Goal: Task Accomplishment & Management: Complete application form

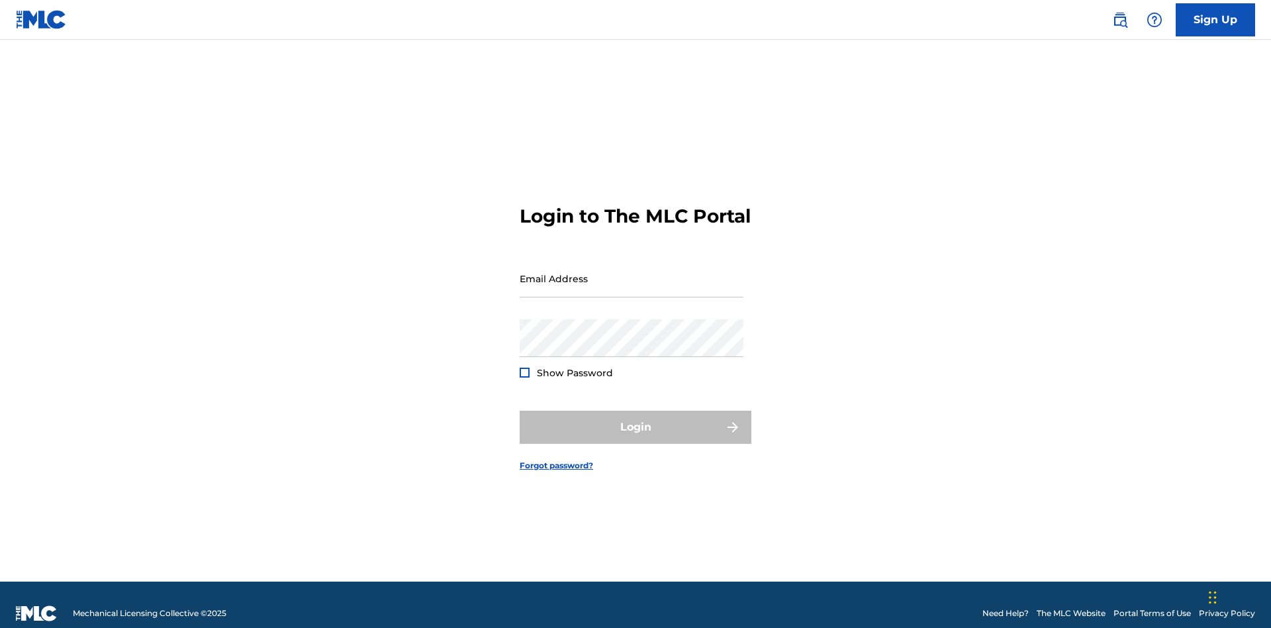
scroll to position [17, 0]
click at [632, 272] on input "Email Address" at bounding box center [632, 279] width 224 height 38
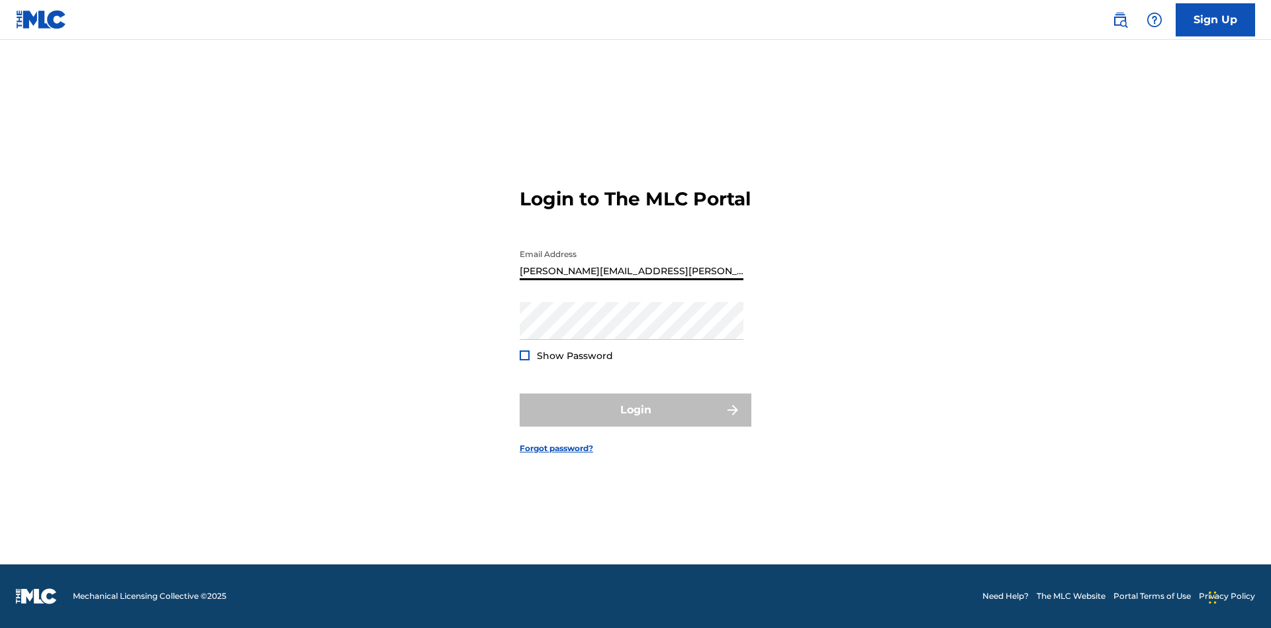
type input "[PERSON_NAME][EMAIL_ADDRESS][PERSON_NAME][DOMAIN_NAME]"
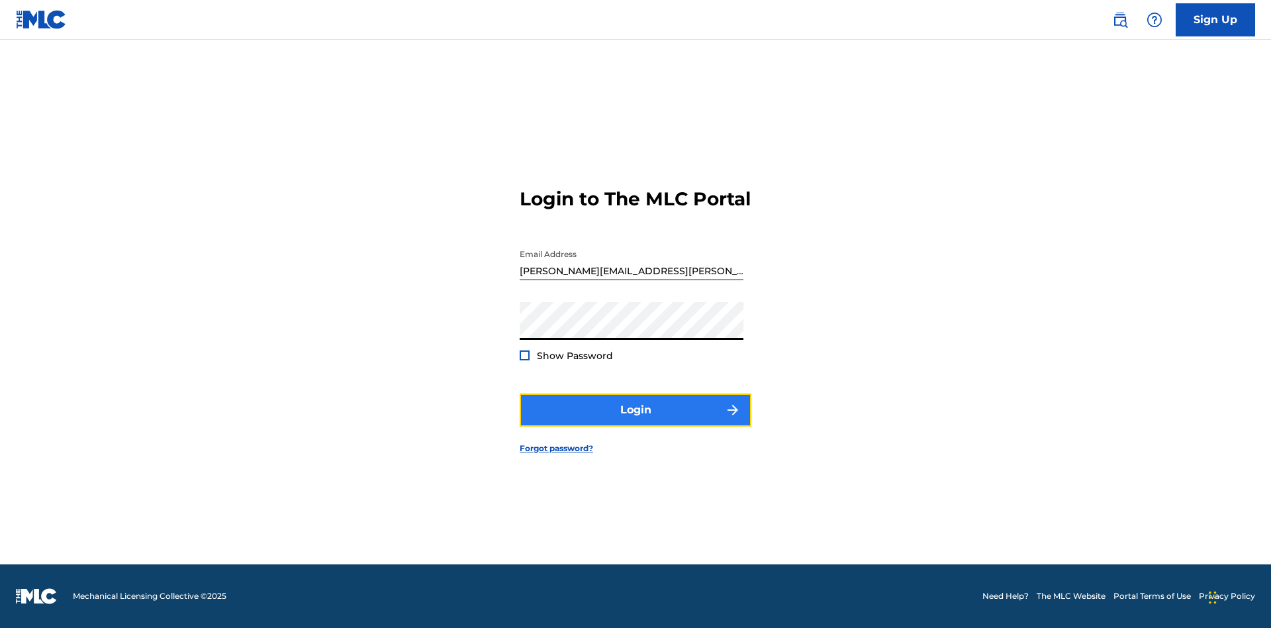
click at [636, 421] on button "Login" at bounding box center [636, 409] width 232 height 33
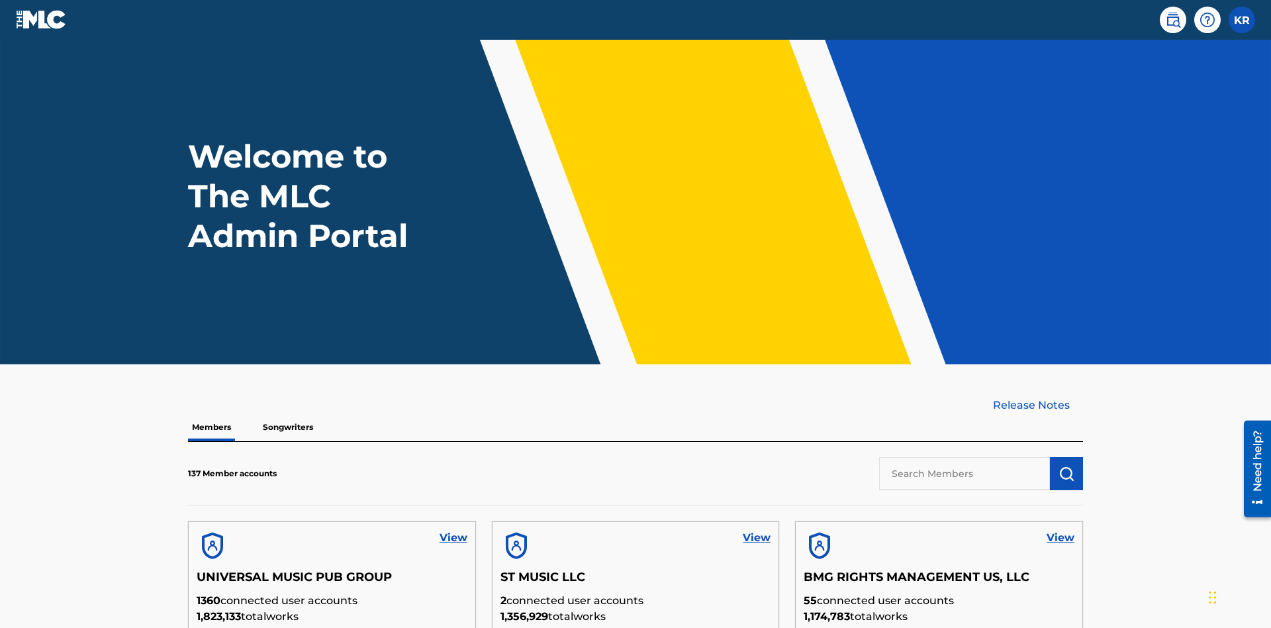
scroll to position [377, 0]
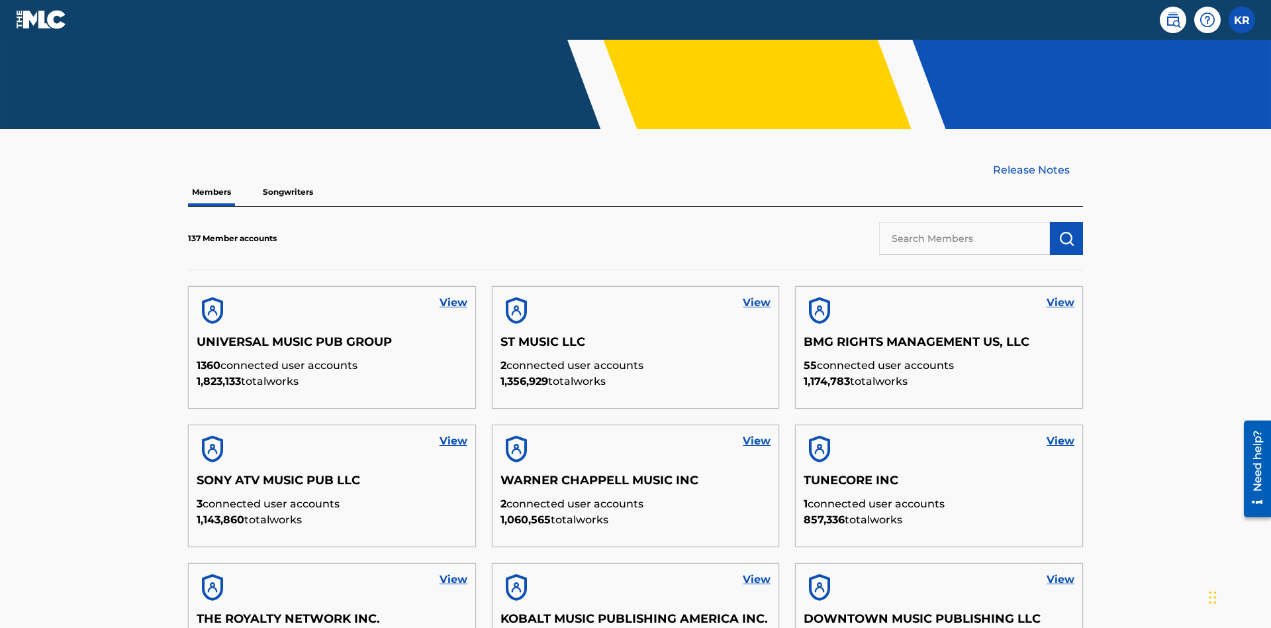
click at [965, 222] on input "text" at bounding box center [964, 238] width 171 height 33
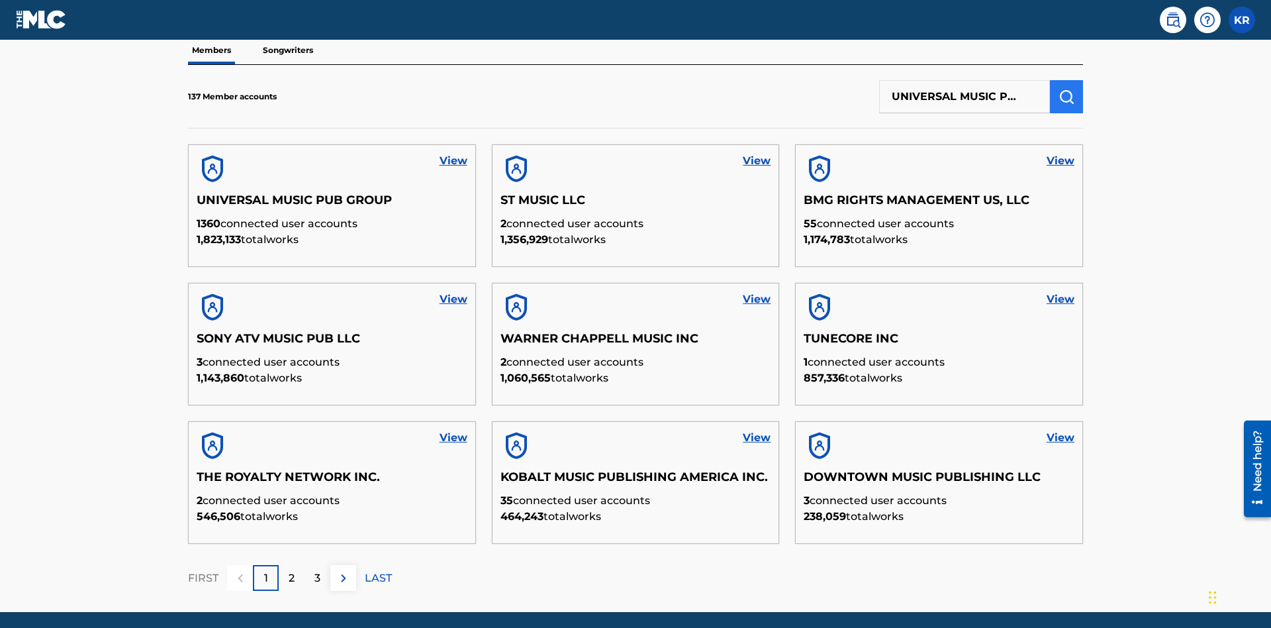
type input "UNIVERSAL MUSIC PUB GROUP"
click at [1067, 89] on img "submit" at bounding box center [1067, 97] width 16 height 16
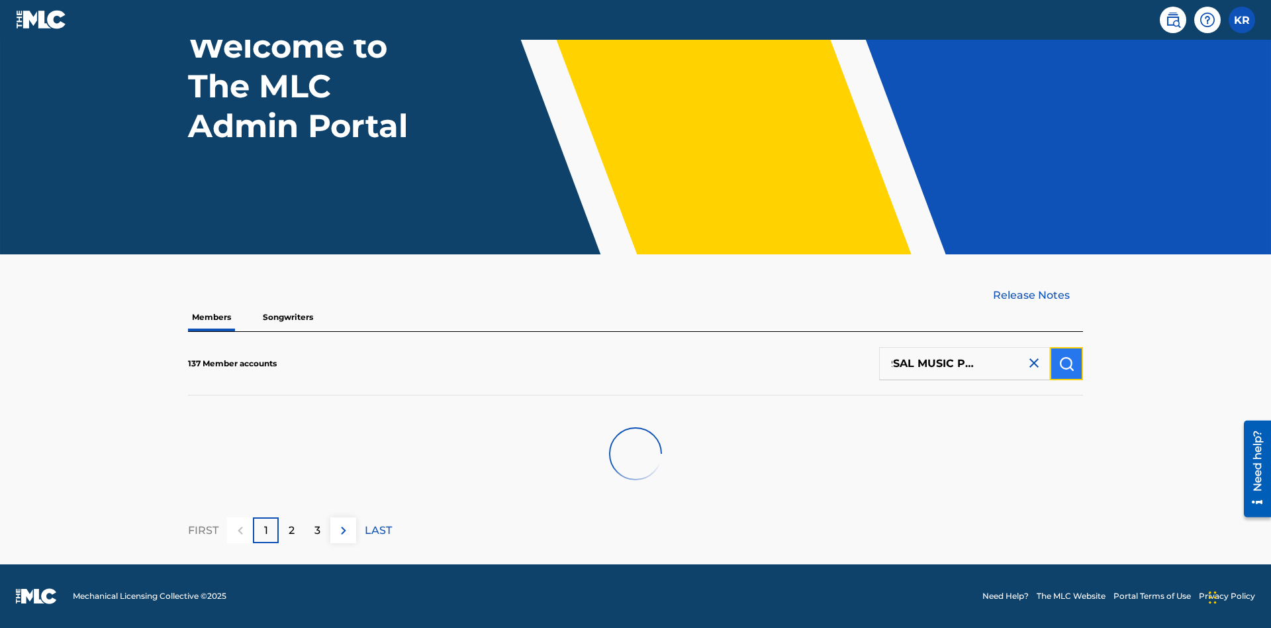
scroll to position [110, 0]
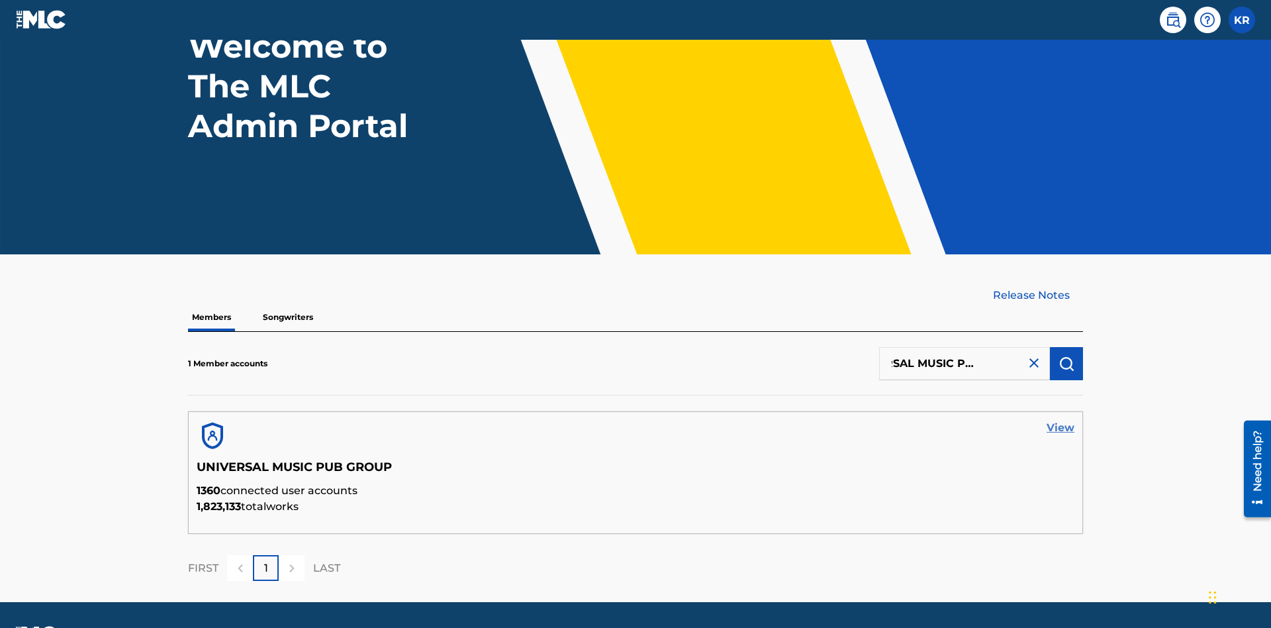
click at [1061, 420] on link "View" at bounding box center [1061, 428] width 28 height 16
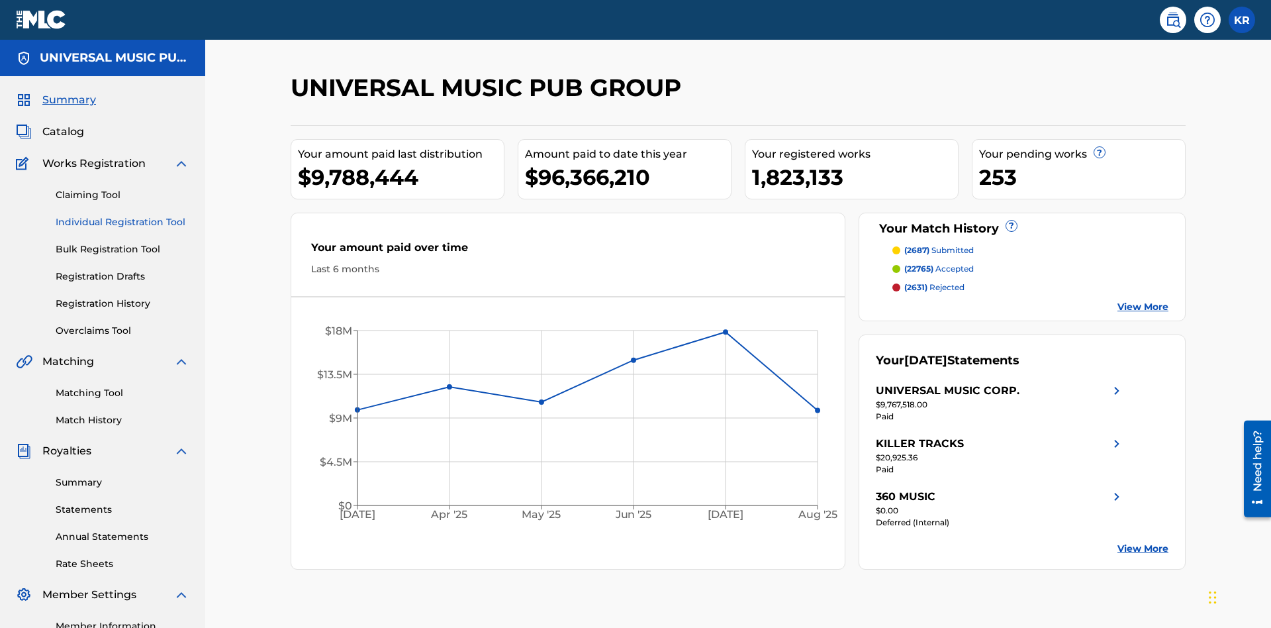
click at [122, 215] on link "Individual Registration Tool" at bounding box center [123, 222] width 134 height 14
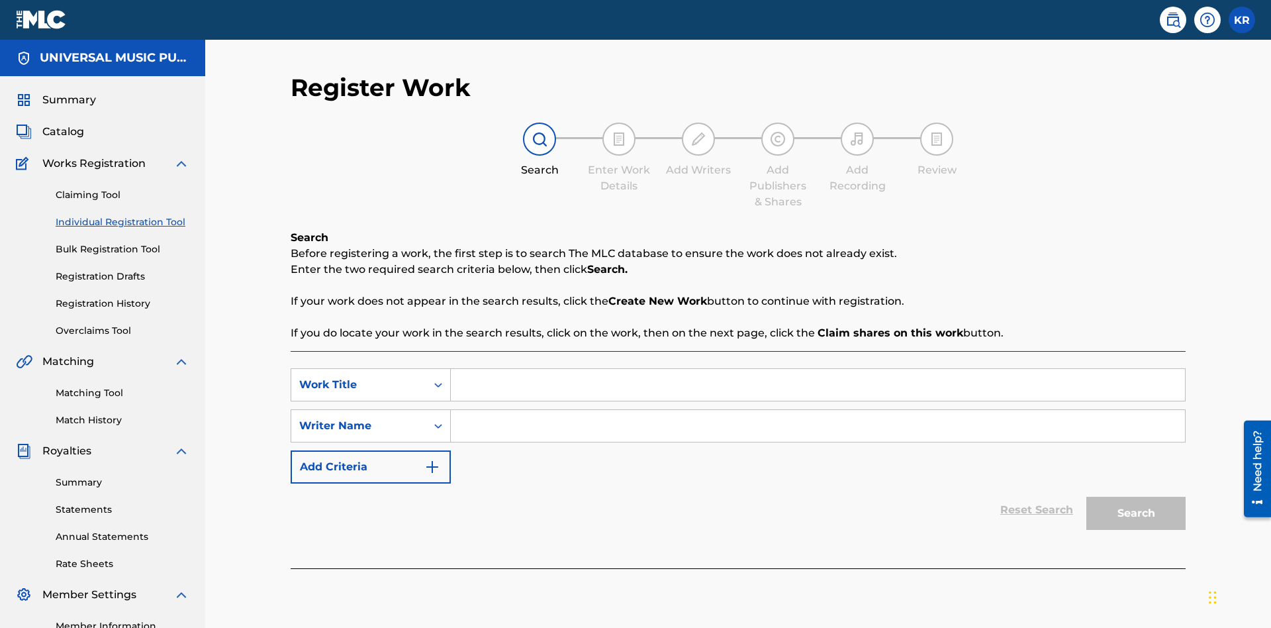
click at [818, 369] on input "Search Form" at bounding box center [818, 385] width 734 height 32
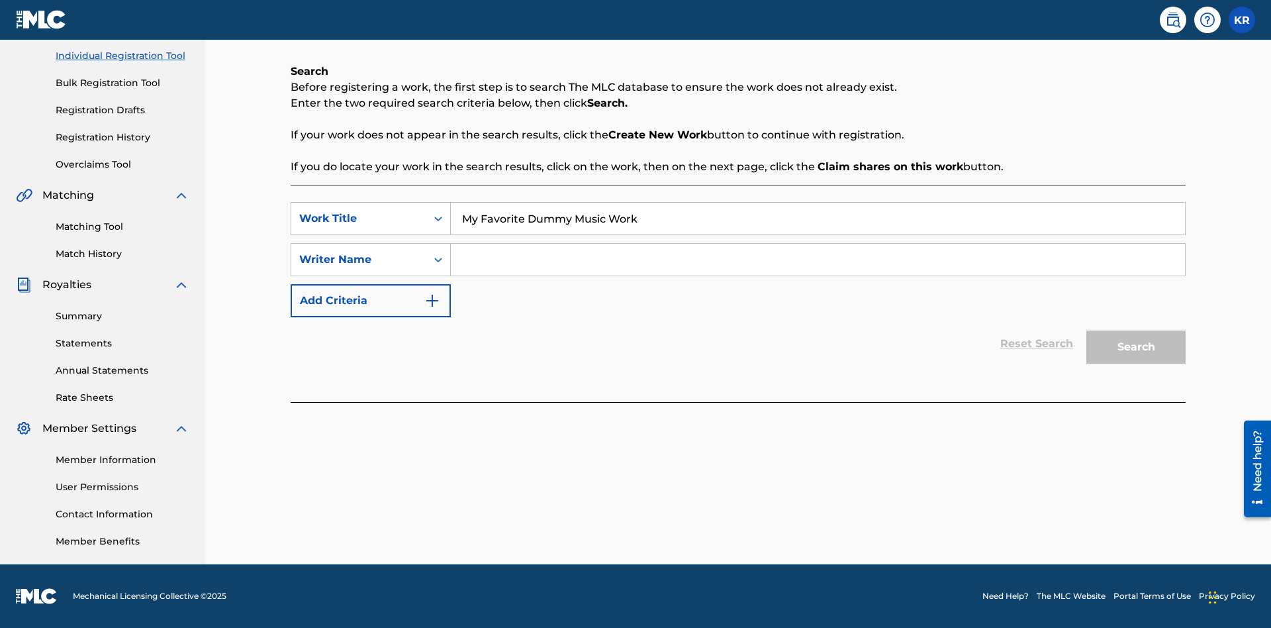
type input "My Favorite Dummy Music Work"
click at [818, 260] on input "Search Form" at bounding box center [818, 260] width 734 height 32
type input "QWERTYUIOP"
click at [1136, 347] on button "Search" at bounding box center [1135, 346] width 99 height 33
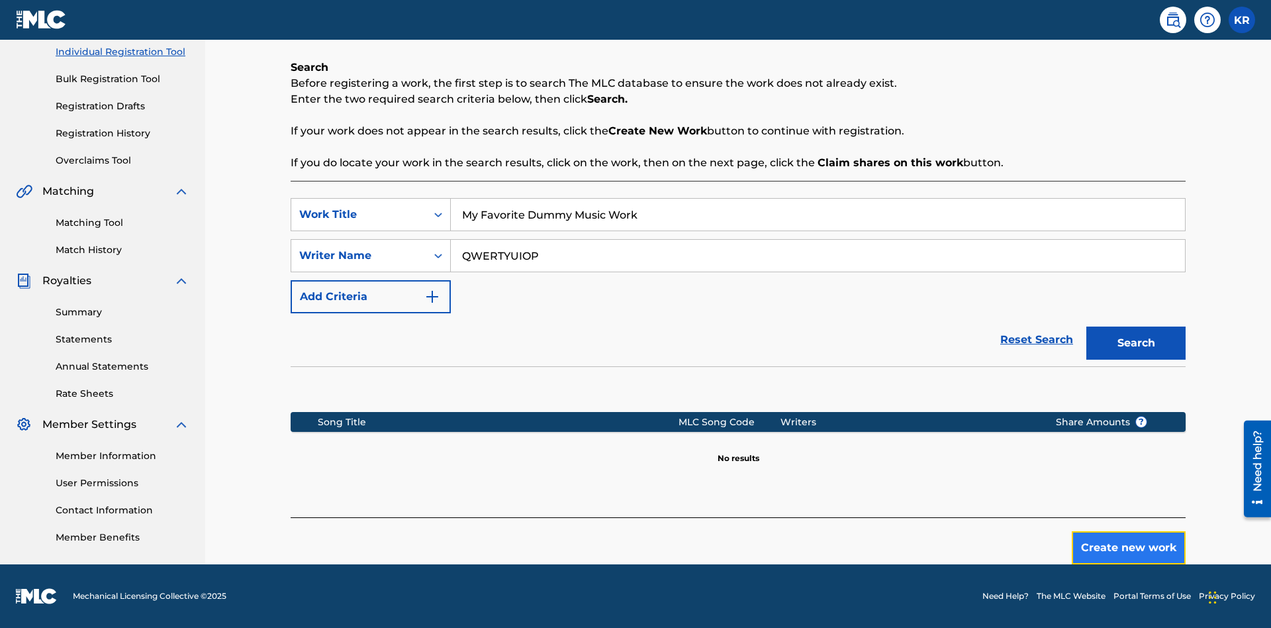
click at [1129, 548] on button "Create new work" at bounding box center [1129, 547] width 114 height 33
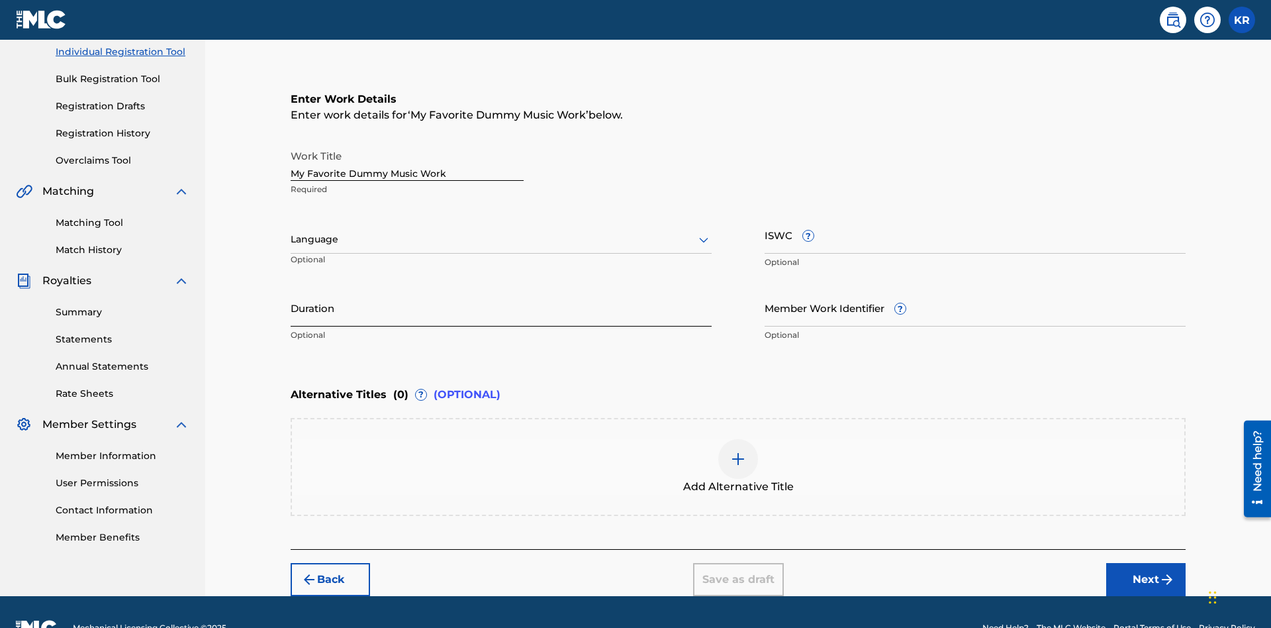
click at [501, 289] on input "Duration" at bounding box center [501, 308] width 421 height 38
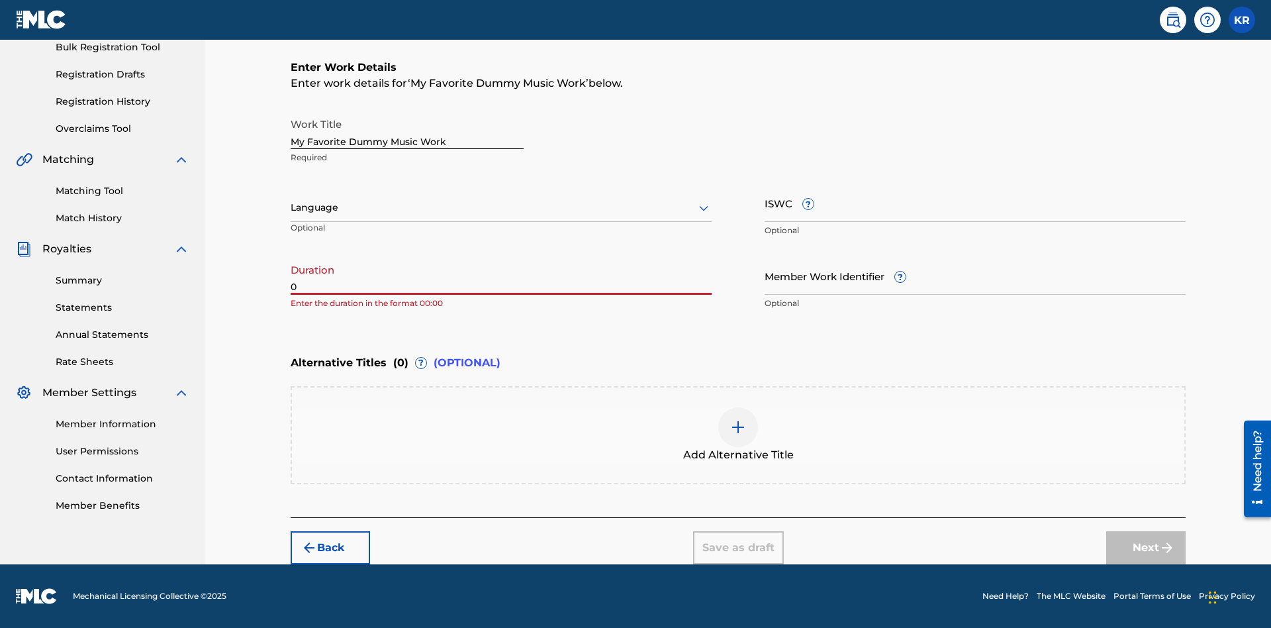
click at [501, 275] on input "0" at bounding box center [501, 276] width 421 height 38
type input "00:00"
click at [704, 208] on icon at bounding box center [704, 208] width 16 height 16
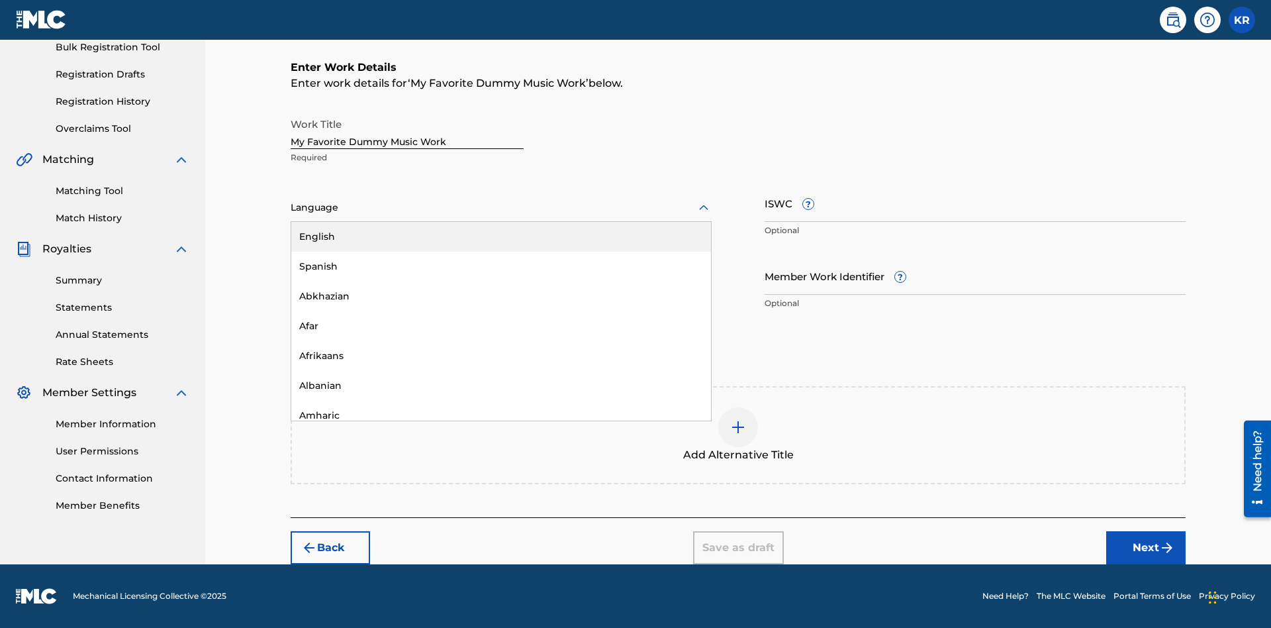
click at [501, 266] on div "Spanish" at bounding box center [501, 267] width 420 height 30
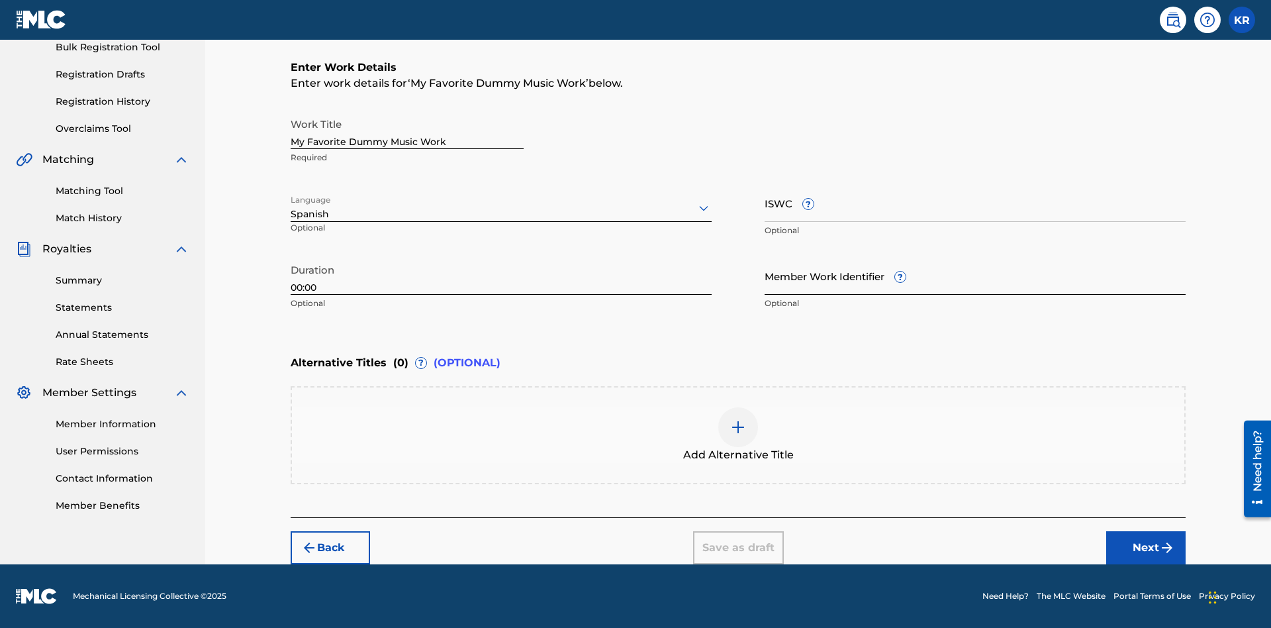
click at [975, 275] on input "Member Work Identifier ?" at bounding box center [975, 276] width 421 height 38
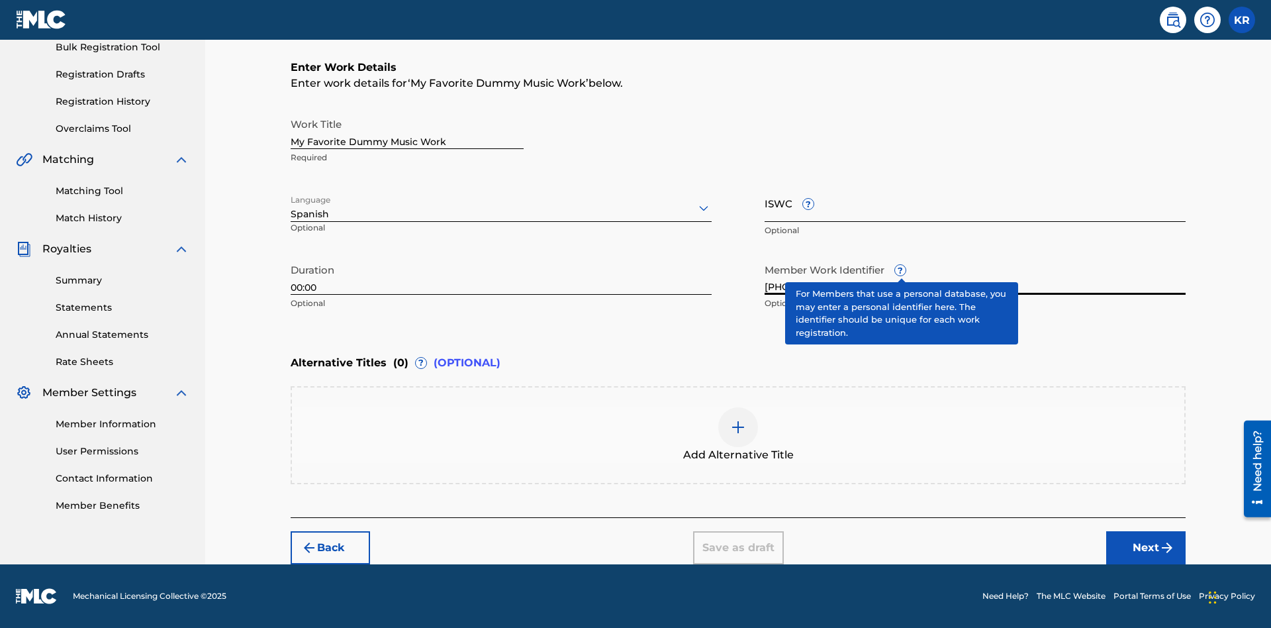
type input "[PHONE_NUMBER]"
click at [975, 203] on input "ISWC ?" at bounding box center [975, 203] width 421 height 38
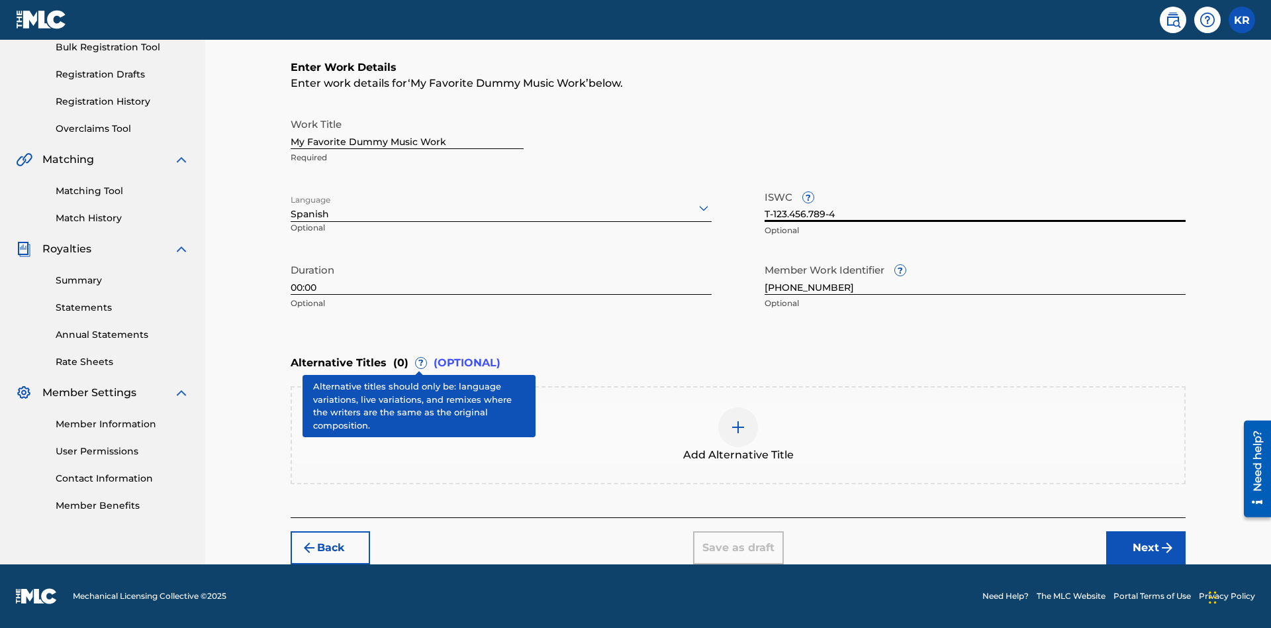
type input "T-123.456.789-4"
click at [738, 434] on img at bounding box center [738, 427] width 16 height 16
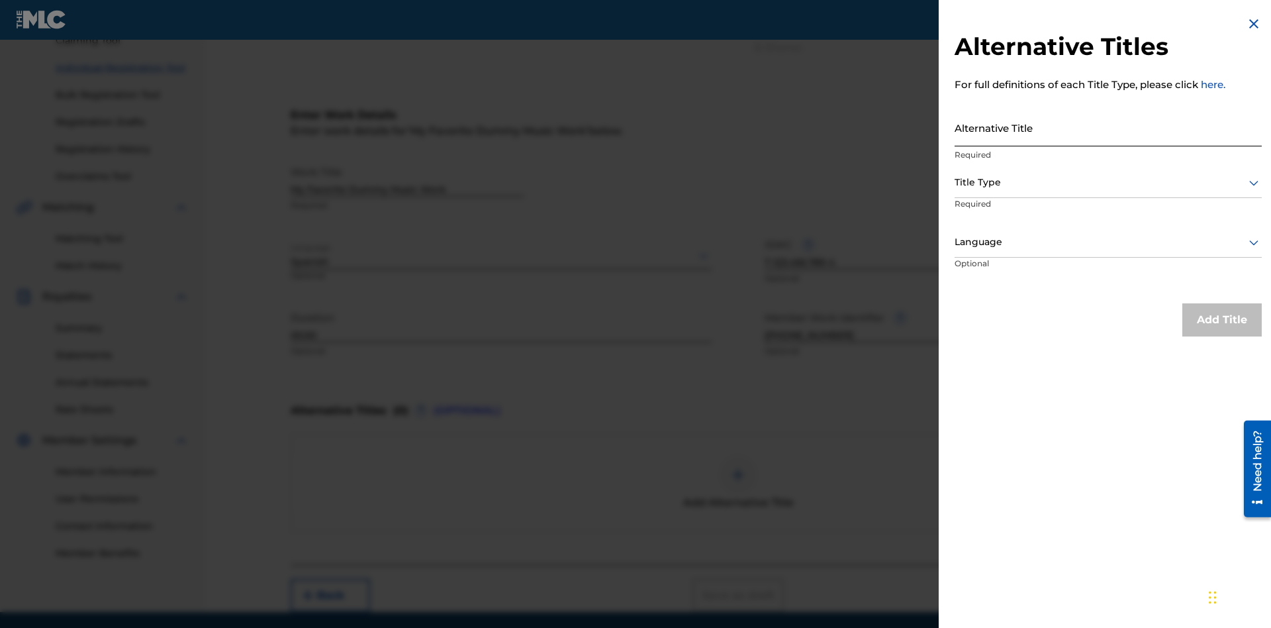
click at [1108, 127] on input "Alternative Title" at bounding box center [1108, 128] width 307 height 38
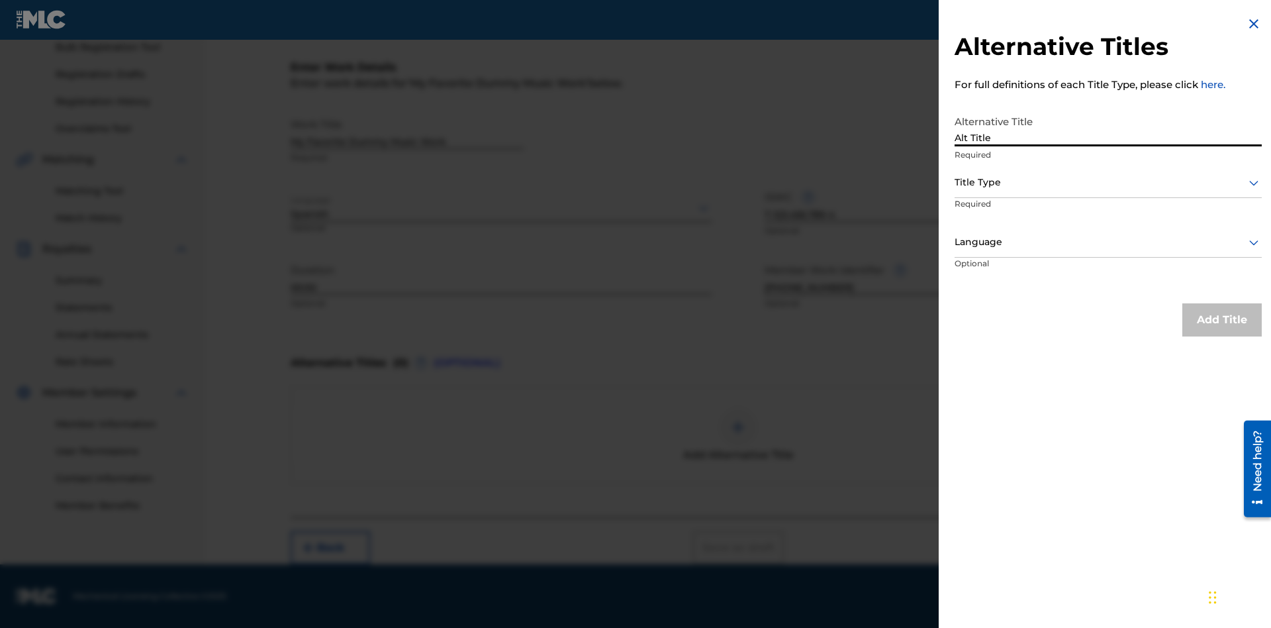
type input "Alt Title"
click at [1108, 182] on div at bounding box center [1108, 182] width 307 height 17
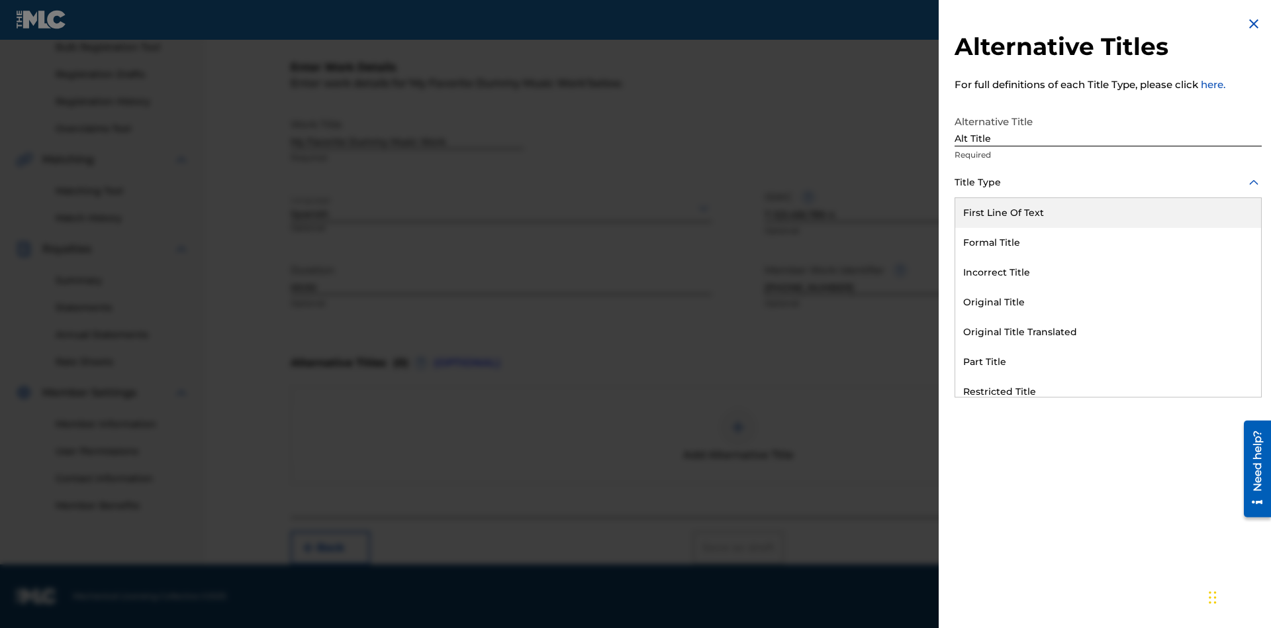
click at [1108, 302] on div "Original Title" at bounding box center [1108, 302] width 306 height 30
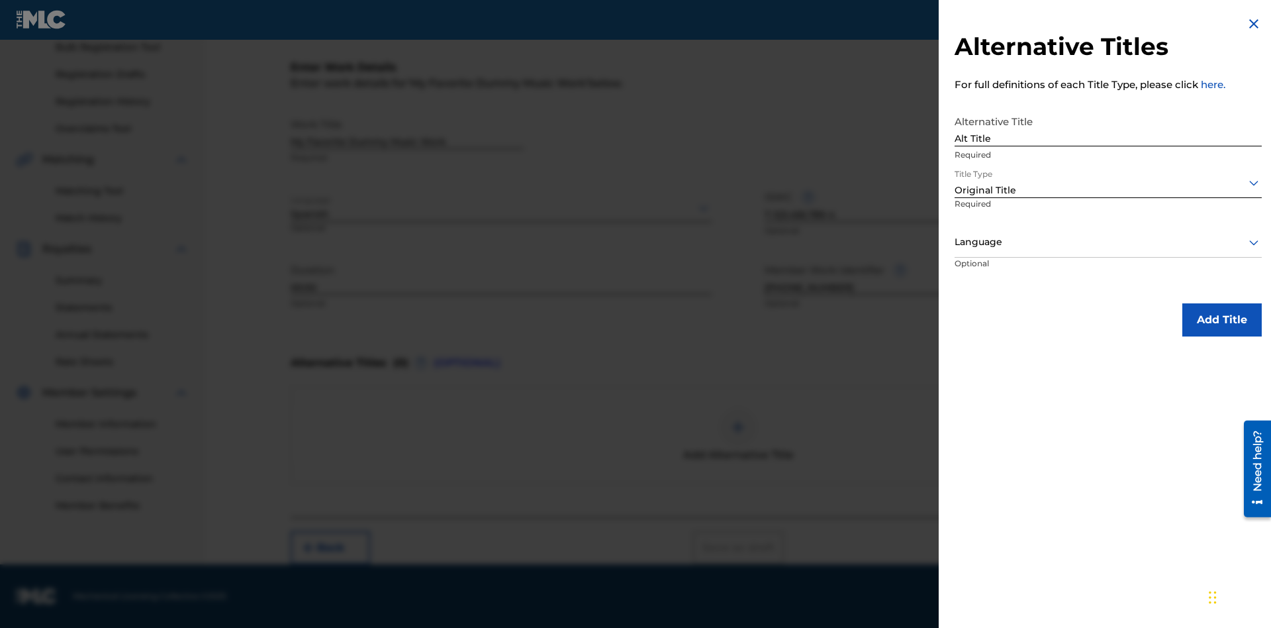
click at [1108, 242] on div at bounding box center [1108, 242] width 307 height 17
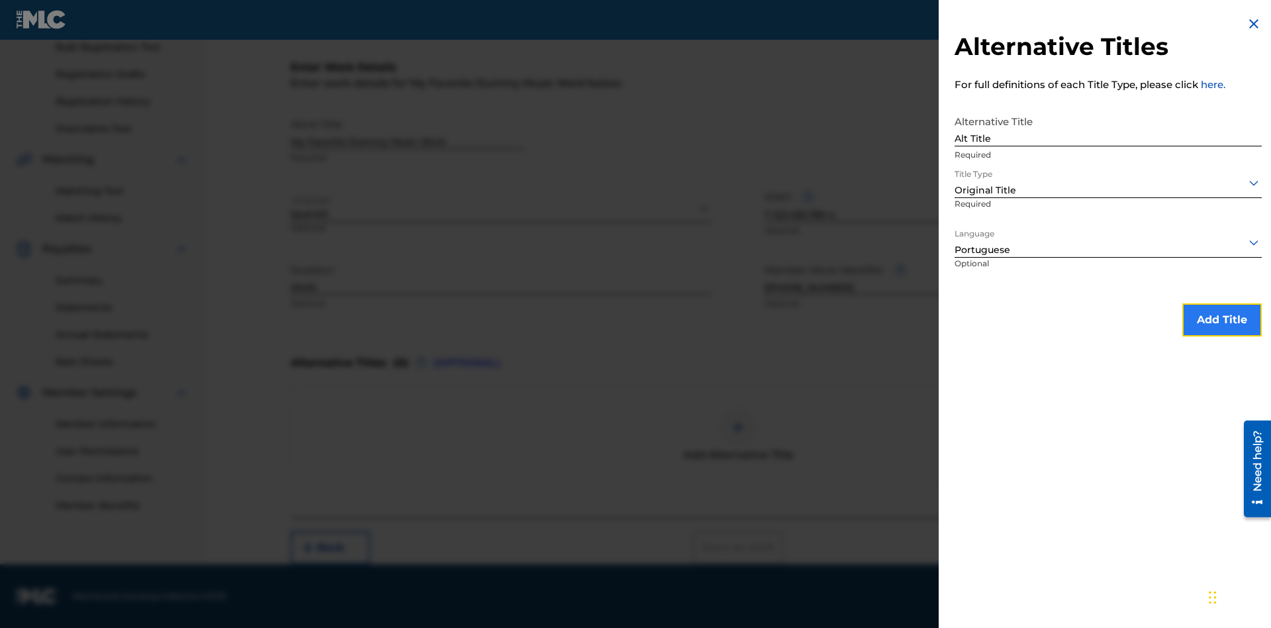
click at [1222, 319] on button "Add Title" at bounding box center [1221, 319] width 79 height 33
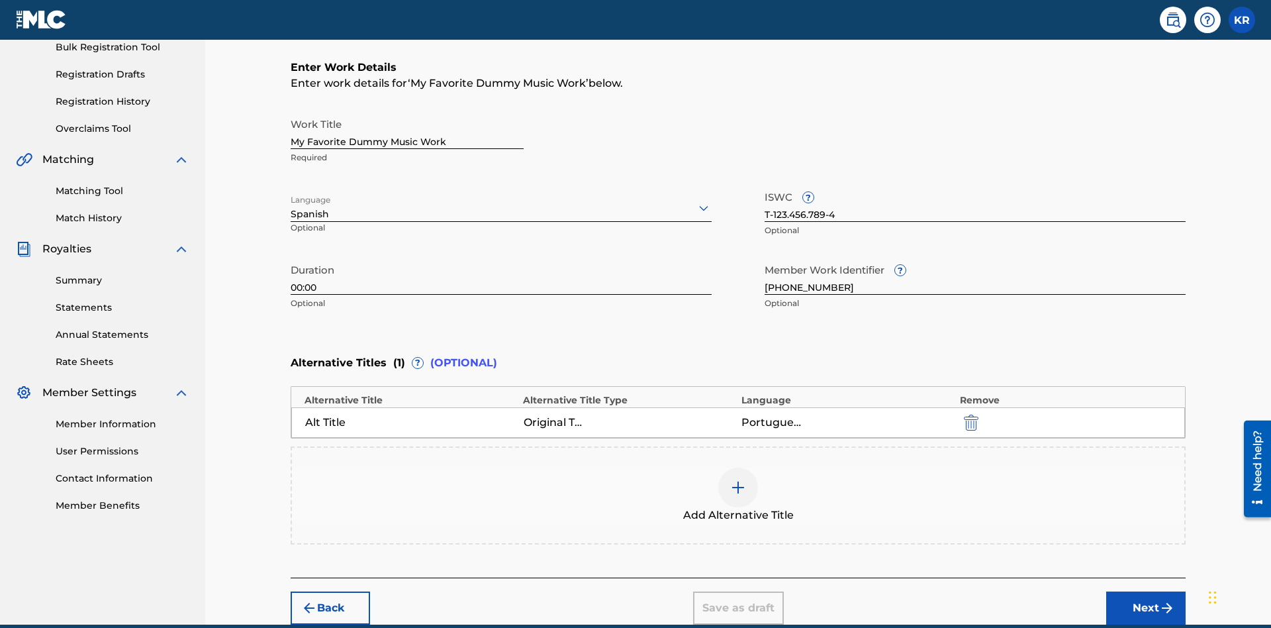
click at [738, 467] on div at bounding box center [738, 487] width 40 height 40
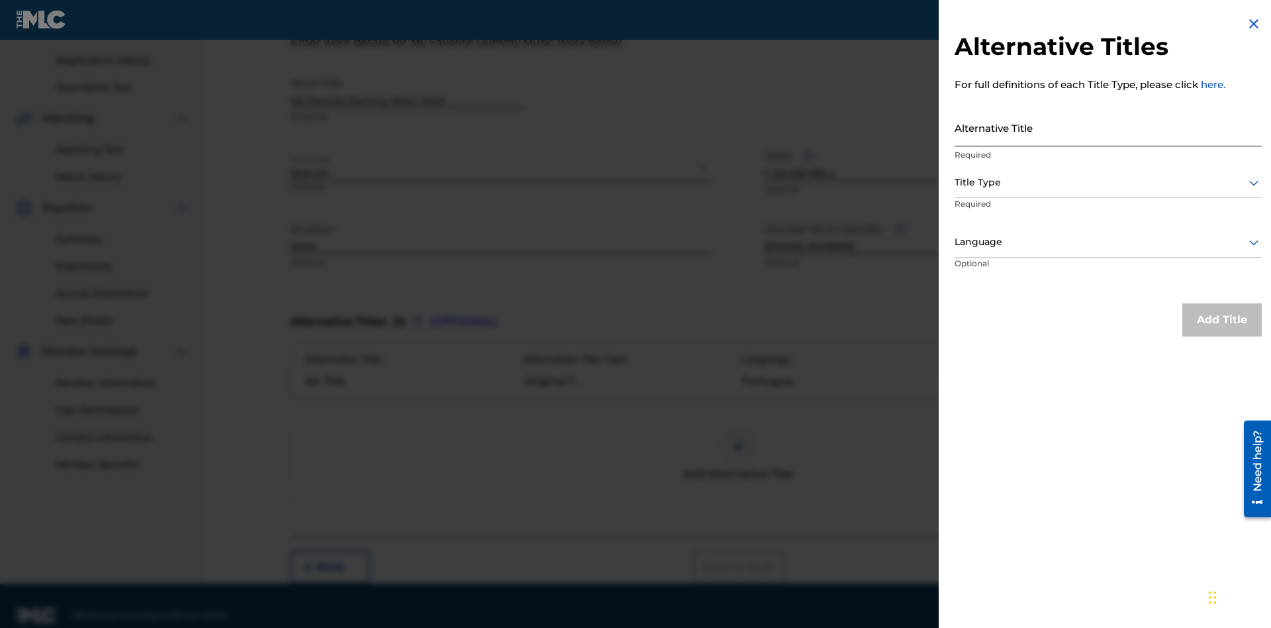
click at [1108, 127] on input "Alternative Title" at bounding box center [1108, 128] width 307 height 38
type input "New Title"
click at [1108, 182] on div at bounding box center [1108, 182] width 307 height 17
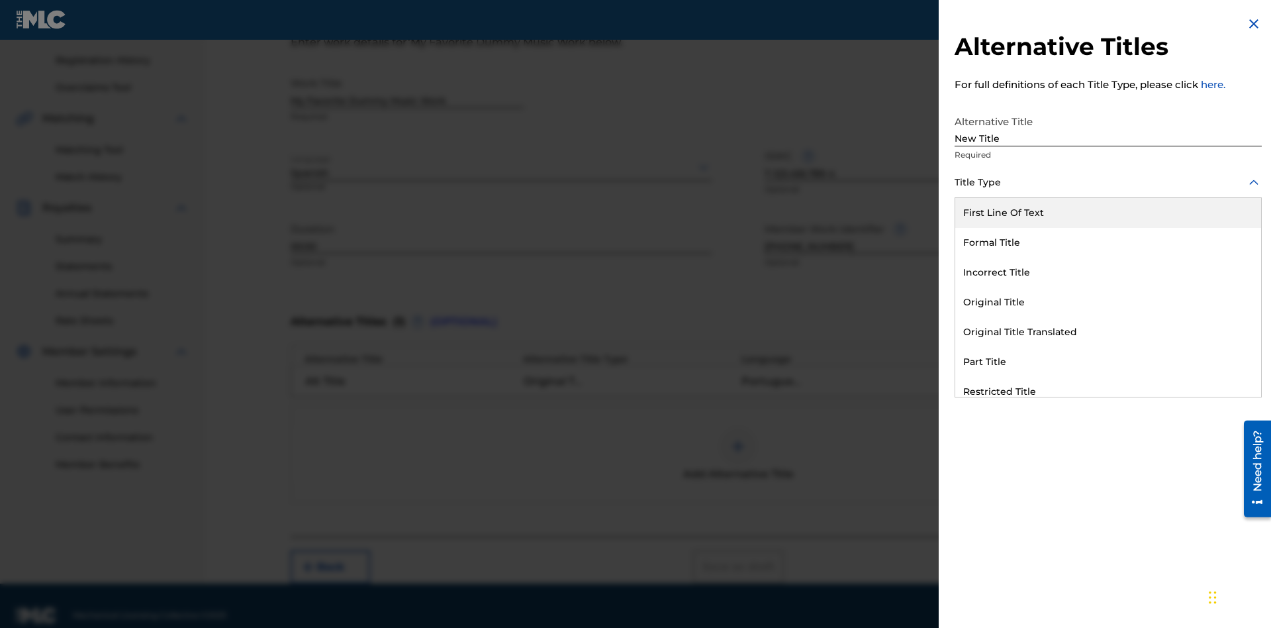
scroll to position [262, 0]
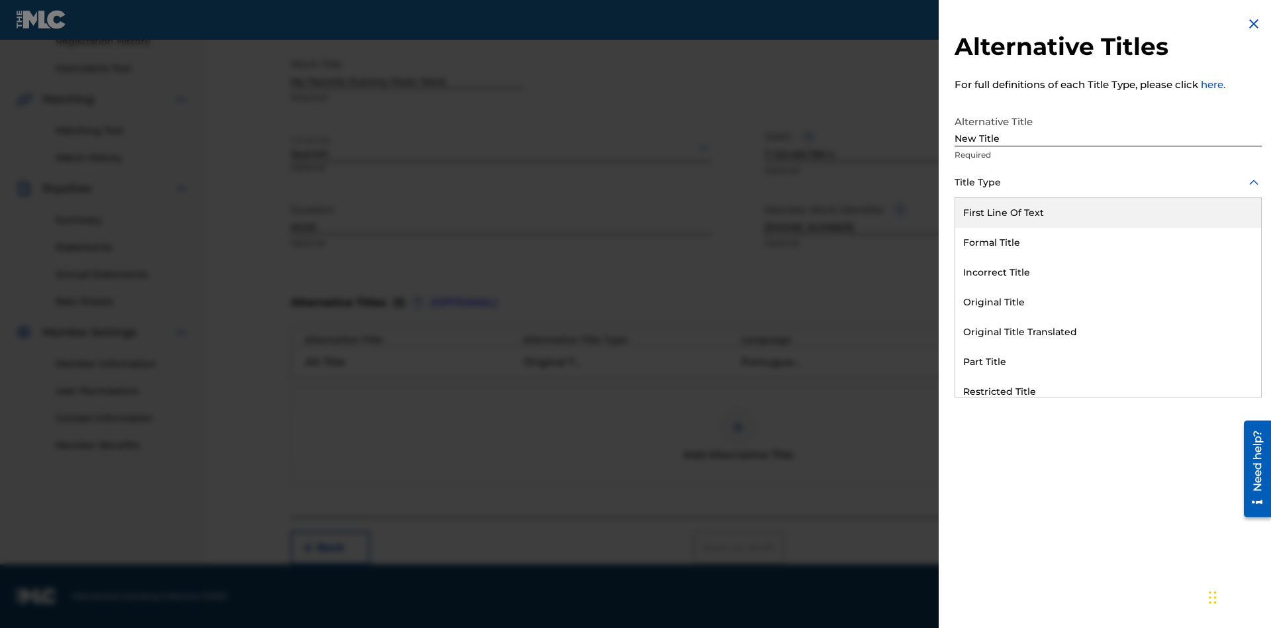
click at [1108, 272] on div "Incorrect Title" at bounding box center [1108, 273] width 306 height 30
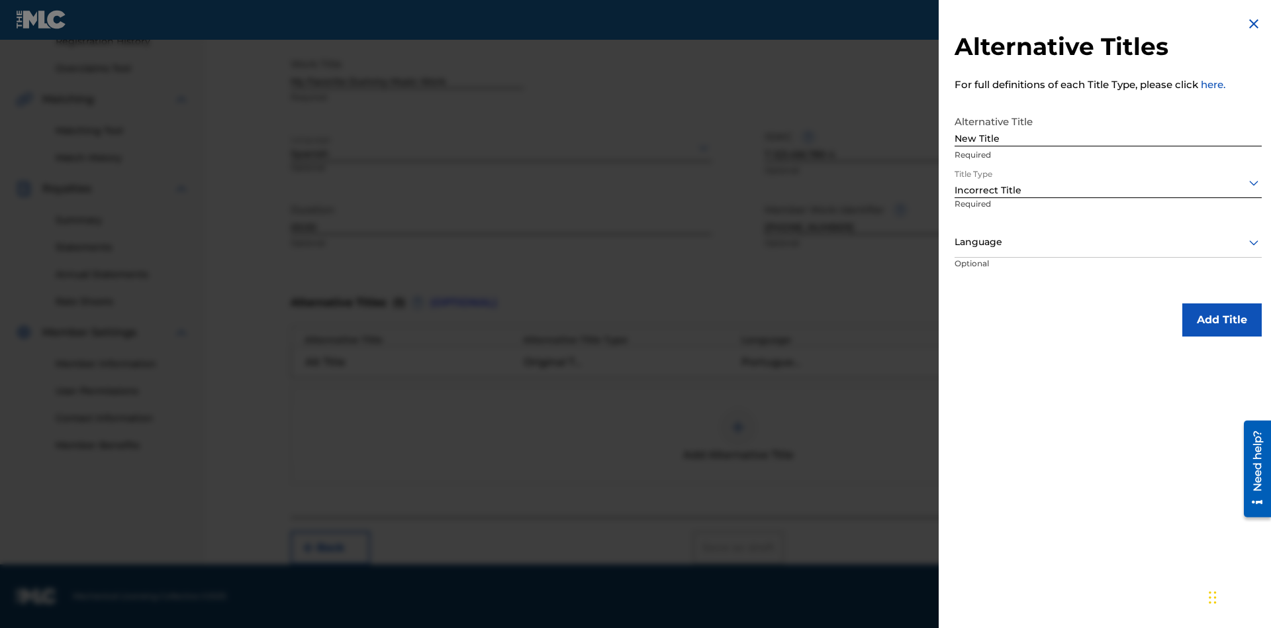
click at [1108, 242] on div at bounding box center [1108, 242] width 307 height 17
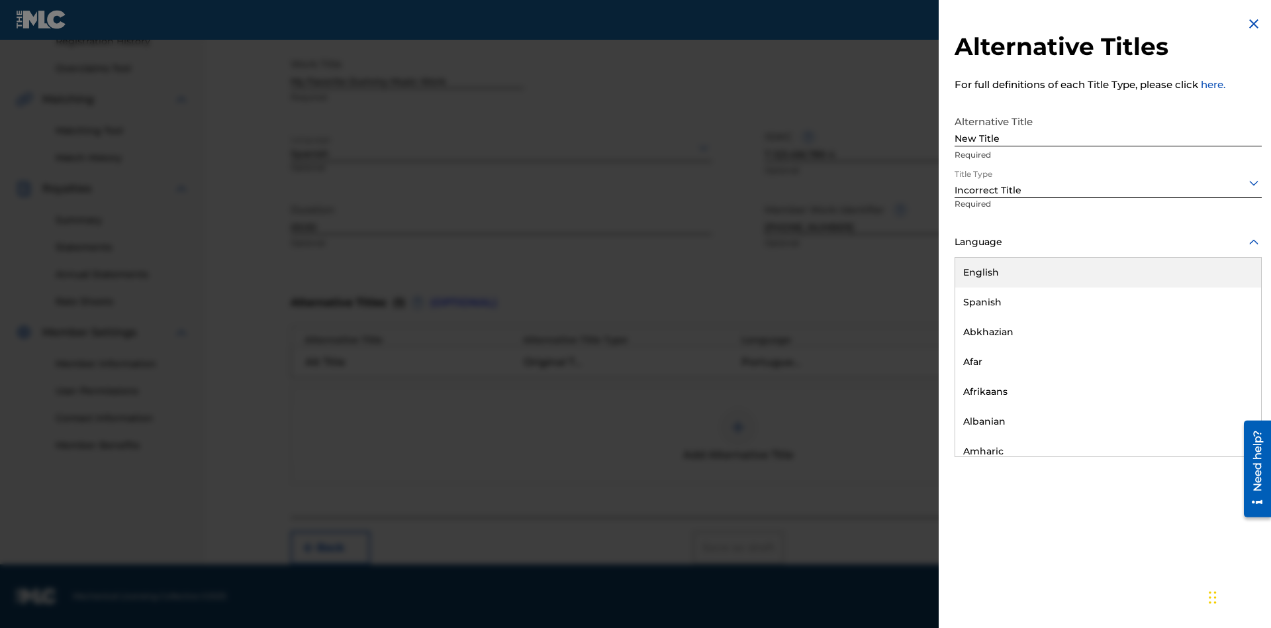
click at [1108, 272] on div "English" at bounding box center [1108, 273] width 306 height 30
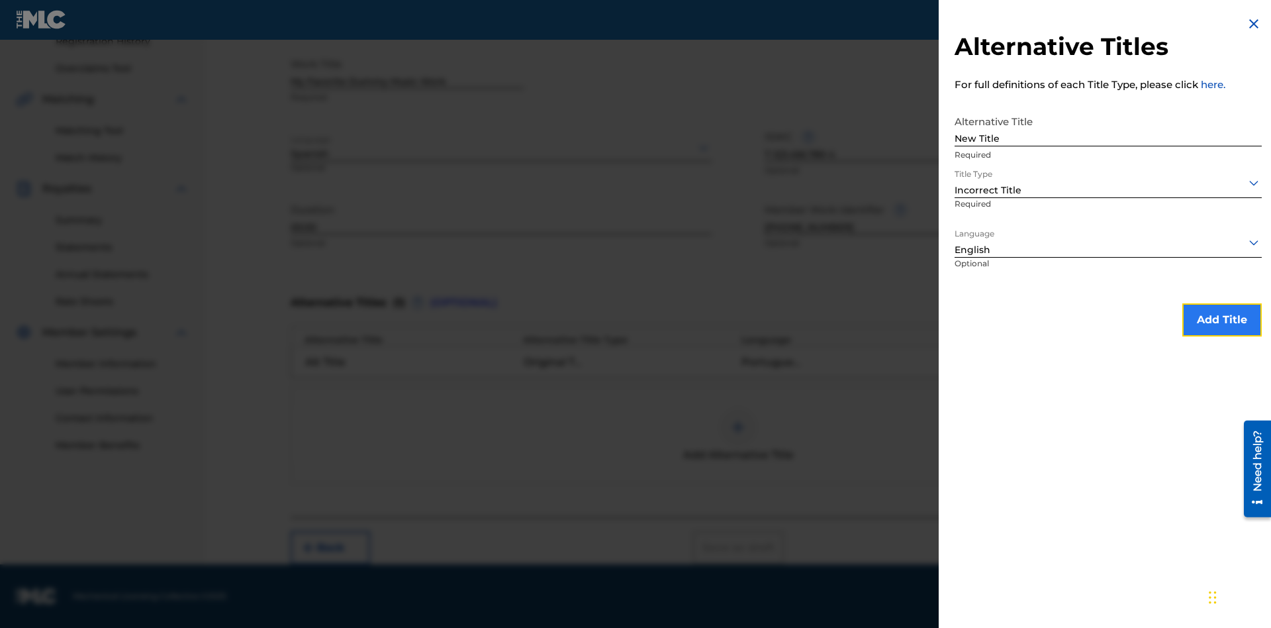
click at [1222, 319] on button "Add Title" at bounding box center [1221, 319] width 79 height 33
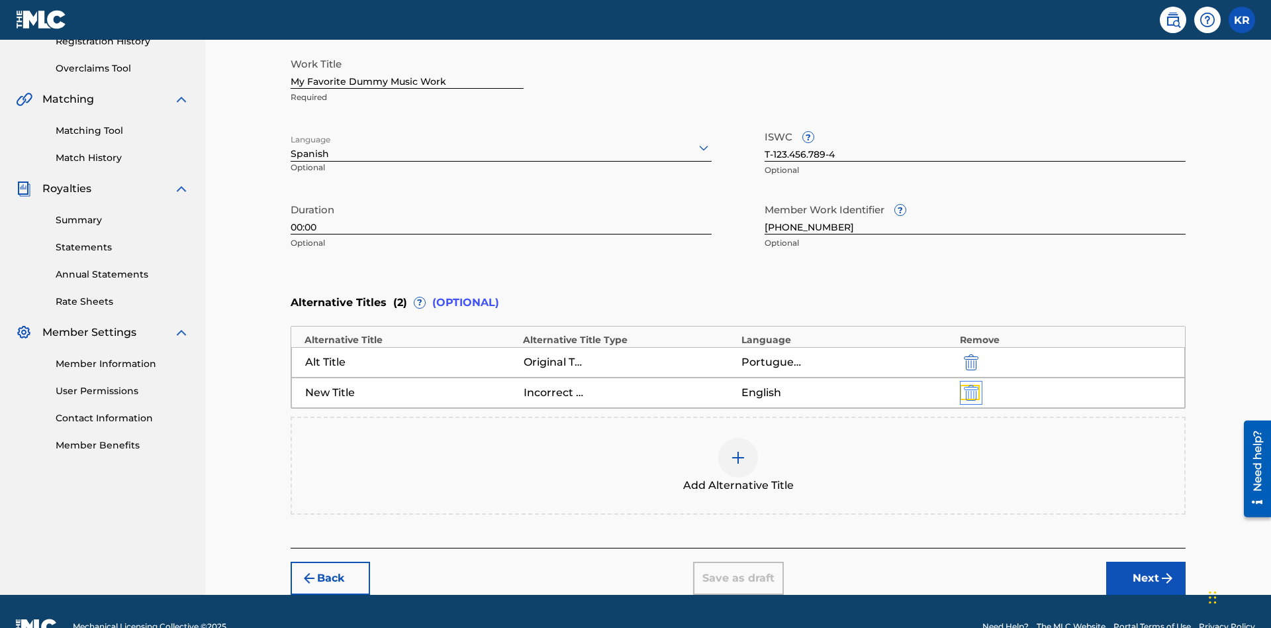
click at [969, 385] on img "submit" at bounding box center [971, 393] width 15 height 16
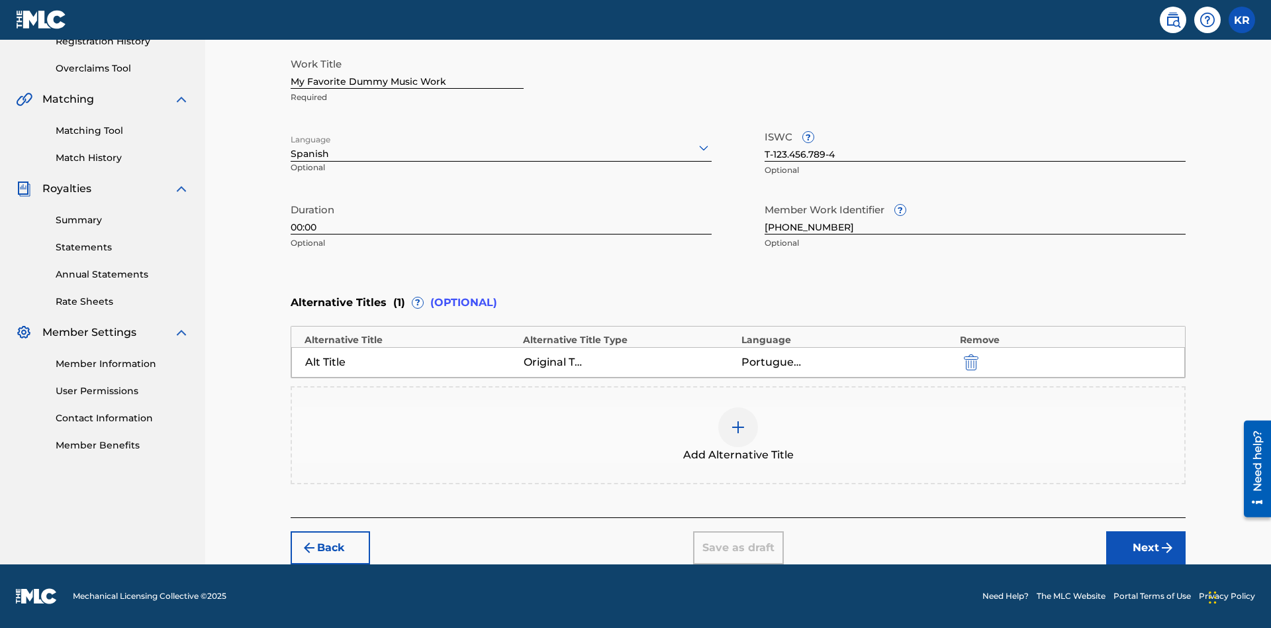
click at [738, 435] on div at bounding box center [738, 427] width 40 height 40
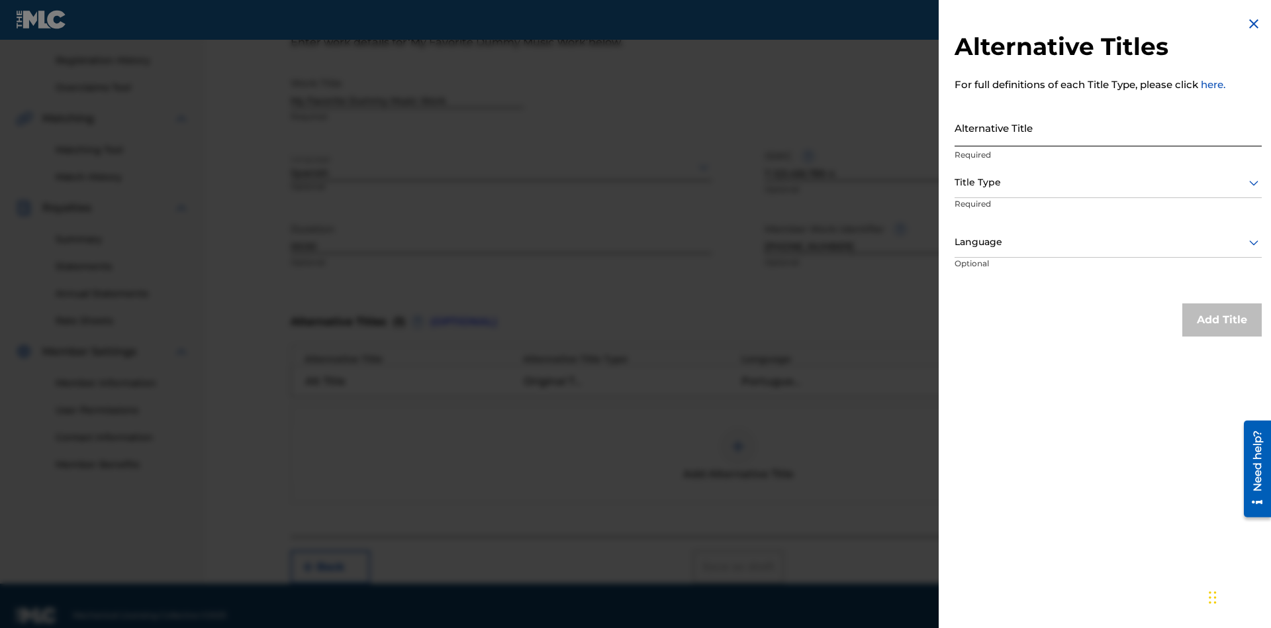
click at [1108, 127] on input "Alternative Title" at bounding box center [1108, 128] width 307 height 38
type input "Final Title"
click at [1108, 182] on div at bounding box center [1108, 182] width 307 height 17
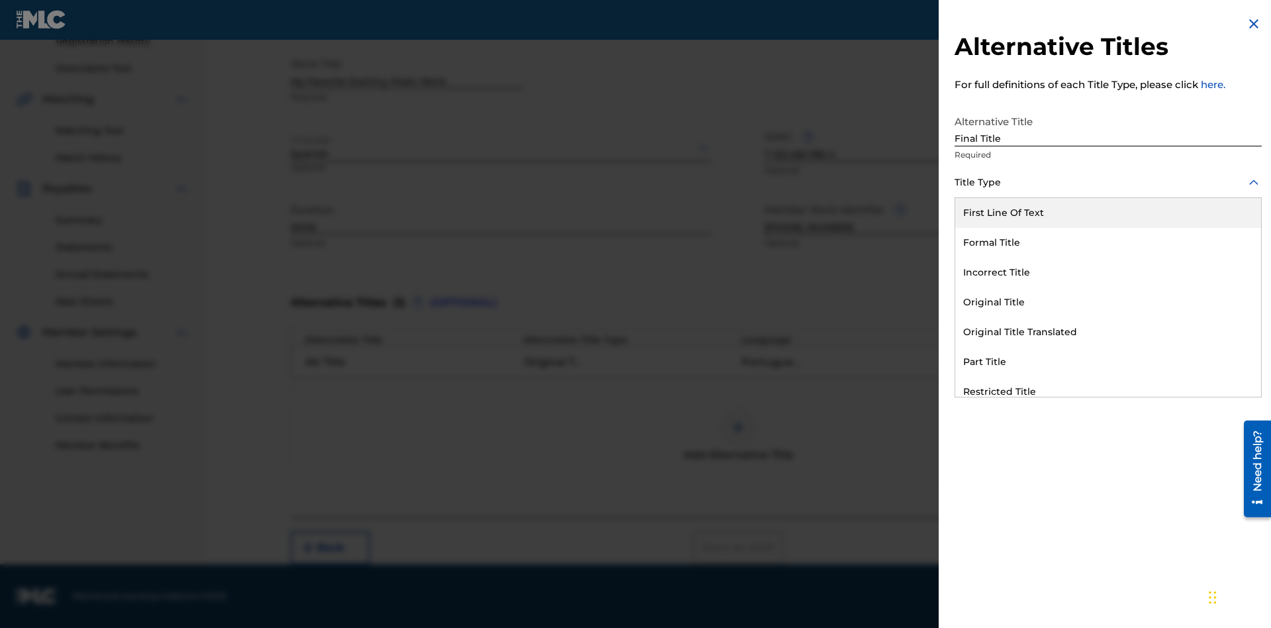
click at [1108, 361] on div "Part Title" at bounding box center [1108, 362] width 306 height 30
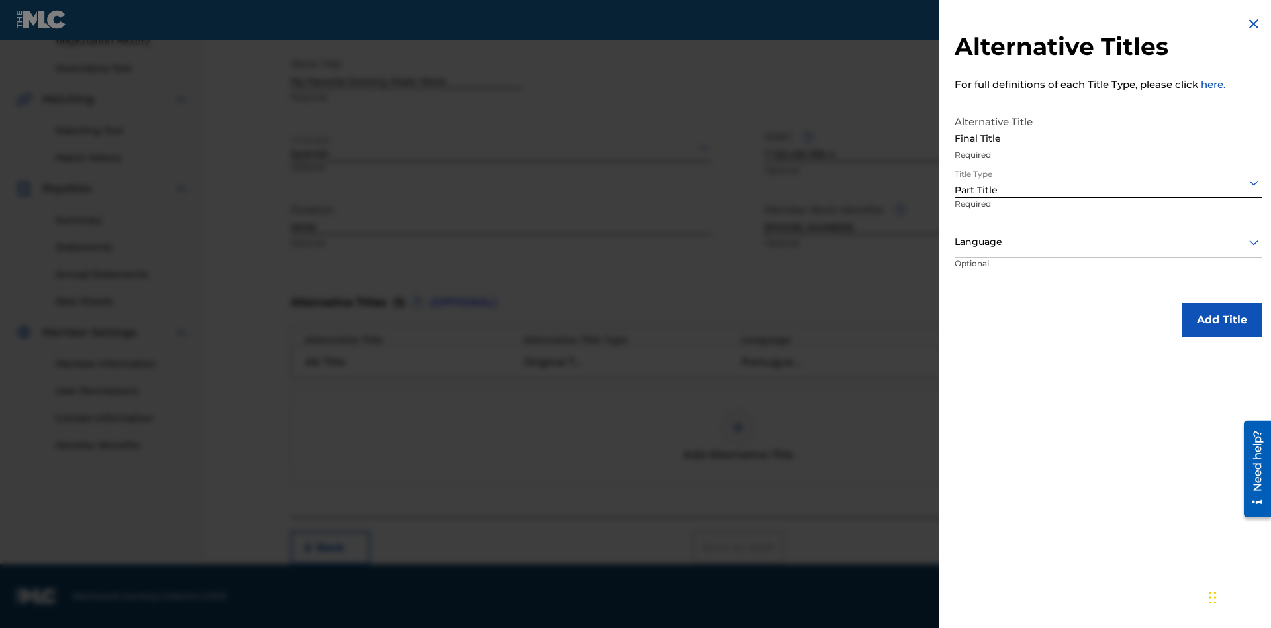
click at [1108, 242] on div at bounding box center [1108, 242] width 307 height 17
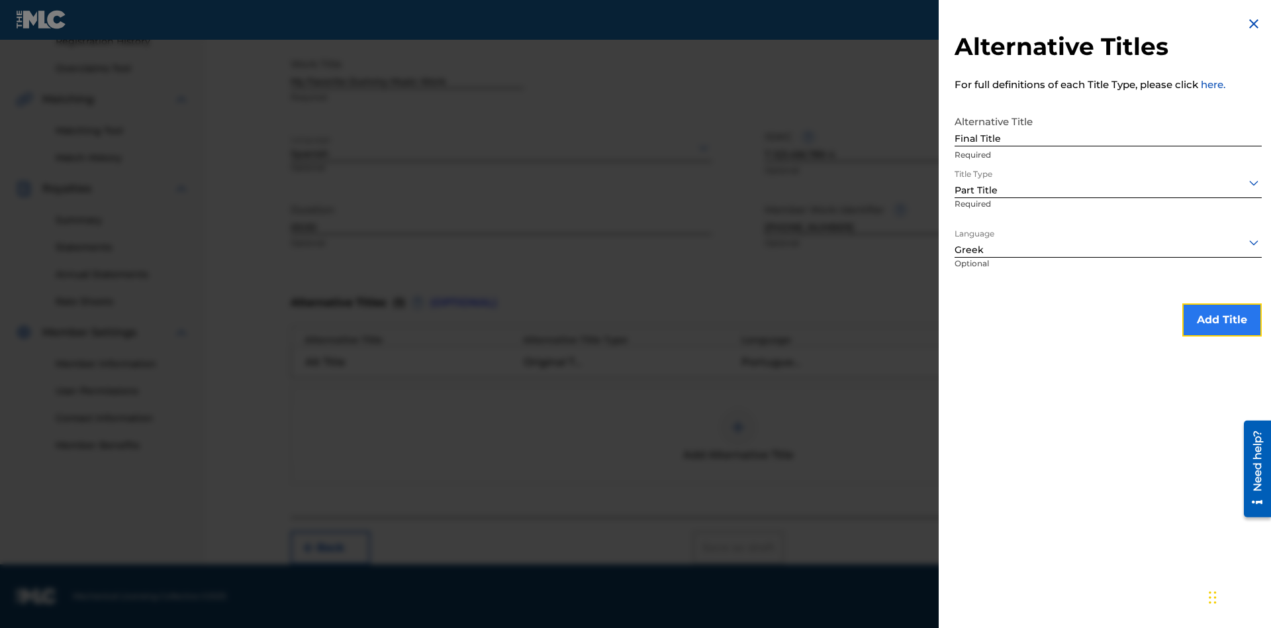
click at [1222, 319] on button "Add Title" at bounding box center [1221, 319] width 79 height 33
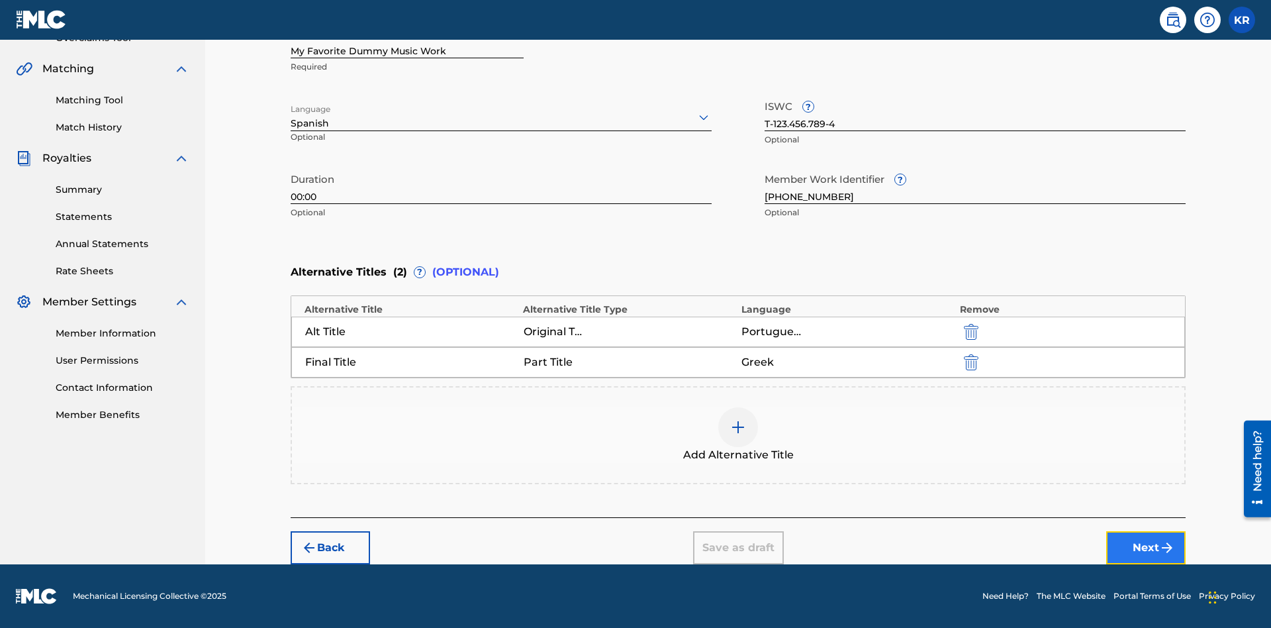
click at [1146, 548] on button "Next" at bounding box center [1145, 547] width 79 height 33
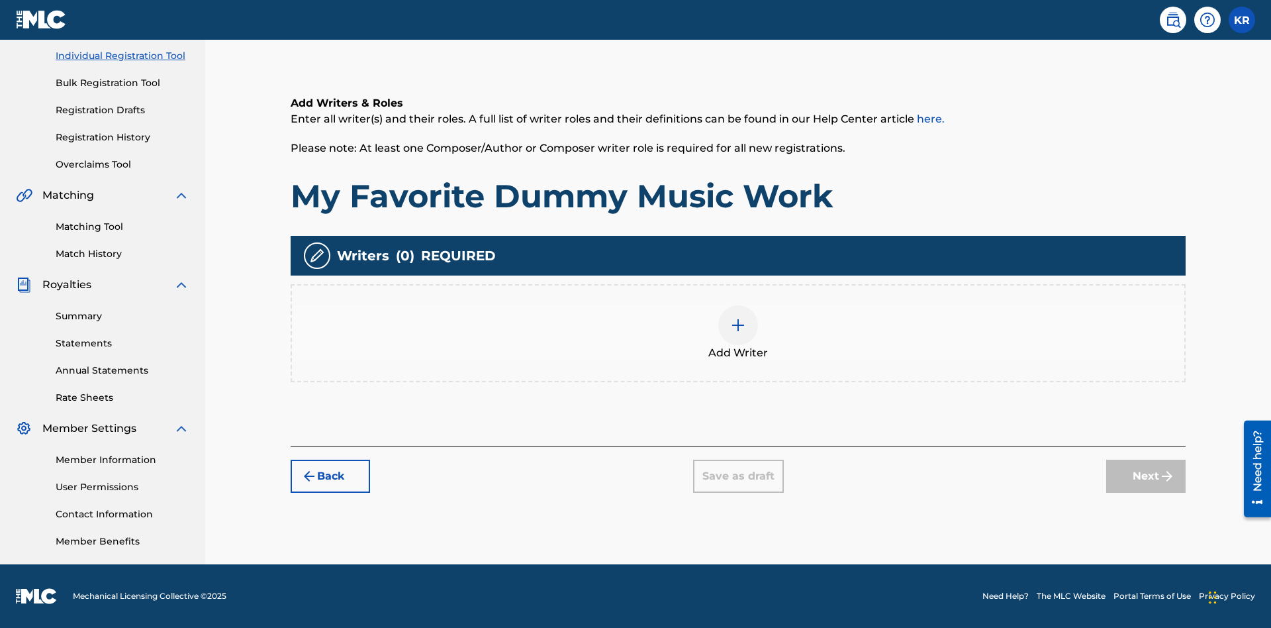
click at [738, 332] on img at bounding box center [738, 325] width 16 height 16
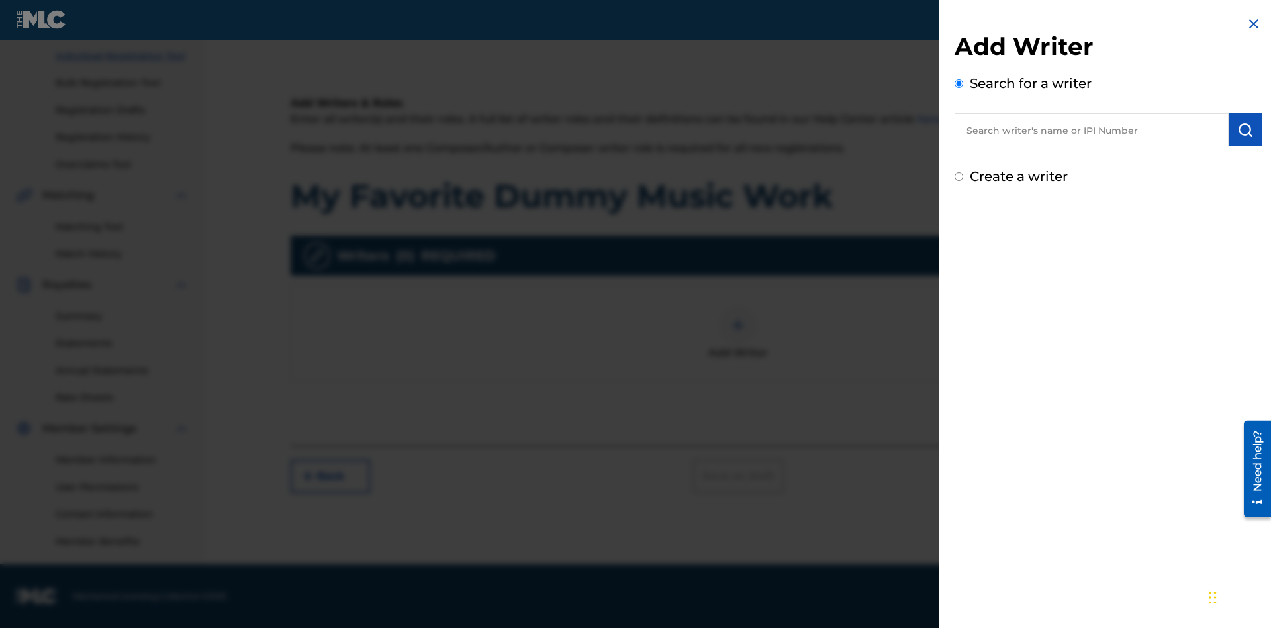
click at [1092, 130] on input "text" at bounding box center [1092, 129] width 274 height 33
type input "Test2025.09.27.04.30.18"
click at [1245, 130] on img "submit" at bounding box center [1245, 130] width 16 height 16
click at [959, 233] on input "Create a writer" at bounding box center [959, 232] width 9 height 9
radio input "false"
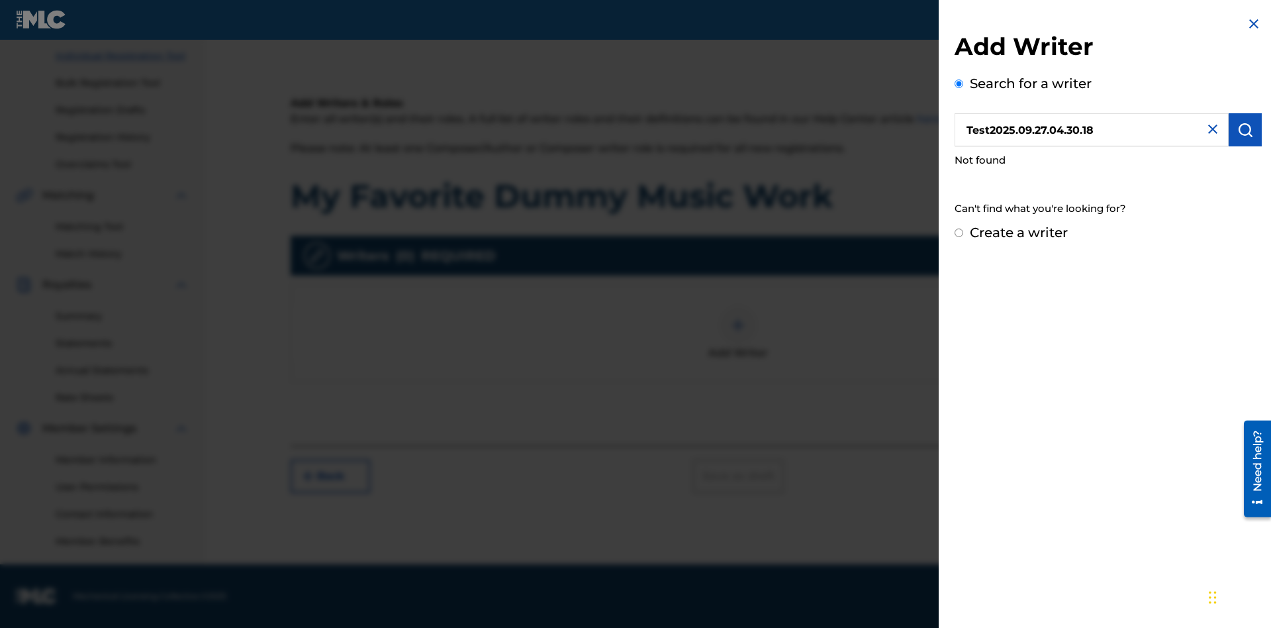
radio input "false"
radio input "true"
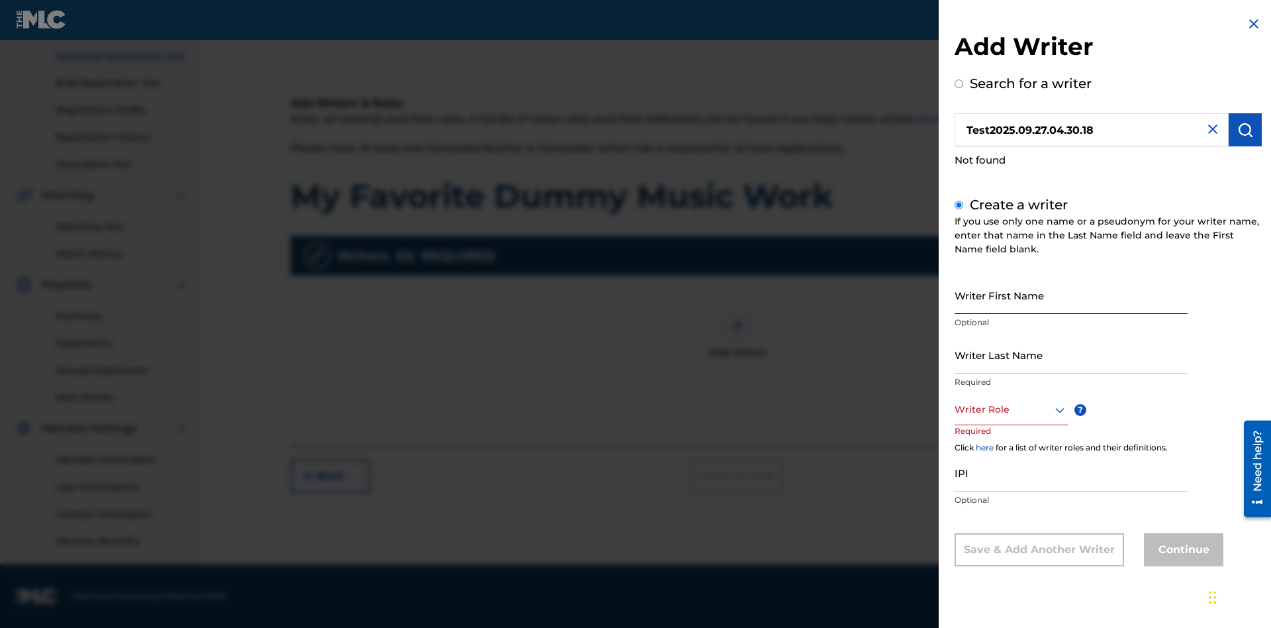
click at [1071, 295] on input "Writer First Name" at bounding box center [1071, 295] width 233 height 38
type input "Test2025.09.27.04.30.19"
click at [1071, 354] on input "Writer Last Name" at bounding box center [1071, 355] width 233 height 38
type input "Test2025.09.27.04.30.20"
click at [1010, 409] on div at bounding box center [1011, 409] width 113 height 17
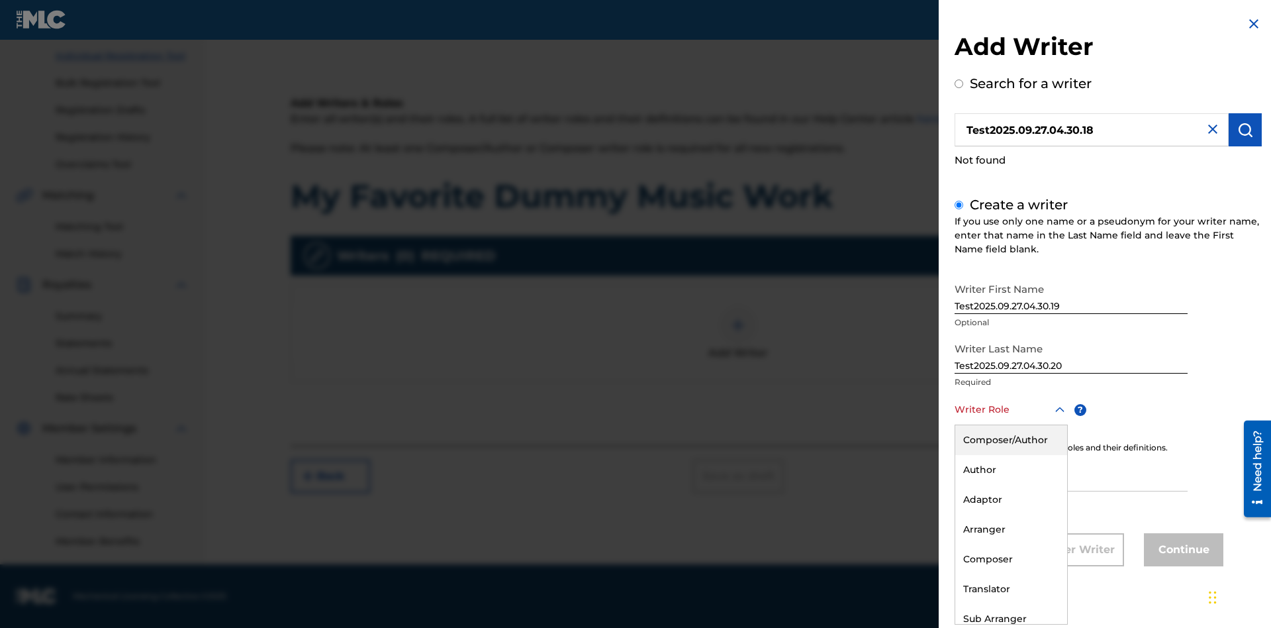
click at [1010, 469] on div "Author" at bounding box center [1011, 470] width 112 height 30
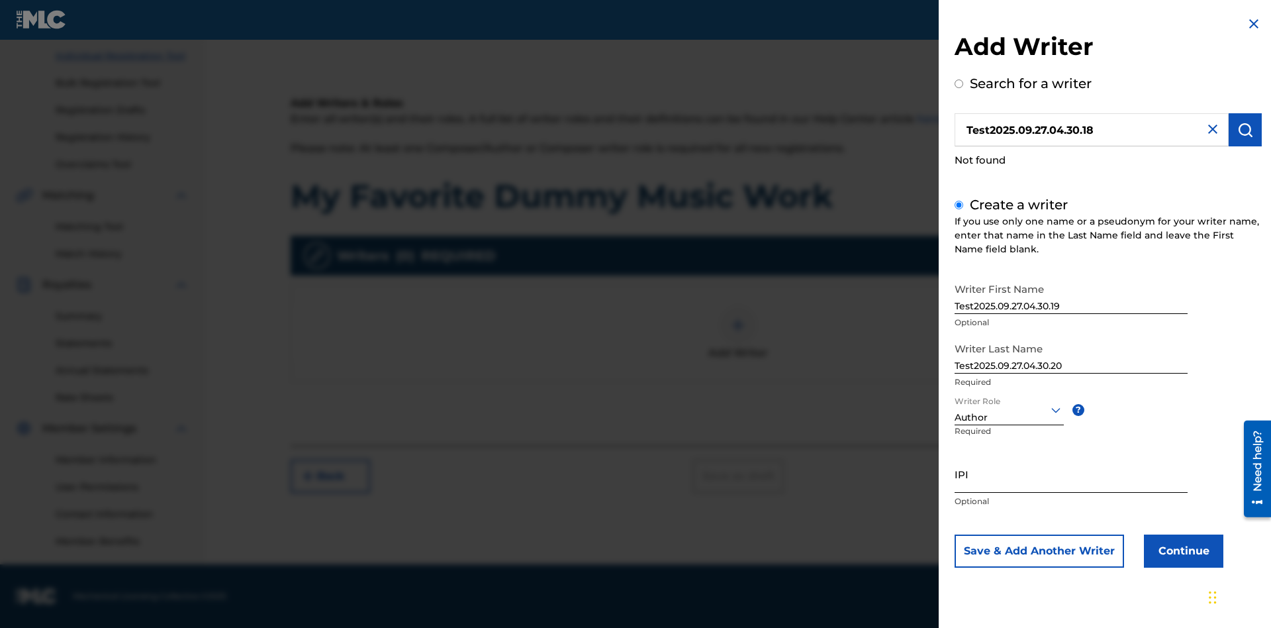
click at [1071, 473] on input "IPI" at bounding box center [1071, 474] width 233 height 38
type input "595839777"
click at [1182, 550] on button "Continue" at bounding box center [1183, 550] width 79 height 33
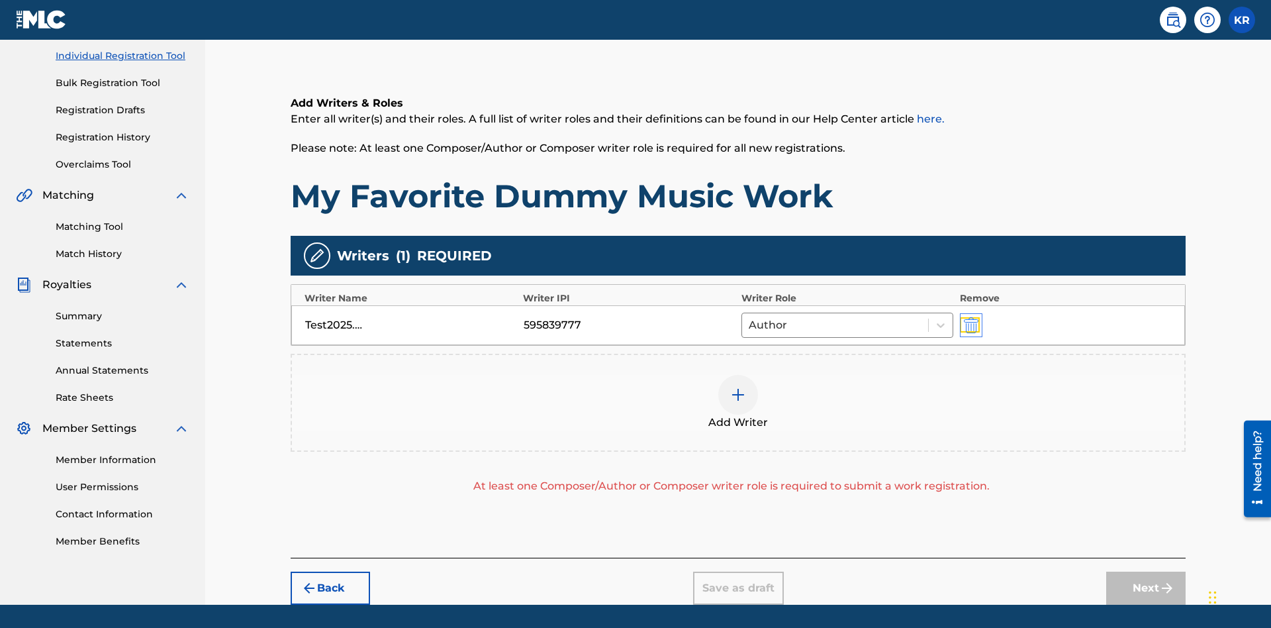
click at [969, 317] on img "submit" at bounding box center [971, 325] width 15 height 16
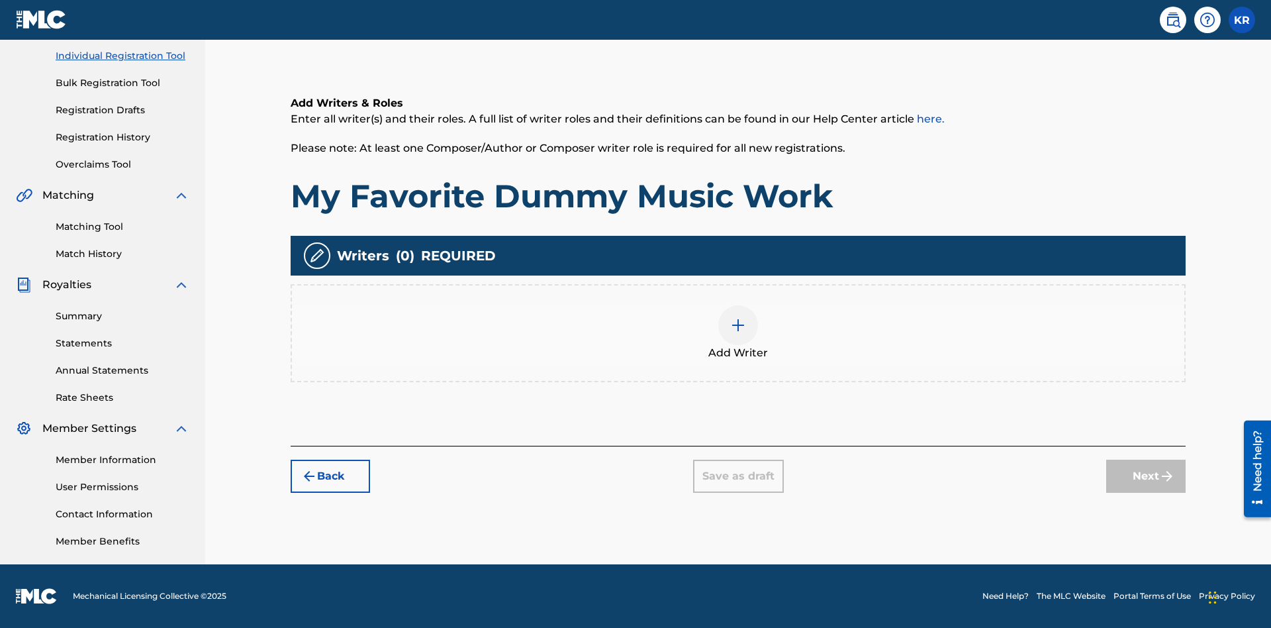
click at [738, 332] on img at bounding box center [738, 325] width 16 height 16
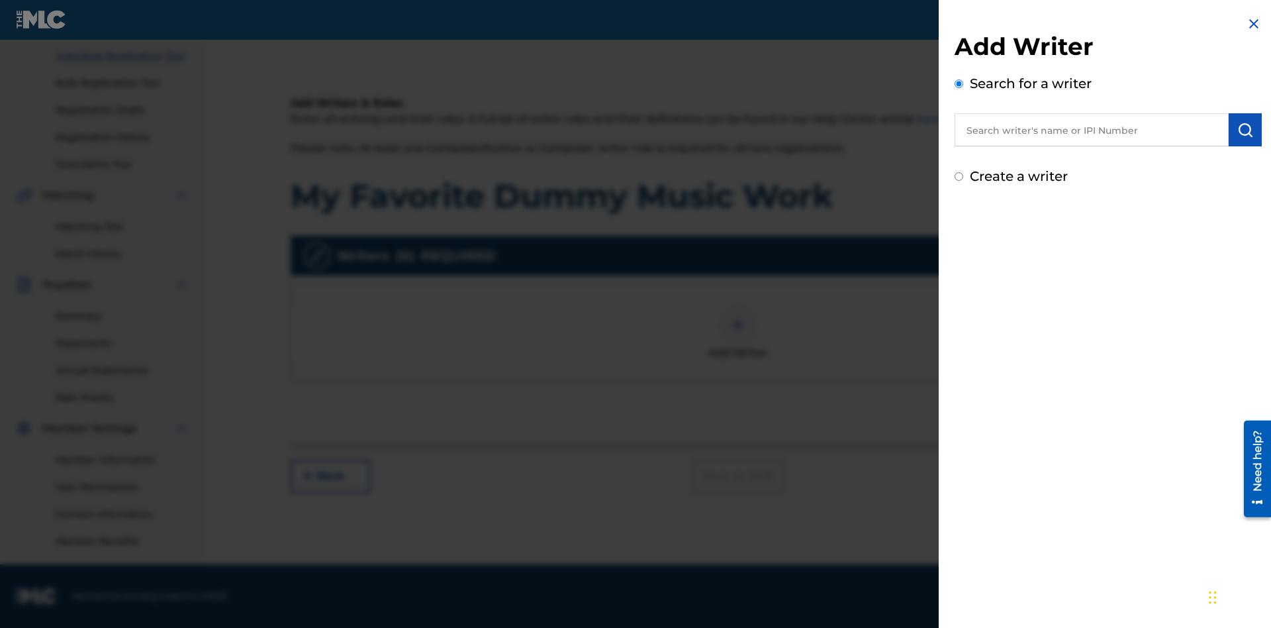
click at [1092, 130] on input "text" at bounding box center [1092, 129] width 274 height 33
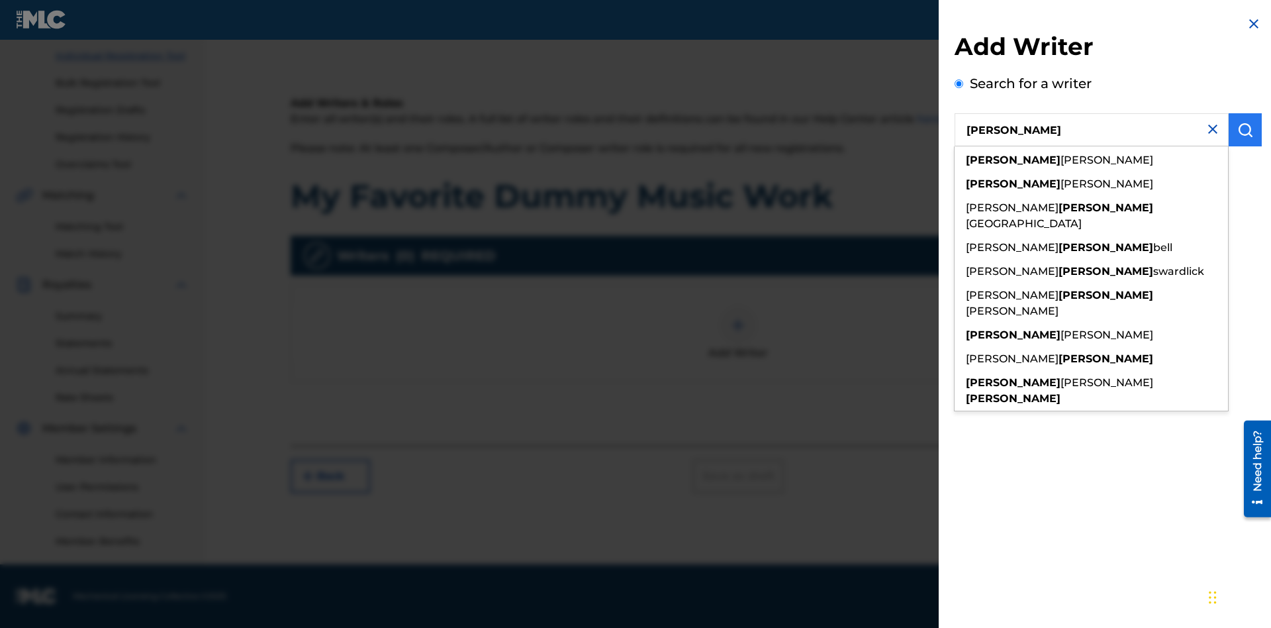
type input "[PERSON_NAME]"
click at [1245, 130] on img "submit" at bounding box center [1245, 130] width 16 height 16
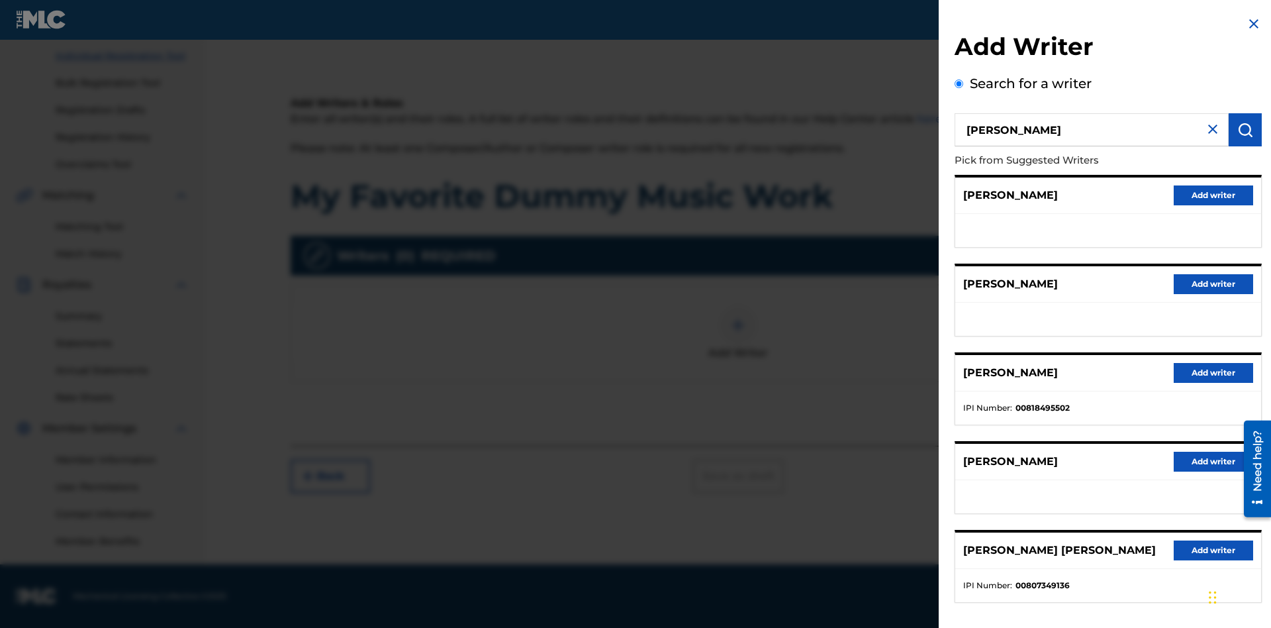
radio input "false"
radio input "true"
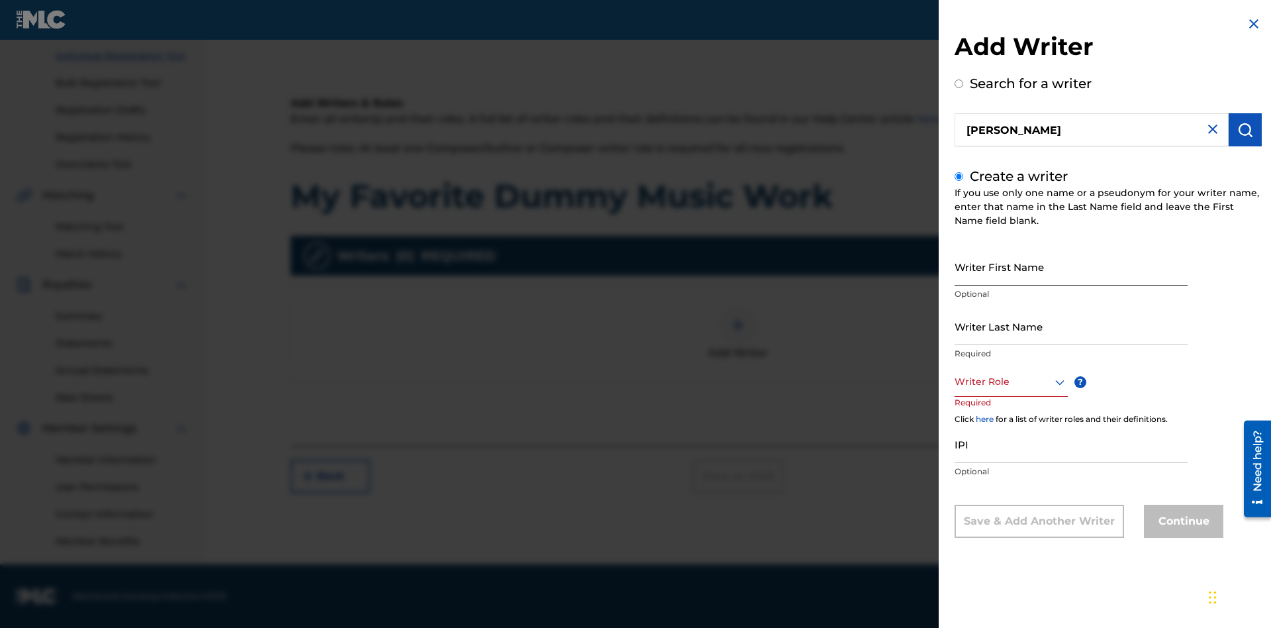
click at [1071, 266] on input "Writer First Name" at bounding box center [1071, 267] width 233 height 38
type input "MAXWELL"
click at [1071, 326] on input "Writer Last Name" at bounding box center [1071, 326] width 233 height 38
type input "[PERSON_NAME]"
click at [1071, 444] on input "IPI" at bounding box center [1071, 444] width 233 height 38
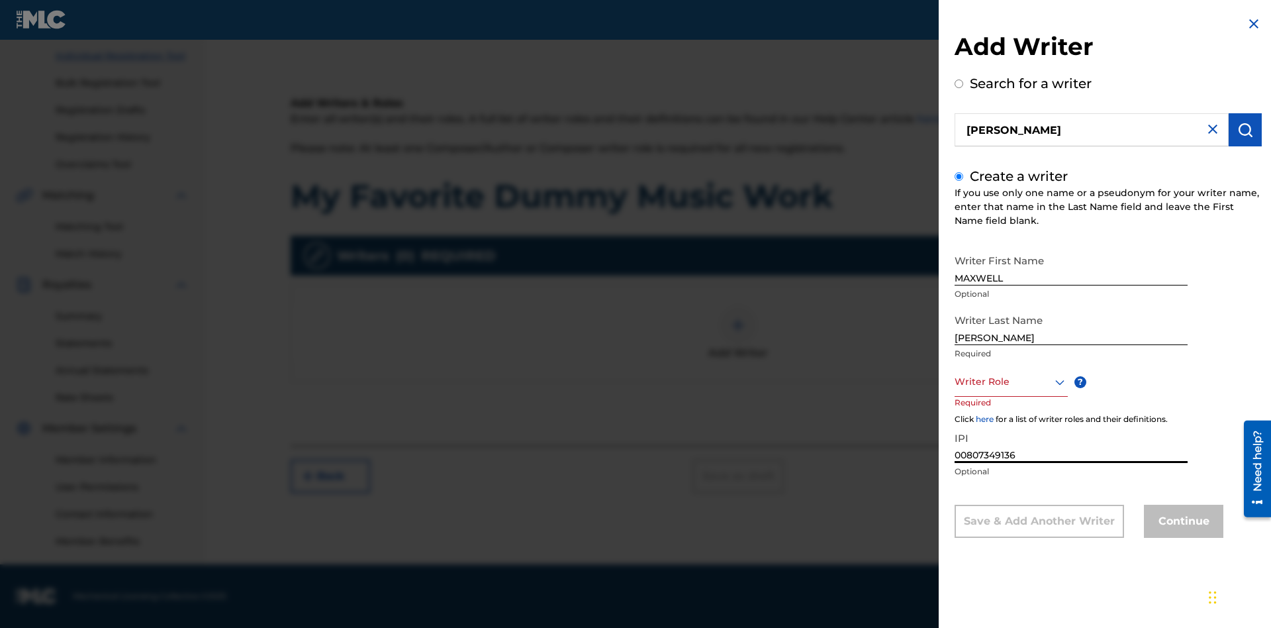
type input "00807349136"
click at [1010, 381] on div at bounding box center [1011, 381] width 113 height 17
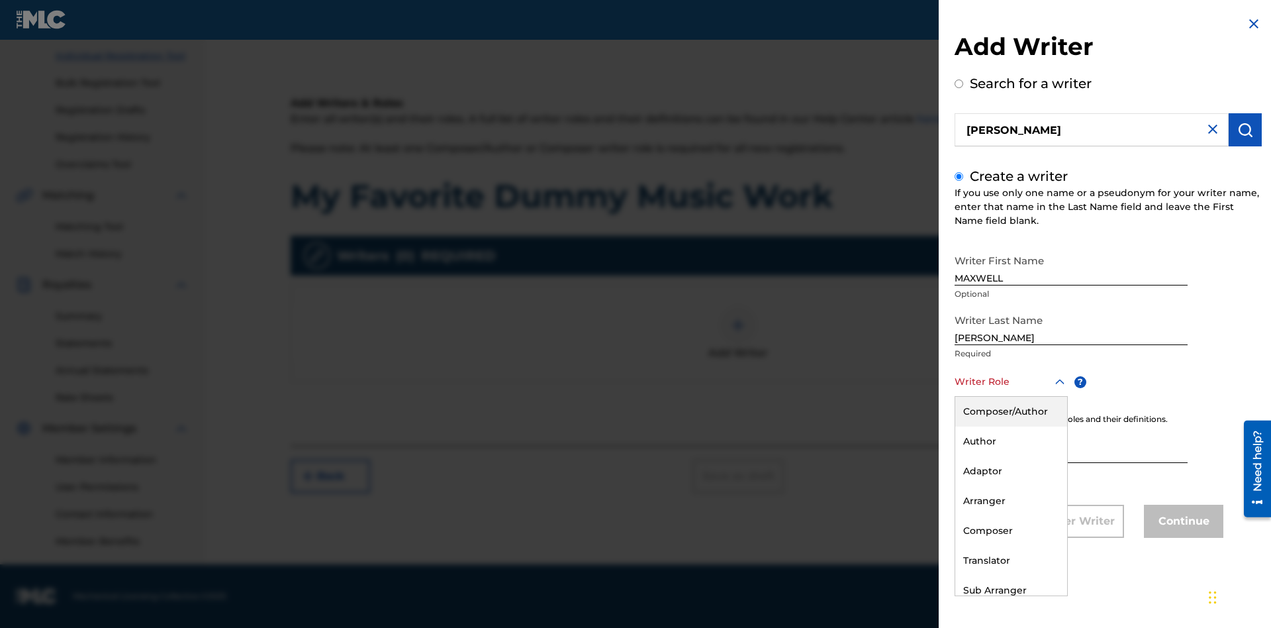
click at [1010, 530] on div "Composer" at bounding box center [1011, 531] width 112 height 30
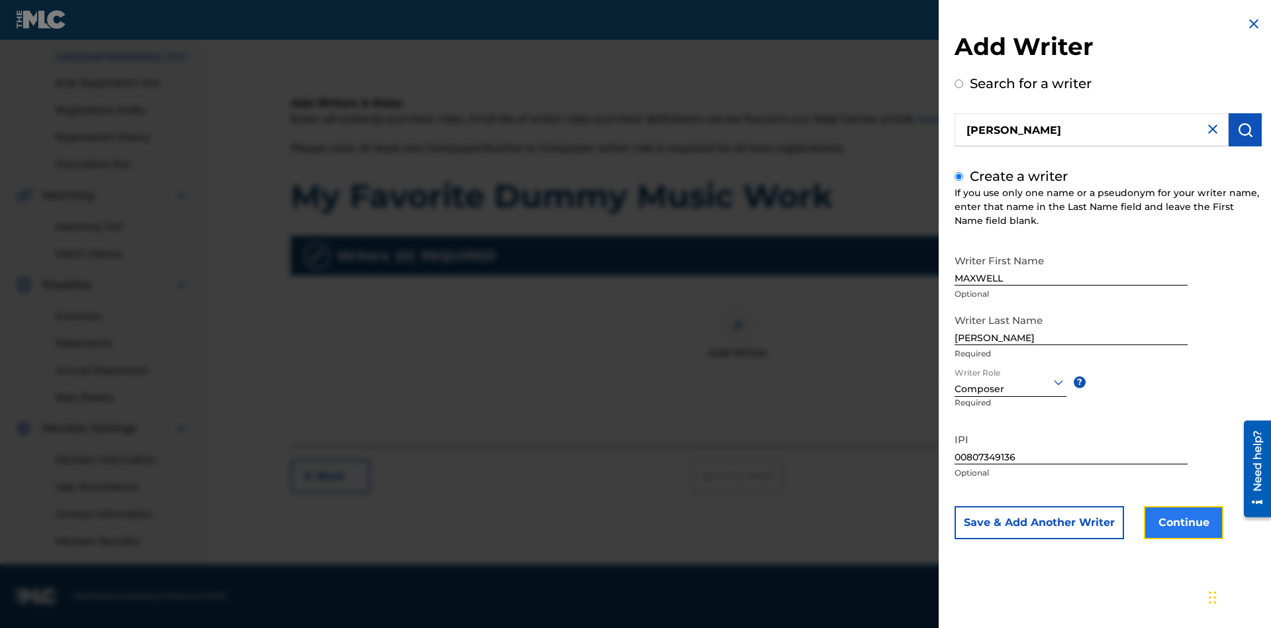
click at [1182, 522] on button "Continue" at bounding box center [1183, 522] width 79 height 33
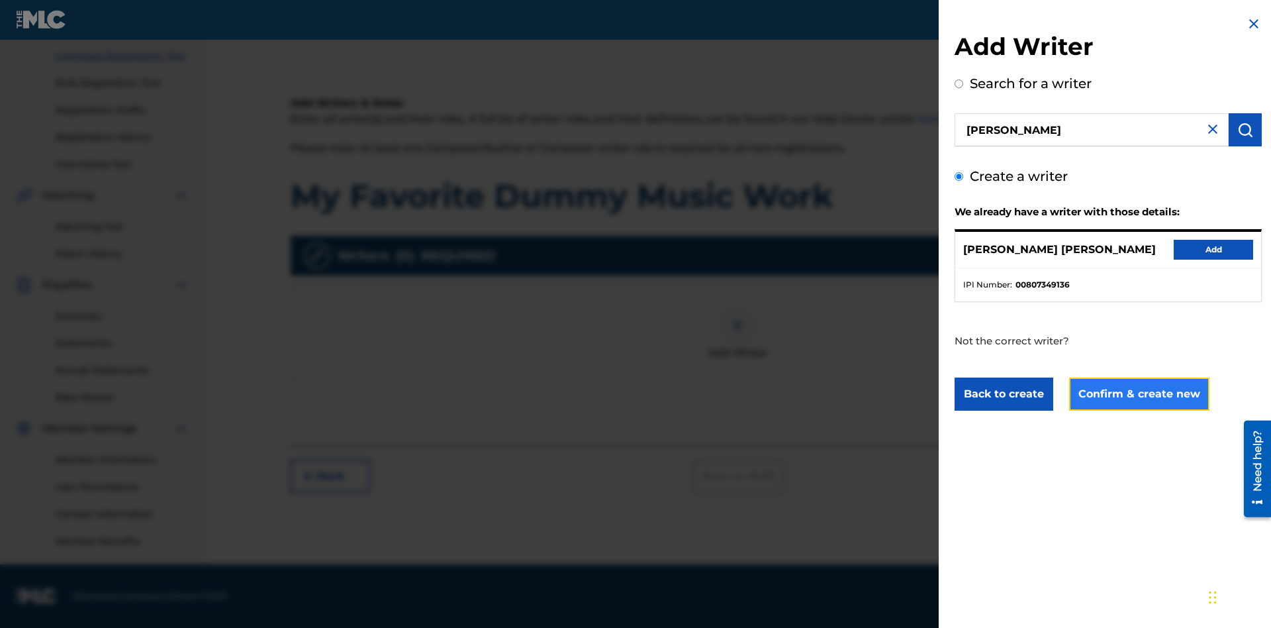
click at [1138, 394] on button "Confirm & create new" at bounding box center [1139, 393] width 140 height 33
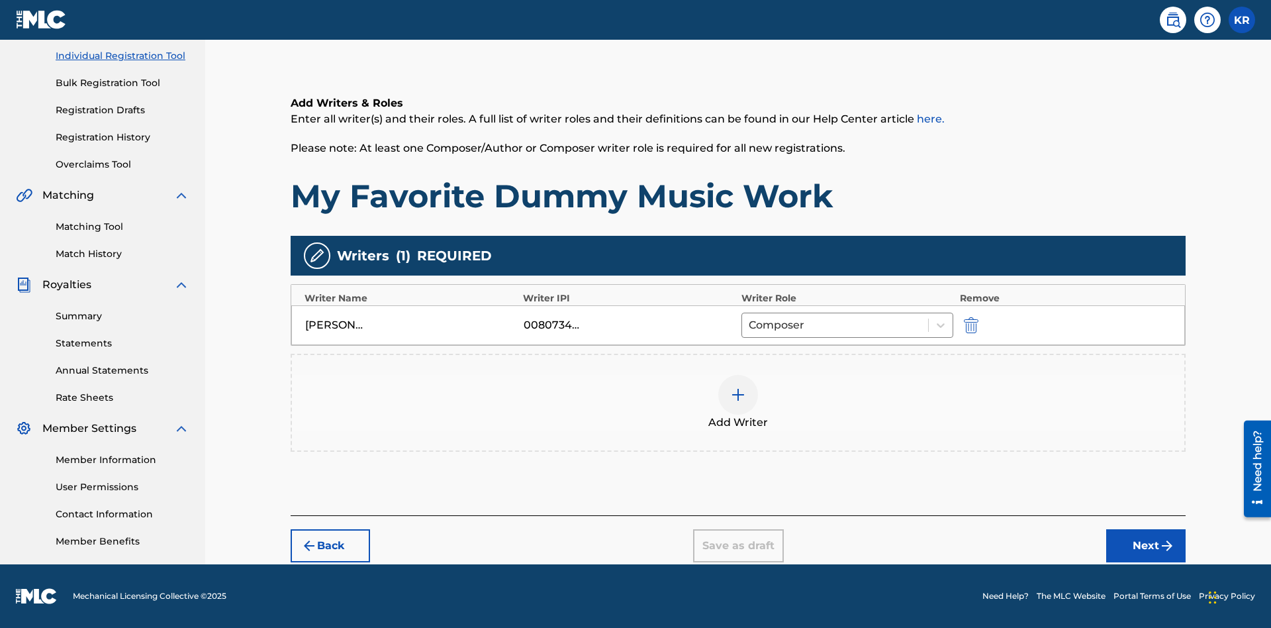
click at [738, 403] on div at bounding box center [738, 395] width 40 height 40
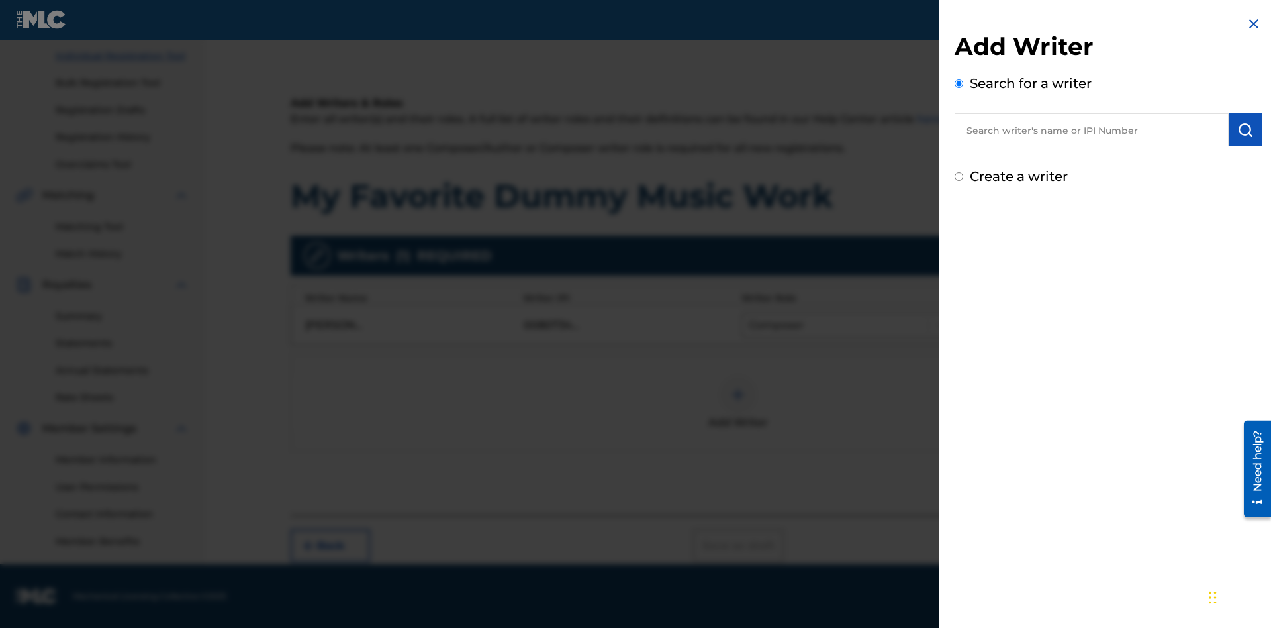
click at [1092, 130] on input "text" at bounding box center [1092, 129] width 274 height 33
type input "[PERSON_NAME]"
click at [1245, 130] on img "submit" at bounding box center [1245, 130] width 16 height 16
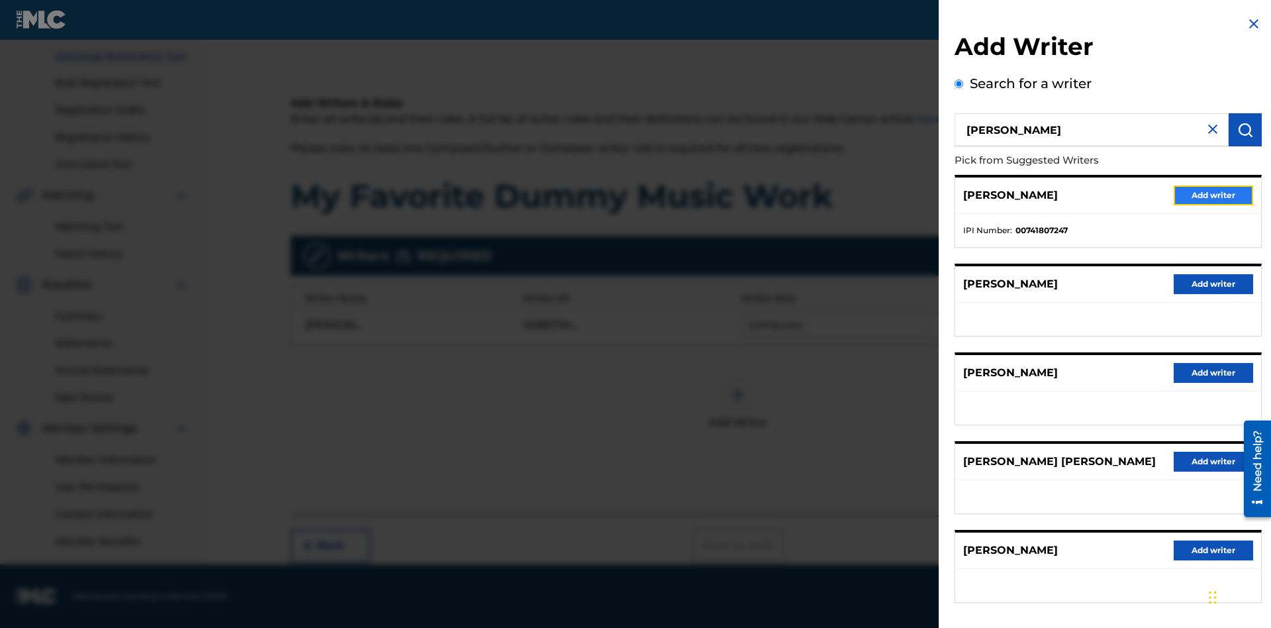
click at [1214, 195] on button "Add writer" at bounding box center [1213, 195] width 79 height 20
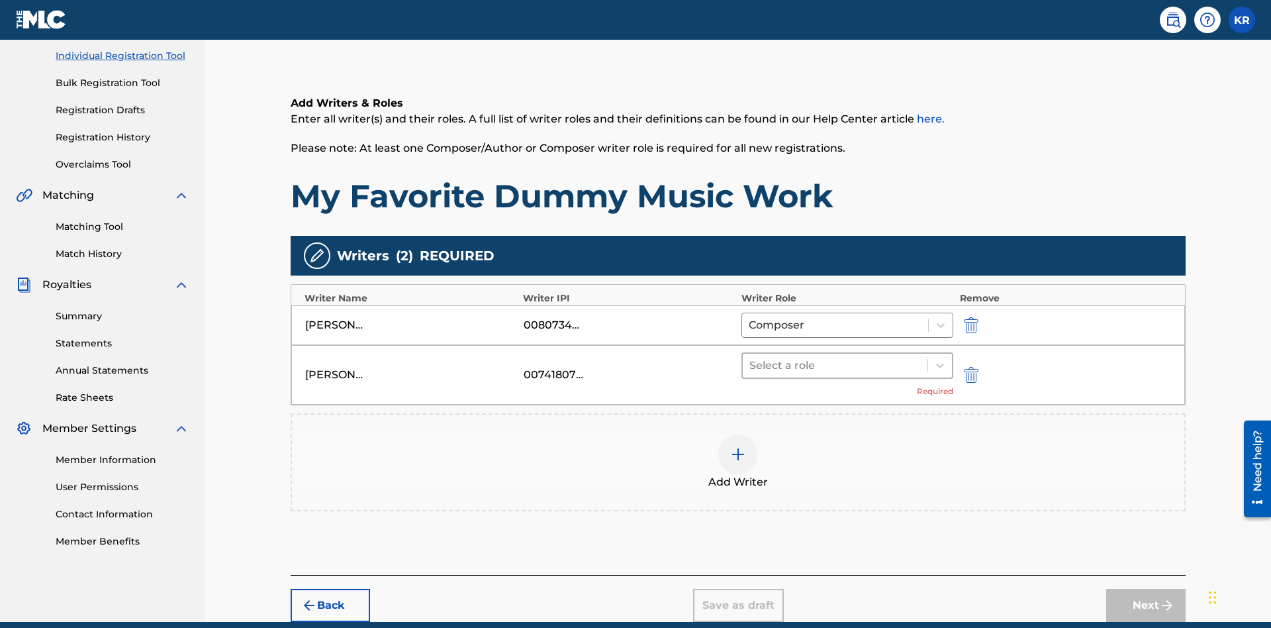
click at [751, 357] on input "text" at bounding box center [750, 365] width 3 height 16
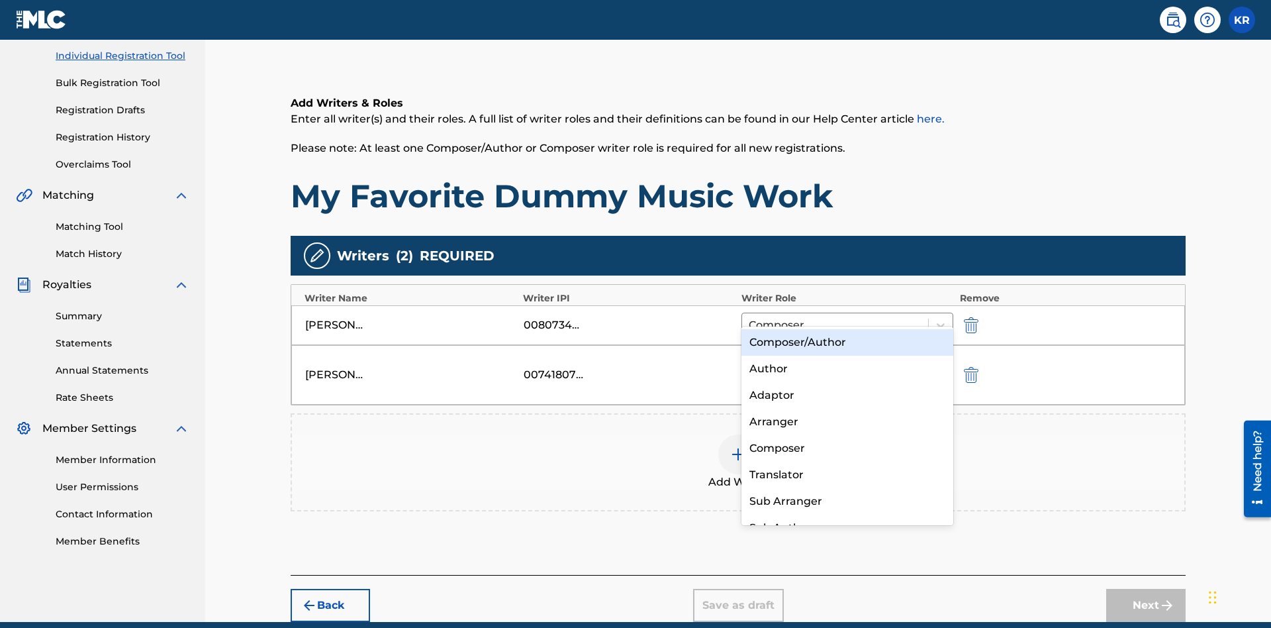
scroll to position [224, 0]
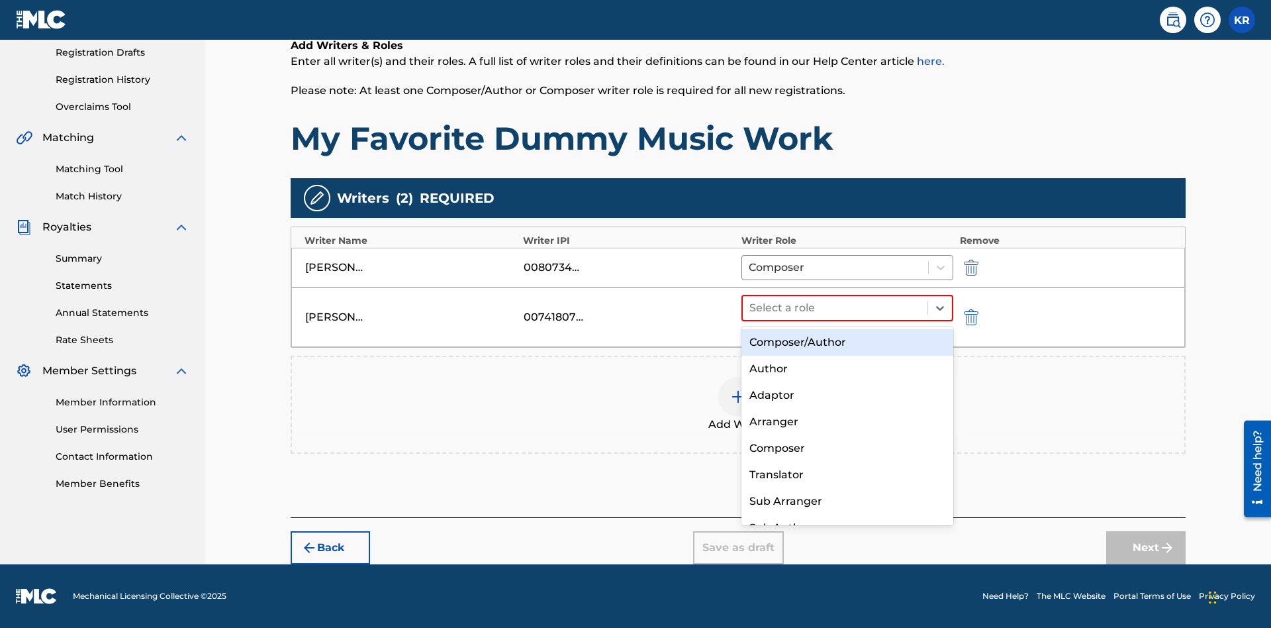
click at [847, 474] on div "Translator" at bounding box center [847, 474] width 212 height 26
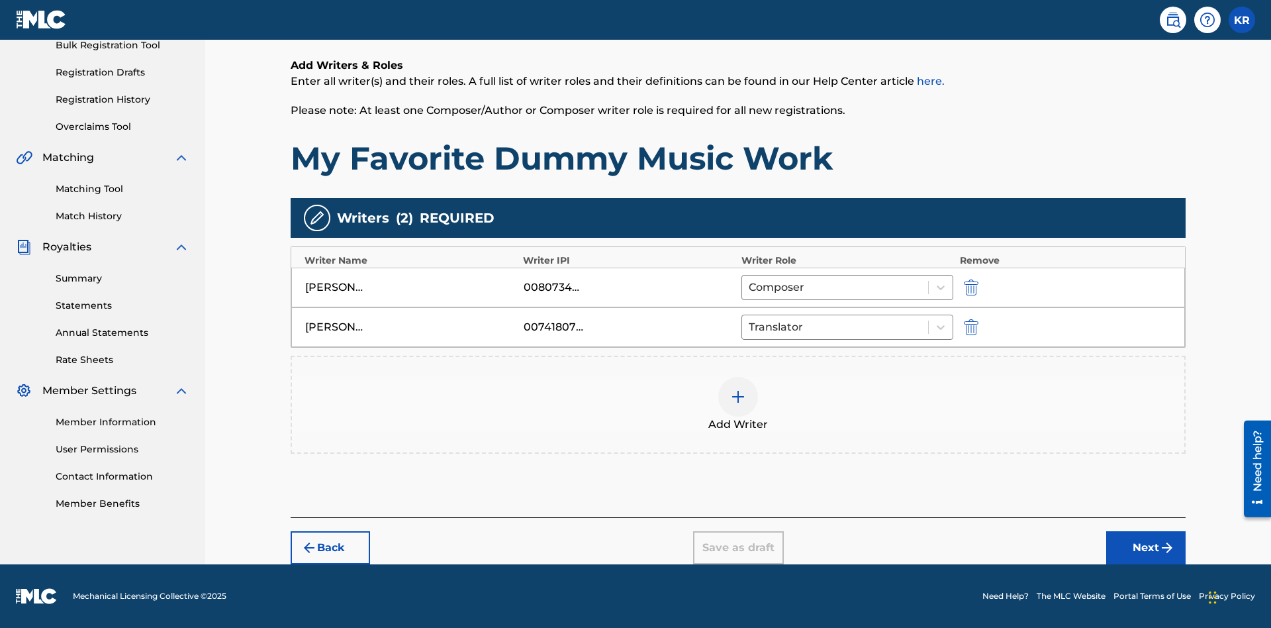
click at [738, 405] on div at bounding box center [738, 397] width 40 height 40
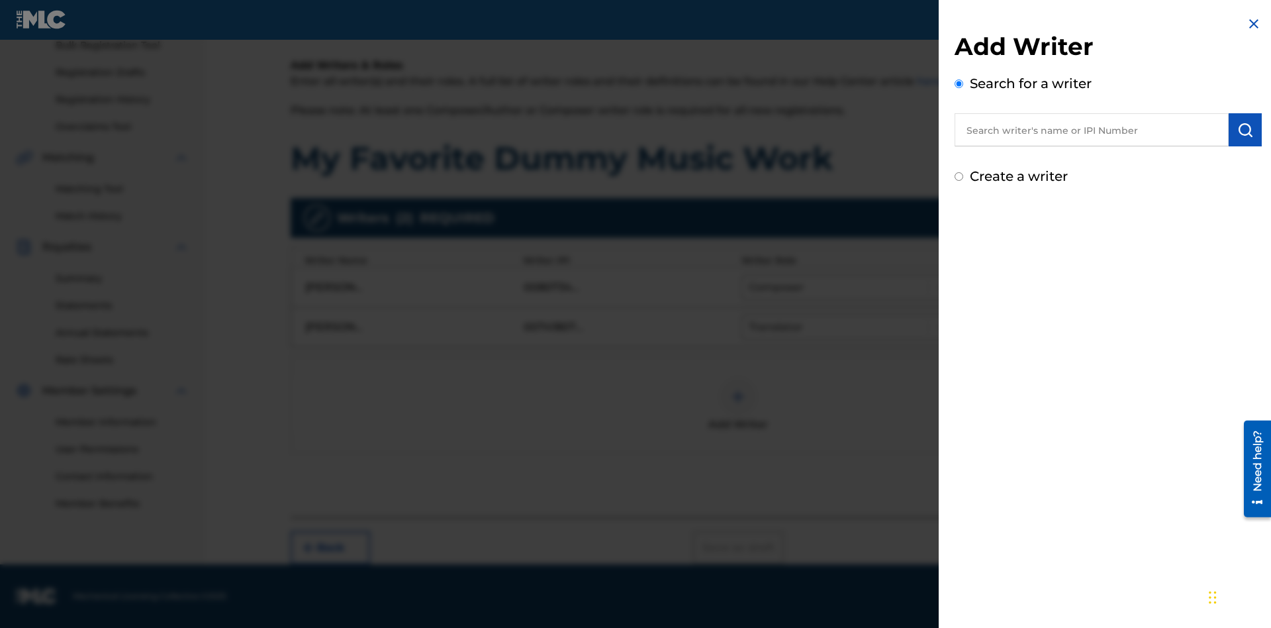
click at [1092, 130] on input "text" at bounding box center [1092, 129] width 274 height 33
type input "Test2025.09.27.04.31.22"
click at [1245, 130] on img "submit" at bounding box center [1245, 130] width 16 height 16
click at [959, 233] on input "Create a writer" at bounding box center [959, 232] width 9 height 9
radio input "false"
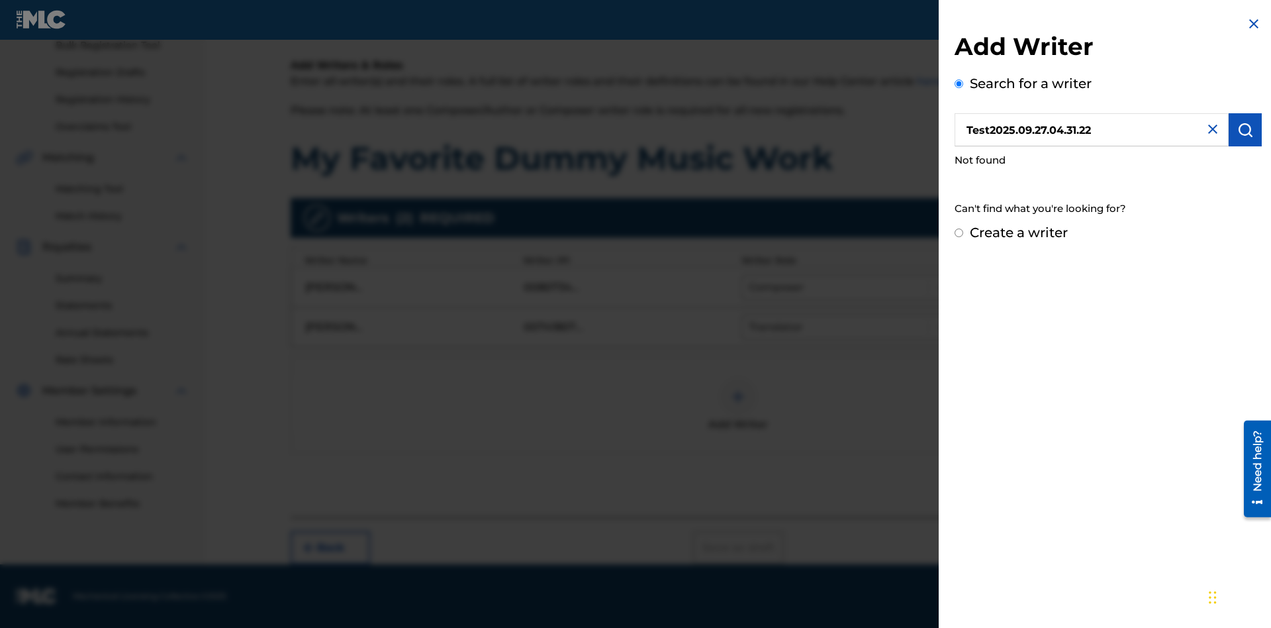
radio input "false"
radio input "true"
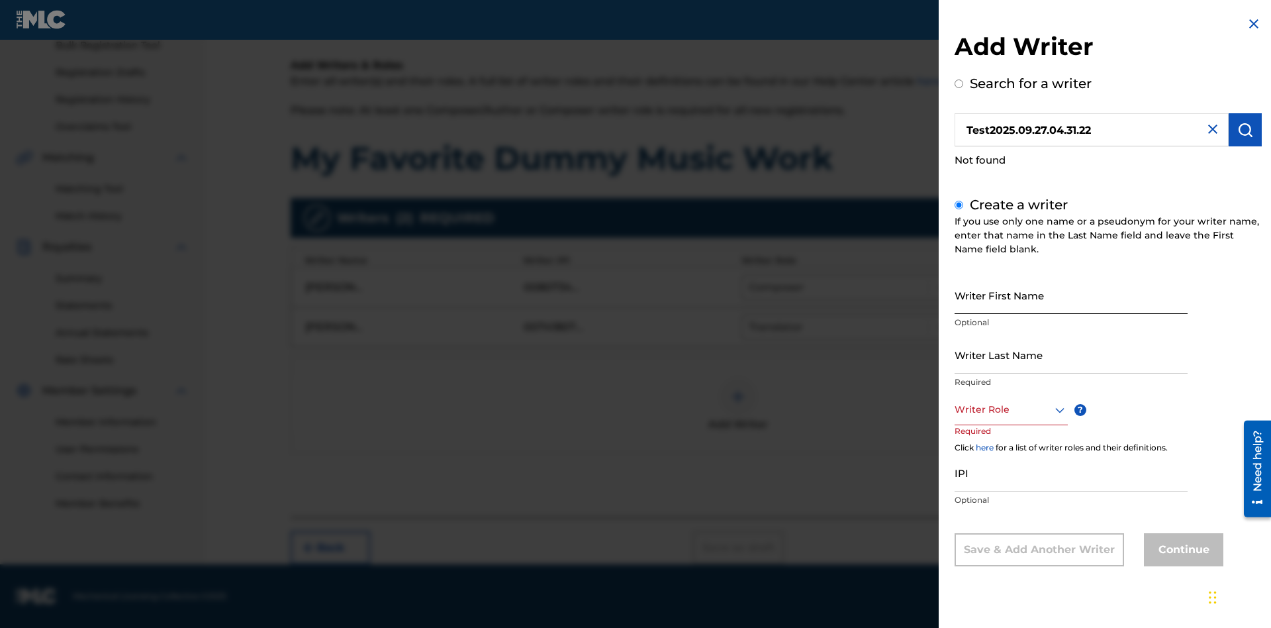
click at [1071, 295] on input "Writer First Name" at bounding box center [1071, 295] width 233 height 38
type input "Test2025.09.27.04.31.23"
click at [1071, 354] on input "Writer Last Name" at bounding box center [1071, 355] width 233 height 38
type input "Test2025.09.27.04.31.23"
click at [1010, 409] on div at bounding box center [1011, 409] width 113 height 17
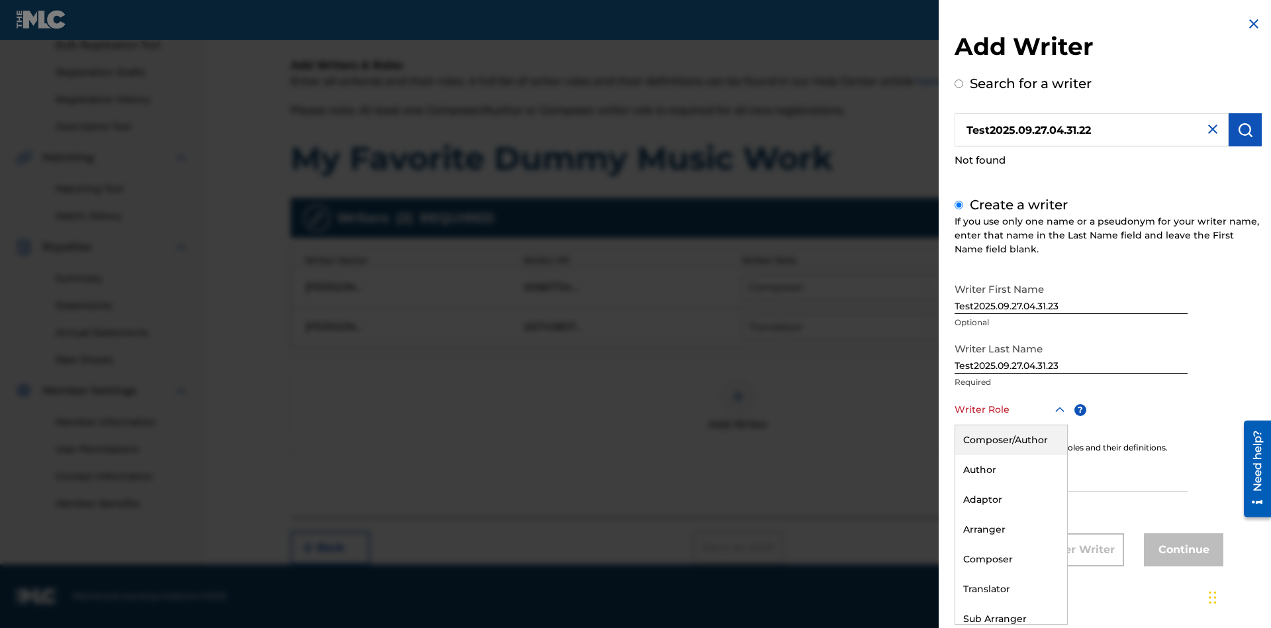
click at [1010, 589] on div "Translator" at bounding box center [1011, 589] width 112 height 30
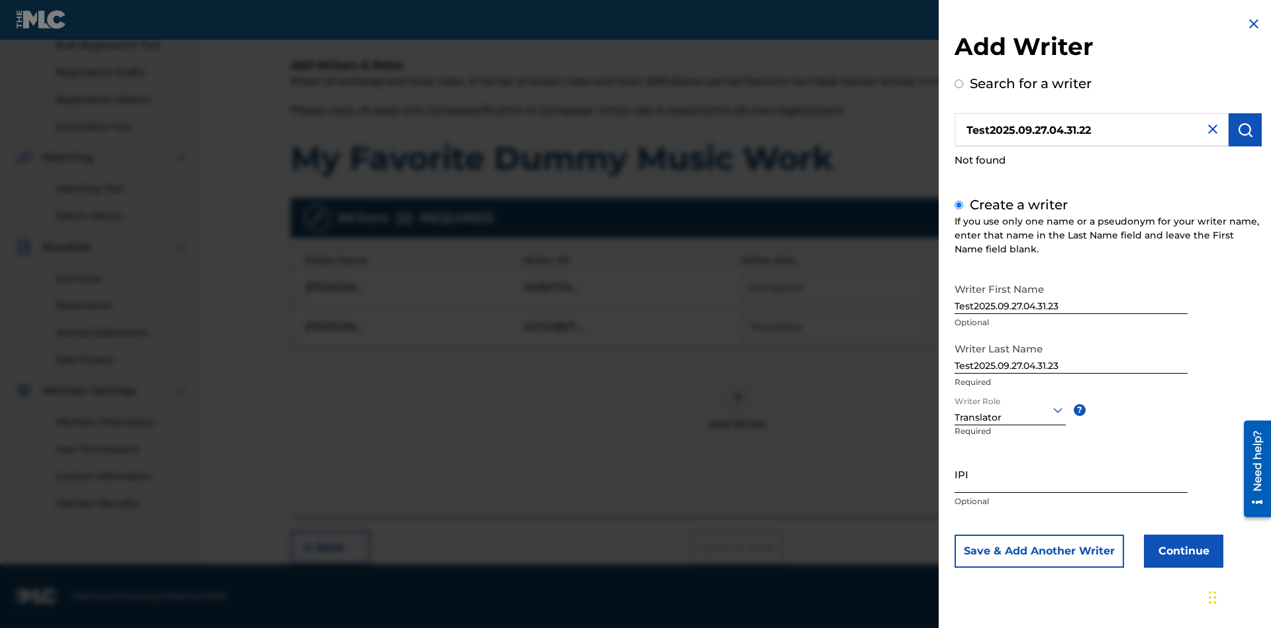
click at [1071, 473] on input "IPI" at bounding box center [1071, 474] width 233 height 38
type input "595839777"
click at [1182, 550] on button "Continue" at bounding box center [1183, 550] width 79 height 33
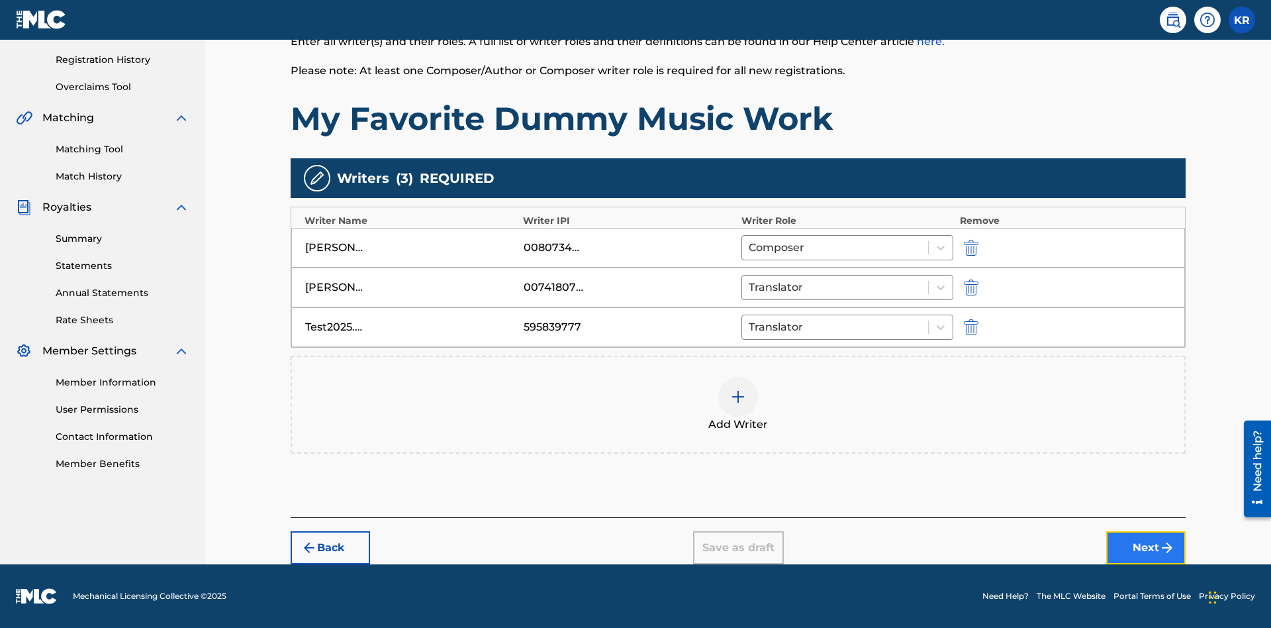
click at [1146, 548] on button "Next" at bounding box center [1145, 547] width 79 height 33
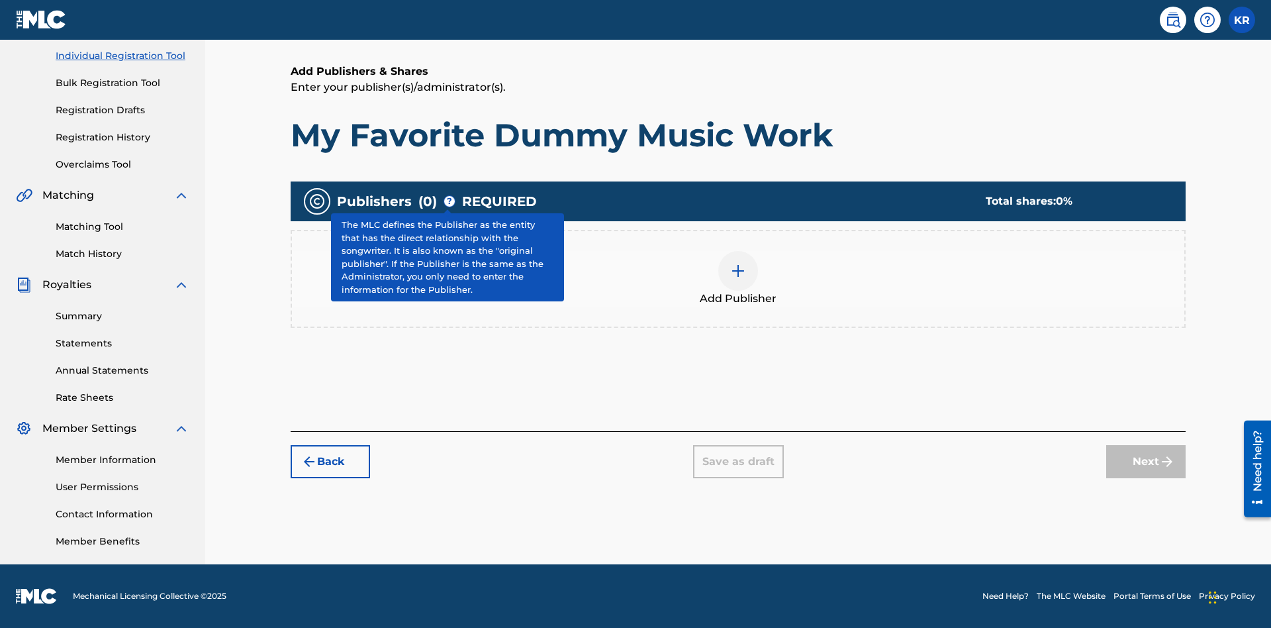
click at [738, 270] on img at bounding box center [738, 271] width 16 height 16
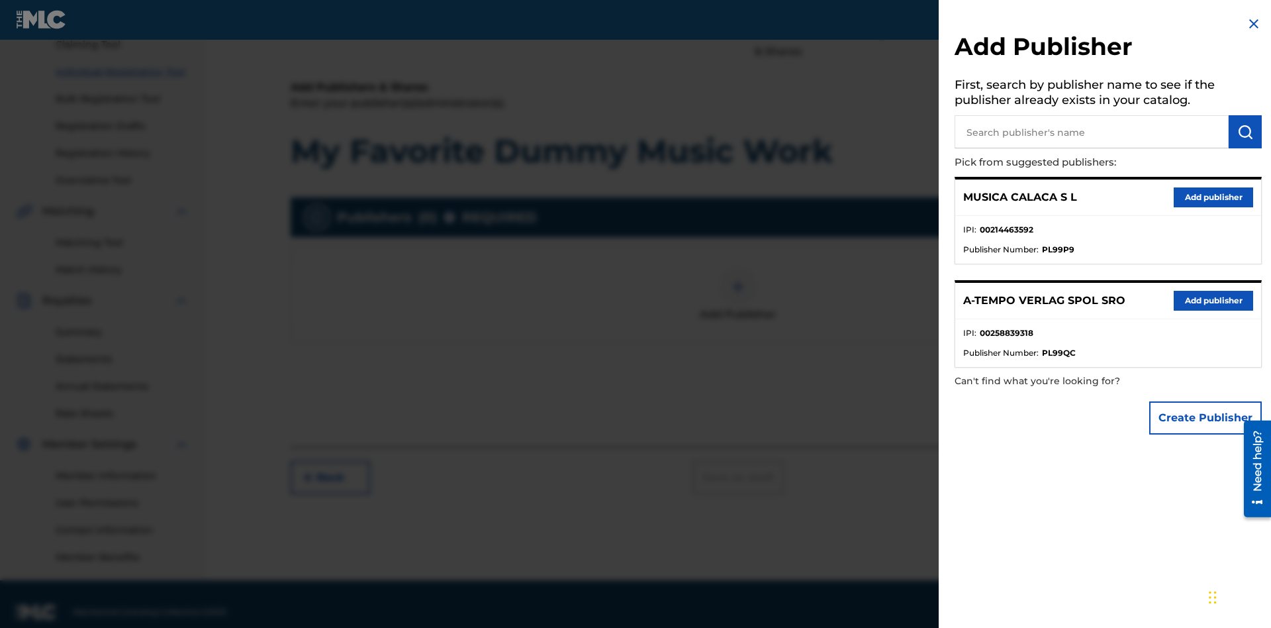
click at [1092, 132] on input "text" at bounding box center [1092, 131] width 274 height 33
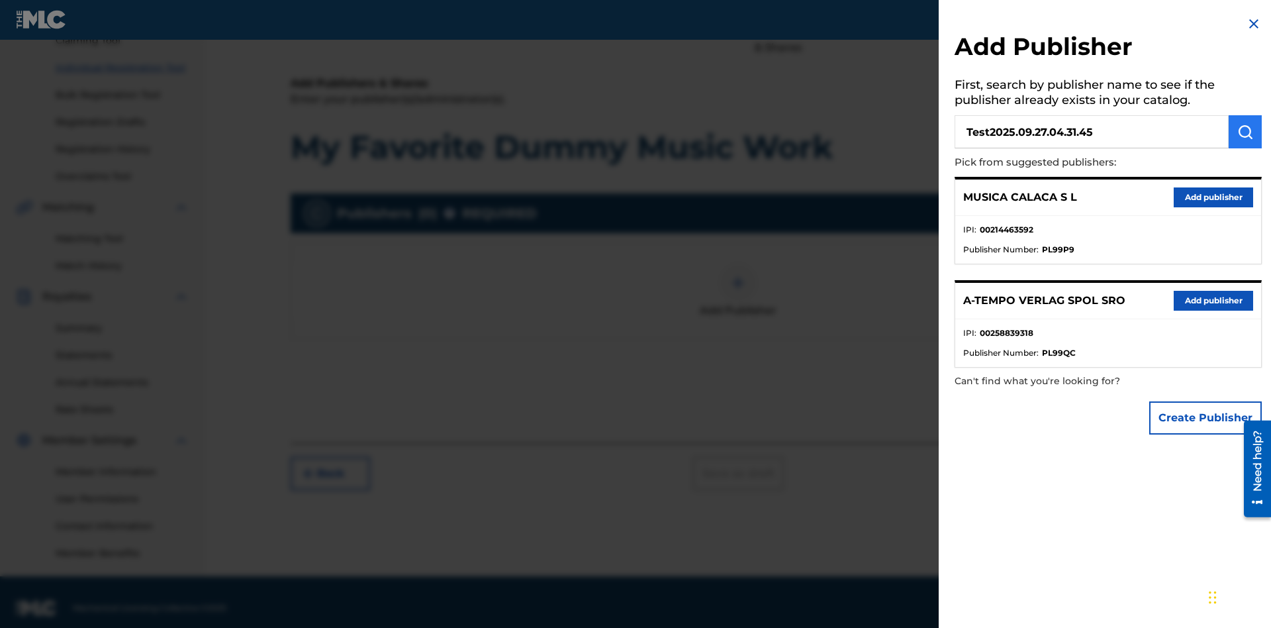
type input "Test2025.09.27.04.31.45"
click at [1245, 132] on img "submit" at bounding box center [1245, 132] width 16 height 16
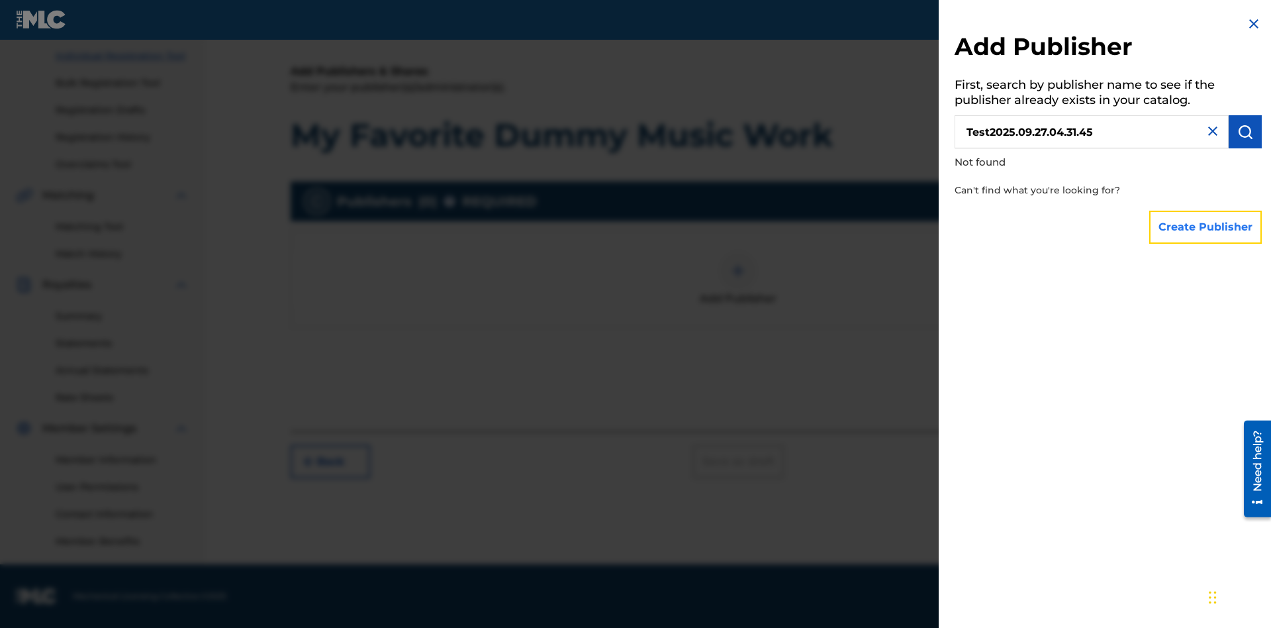
click at [1206, 226] on button "Create Publisher" at bounding box center [1205, 227] width 113 height 33
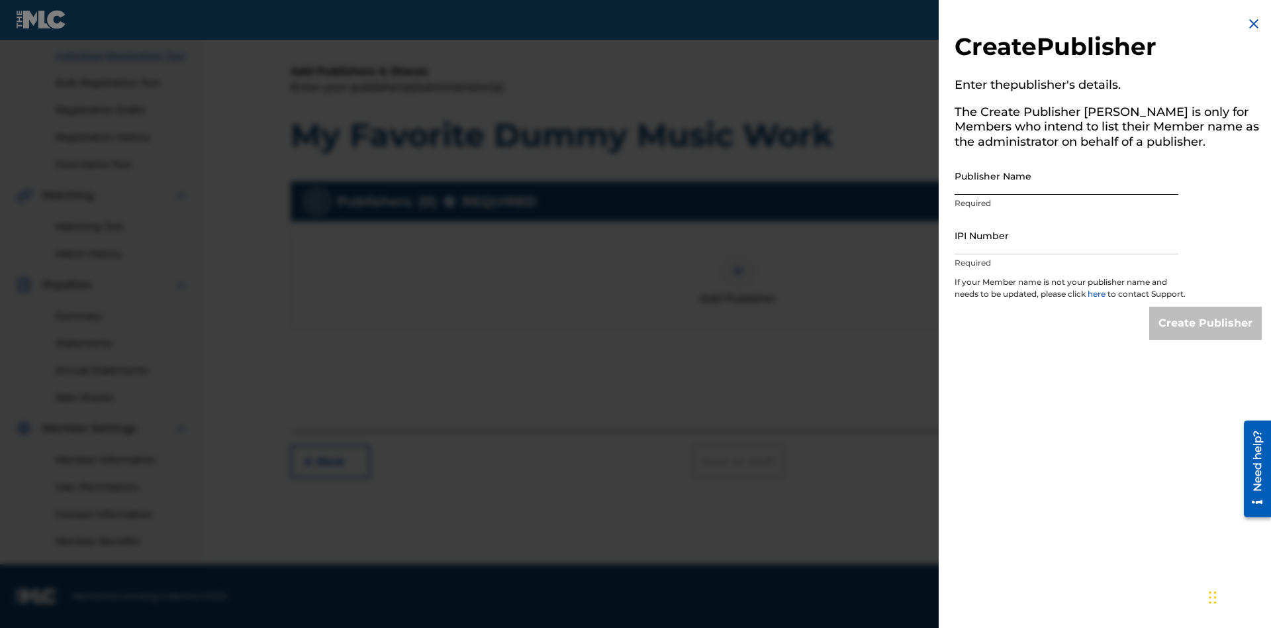
click at [1067, 175] on input "Publisher Name" at bounding box center [1067, 176] width 224 height 38
type input "Test2025.09.27.04.31.49"
click at [1067, 235] on input "IPI Number" at bounding box center [1067, 235] width 224 height 38
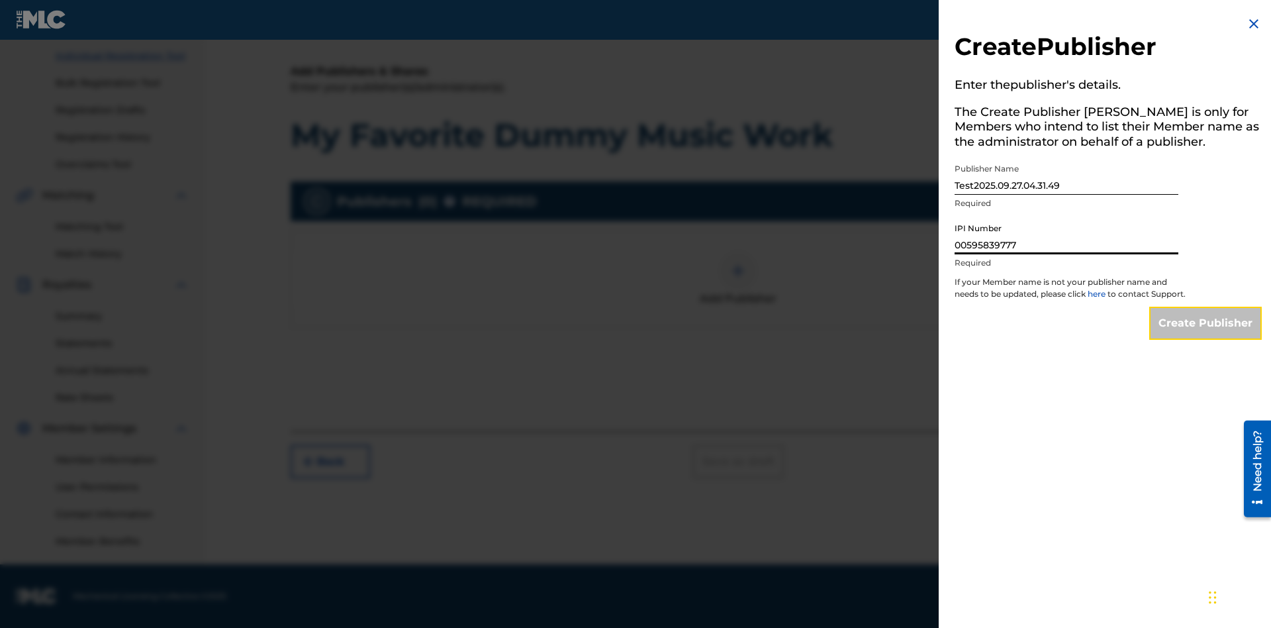
click at [1206, 335] on input "Create Publisher" at bounding box center [1205, 323] width 113 height 33
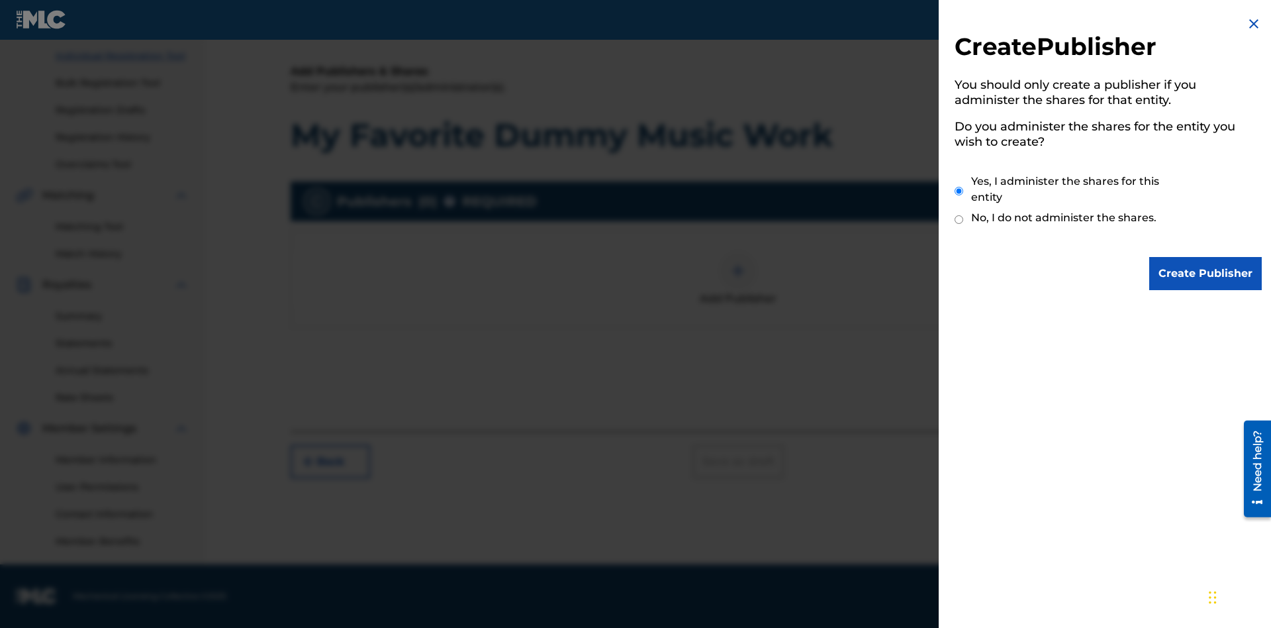
click at [959, 191] on input "Yes, I administer the shares for this entity" at bounding box center [959, 191] width 9 height 28
click at [1206, 273] on input "Create Publisher" at bounding box center [1205, 273] width 113 height 33
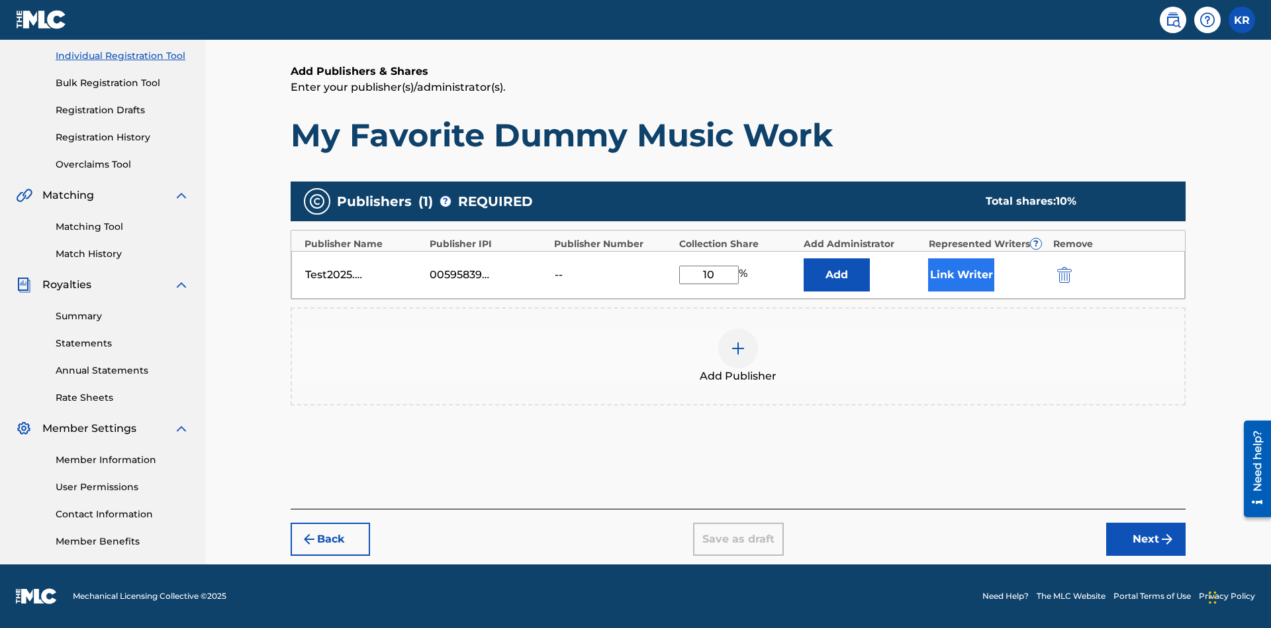
type input "10"
click at [961, 274] on button "Link Writer" at bounding box center [961, 274] width 66 height 33
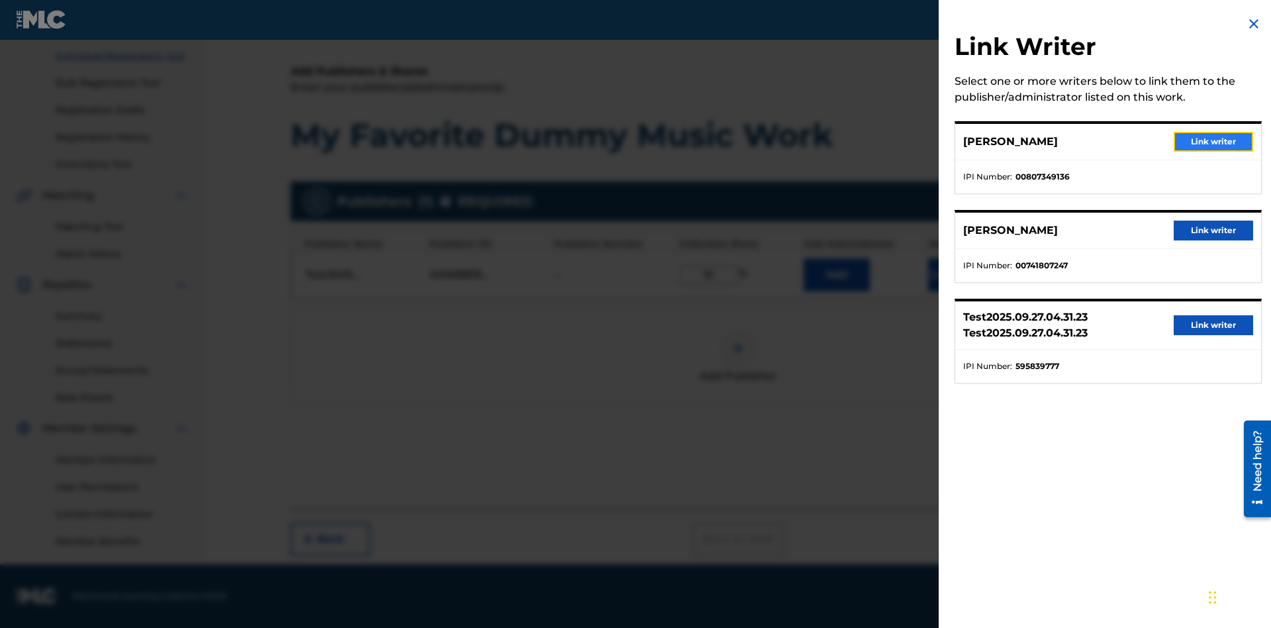
click at [1214, 142] on button "Link writer" at bounding box center [1213, 142] width 79 height 20
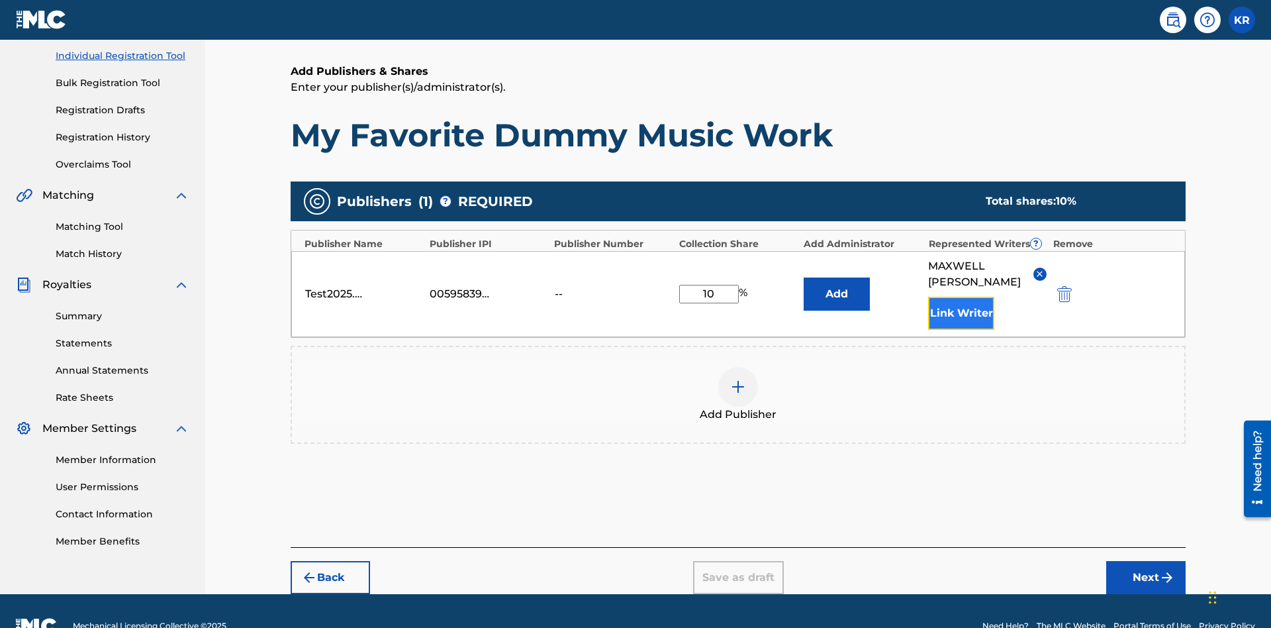
click at [961, 297] on button "Link Writer" at bounding box center [961, 313] width 66 height 33
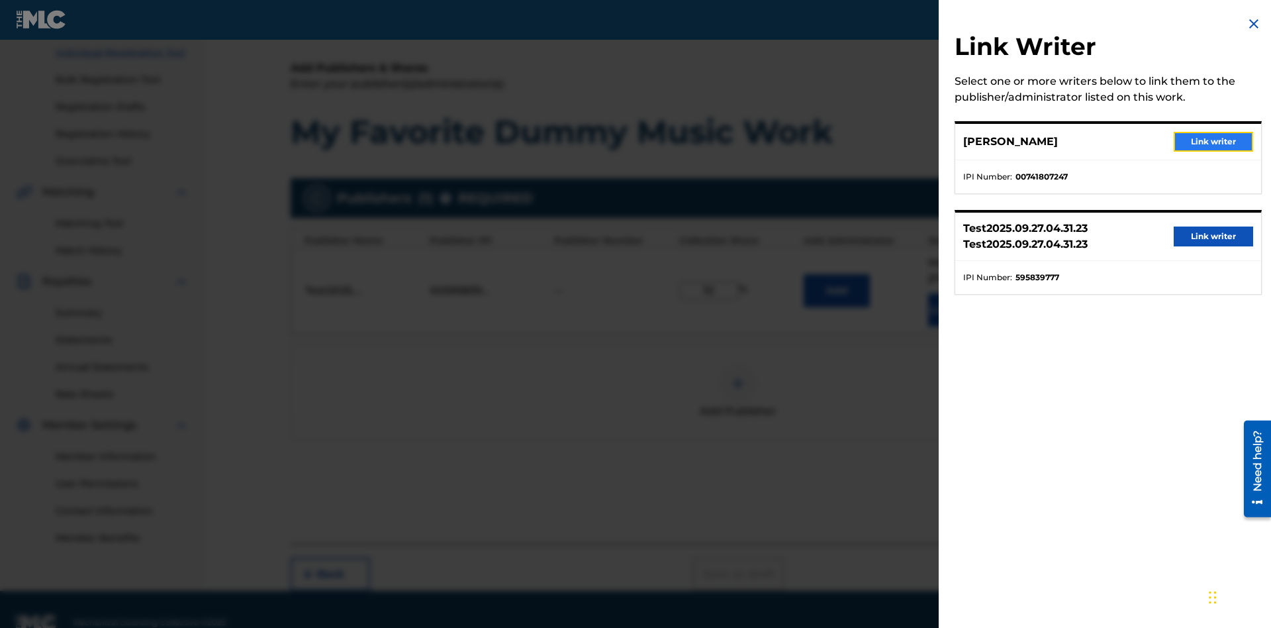
click at [1214, 142] on button "Link writer" at bounding box center [1213, 142] width 79 height 20
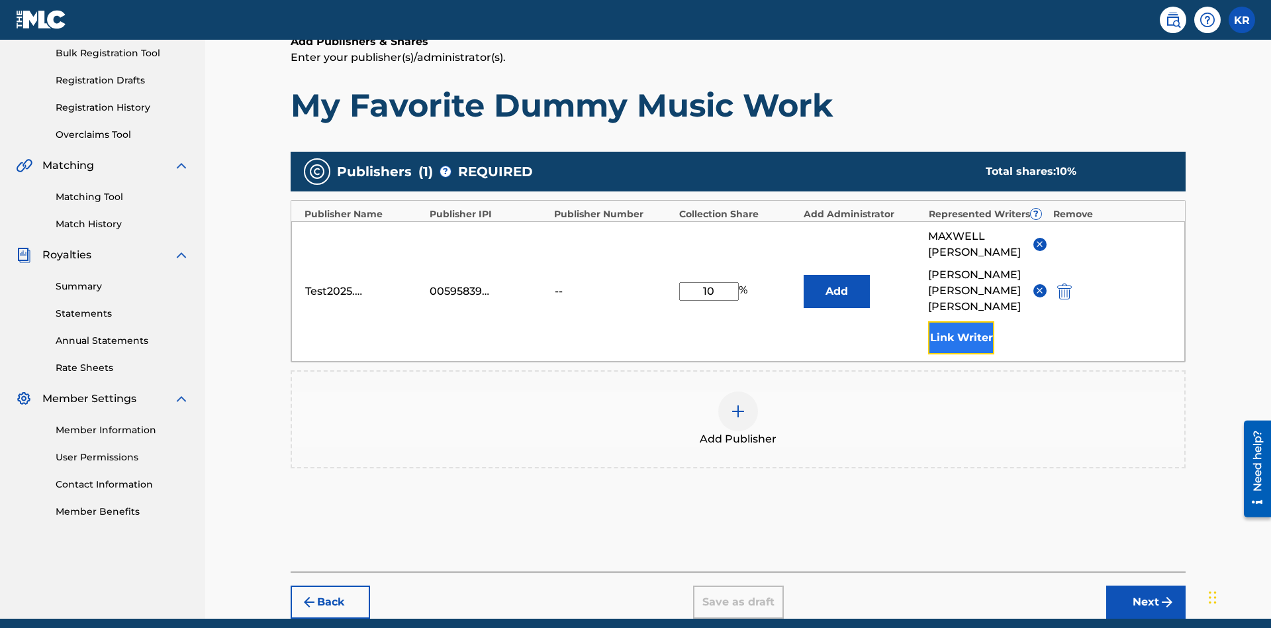
click at [961, 321] on button "Link Writer" at bounding box center [961, 337] width 66 height 33
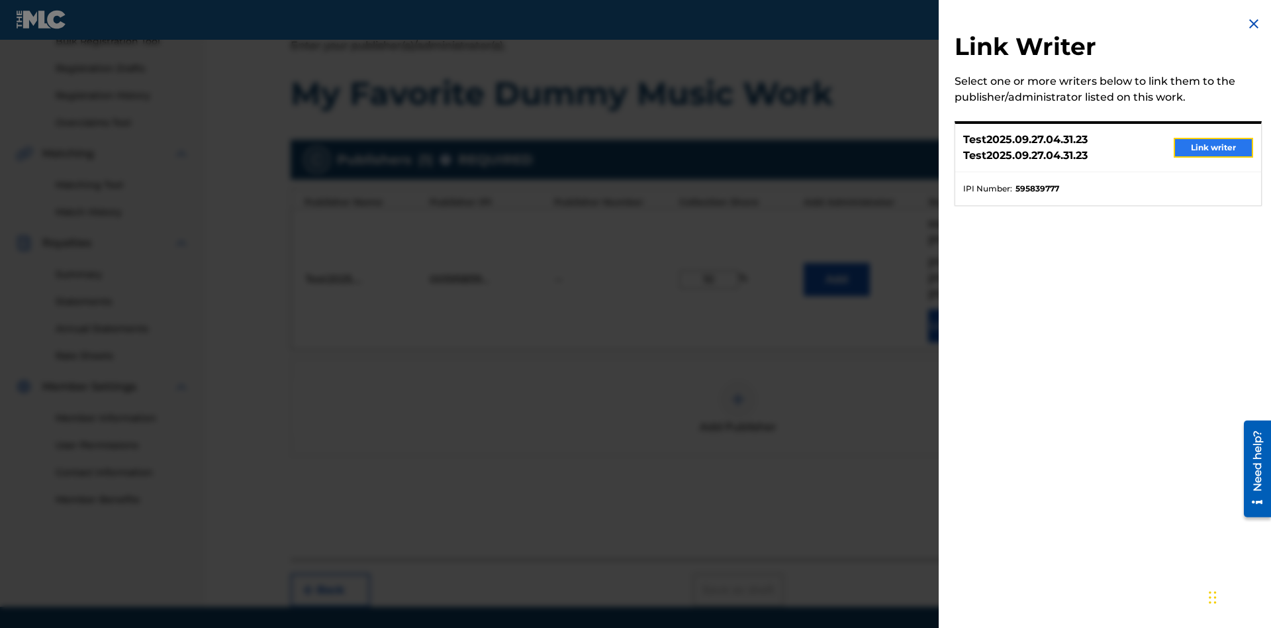
click at [1214, 148] on button "Link writer" at bounding box center [1213, 148] width 79 height 20
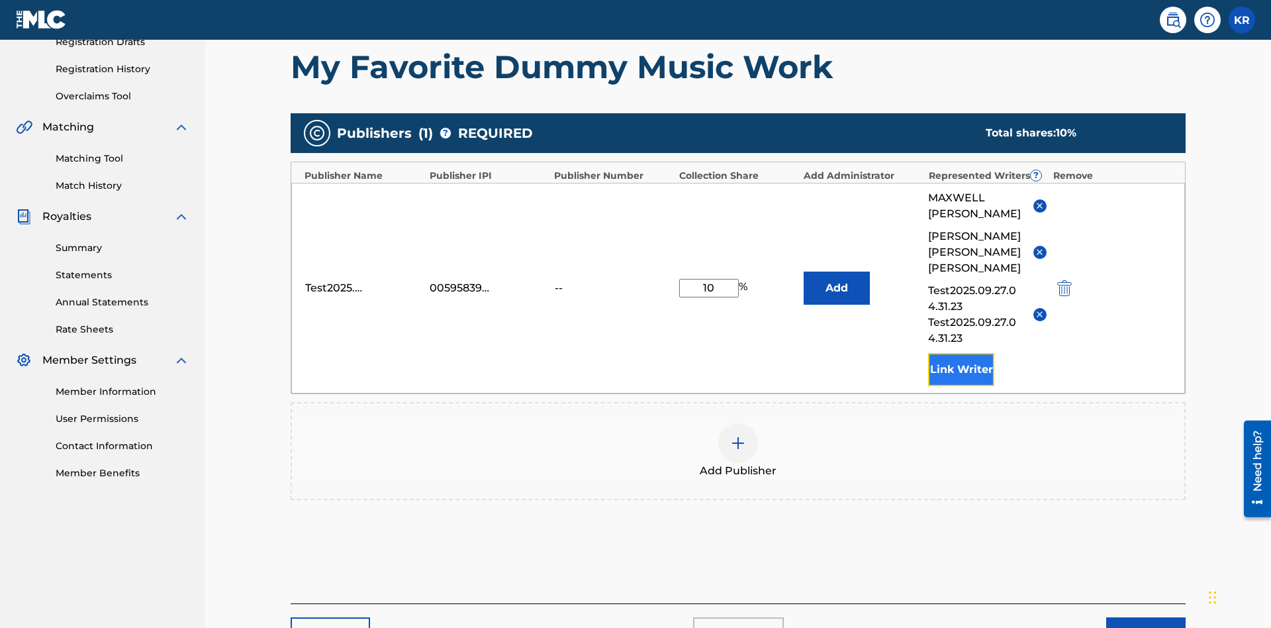
click at [961, 353] on button "Link Writer" at bounding box center [961, 369] width 66 height 33
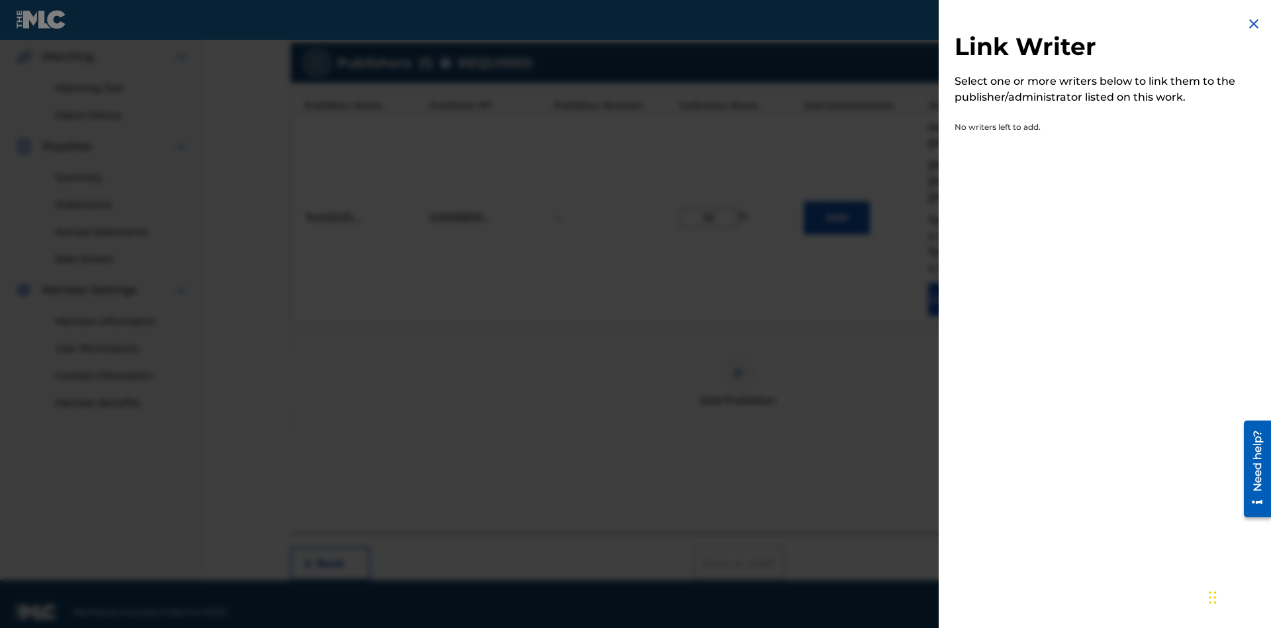
click at [1254, 24] on img at bounding box center [1254, 24] width 16 height 16
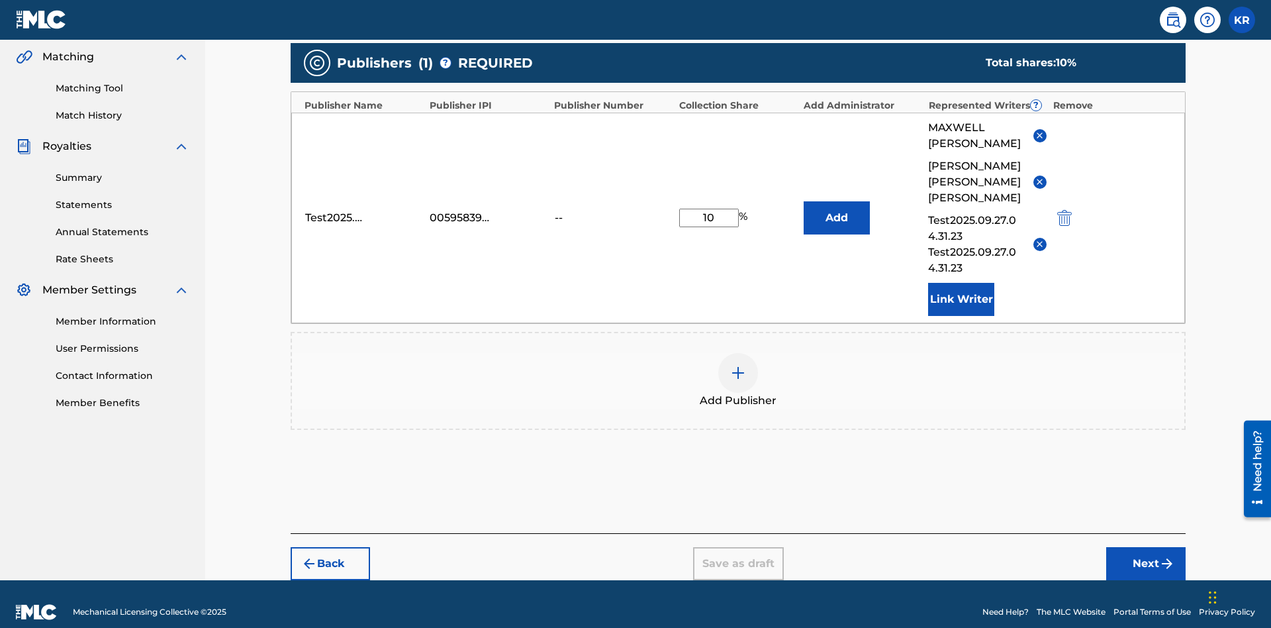
click at [738, 365] on img at bounding box center [738, 373] width 16 height 16
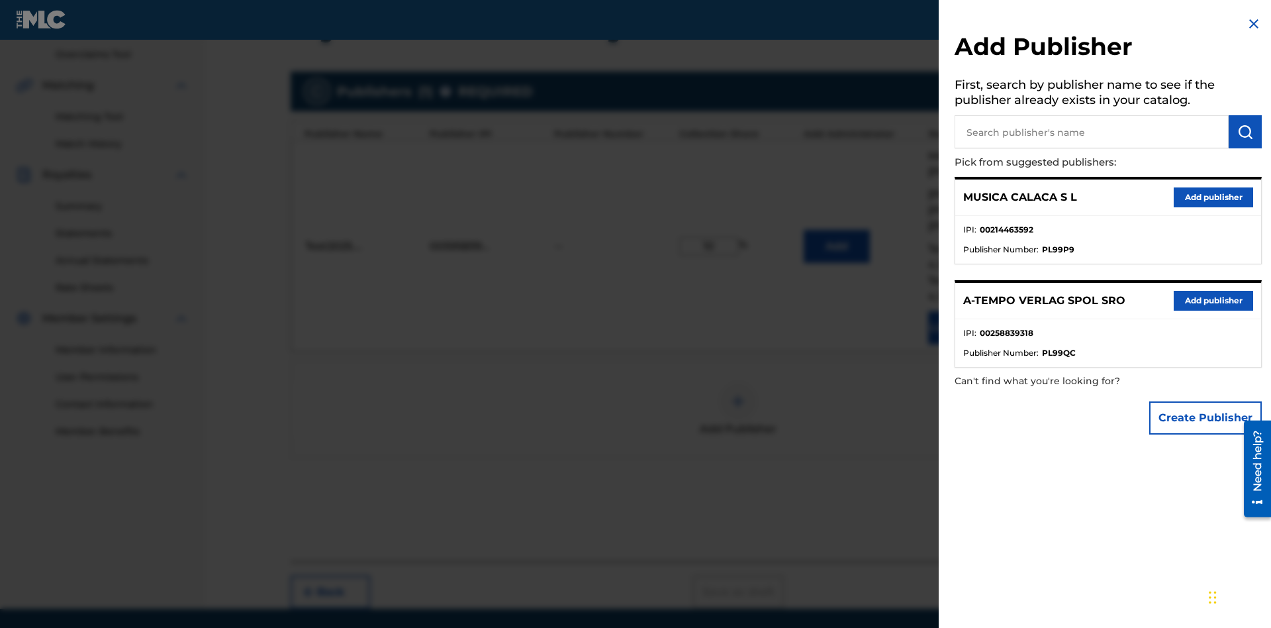
click at [1092, 132] on input "text" at bounding box center [1092, 131] width 274 height 33
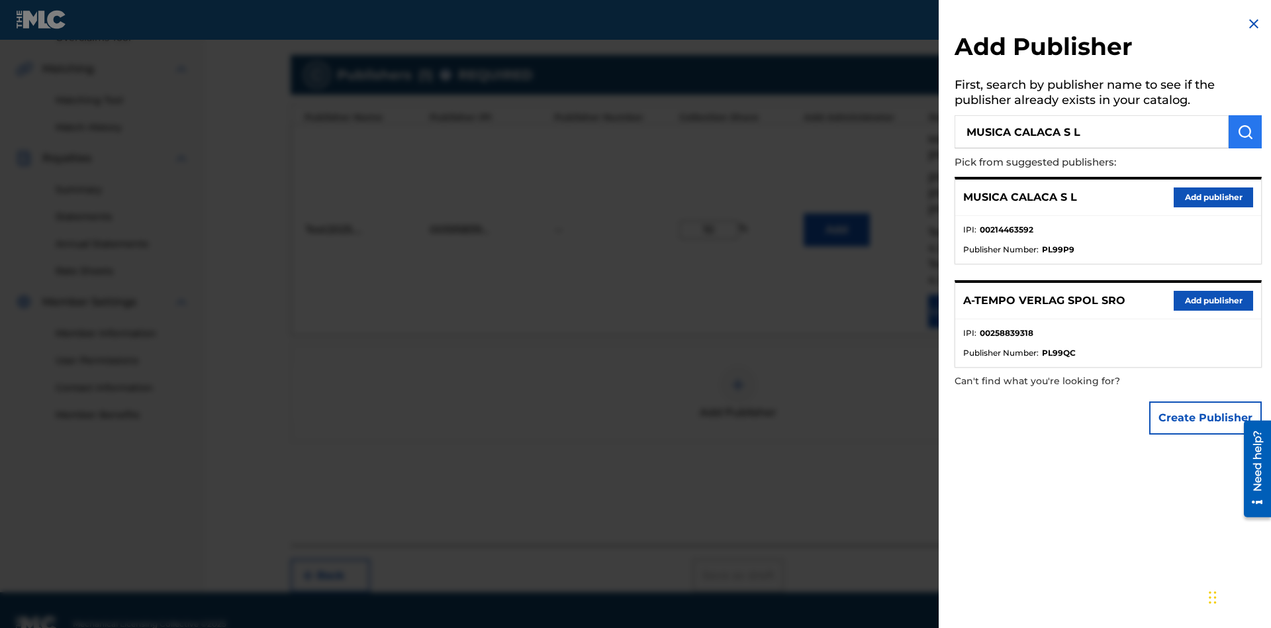
type input "MUSICA CALACA S L"
click at [1245, 132] on img "submit" at bounding box center [1245, 132] width 16 height 16
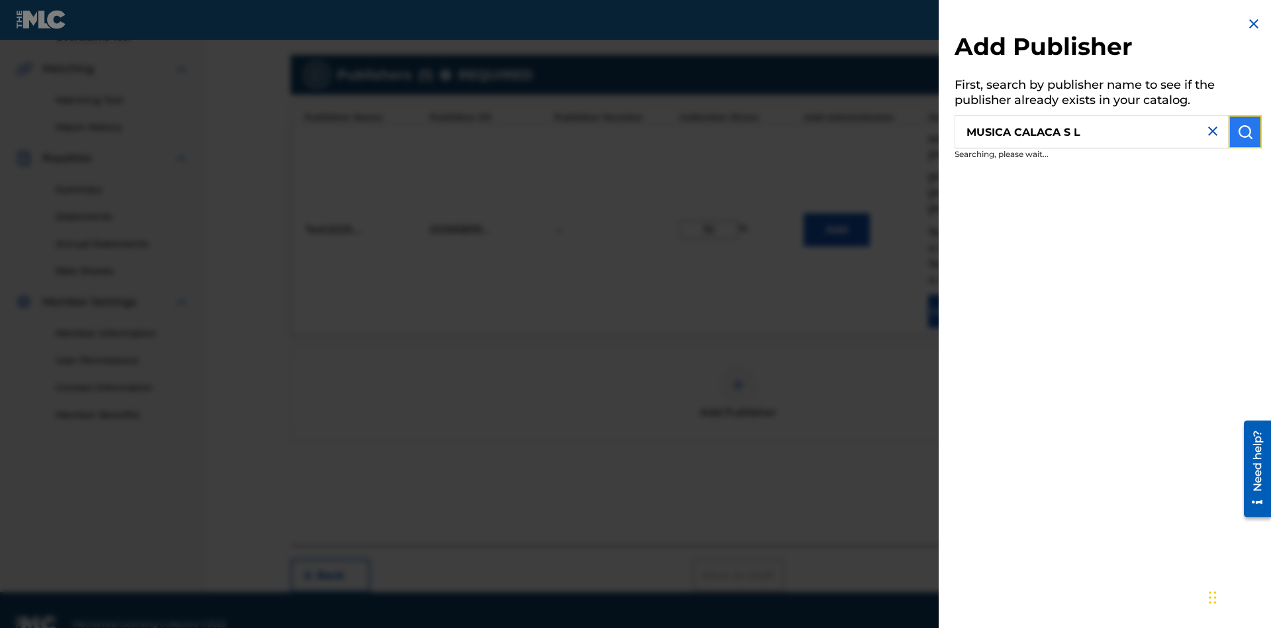
scroll to position [305, 0]
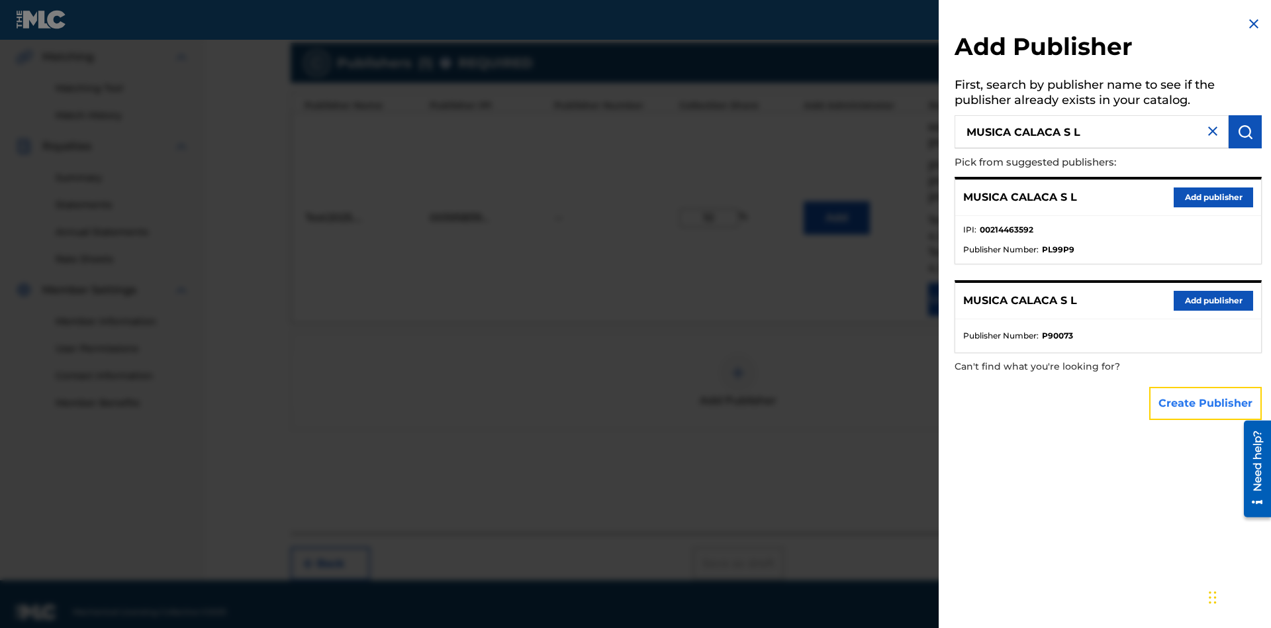
click at [1206, 403] on button "Create Publisher" at bounding box center [1205, 403] width 113 height 33
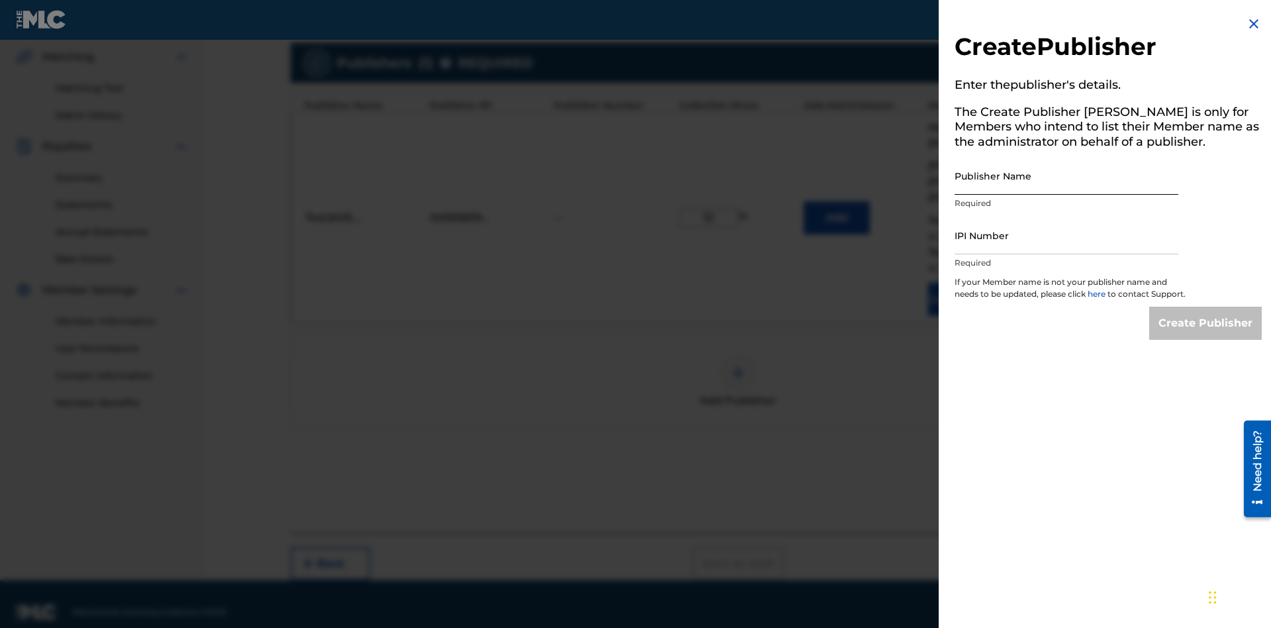
click at [1067, 175] on input "Publisher Name" at bounding box center [1067, 176] width 224 height 38
type input "MUSICA CALACA S L"
click at [1067, 235] on input "IPI Number" at bounding box center [1067, 235] width 224 height 38
type input "00214463592"
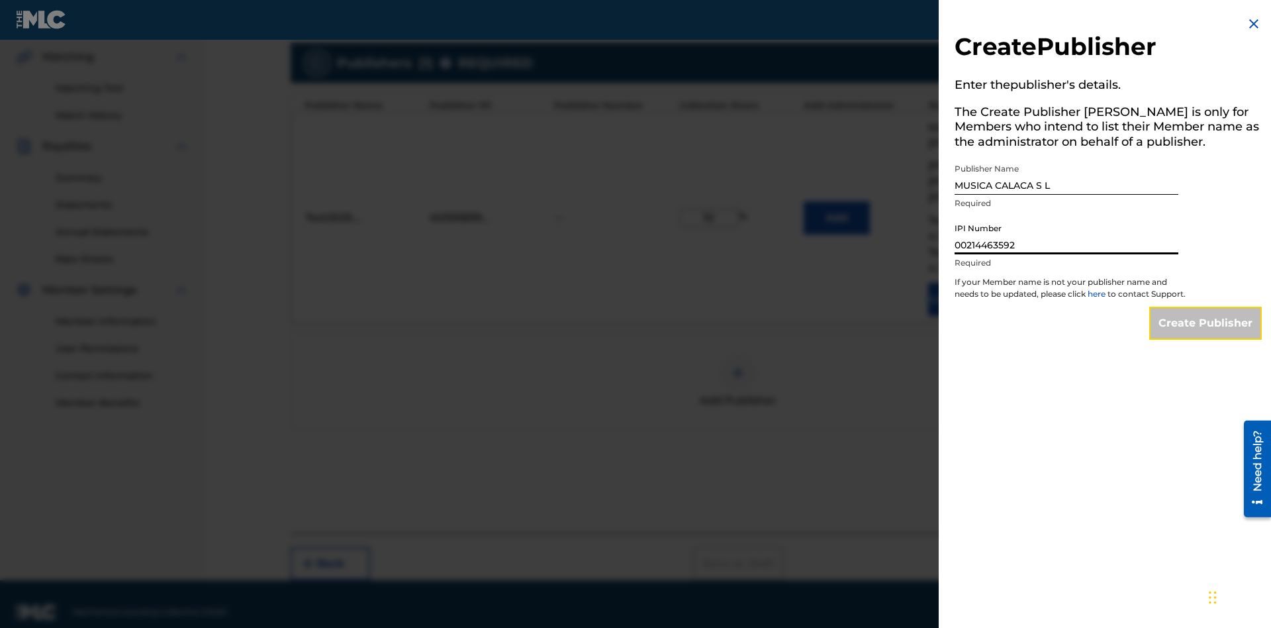
click at [1206, 335] on input "Create Publisher" at bounding box center [1205, 323] width 113 height 33
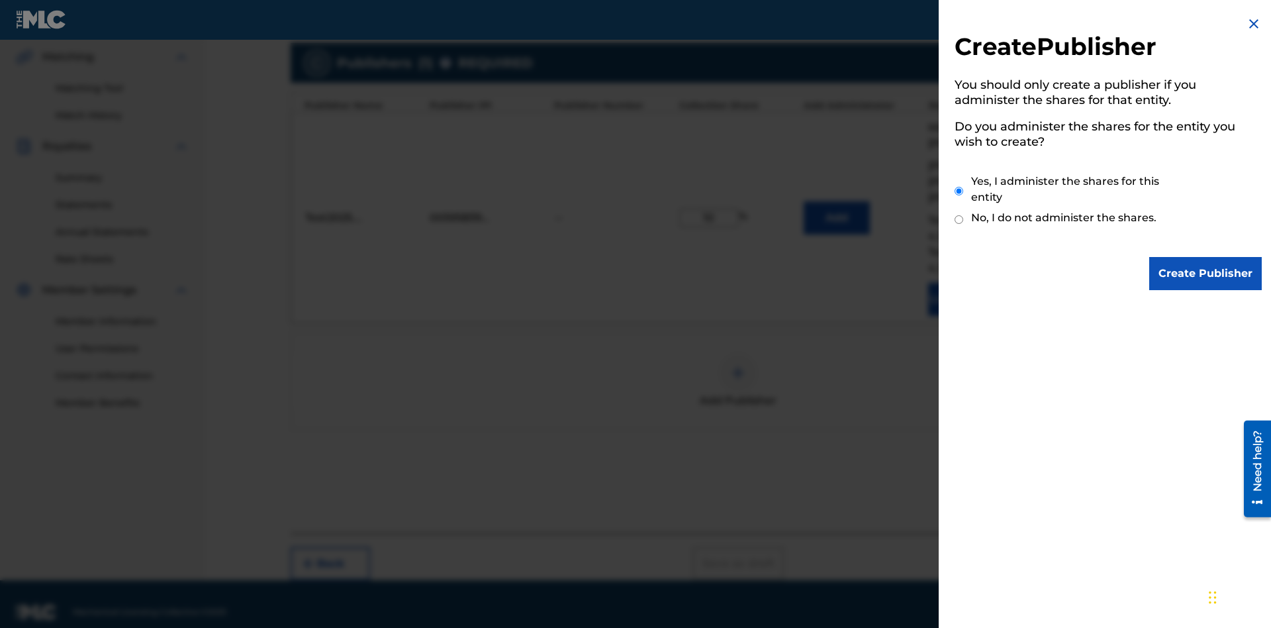
click at [959, 191] on input "Yes, I administer the shares for this entity" at bounding box center [959, 191] width 9 height 28
click at [1206, 273] on input "Create Publisher" at bounding box center [1205, 273] width 113 height 33
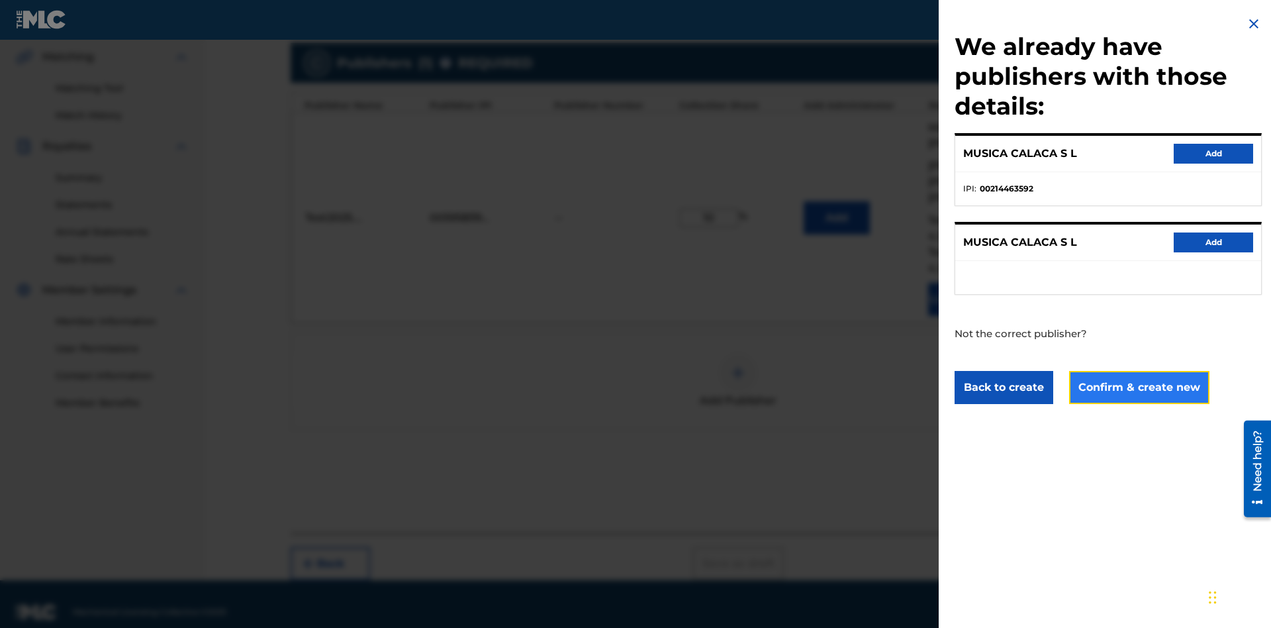
click at [1138, 387] on button "Confirm & create new" at bounding box center [1139, 387] width 140 height 33
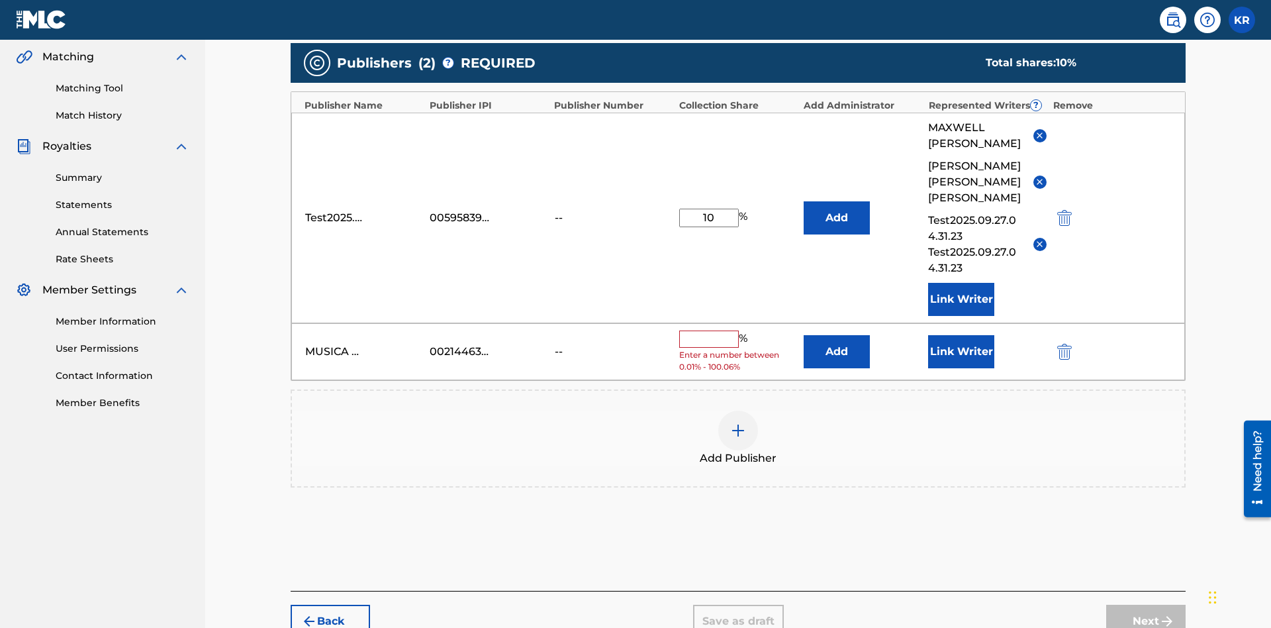
scroll to position [352, 0]
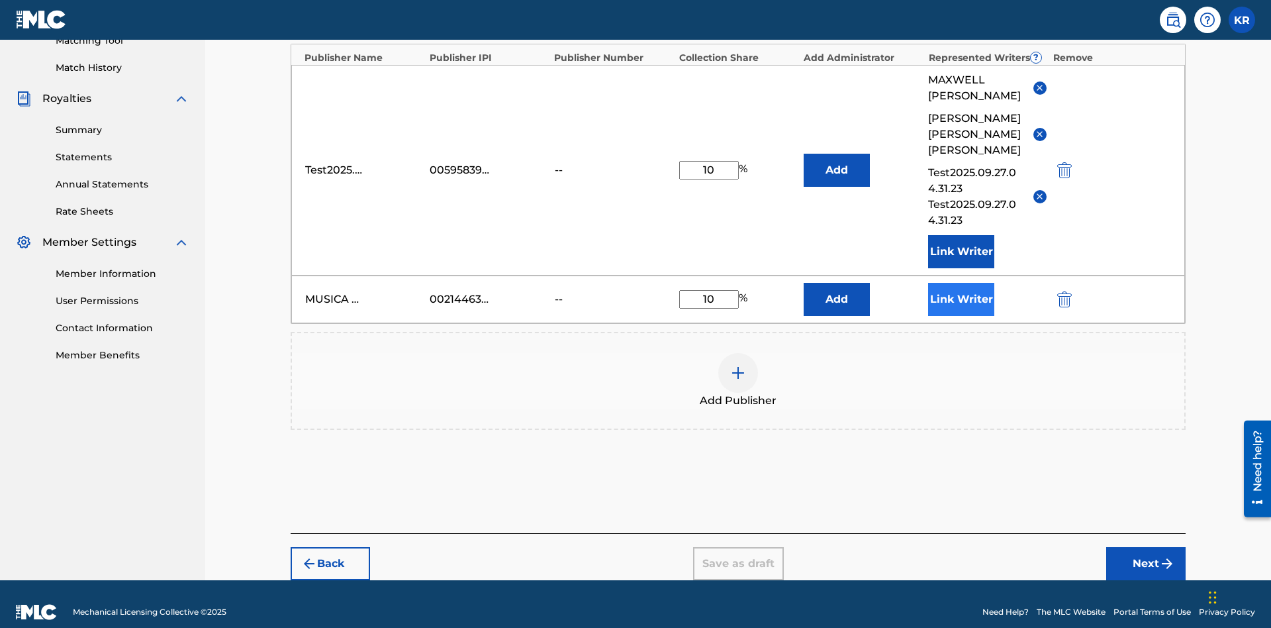
type input "10"
click at [961, 283] on button "Link Writer" at bounding box center [961, 299] width 66 height 33
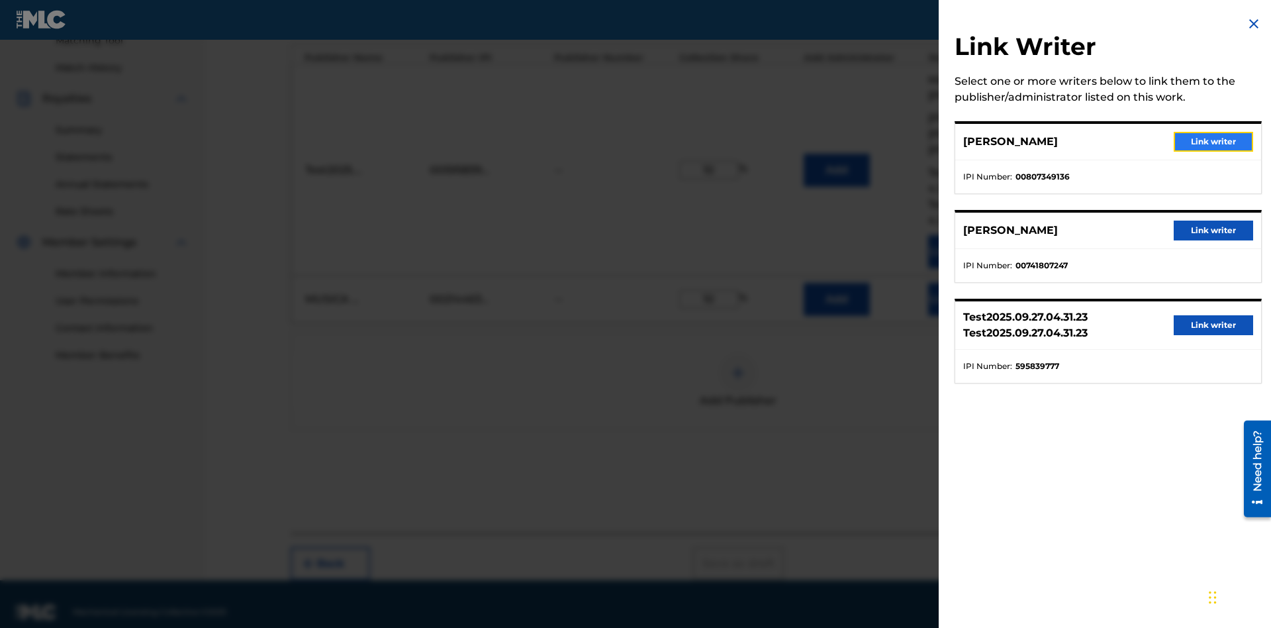
click at [1214, 142] on button "Link writer" at bounding box center [1213, 142] width 79 height 20
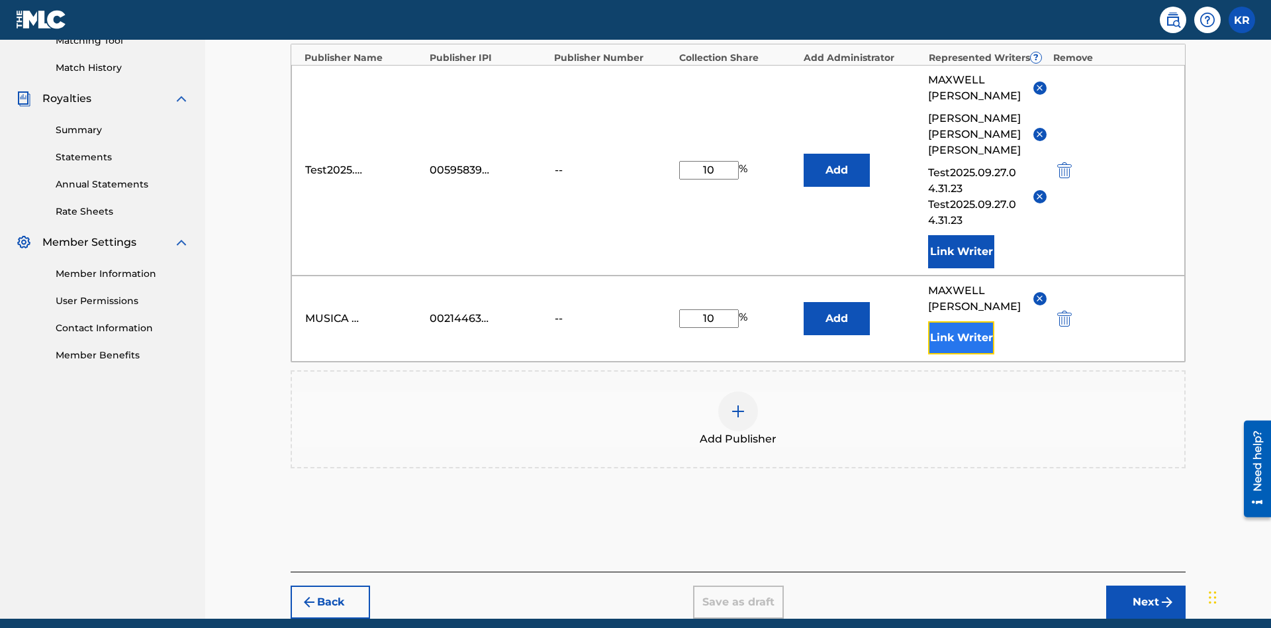
click at [961, 321] on button "Link Writer" at bounding box center [961, 337] width 66 height 33
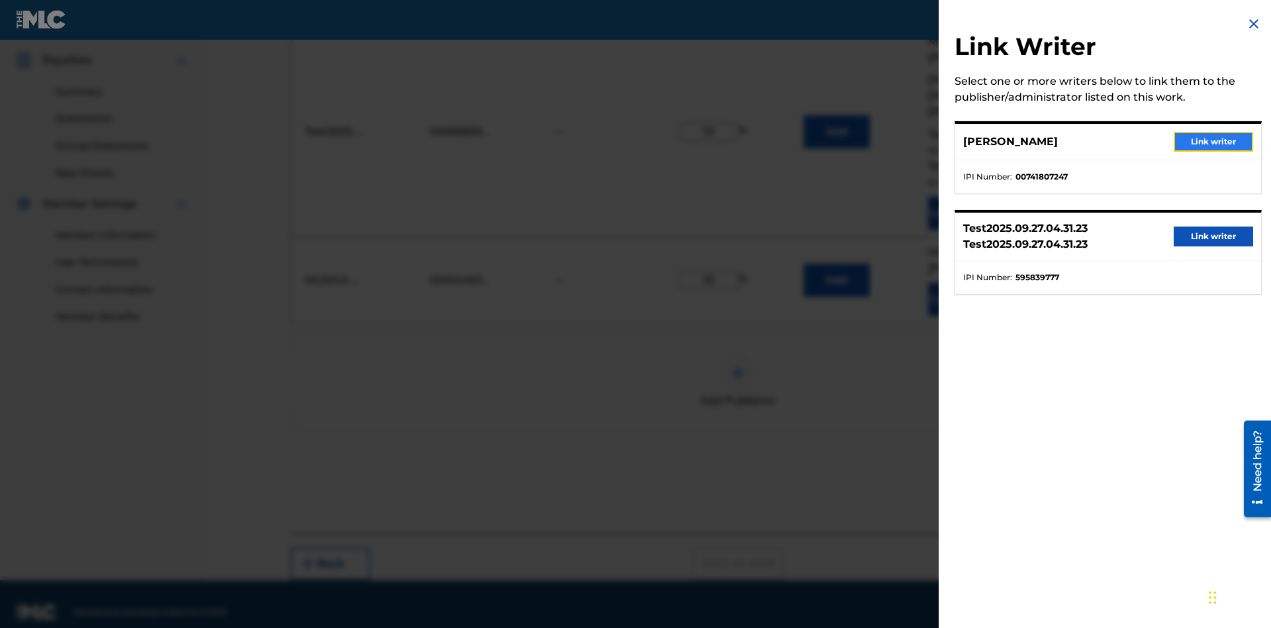
click at [1214, 142] on button "Link writer" at bounding box center [1213, 142] width 79 height 20
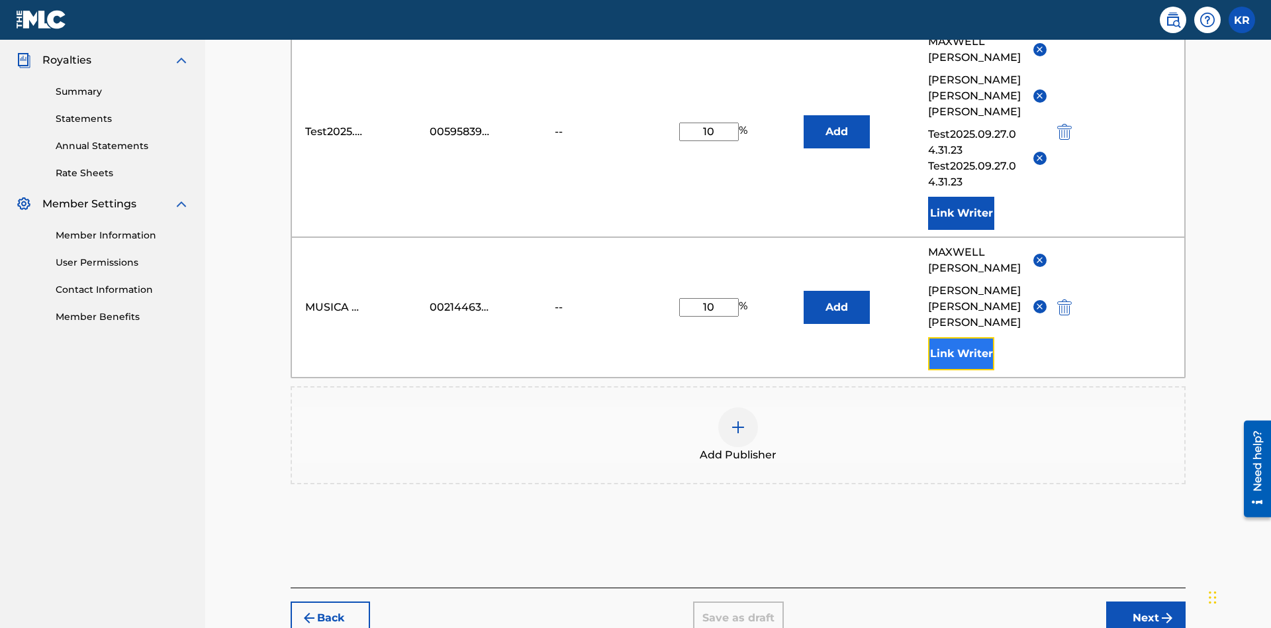
click at [961, 337] on button "Link Writer" at bounding box center [961, 353] width 66 height 33
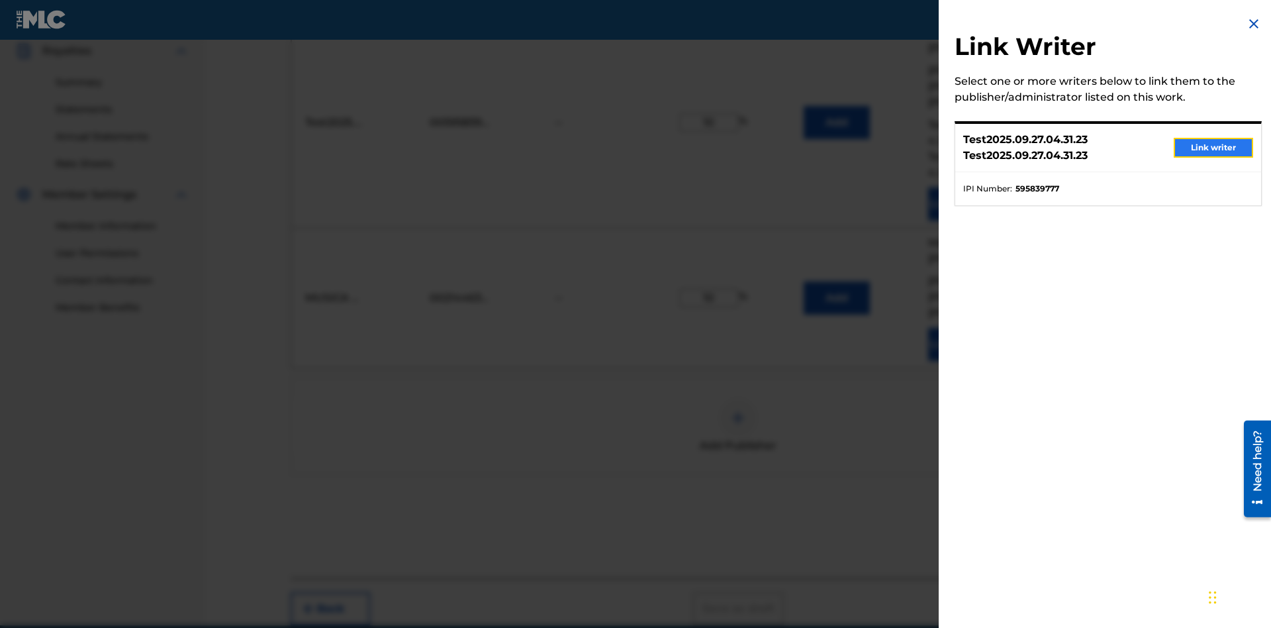
click at [1214, 148] on button "Link writer" at bounding box center [1213, 148] width 79 height 20
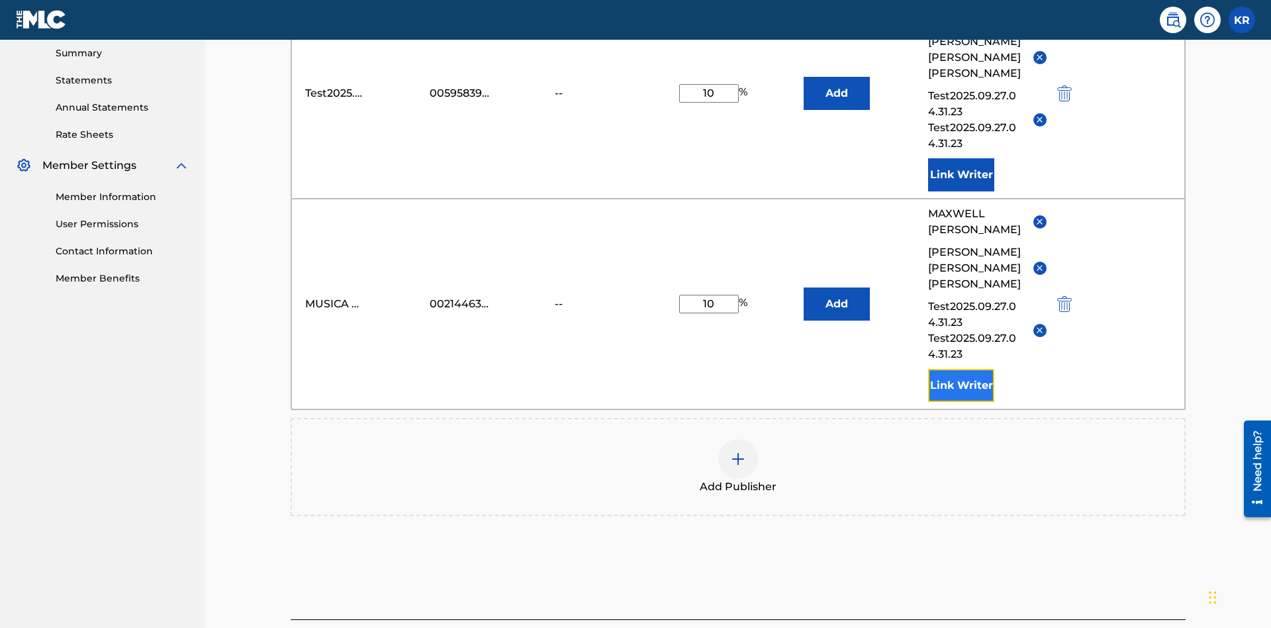
click at [961, 369] on button "Link Writer" at bounding box center [961, 385] width 66 height 33
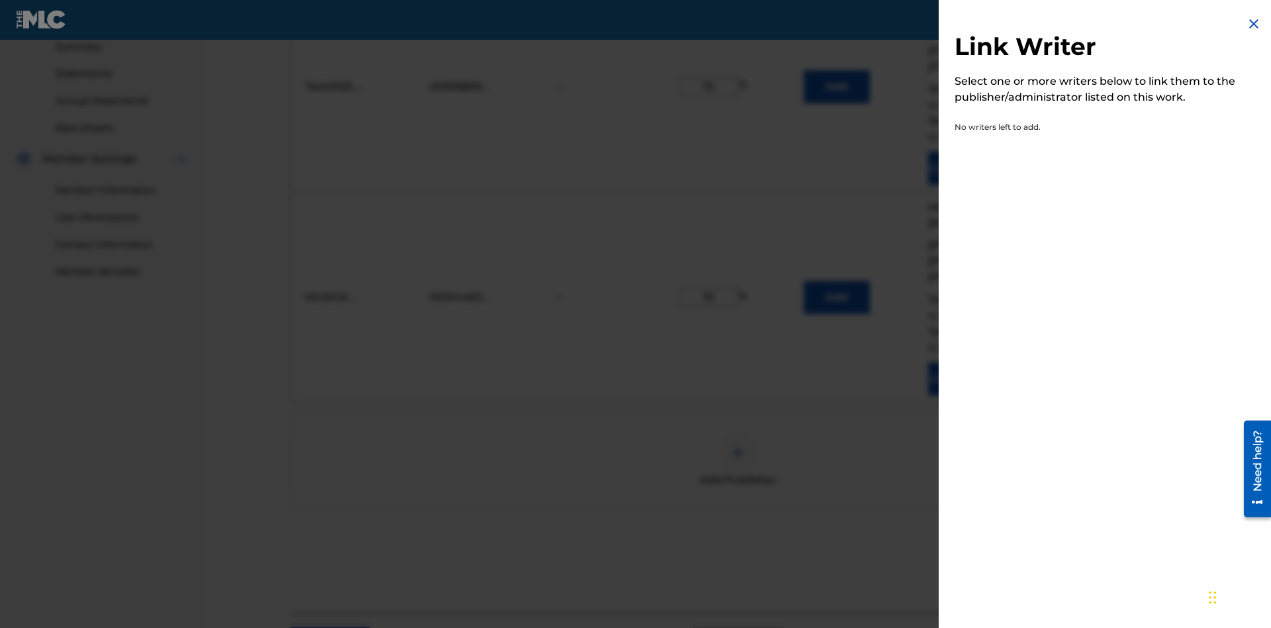
click at [1254, 24] on img at bounding box center [1254, 24] width 16 height 16
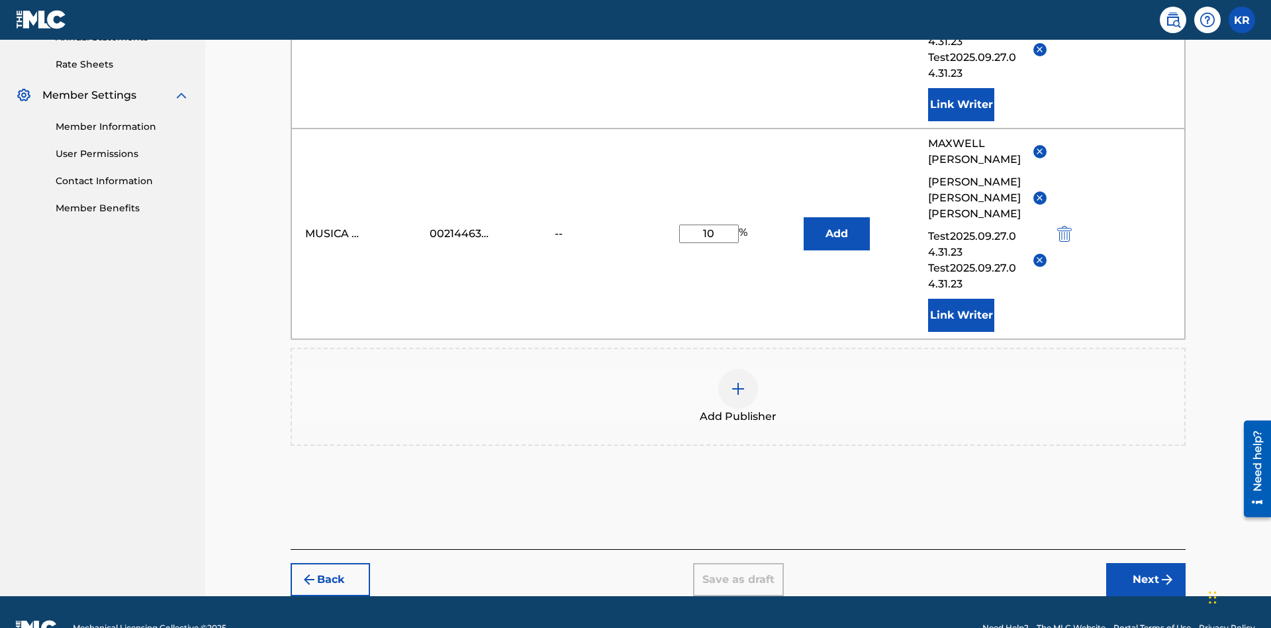
click at [738, 381] on img at bounding box center [738, 389] width 16 height 16
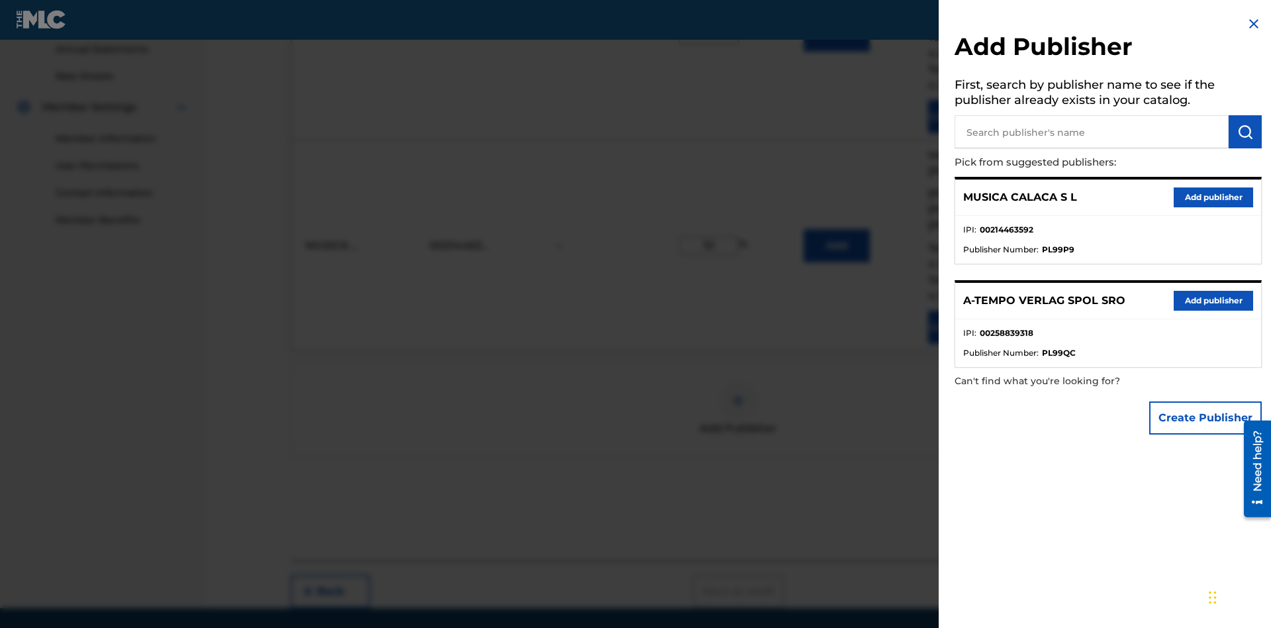
click at [1092, 132] on input "text" at bounding box center [1092, 131] width 274 height 33
type input "Test2025.09.27.04.32.35"
click at [1245, 132] on img "submit" at bounding box center [1245, 132] width 16 height 16
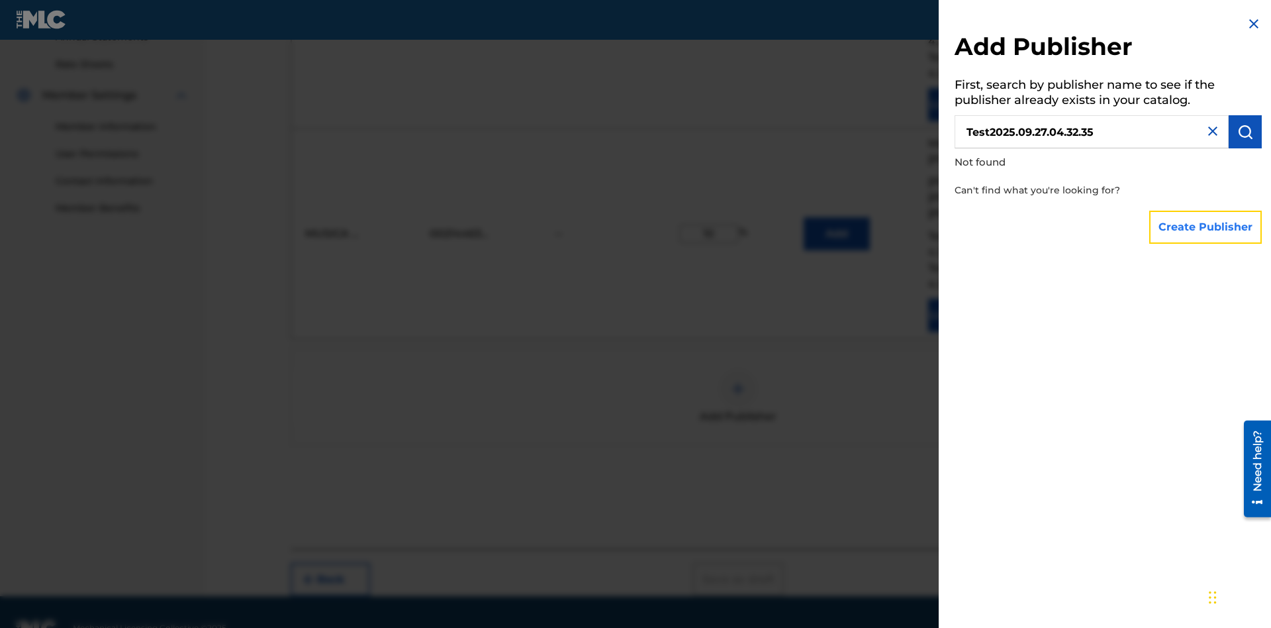
click at [1206, 226] on button "Create Publisher" at bounding box center [1205, 227] width 113 height 33
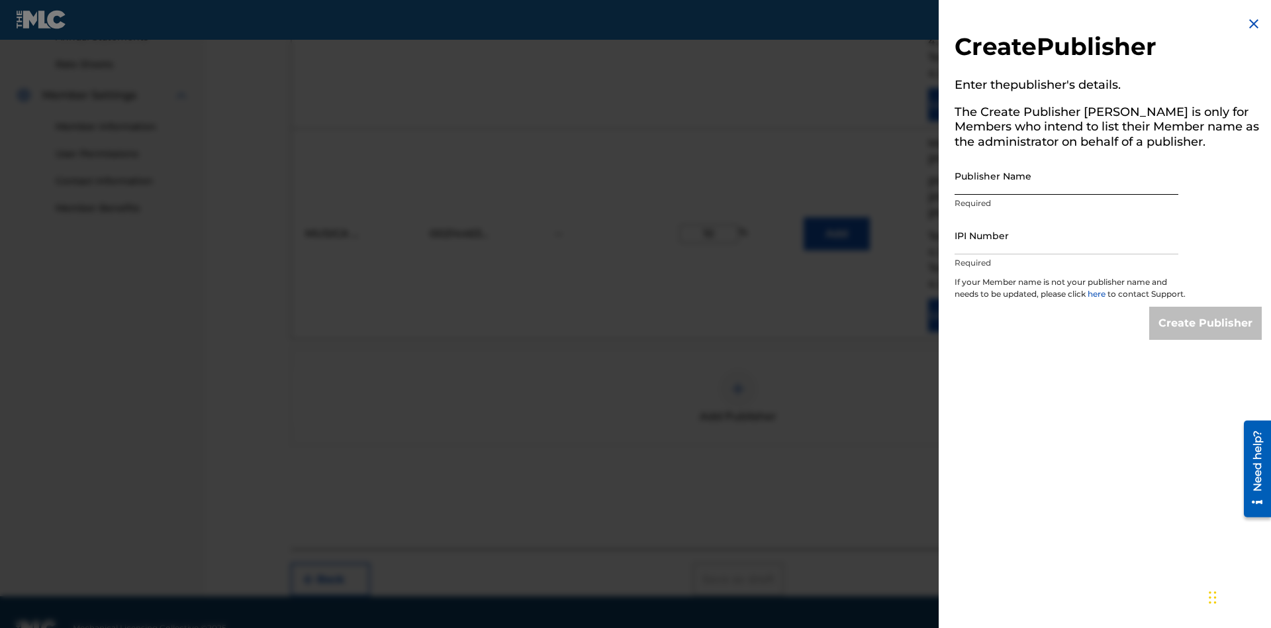
click at [1067, 175] on input "Publisher Name" at bounding box center [1067, 176] width 224 height 38
type input "Test2025.09.27.04.32.38"
click at [1067, 235] on input "IPI Number" at bounding box center [1067, 235] width 224 height 38
type input "00595839777"
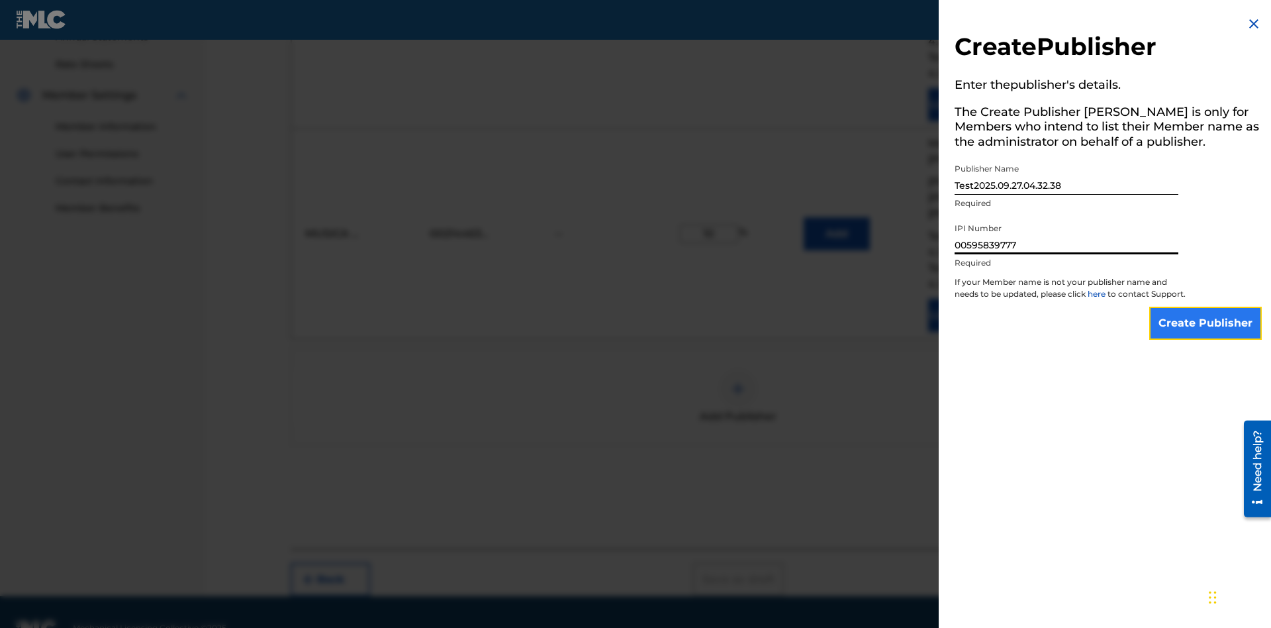
click at [1206, 335] on input "Create Publisher" at bounding box center [1205, 323] width 113 height 33
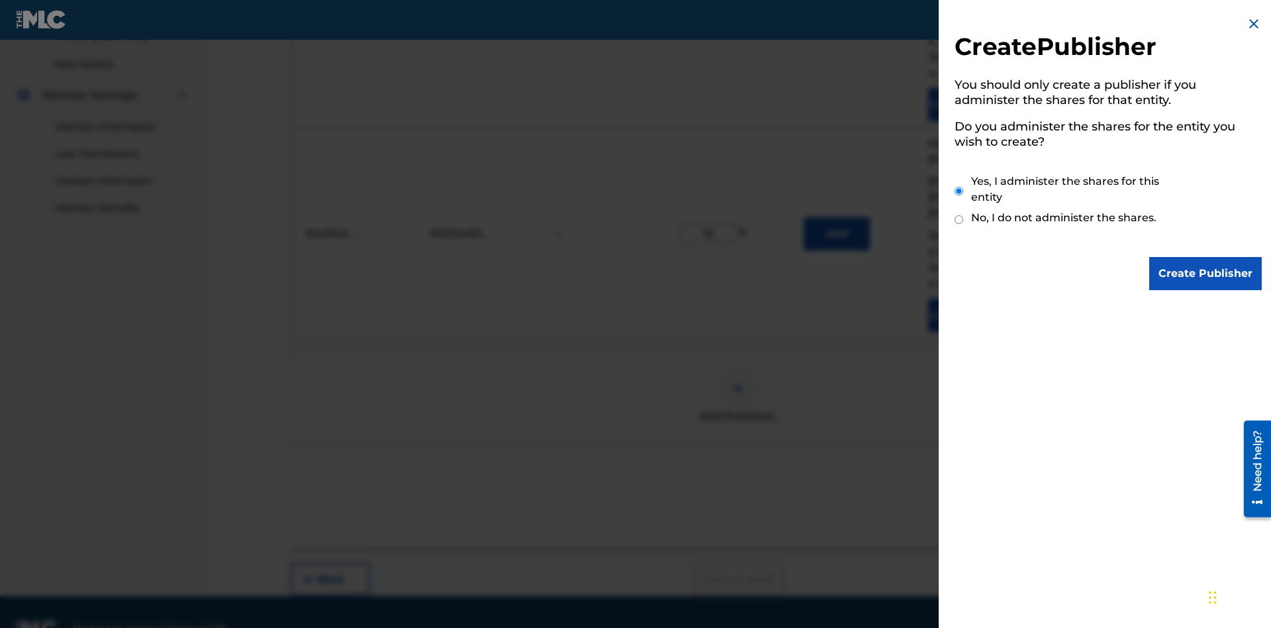
click at [959, 191] on input "Yes, I administer the shares for this entity" at bounding box center [959, 191] width 9 height 28
click at [1206, 273] on input "Create Publisher" at bounding box center [1205, 273] width 113 height 33
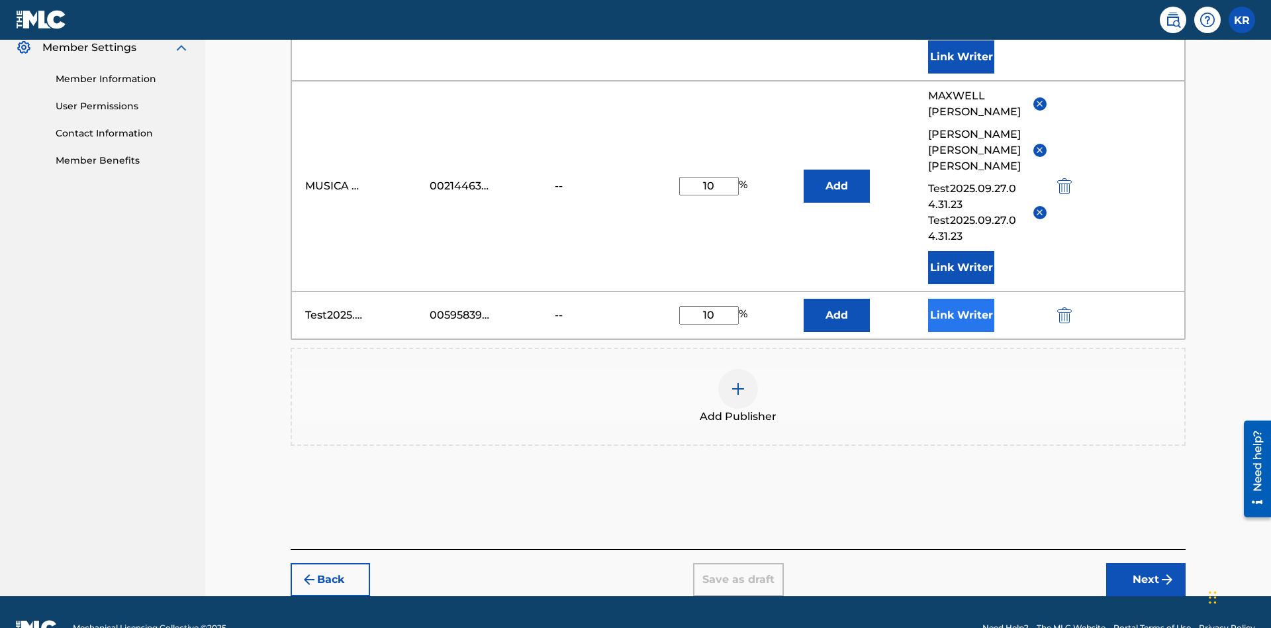
type input "10"
click at [961, 299] on button "Link Writer" at bounding box center [961, 315] width 66 height 33
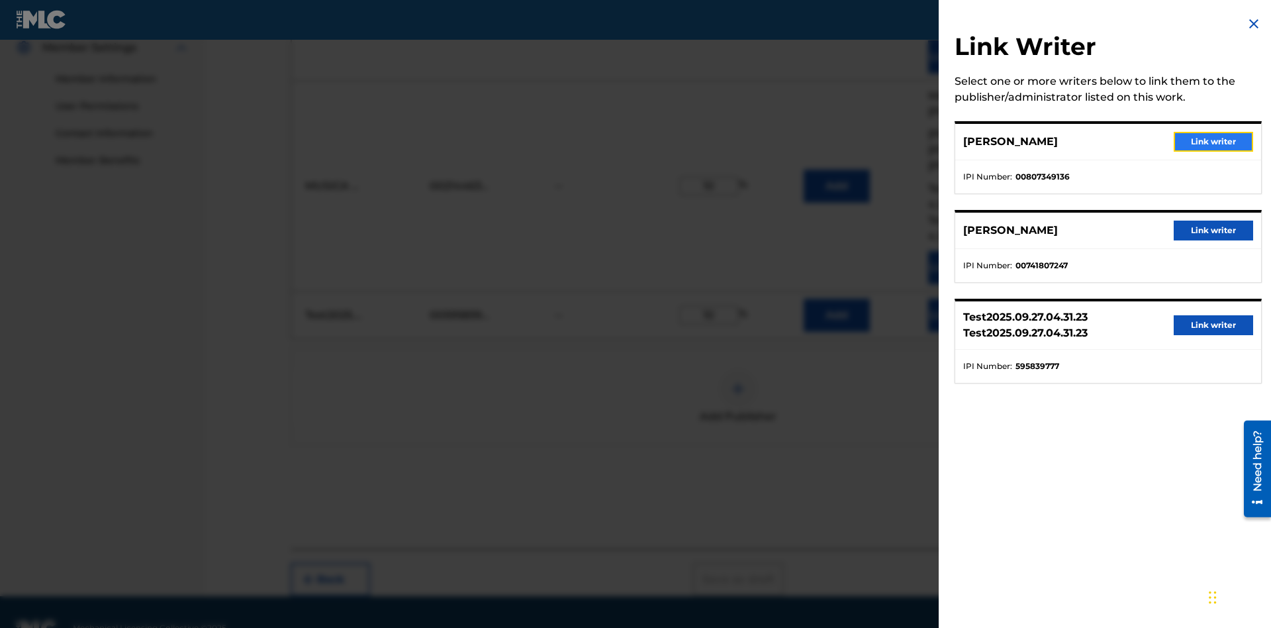
click at [1214, 142] on button "Link writer" at bounding box center [1213, 142] width 79 height 20
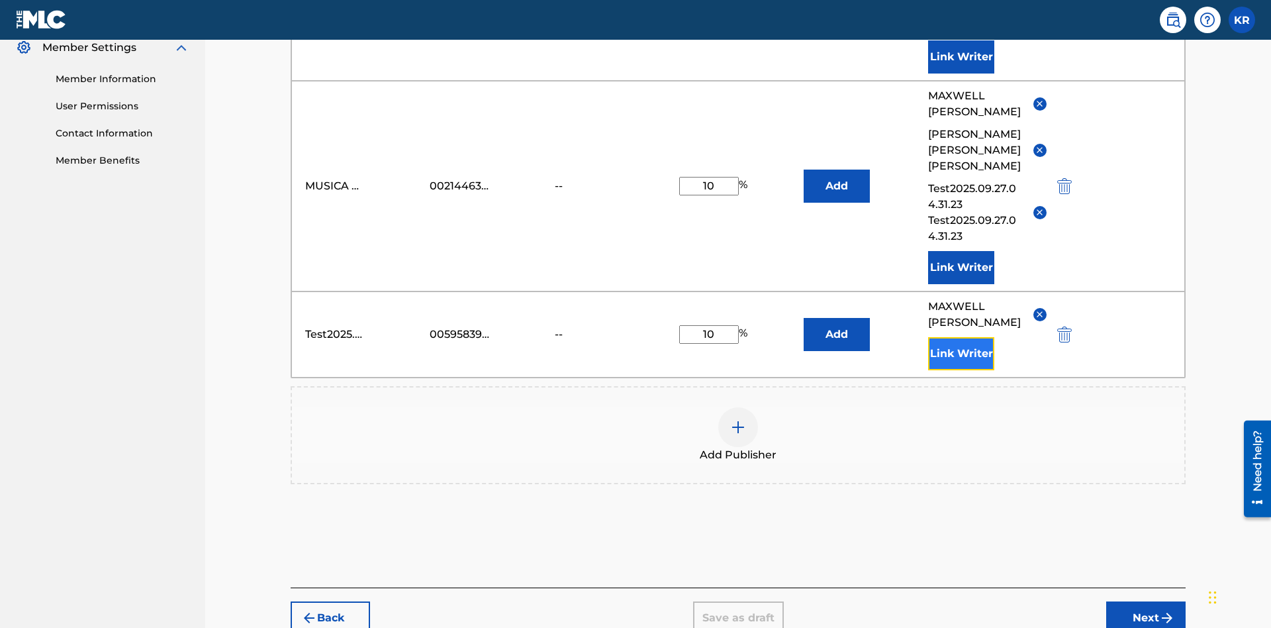
click at [961, 337] on button "Link Writer" at bounding box center [961, 353] width 66 height 33
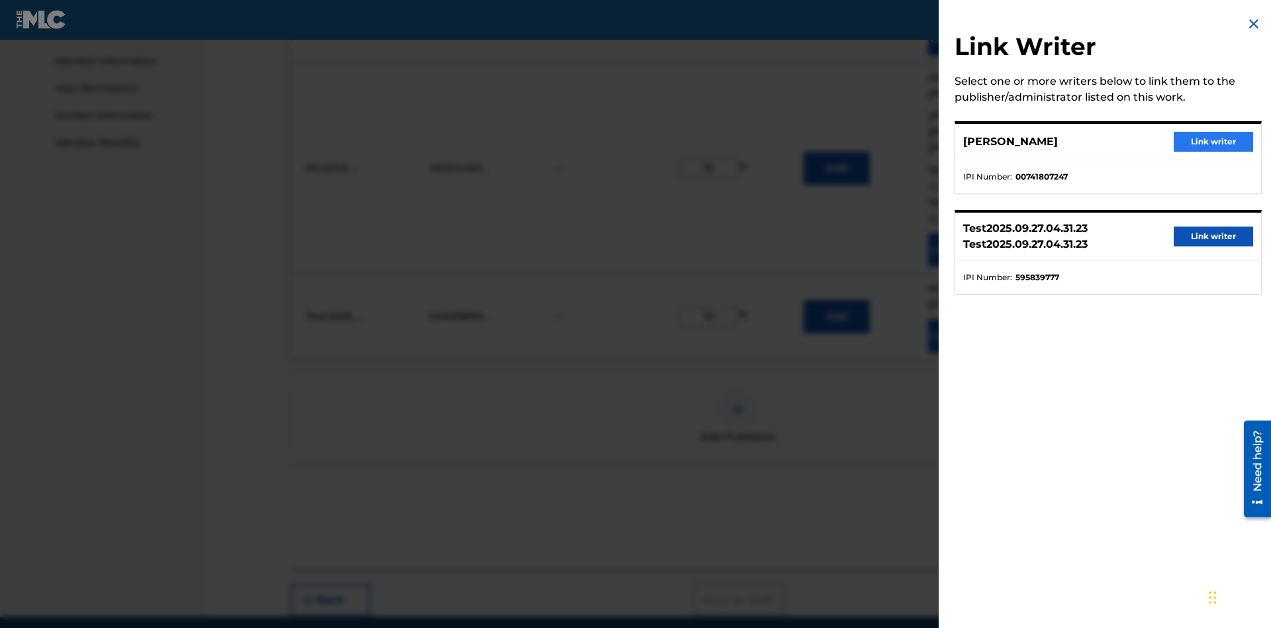
click at [1214, 142] on button "Link writer" at bounding box center [1213, 142] width 79 height 20
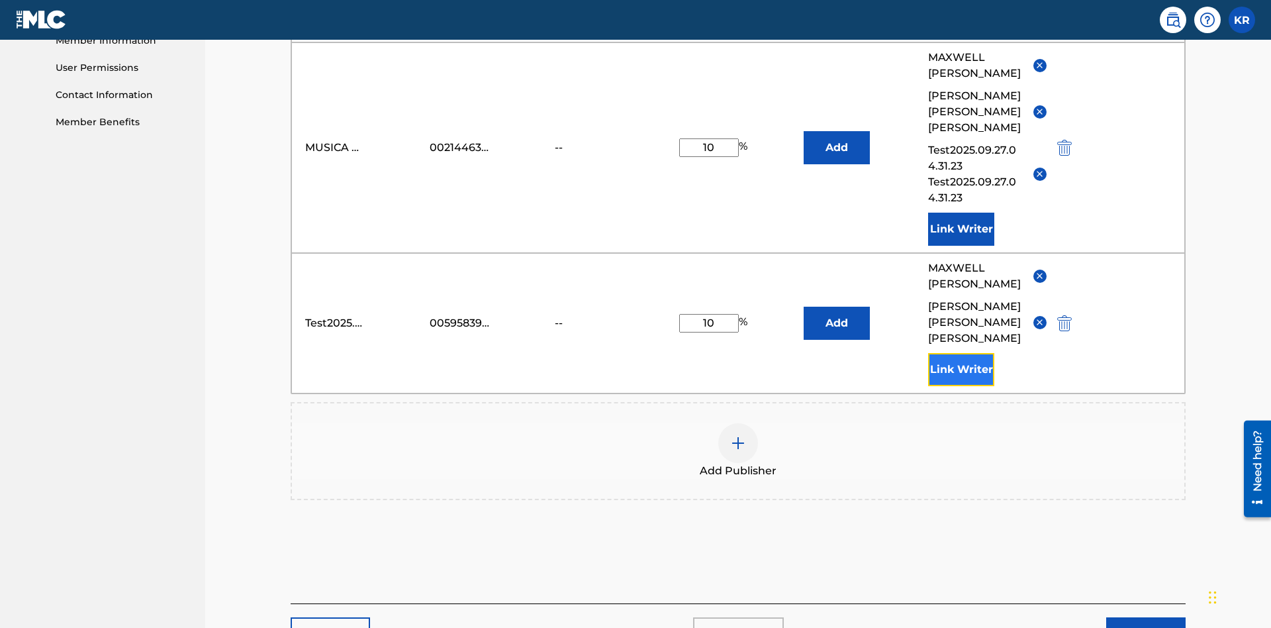
click at [961, 353] on button "Link Writer" at bounding box center [961, 369] width 66 height 33
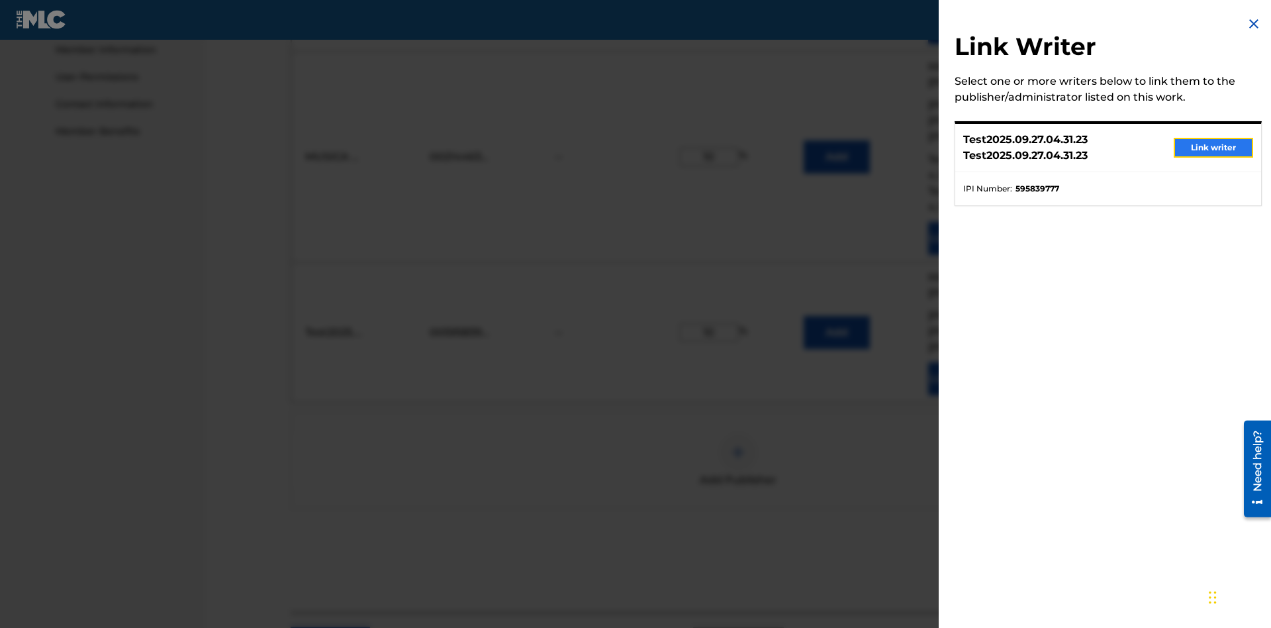
click at [1214, 148] on button "Link writer" at bounding box center [1213, 148] width 79 height 20
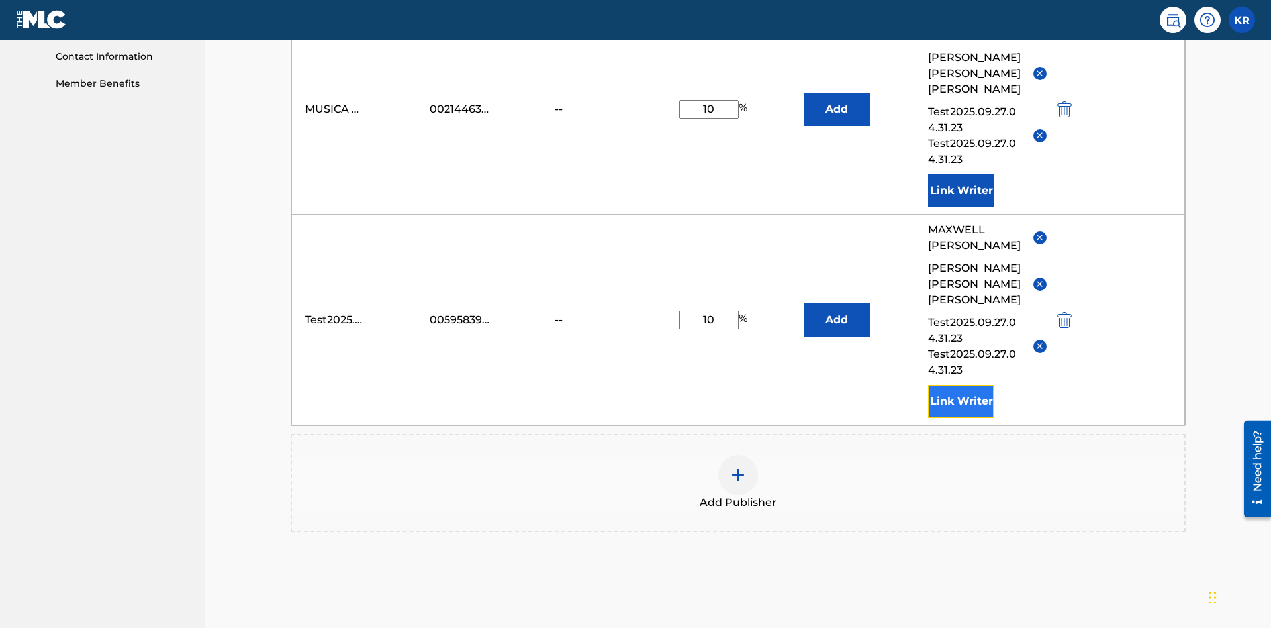
click at [961, 385] on button "Link Writer" at bounding box center [961, 401] width 66 height 33
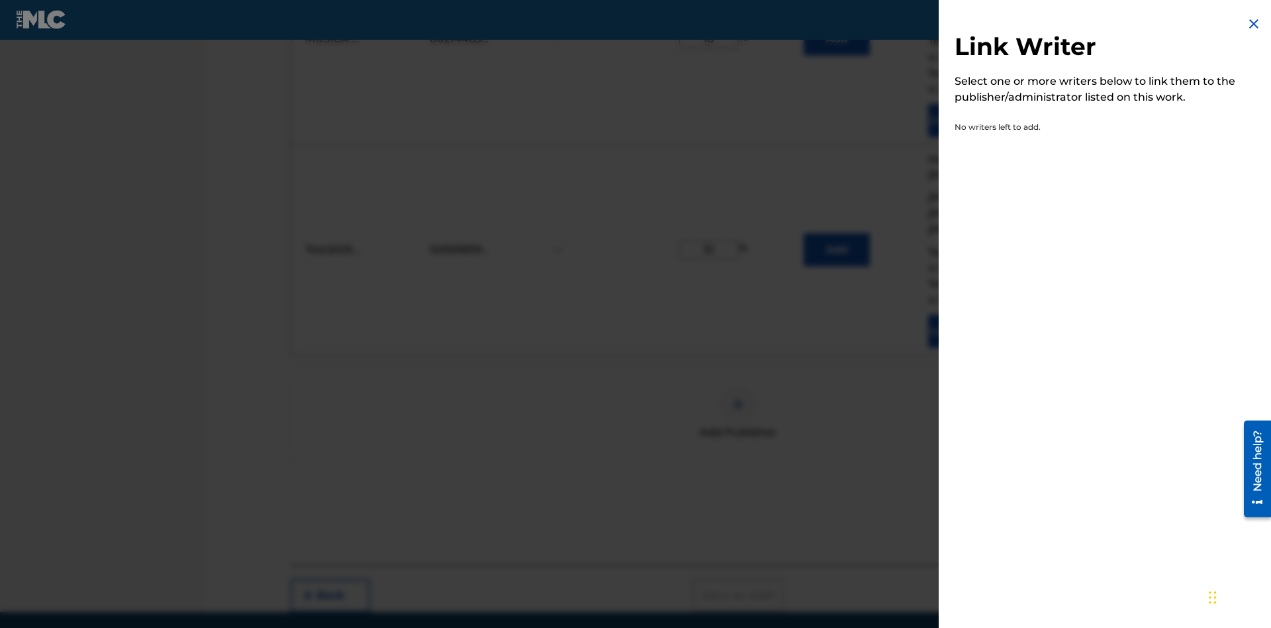
click at [1254, 24] on img at bounding box center [1254, 24] width 16 height 16
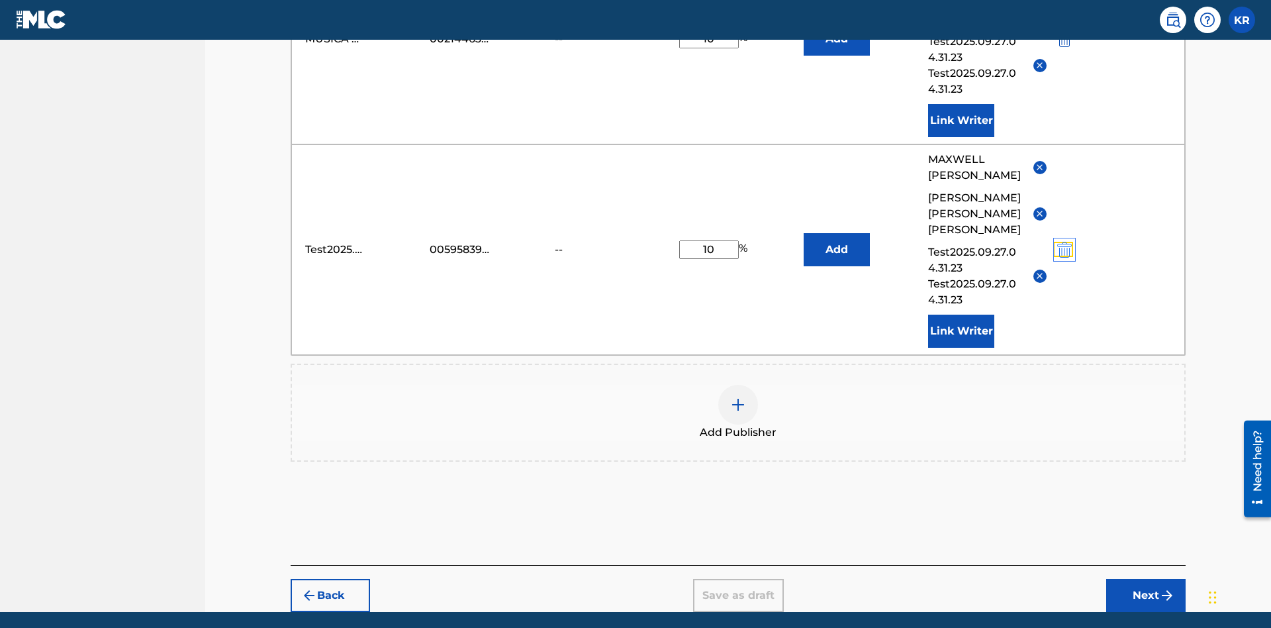
click at [1063, 242] on img "submit" at bounding box center [1064, 250] width 15 height 16
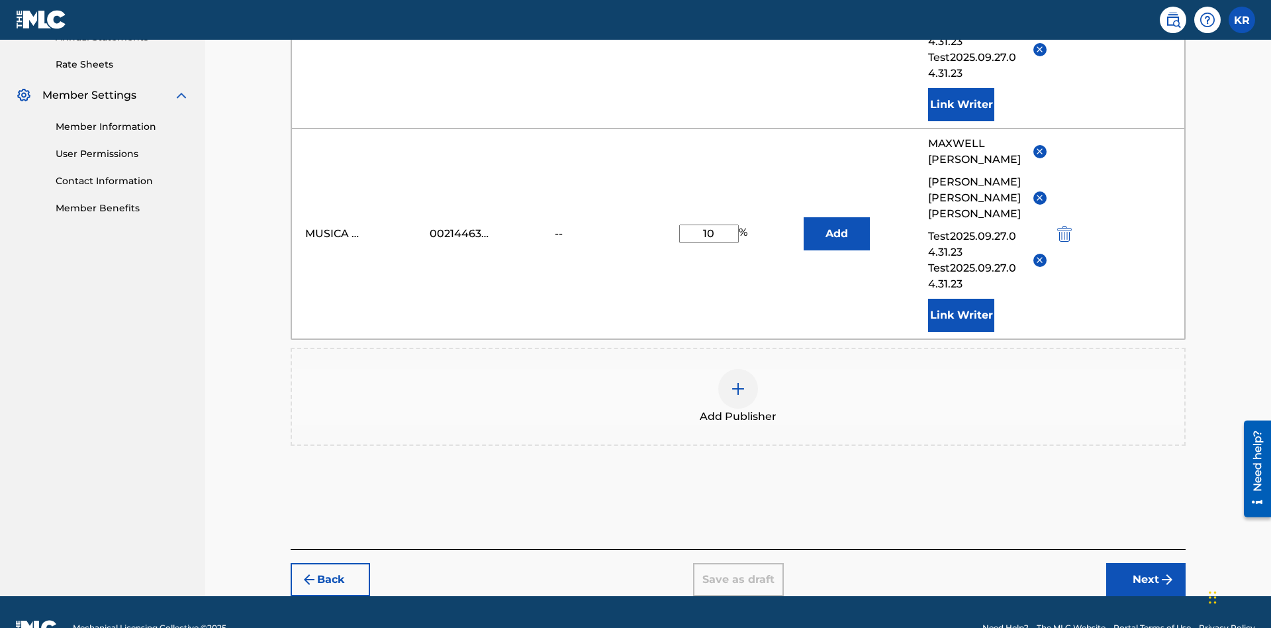
click at [738, 381] on img at bounding box center [738, 389] width 16 height 16
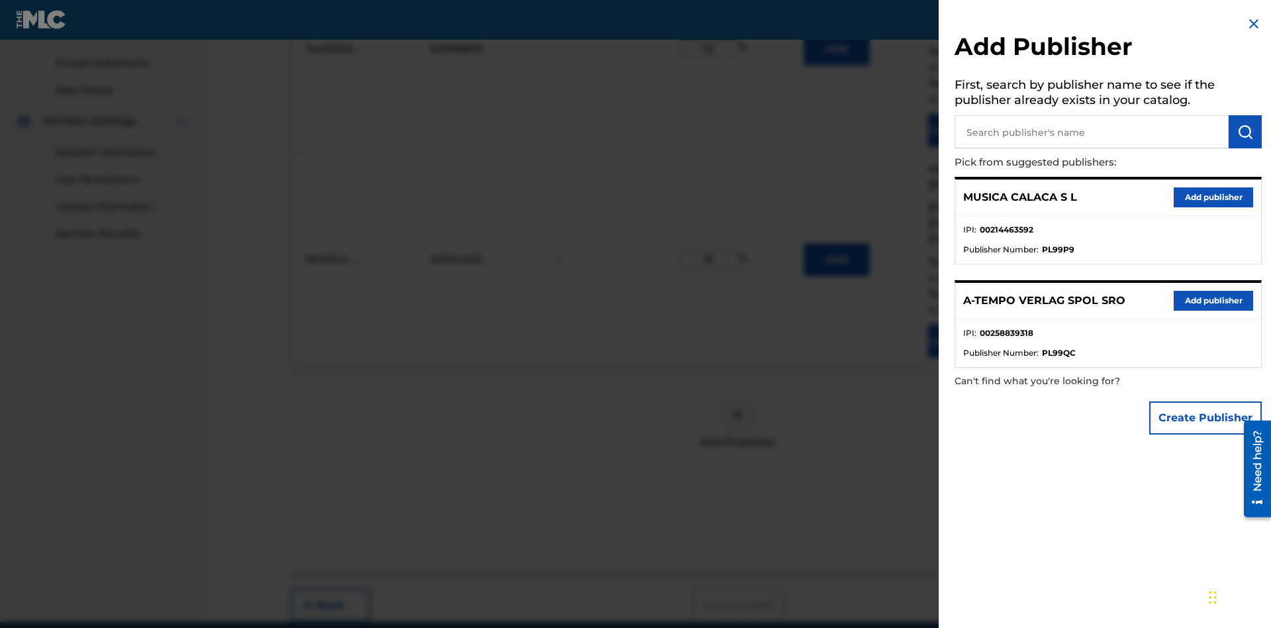
click at [1092, 132] on input "text" at bounding box center [1092, 131] width 274 height 33
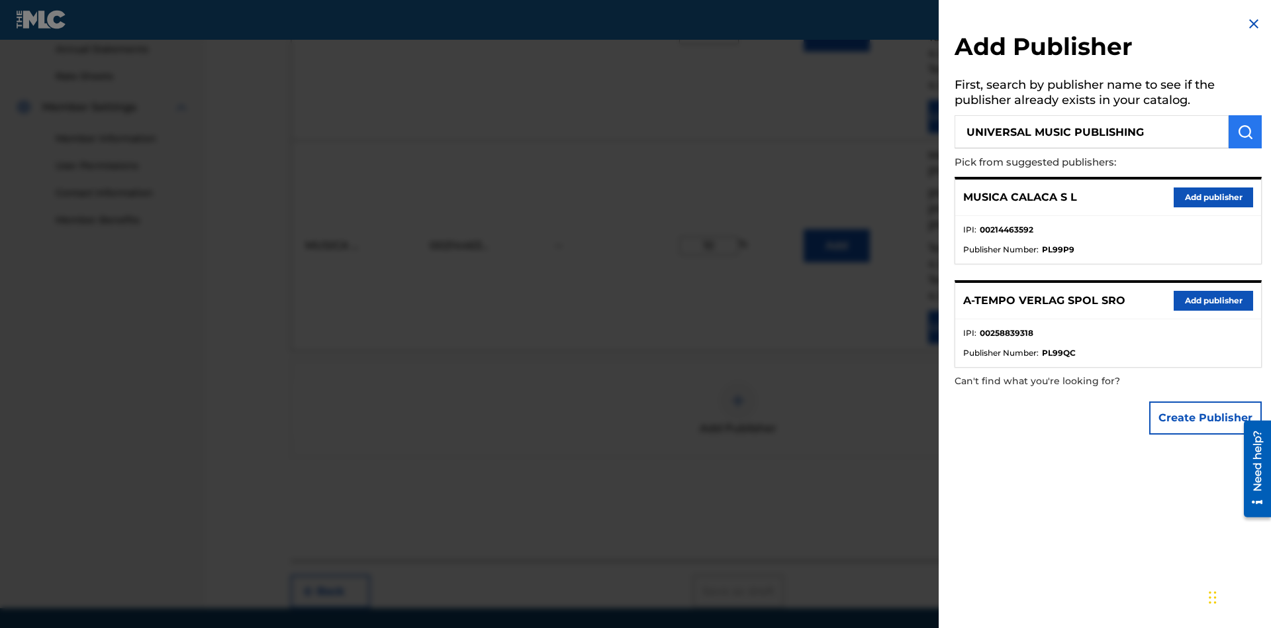
type input "UNIVERSAL MUSIC PUBLISHING"
click at [1245, 132] on img "submit" at bounding box center [1245, 132] width 16 height 16
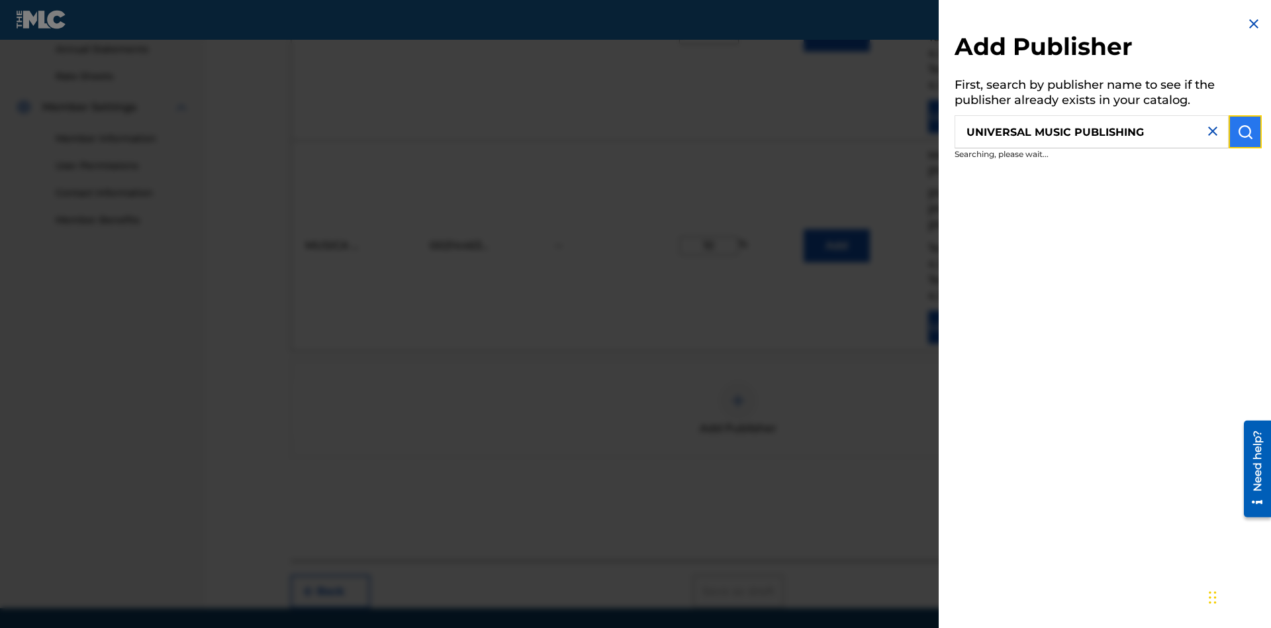
scroll to position [499, 0]
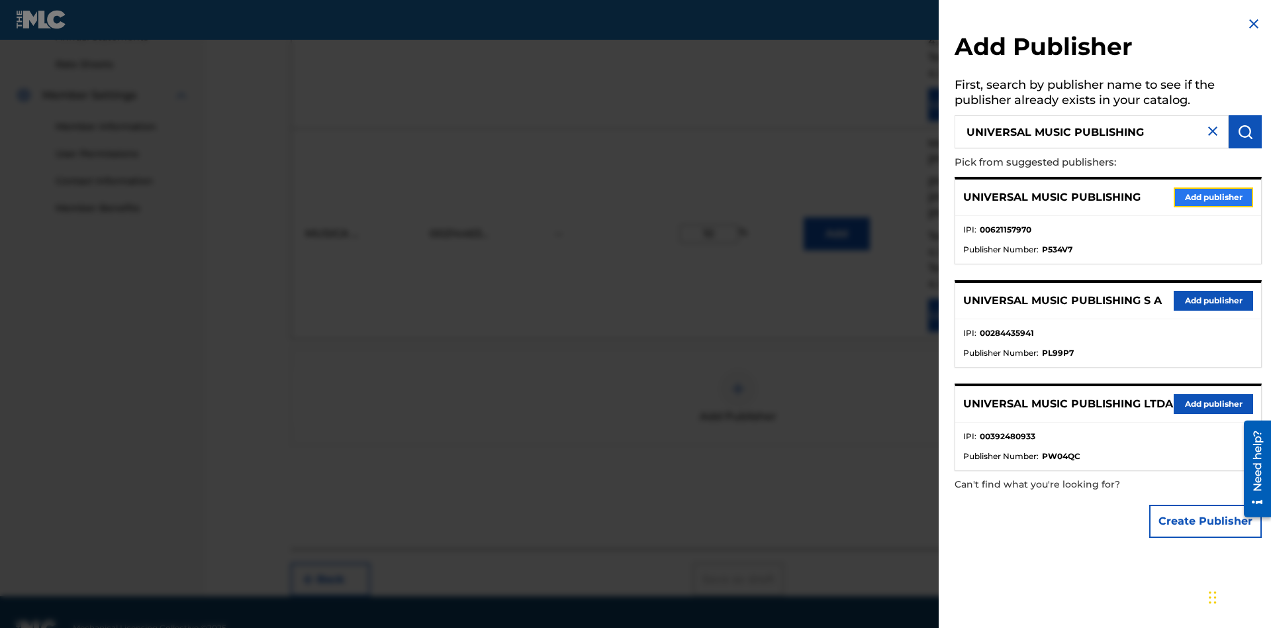
click at [1214, 197] on button "Add publisher" at bounding box center [1213, 197] width 79 height 20
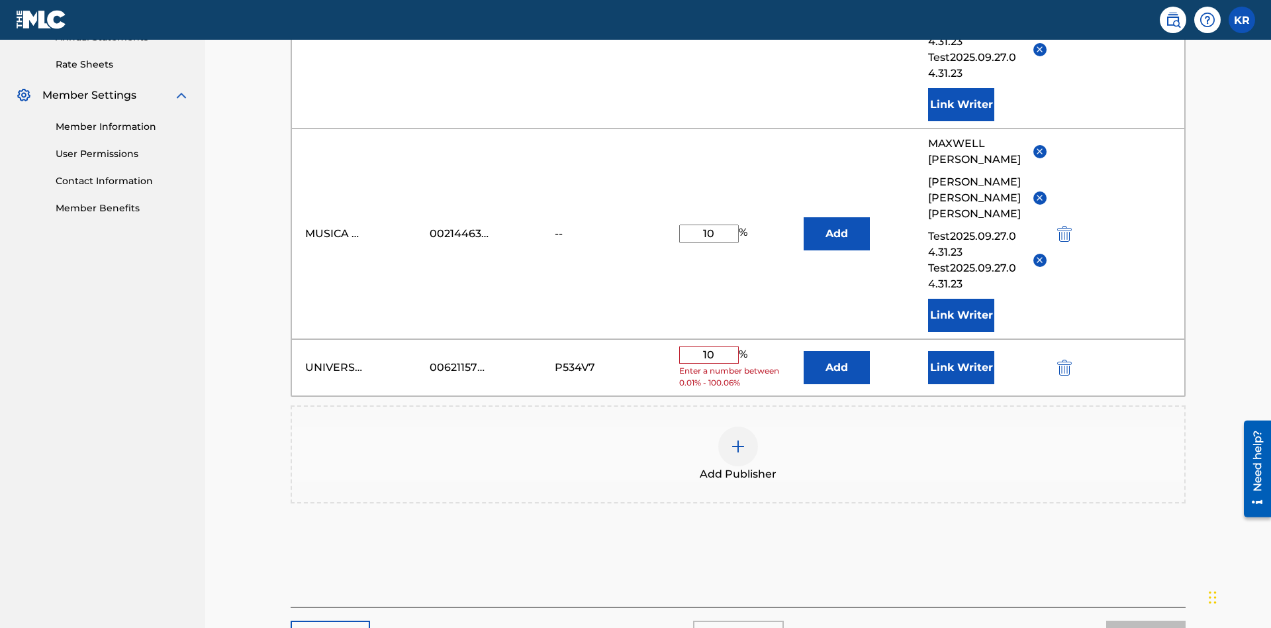
scroll to position [547, 0]
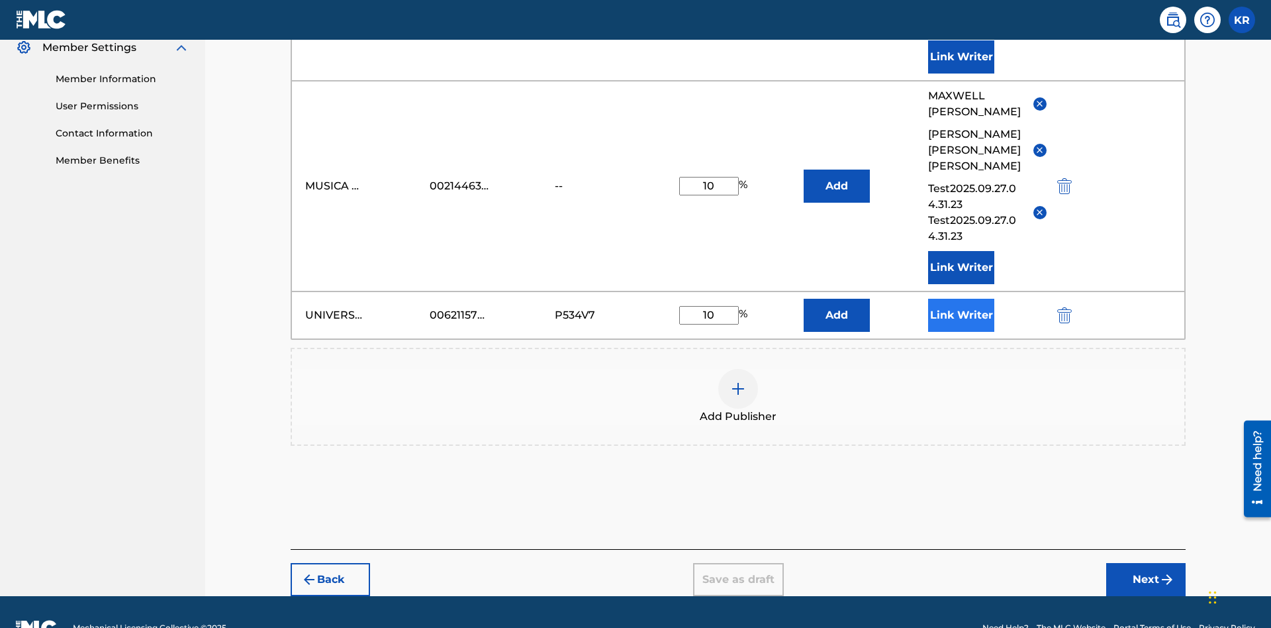
type input "10"
click at [961, 299] on button "Link Writer" at bounding box center [961, 315] width 66 height 33
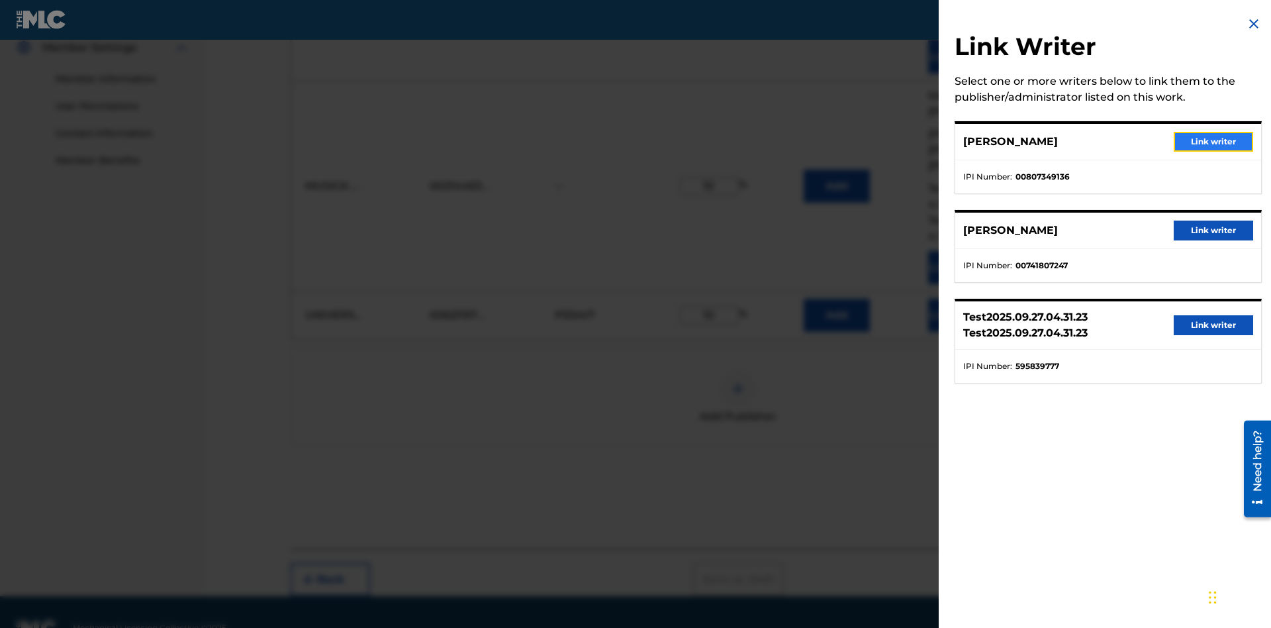
click at [1214, 142] on button "Link writer" at bounding box center [1213, 142] width 79 height 20
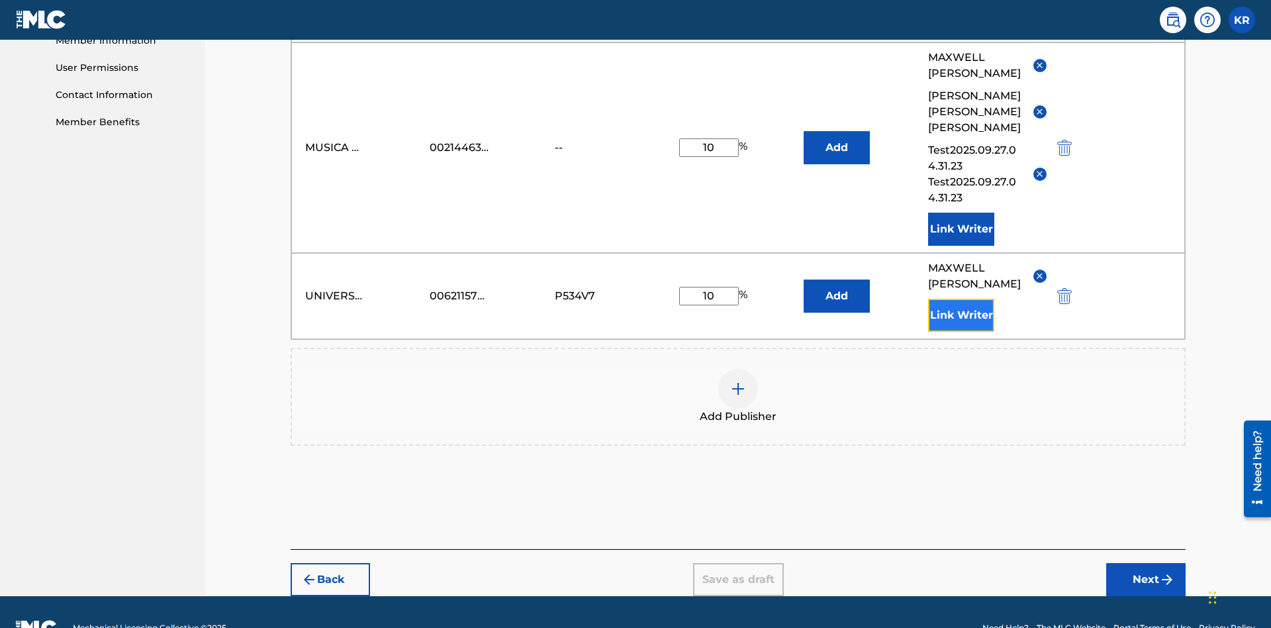
click at [961, 299] on button "Link Writer" at bounding box center [961, 315] width 66 height 33
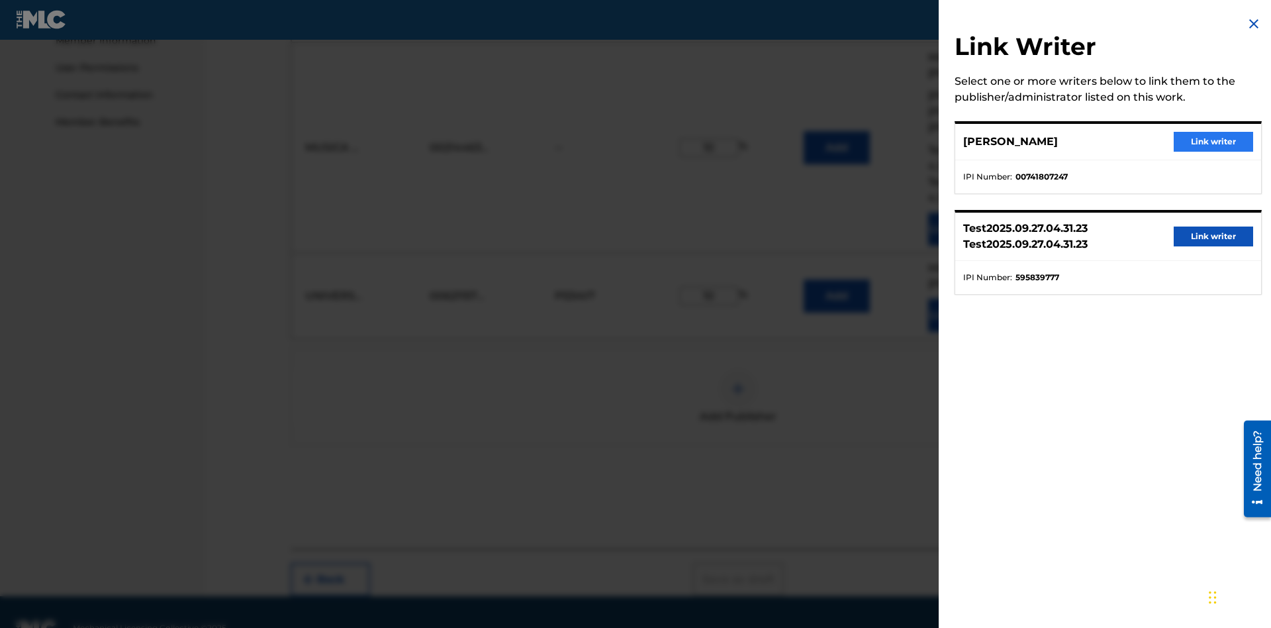
click at [1214, 142] on button "Link writer" at bounding box center [1213, 142] width 79 height 20
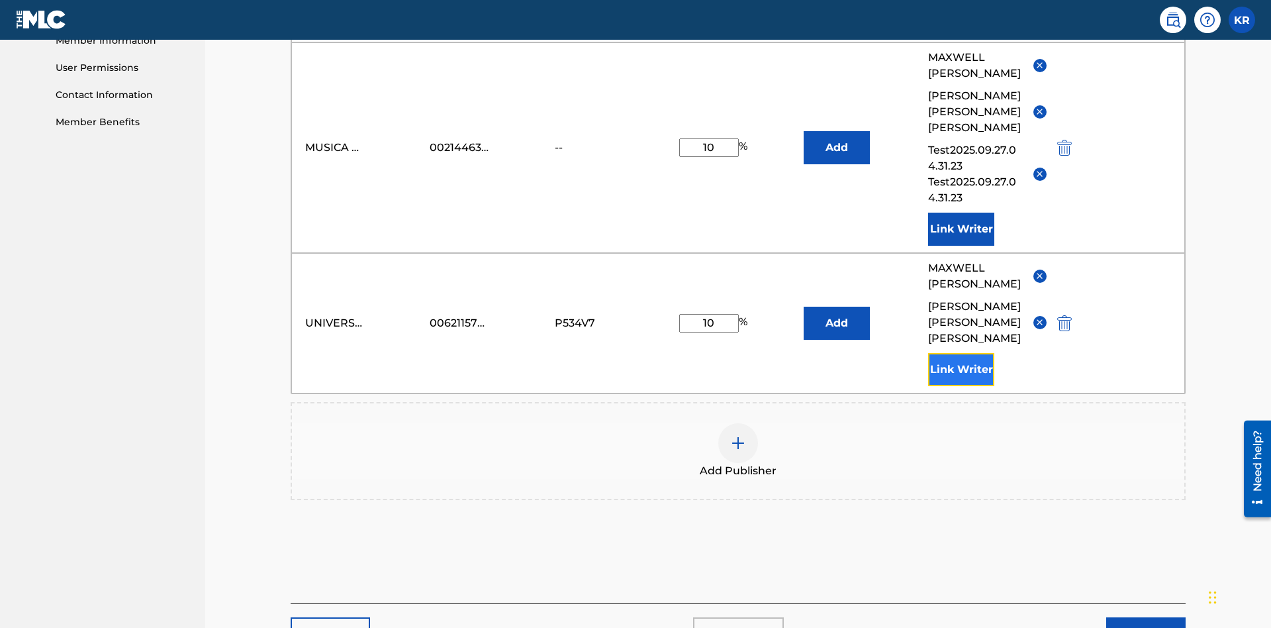
click at [961, 353] on button "Link Writer" at bounding box center [961, 369] width 66 height 33
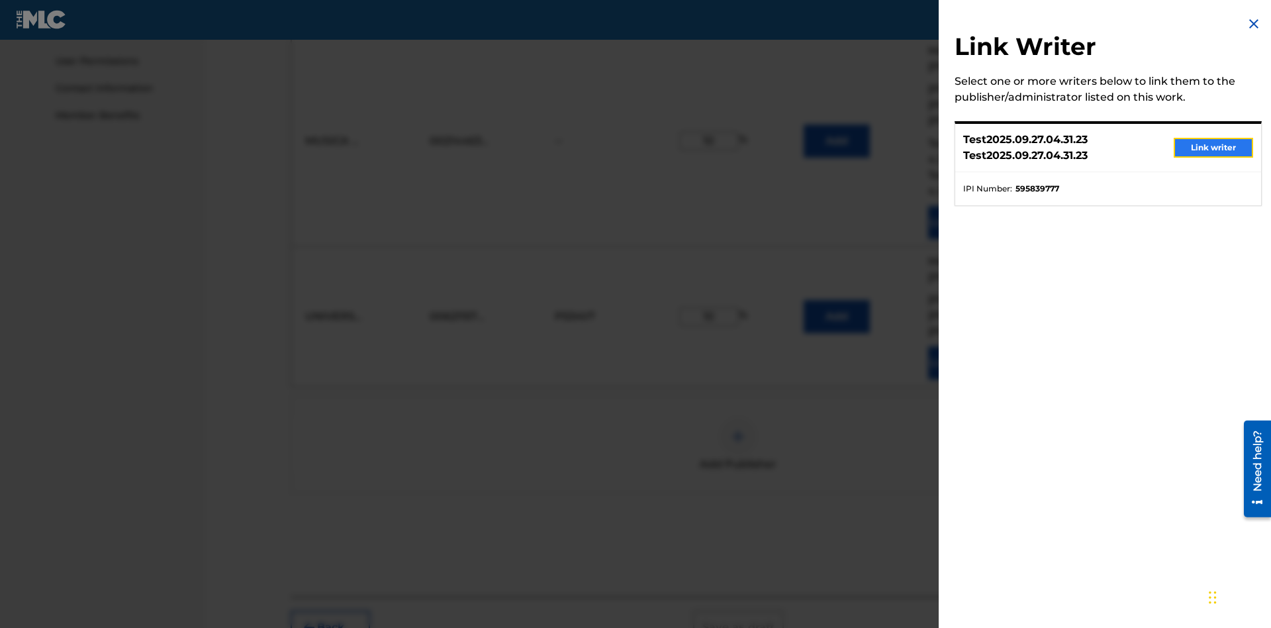
click at [1214, 148] on button "Link writer" at bounding box center [1213, 148] width 79 height 20
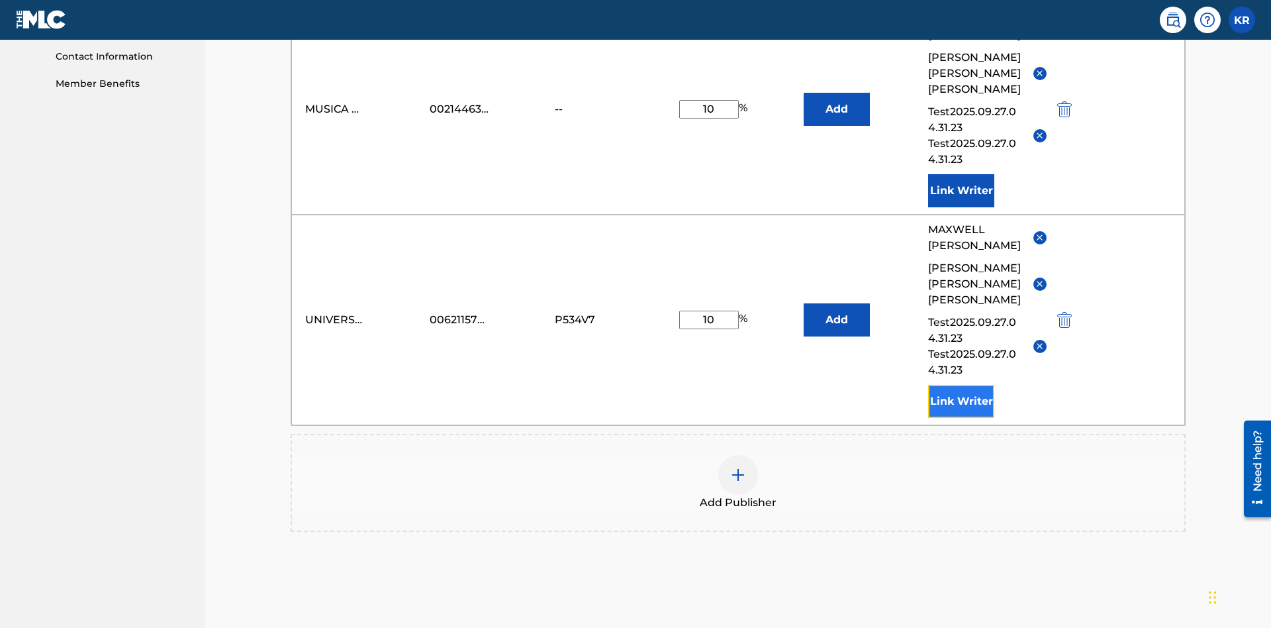
click at [961, 385] on button "Link Writer" at bounding box center [961, 401] width 66 height 33
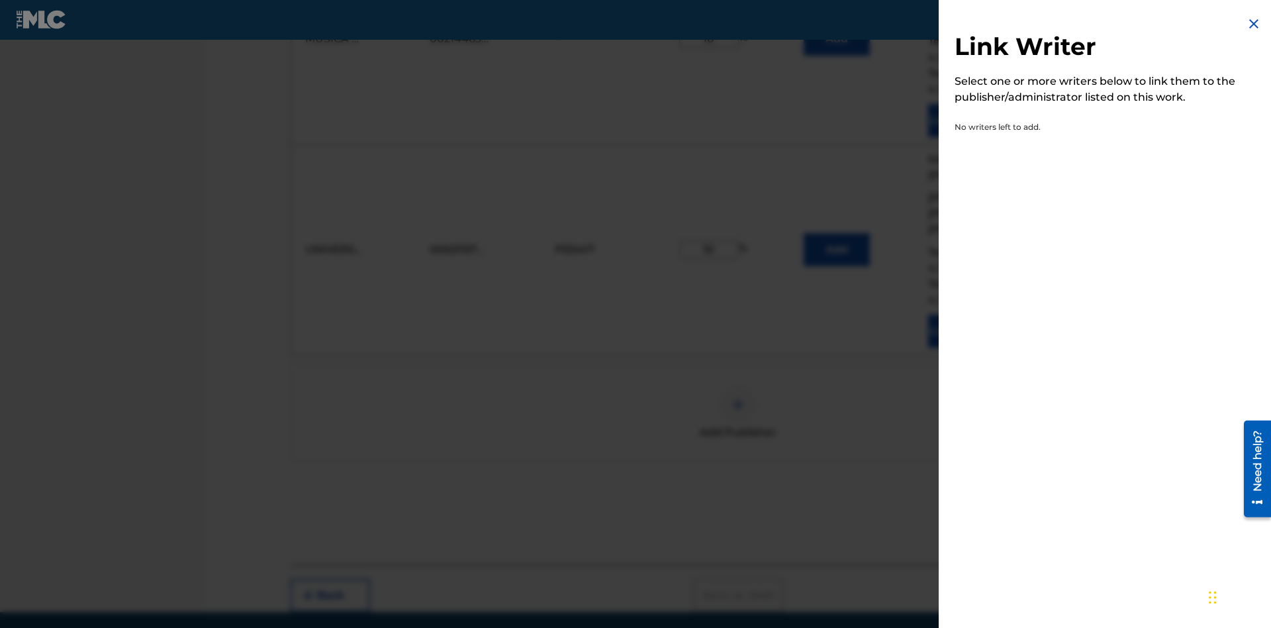
click at [1254, 24] on img at bounding box center [1254, 24] width 16 height 16
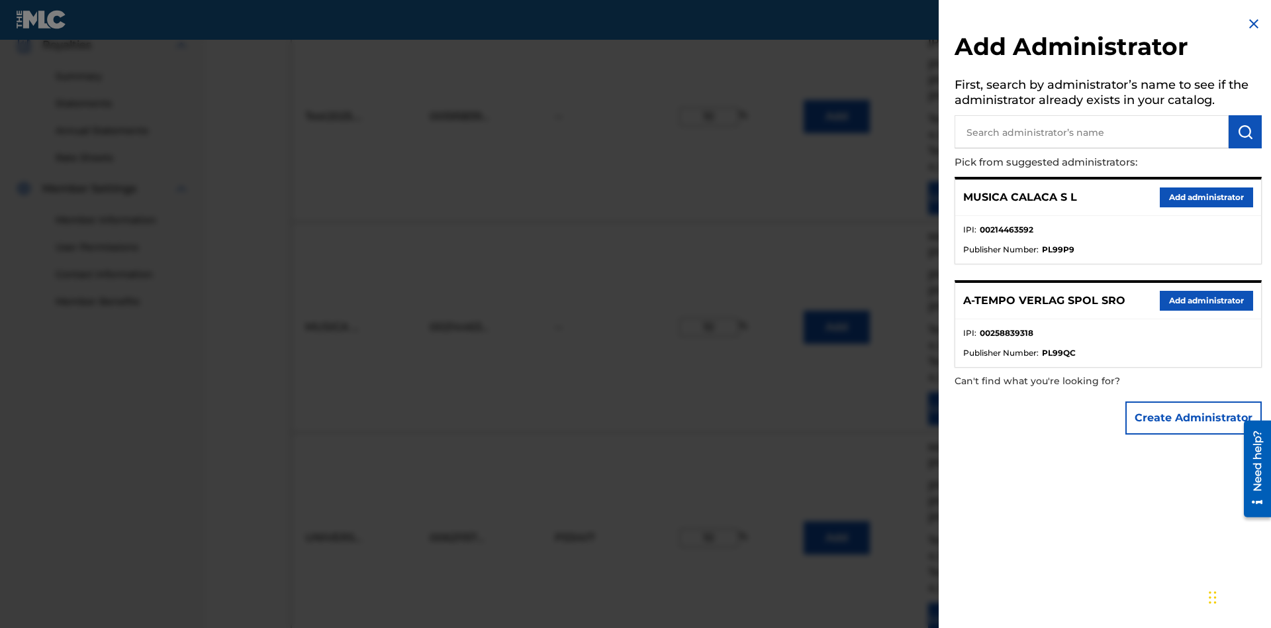
click at [1092, 132] on input "text" at bounding box center [1092, 131] width 274 height 33
type input "Test2025.09.27.04.33.28"
click at [1245, 132] on img "submit" at bounding box center [1245, 132] width 16 height 16
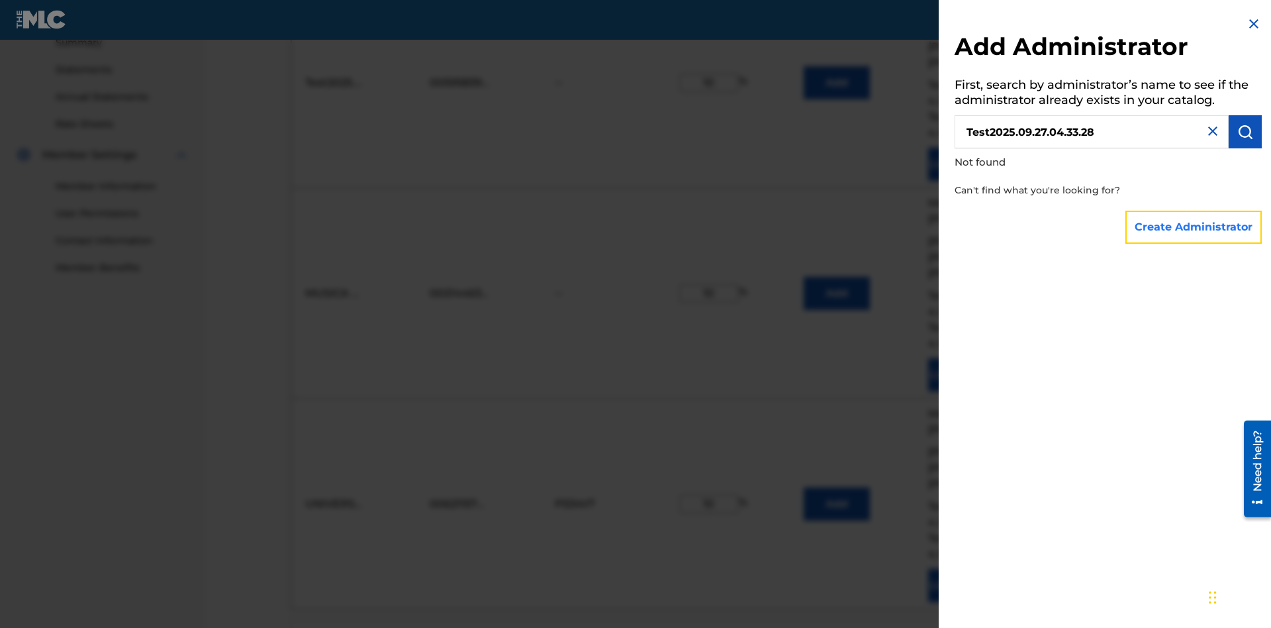
click at [1194, 226] on button "Create Administrator" at bounding box center [1193, 227] width 136 height 33
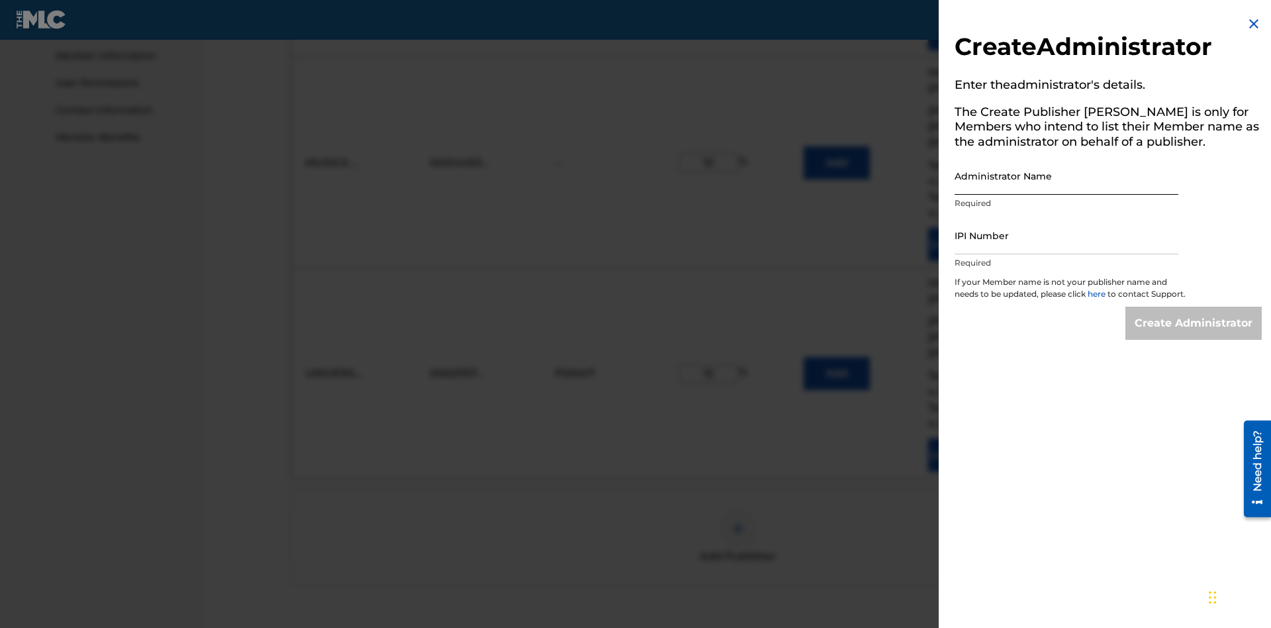
click at [1067, 175] on input "Administrator Name" at bounding box center [1067, 176] width 224 height 38
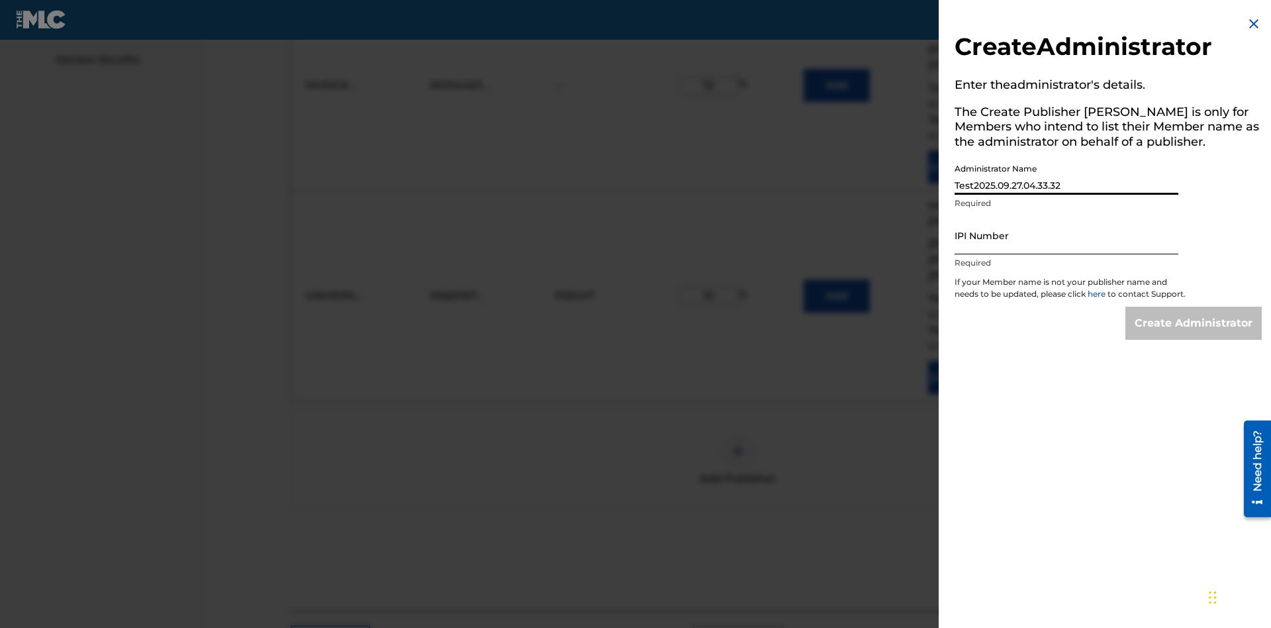
type input "Test2025.09.27.04.33.32"
click at [1067, 235] on input "IPI Number" at bounding box center [1067, 235] width 224 height 38
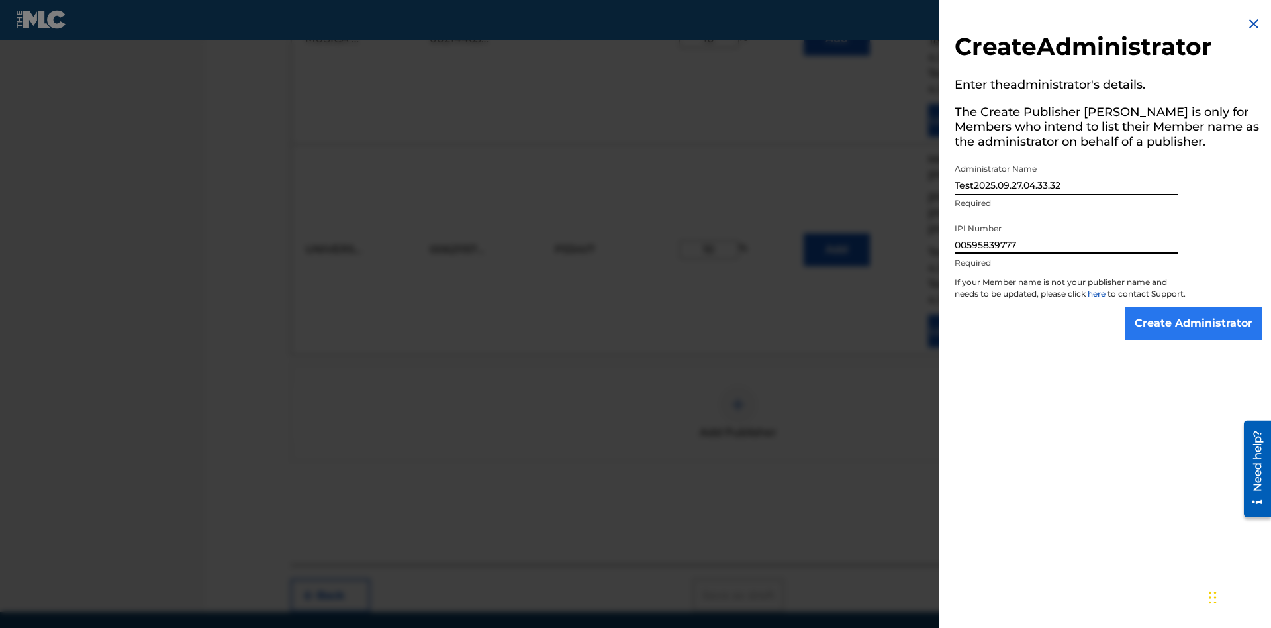
type input "00595839777"
click at [1194, 335] on input "Create Administrator" at bounding box center [1193, 323] width 136 height 33
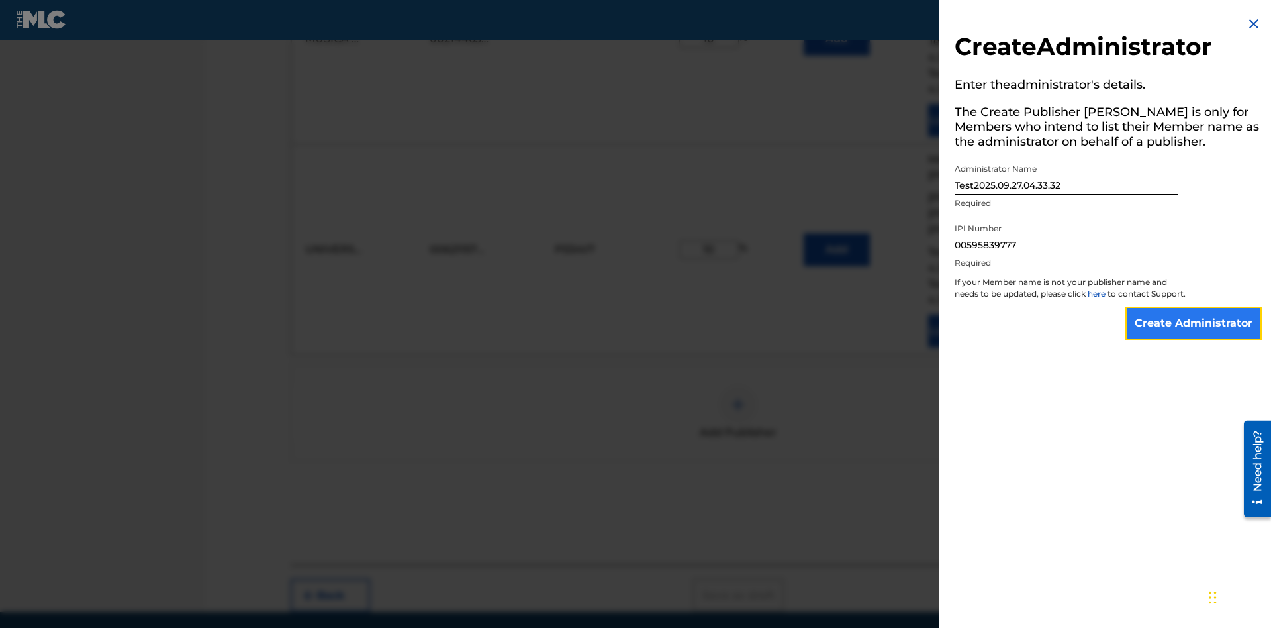
scroll to position [344, 0]
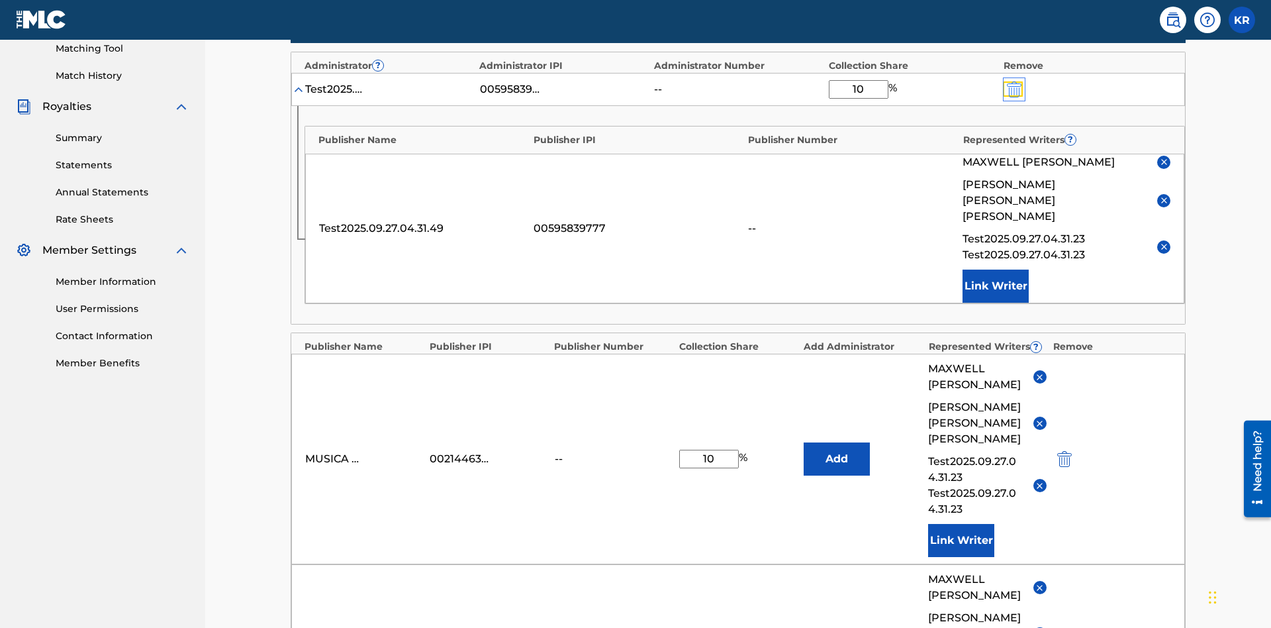
click at [1013, 87] on img "submit" at bounding box center [1014, 89] width 15 height 16
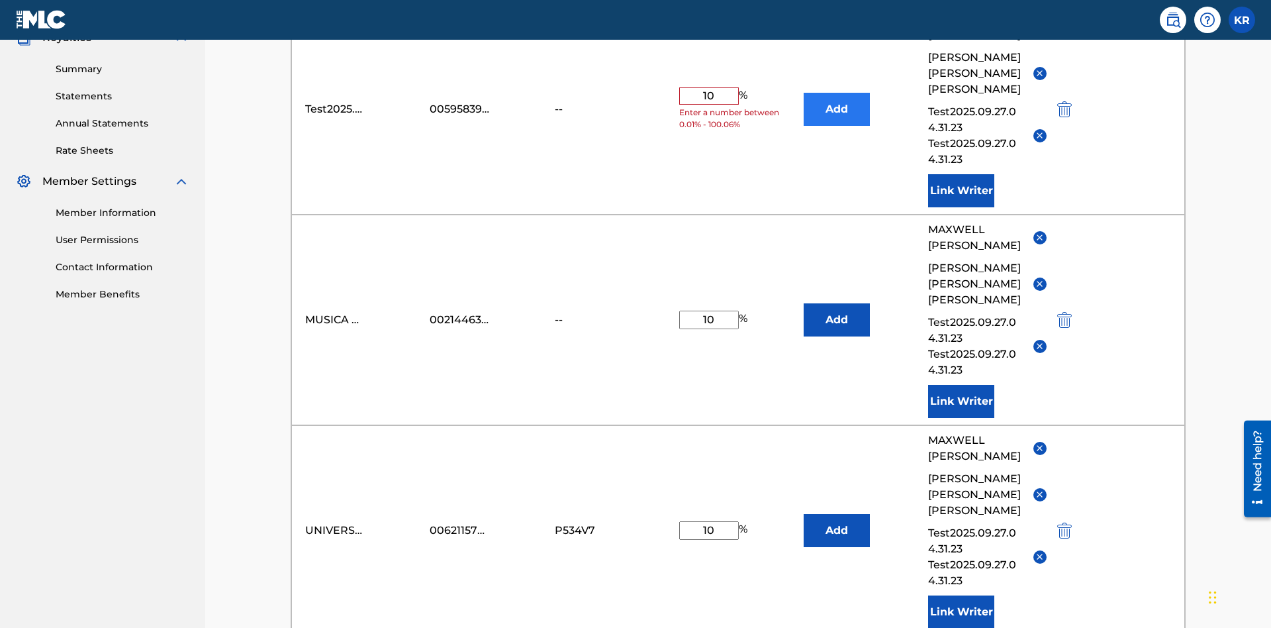
type input "10"
click at [837, 96] on button "Add" at bounding box center [837, 109] width 66 height 33
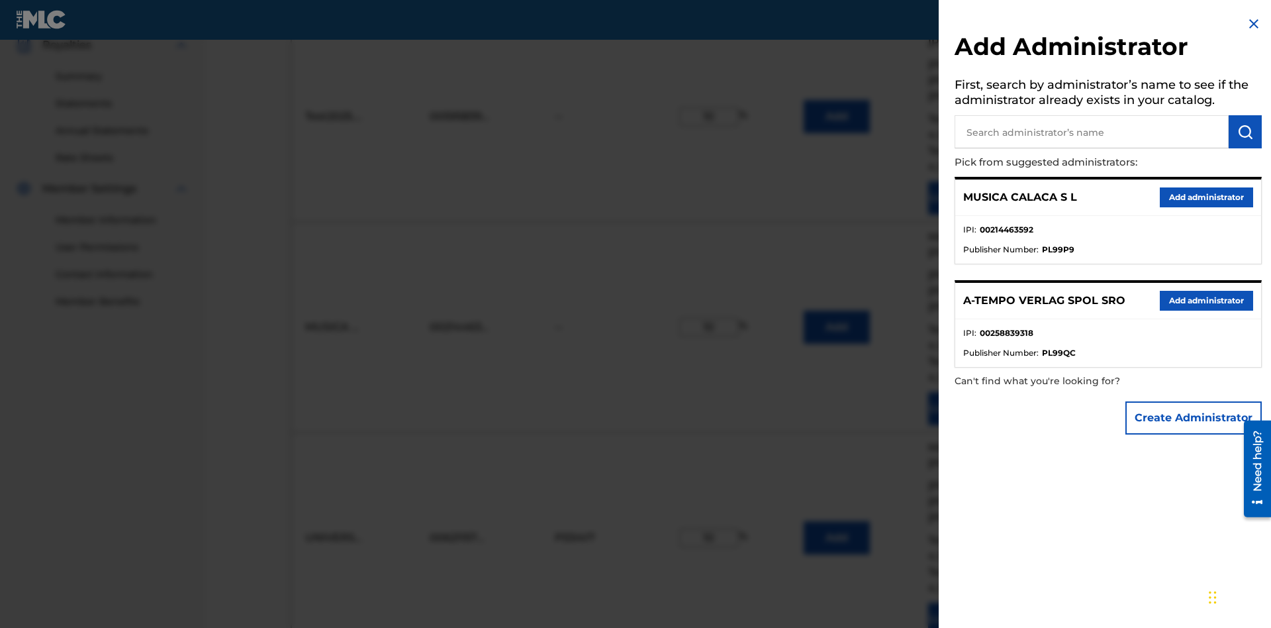
click at [1092, 132] on input "text" at bounding box center [1092, 131] width 274 height 33
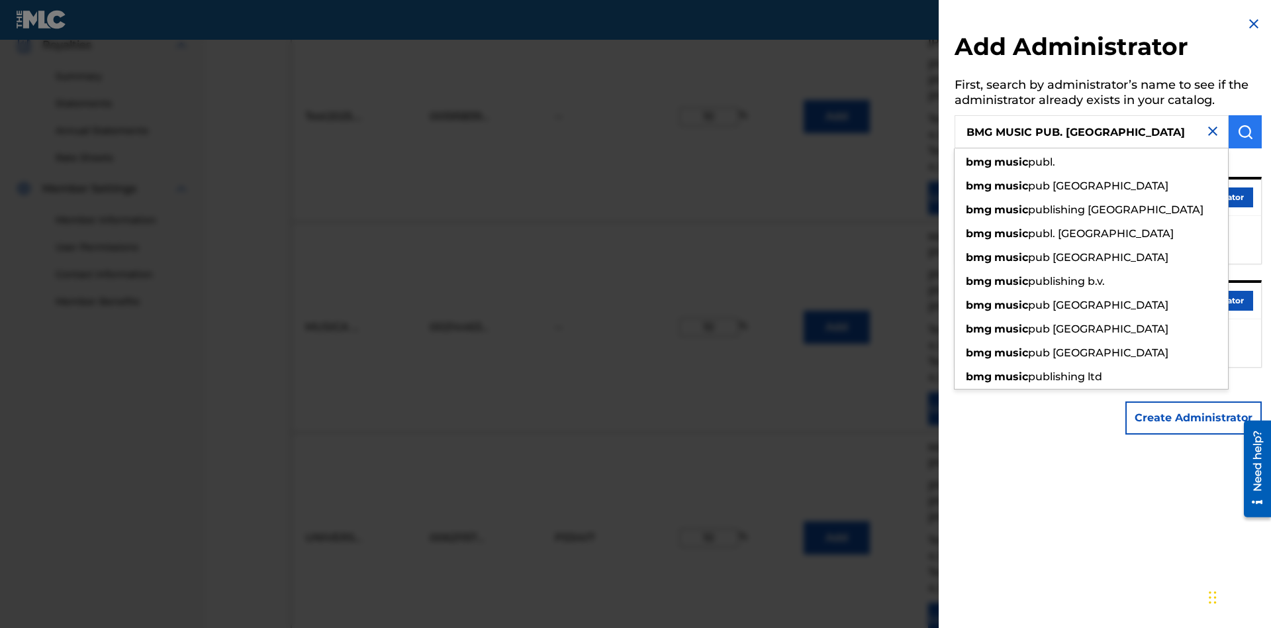
type input "BMG MUSIC PUB. [GEOGRAPHIC_DATA]"
click at [1245, 132] on img "submit" at bounding box center [1245, 132] width 16 height 16
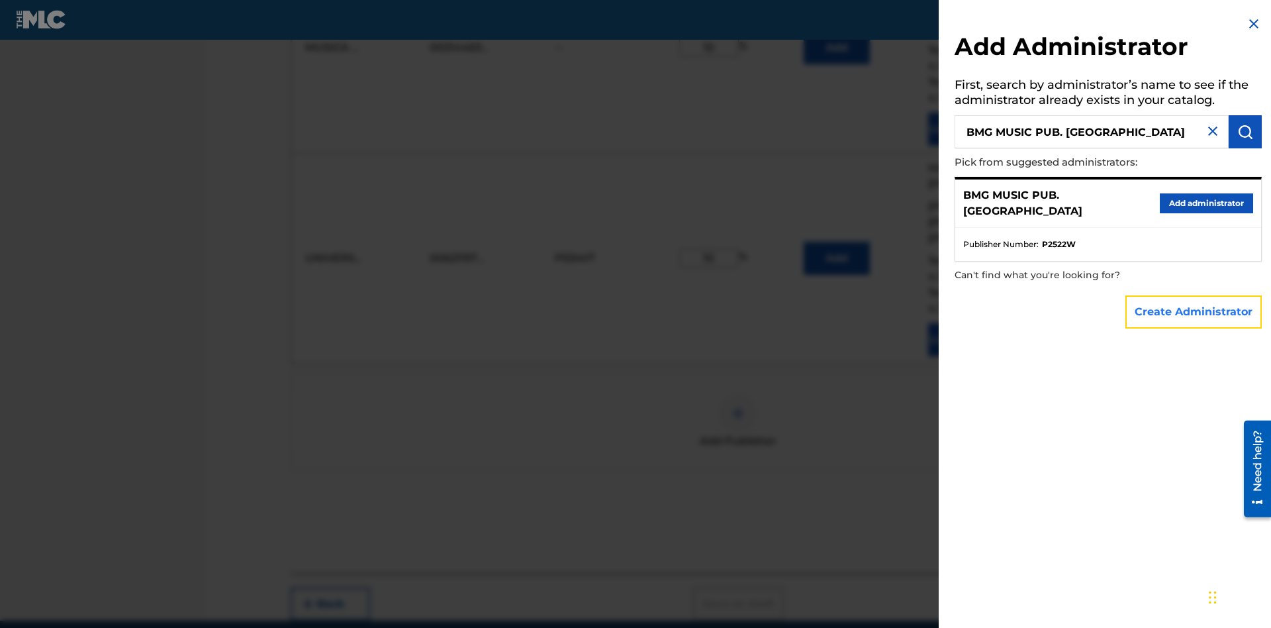
click at [1194, 311] on button "Create Administrator" at bounding box center [1193, 311] width 136 height 33
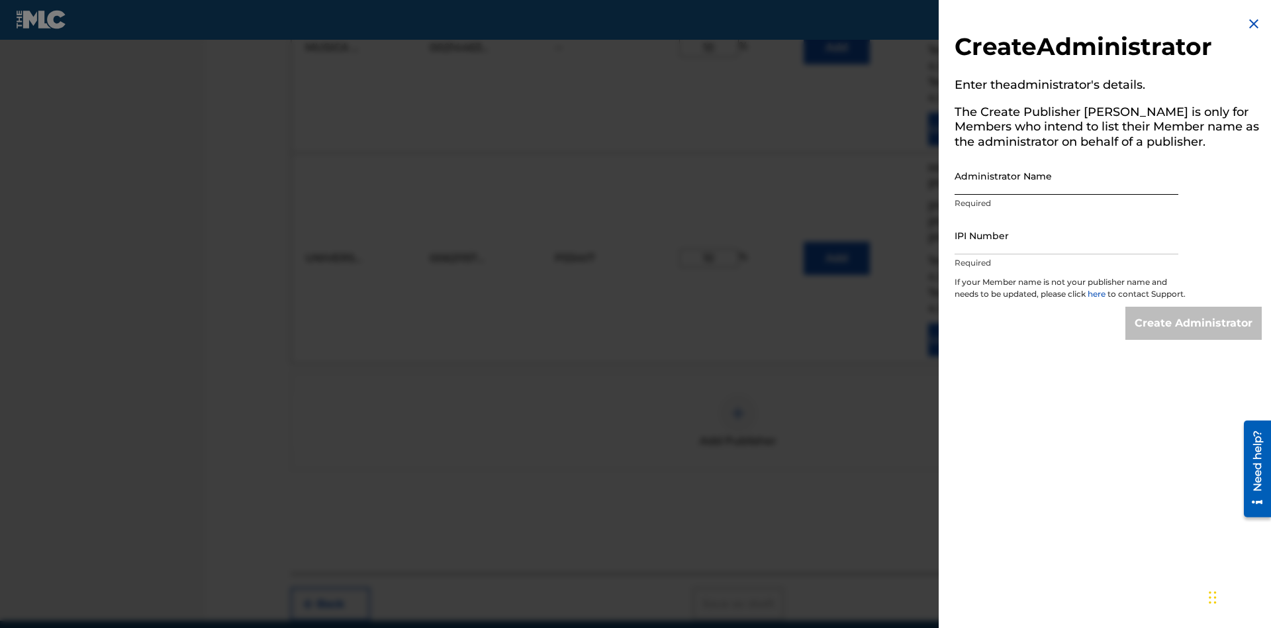
click at [1067, 175] on input "Administrator Name" at bounding box center [1067, 176] width 224 height 38
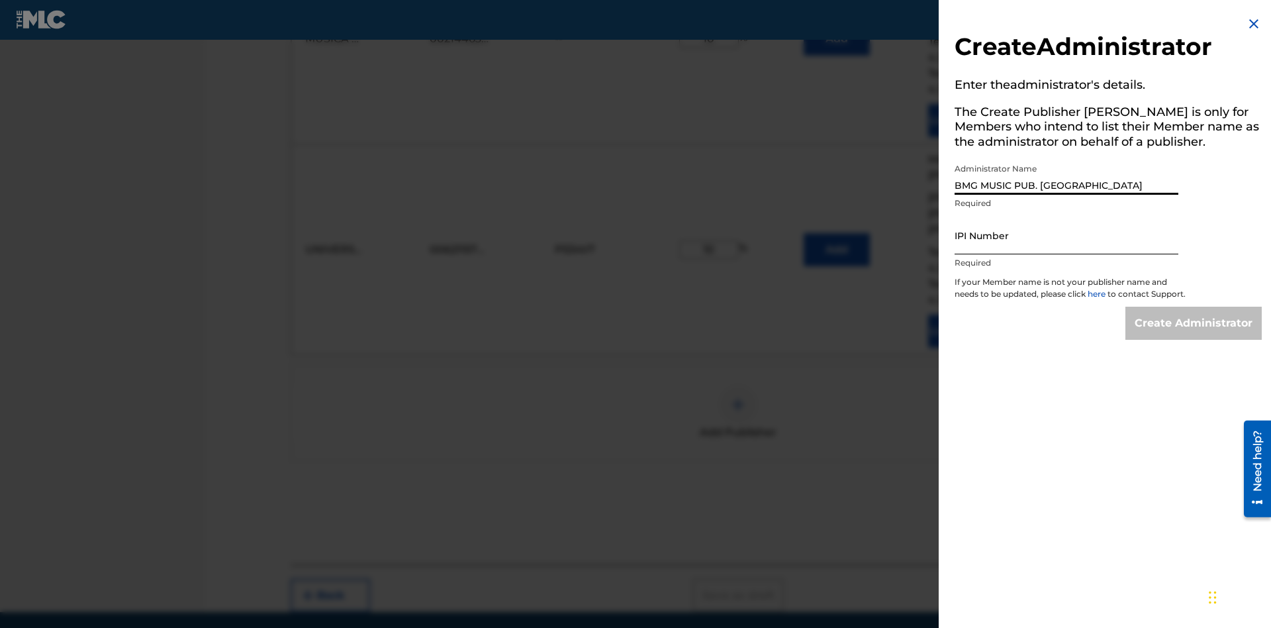
type input "BMG MUSIC PUB. [GEOGRAPHIC_DATA]"
click at [1067, 235] on input "IPI Number" at bounding box center [1067, 235] width 224 height 38
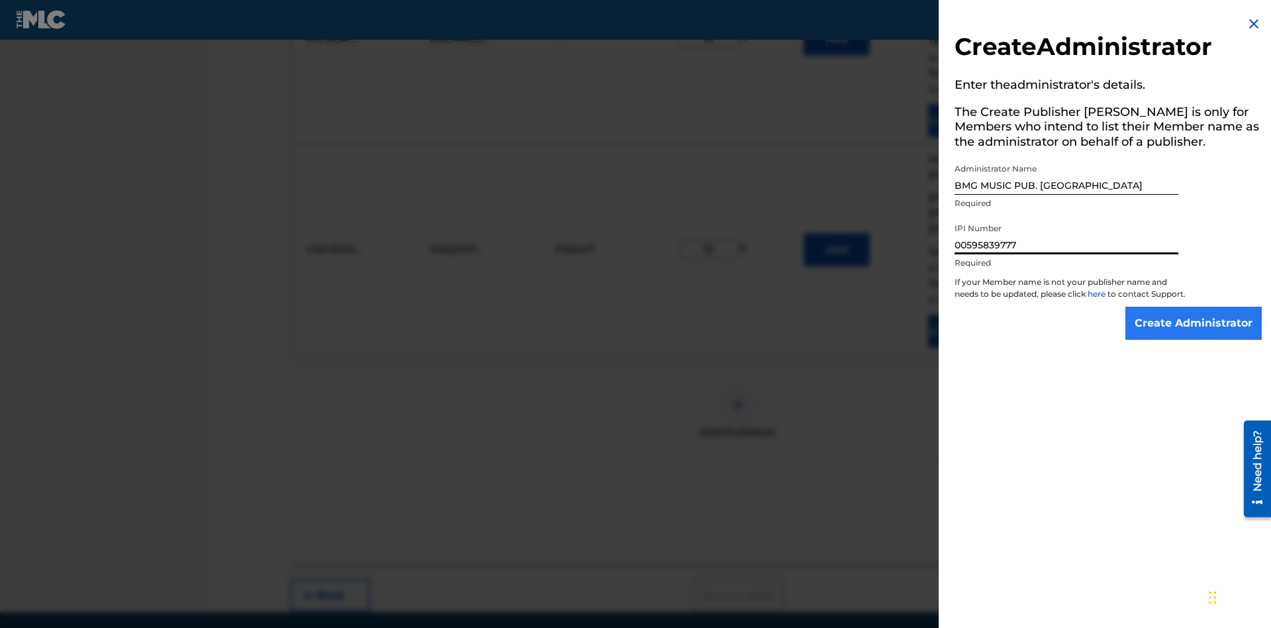
type input "00595839777"
click at [1194, 335] on input "Create Administrator" at bounding box center [1193, 323] width 136 height 33
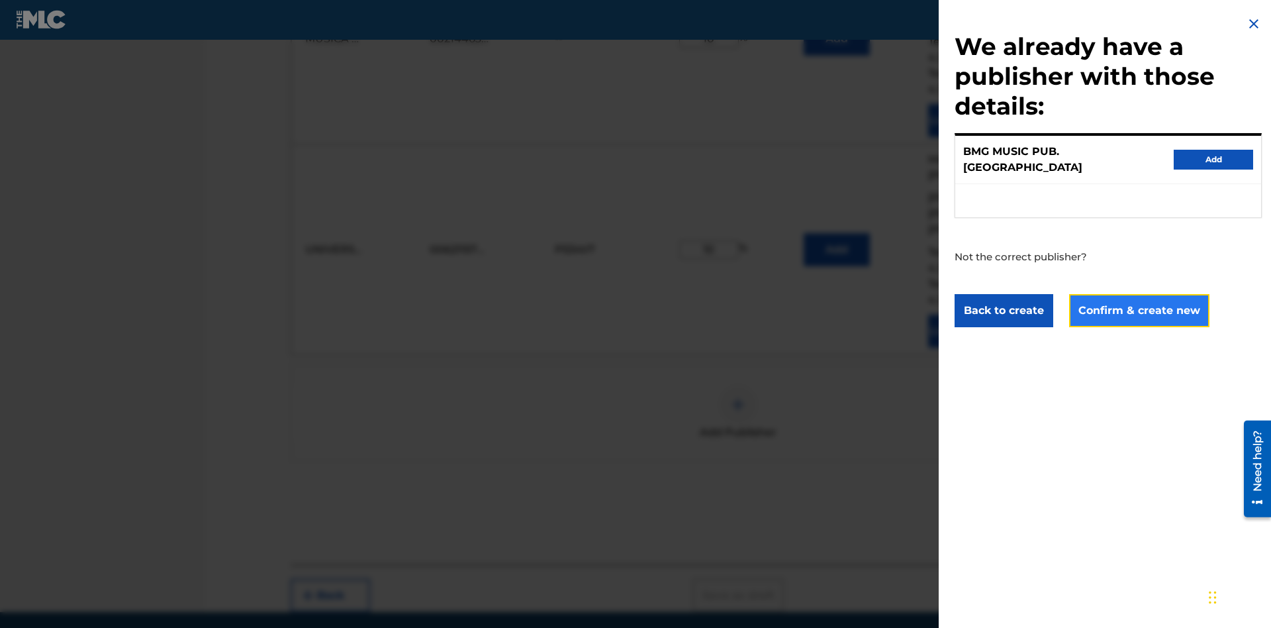
click at [1138, 298] on button "Confirm & create new" at bounding box center [1139, 310] width 140 height 33
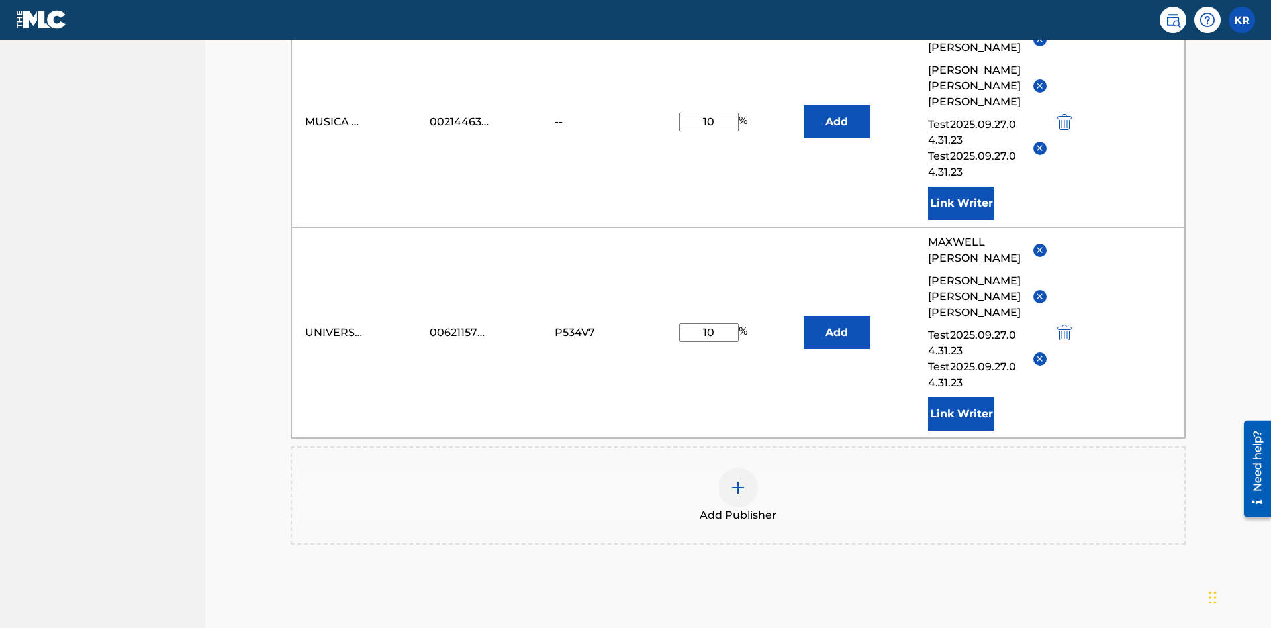
scroll to position [344, 0]
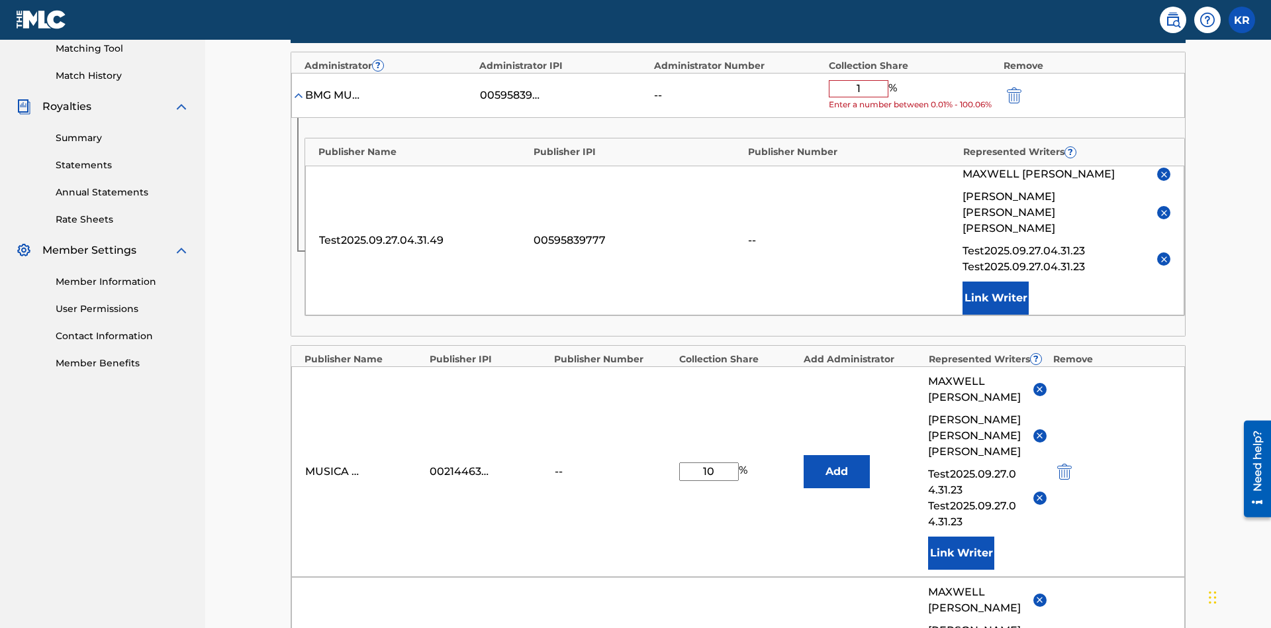
type input "10"
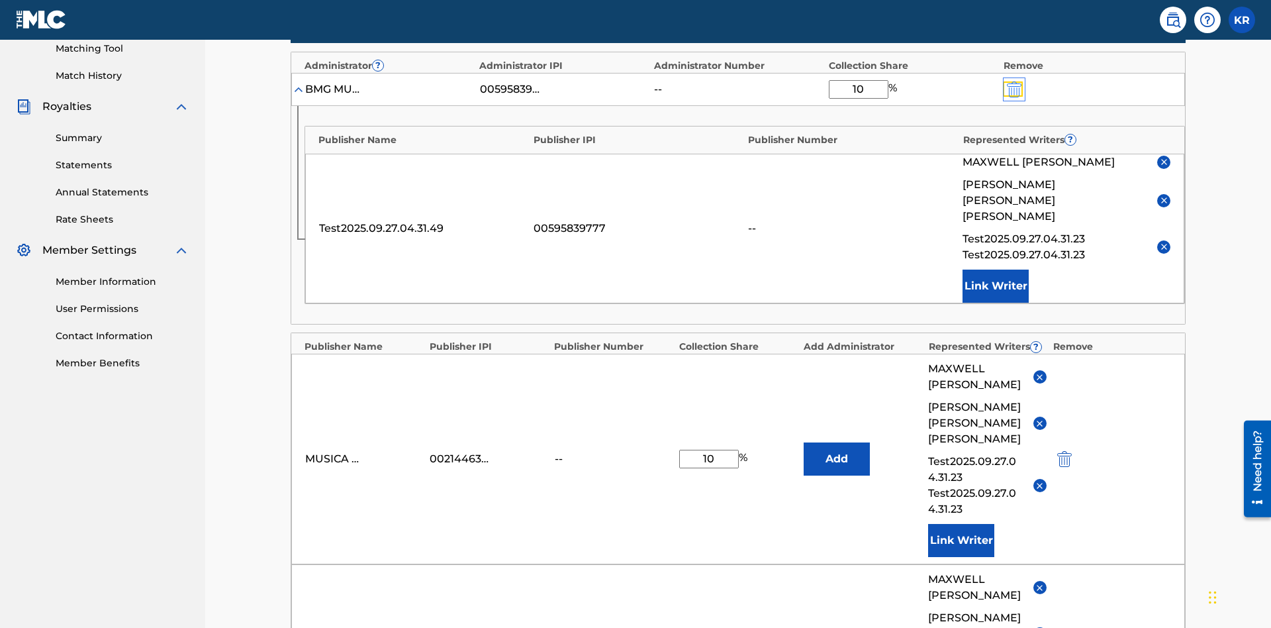
click at [1013, 87] on img "submit" at bounding box center [1014, 89] width 15 height 16
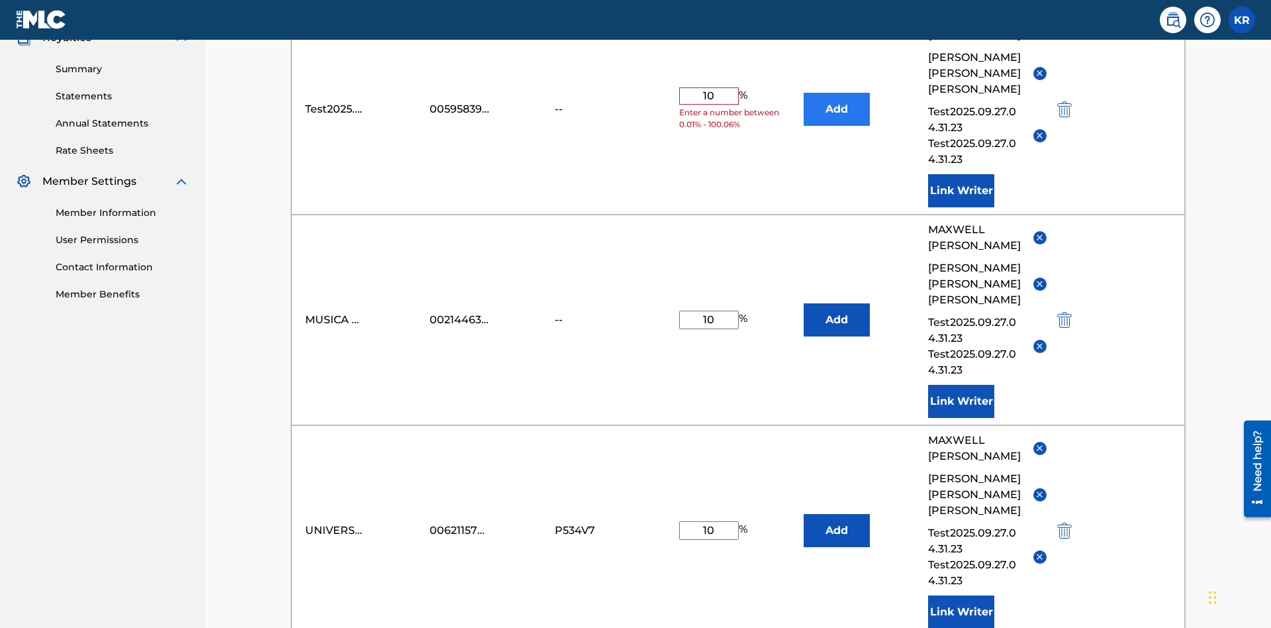
type input "10"
click at [837, 96] on button "Add" at bounding box center [837, 109] width 66 height 33
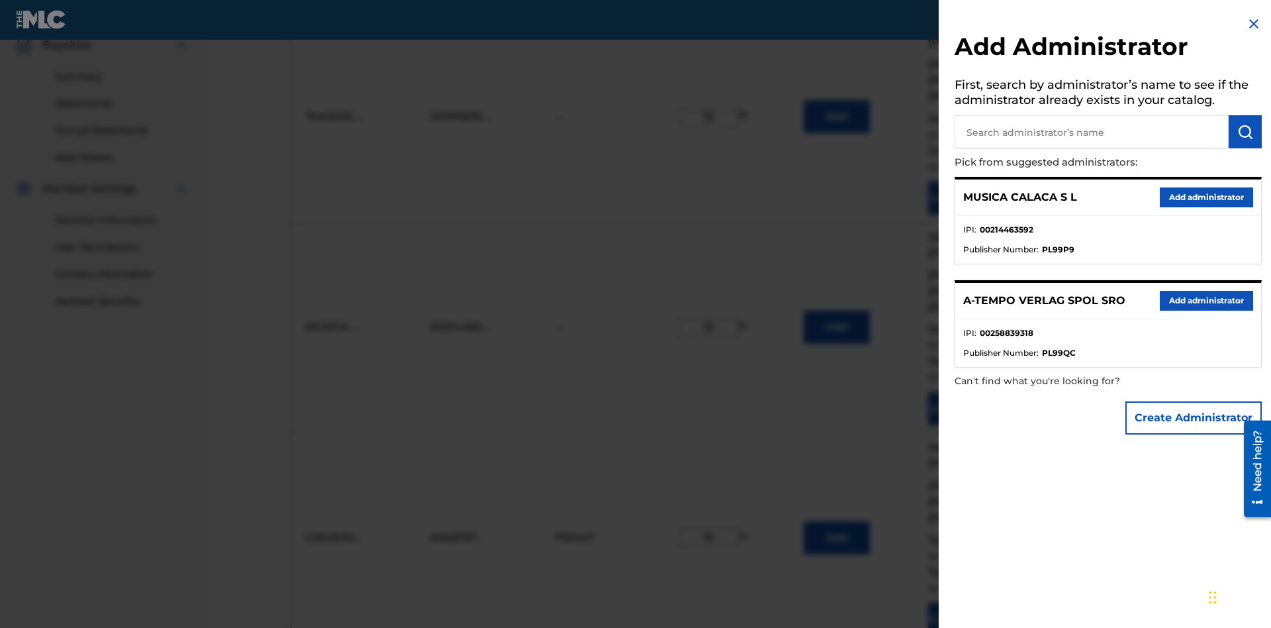
click at [1092, 132] on input "text" at bounding box center [1092, 131] width 274 height 33
type input "Test2025.09.27.04.34.13"
click at [1245, 132] on img "submit" at bounding box center [1245, 132] width 16 height 16
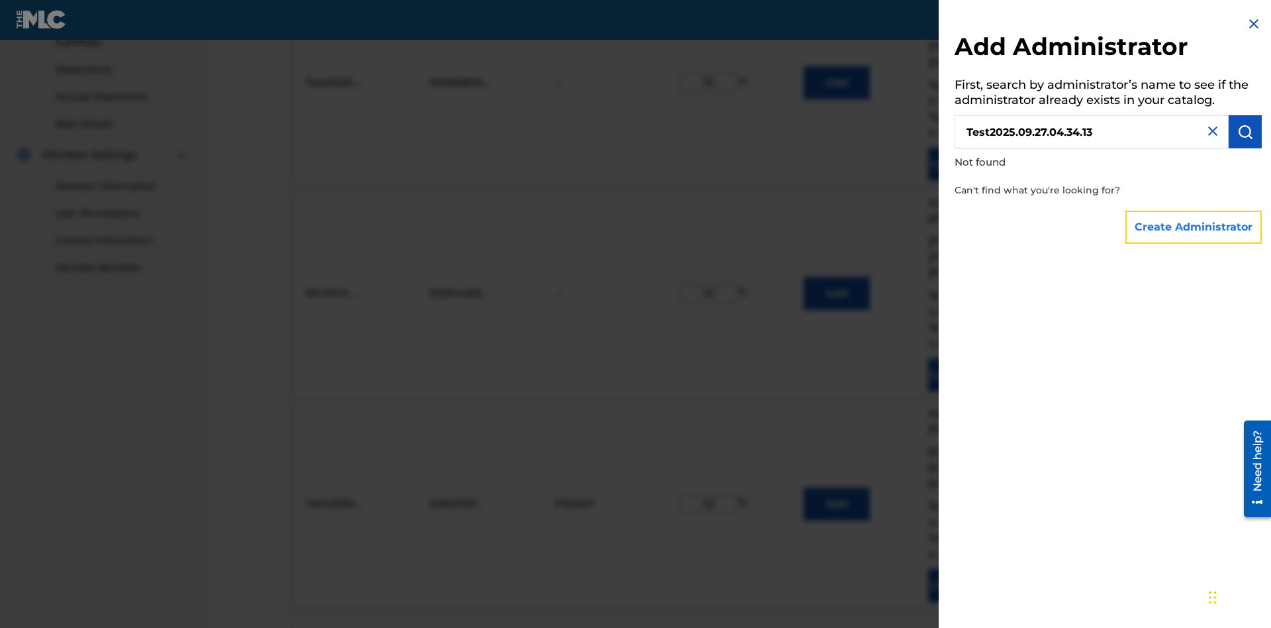
click at [1194, 226] on button "Create Administrator" at bounding box center [1193, 227] width 136 height 33
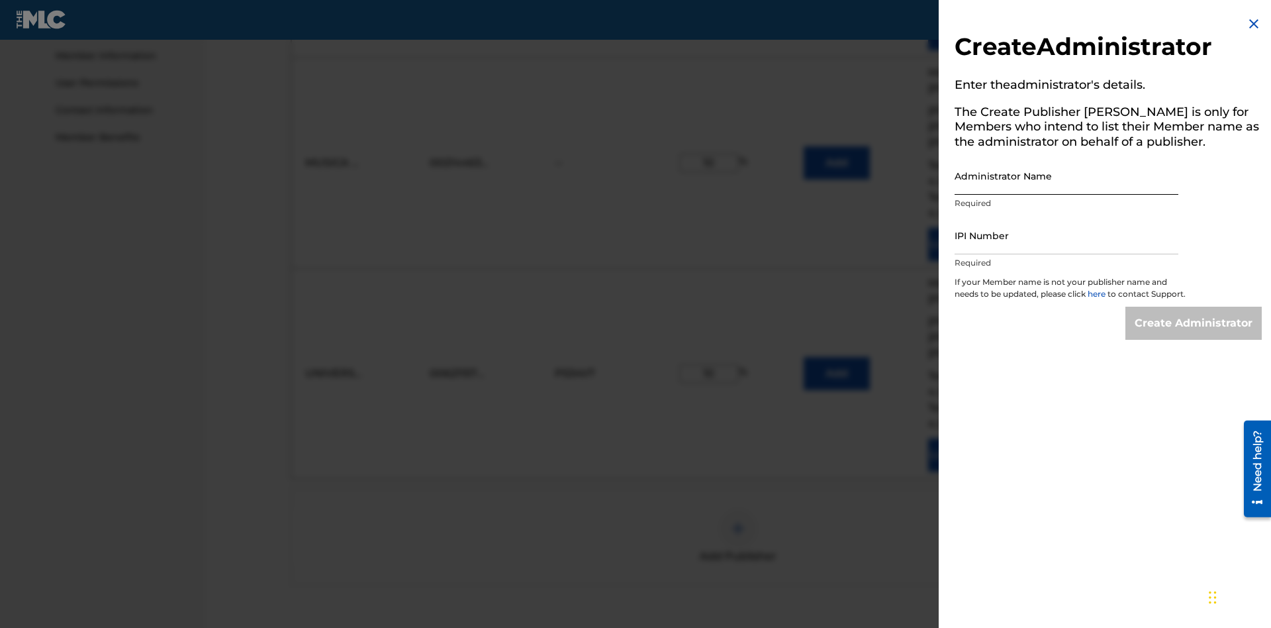
click at [1067, 175] on input "Administrator Name" at bounding box center [1067, 176] width 224 height 38
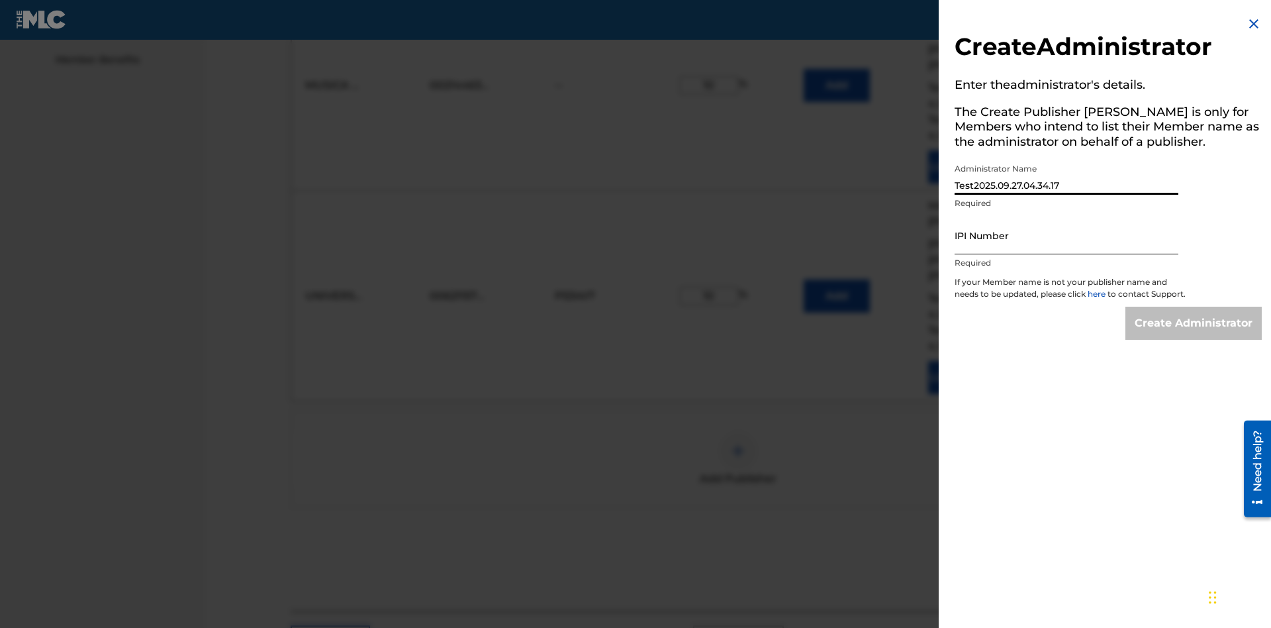
type input "Test2025.09.27.04.34.17"
click at [1067, 235] on input "IPI Number" at bounding box center [1067, 235] width 224 height 38
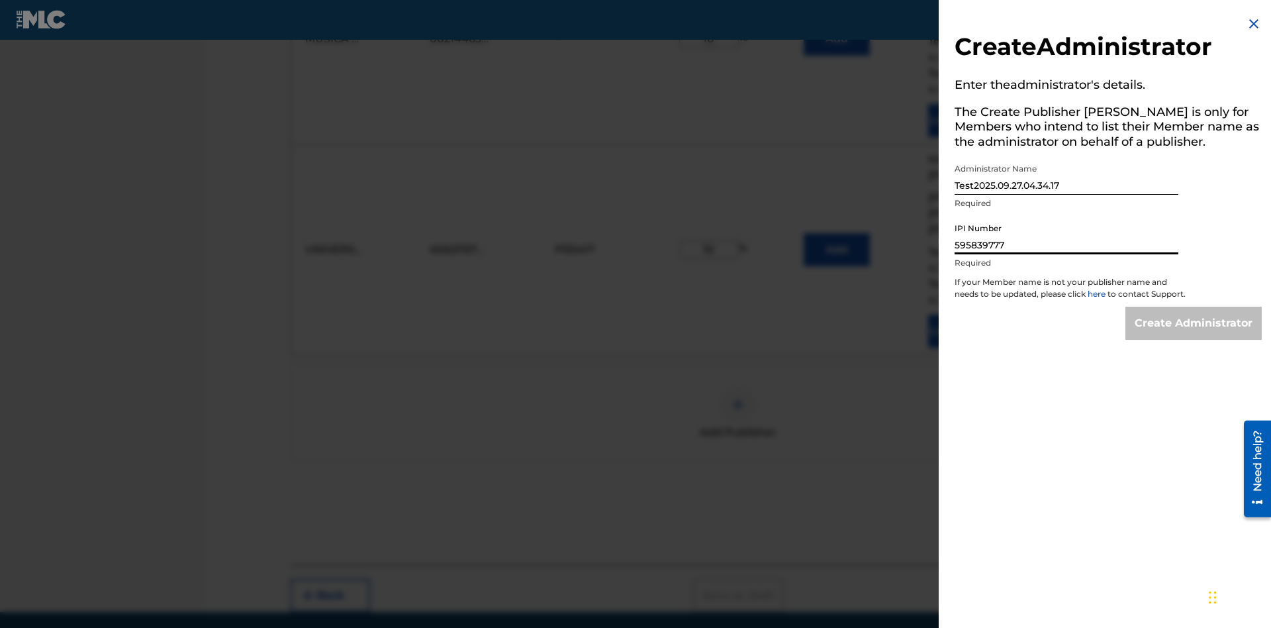
type input "595839777"
click at [1194, 335] on input "Create Administrator" at bounding box center [1193, 323] width 136 height 33
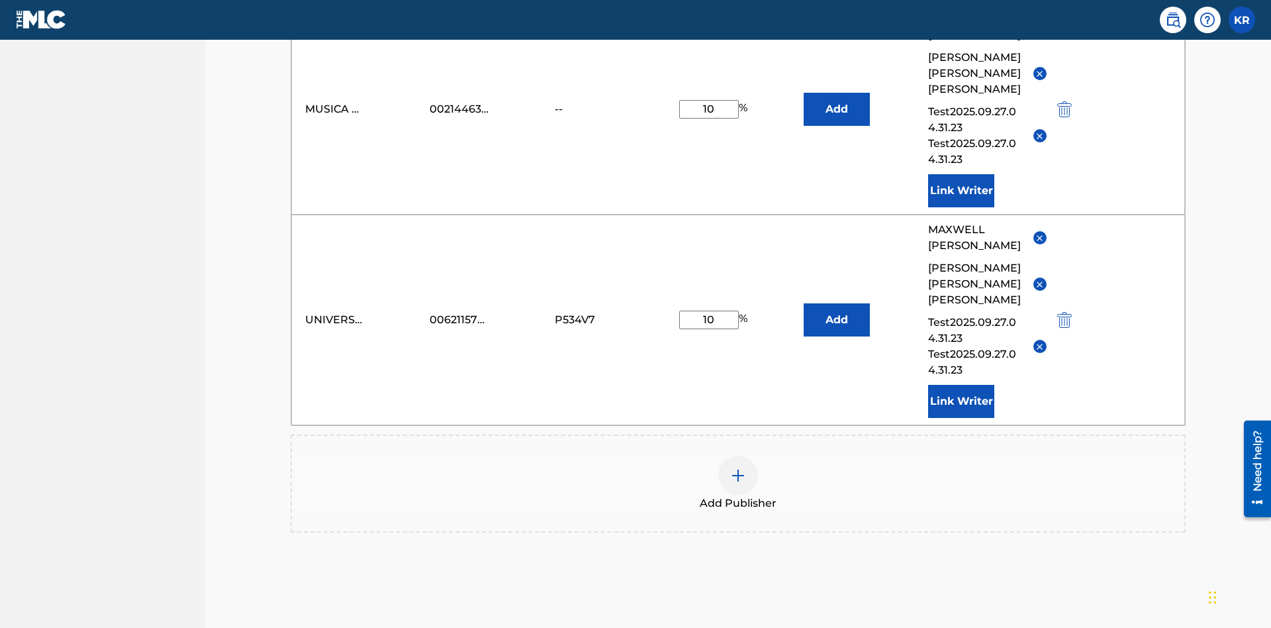
scroll to position [344, 0]
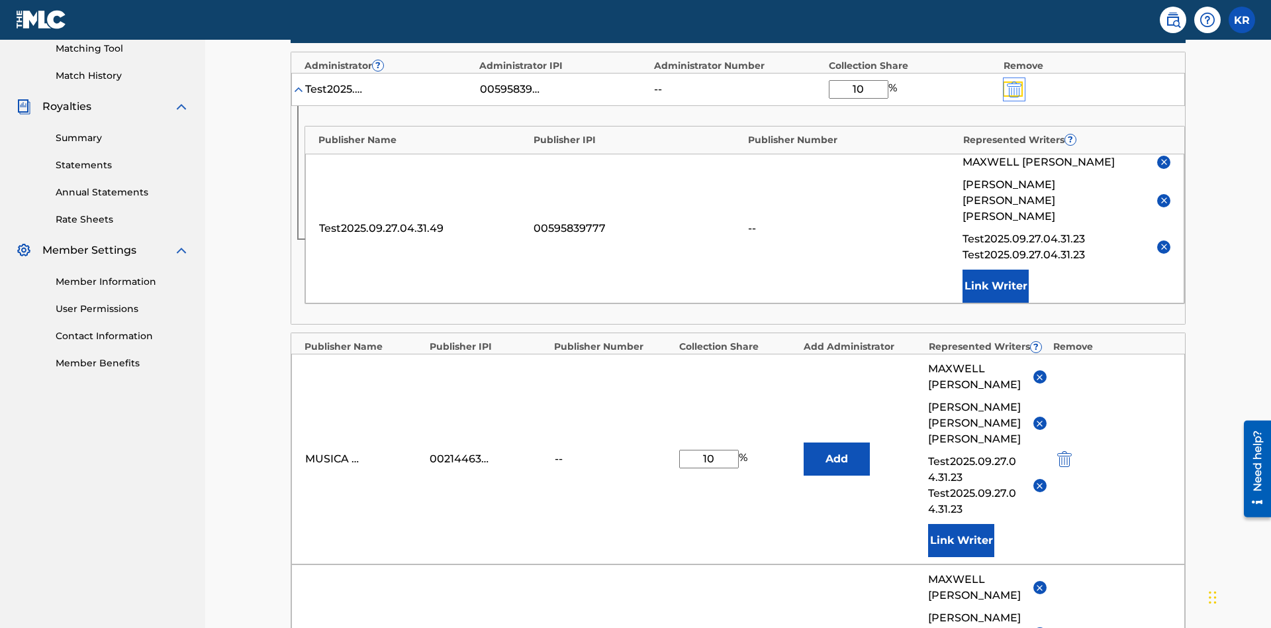
click at [1013, 87] on img "submit" at bounding box center [1014, 89] width 15 height 16
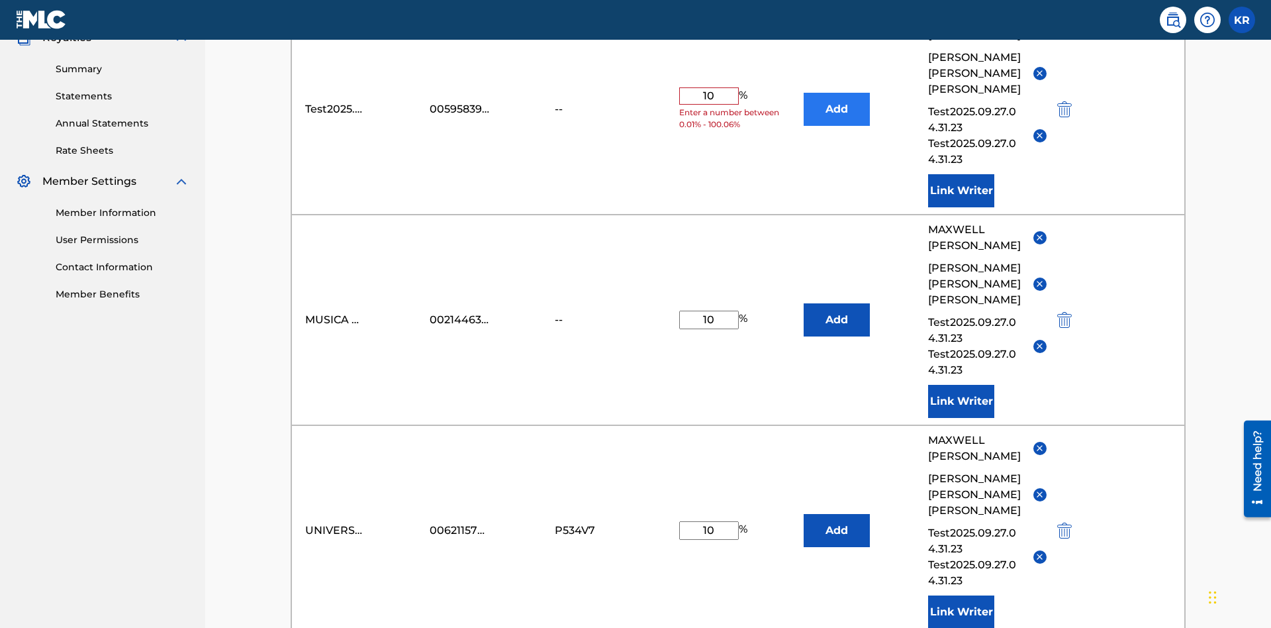
type input "10"
click at [837, 96] on button "Add" at bounding box center [837, 109] width 66 height 33
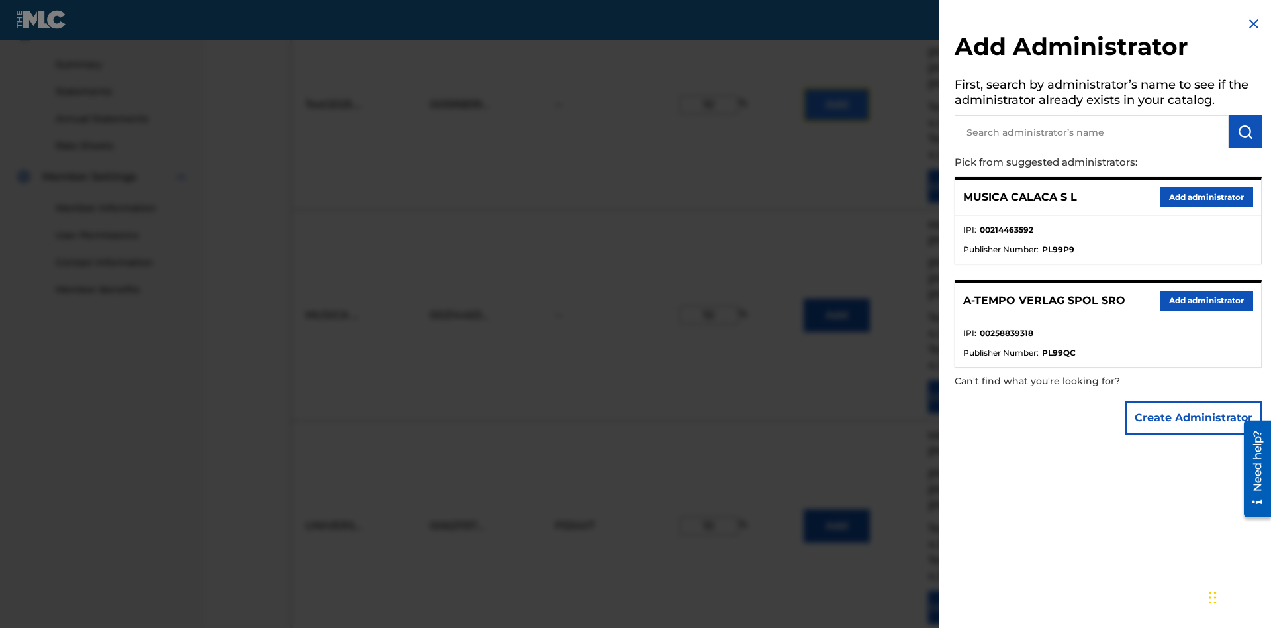
scroll to position [406, 0]
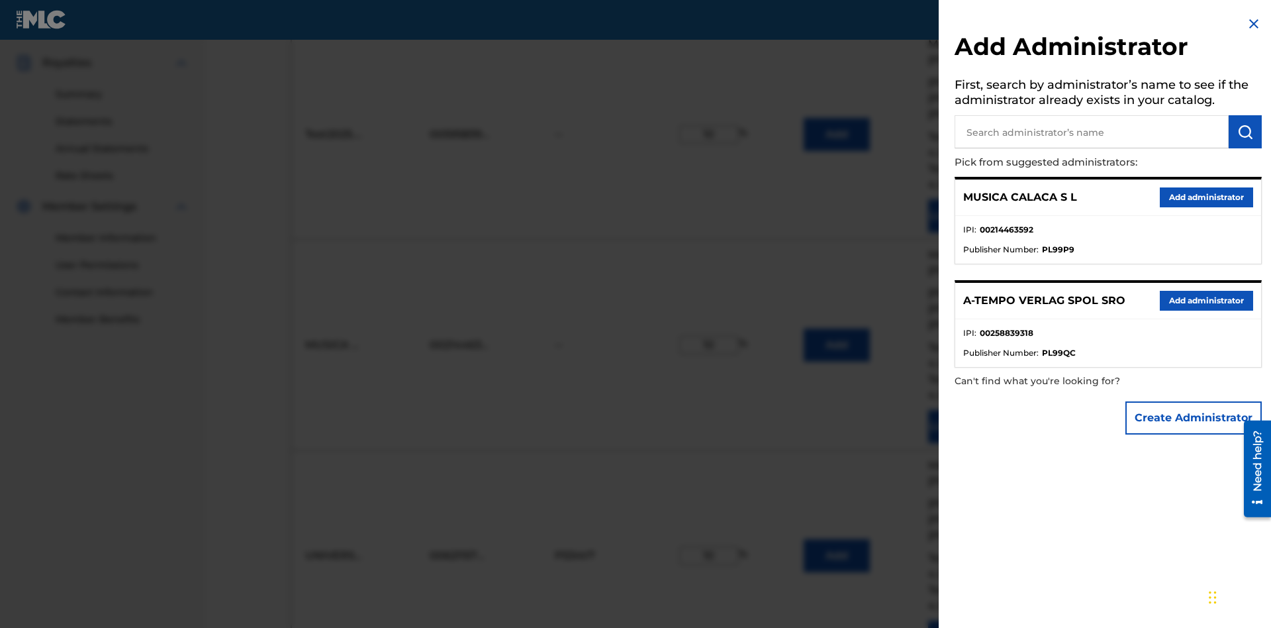
click at [1092, 132] on input "text" at bounding box center [1092, 131] width 274 height 33
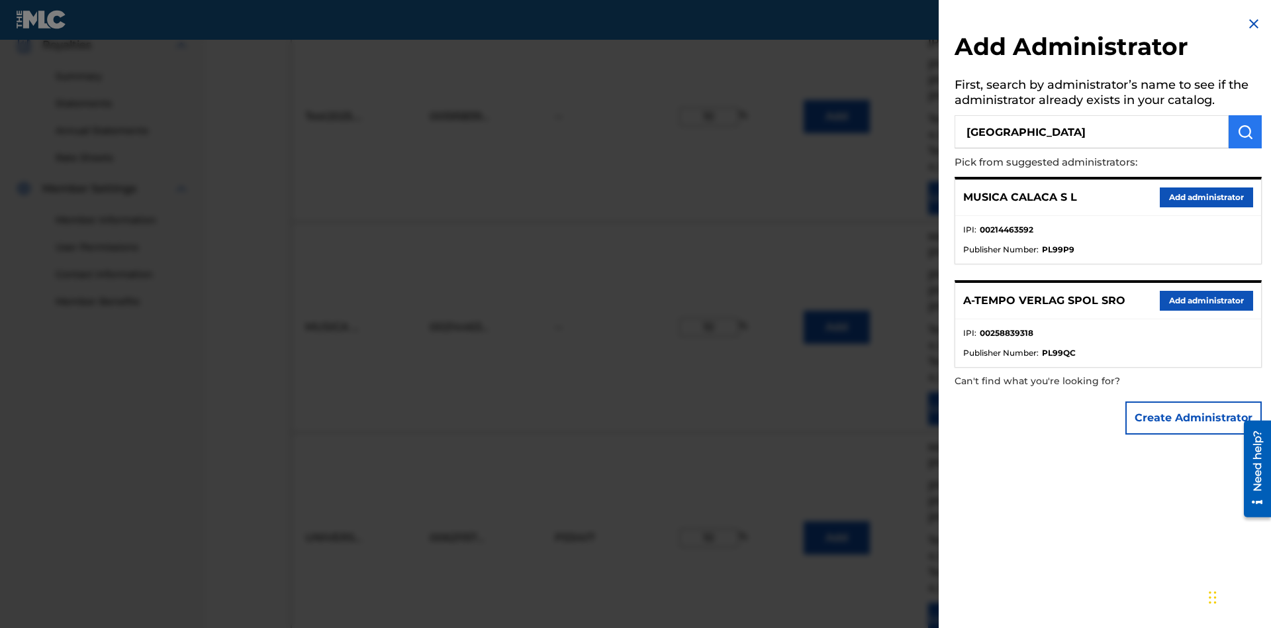
type input "[GEOGRAPHIC_DATA]"
click at [1245, 132] on img "submit" at bounding box center [1245, 132] width 16 height 16
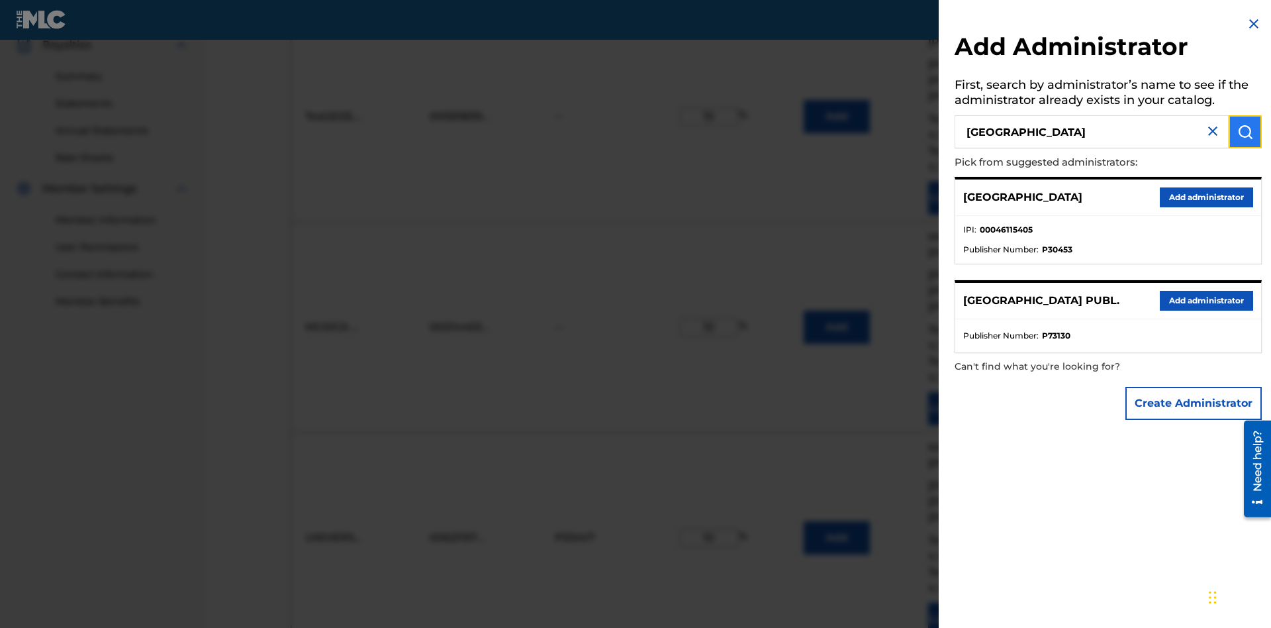
scroll to position [450, 0]
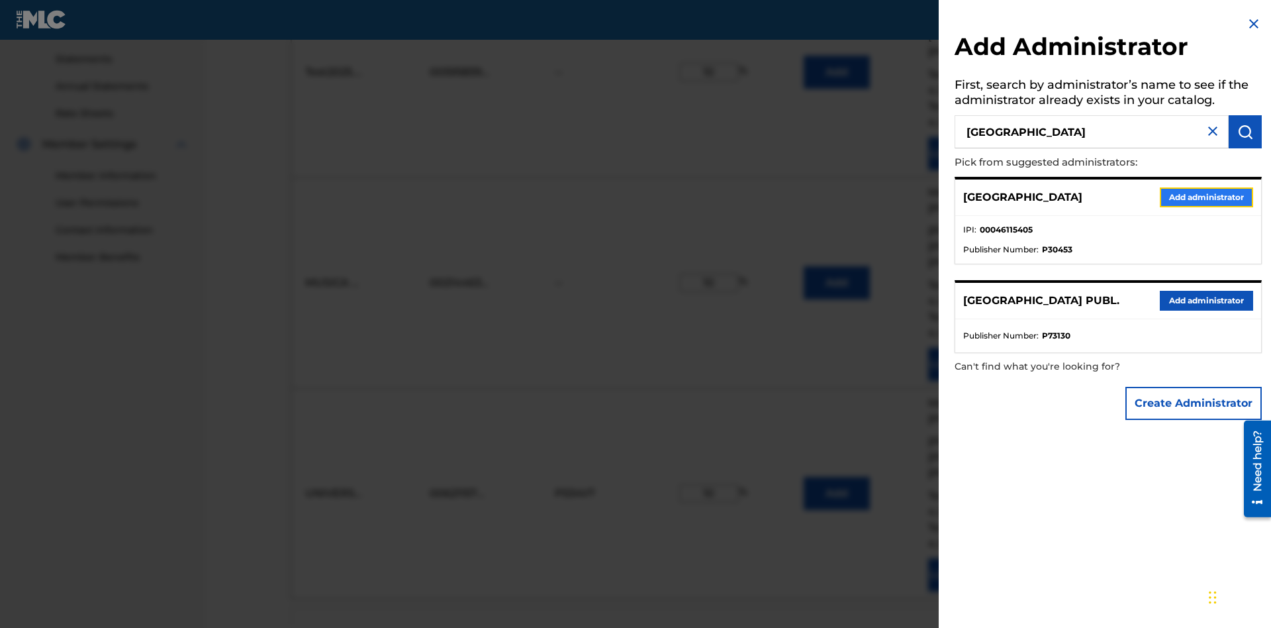
click at [1206, 197] on button "Add administrator" at bounding box center [1206, 197] width 93 height 20
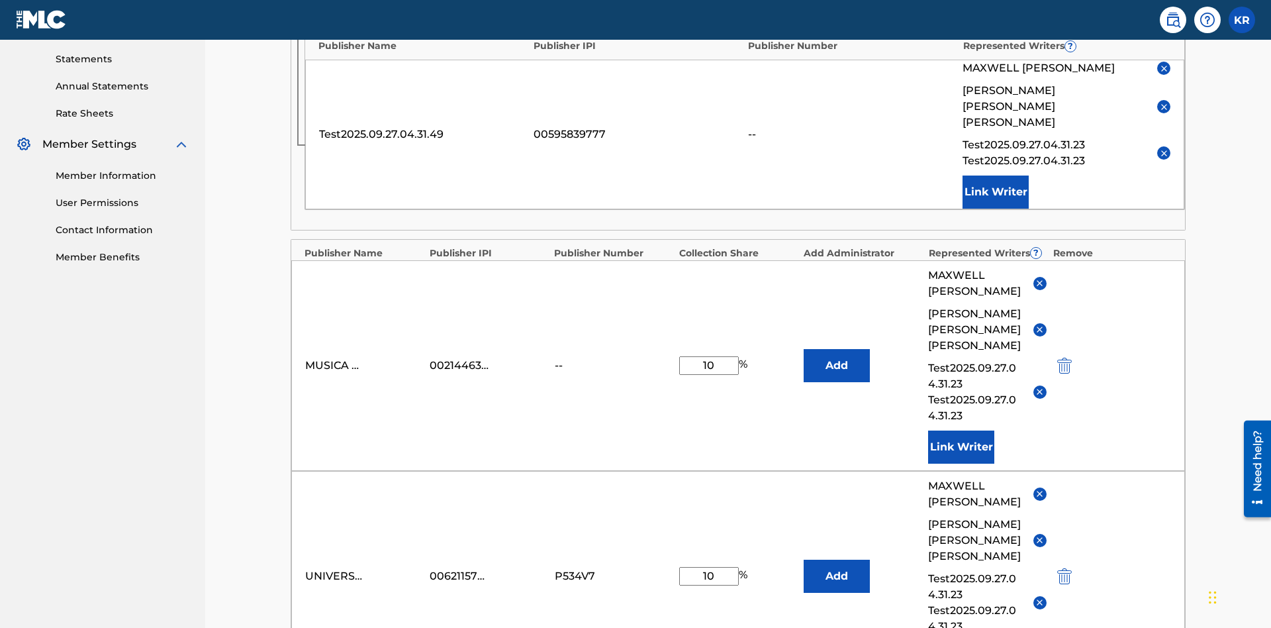
type input "10"
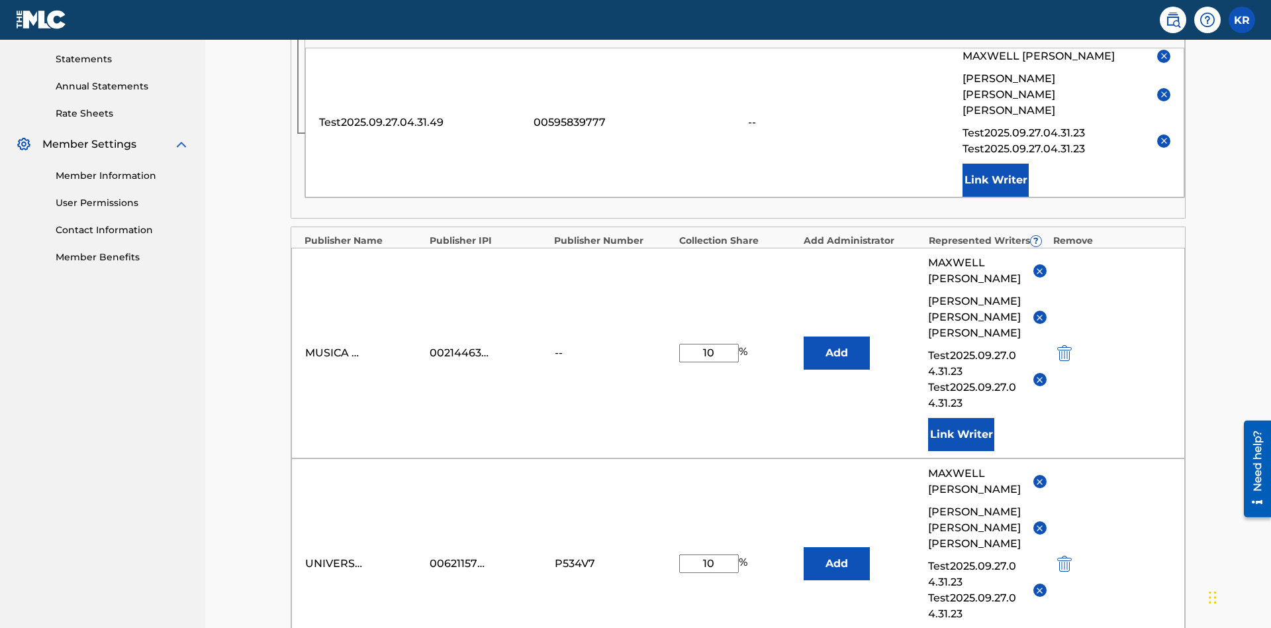
scroll to position [344, 0]
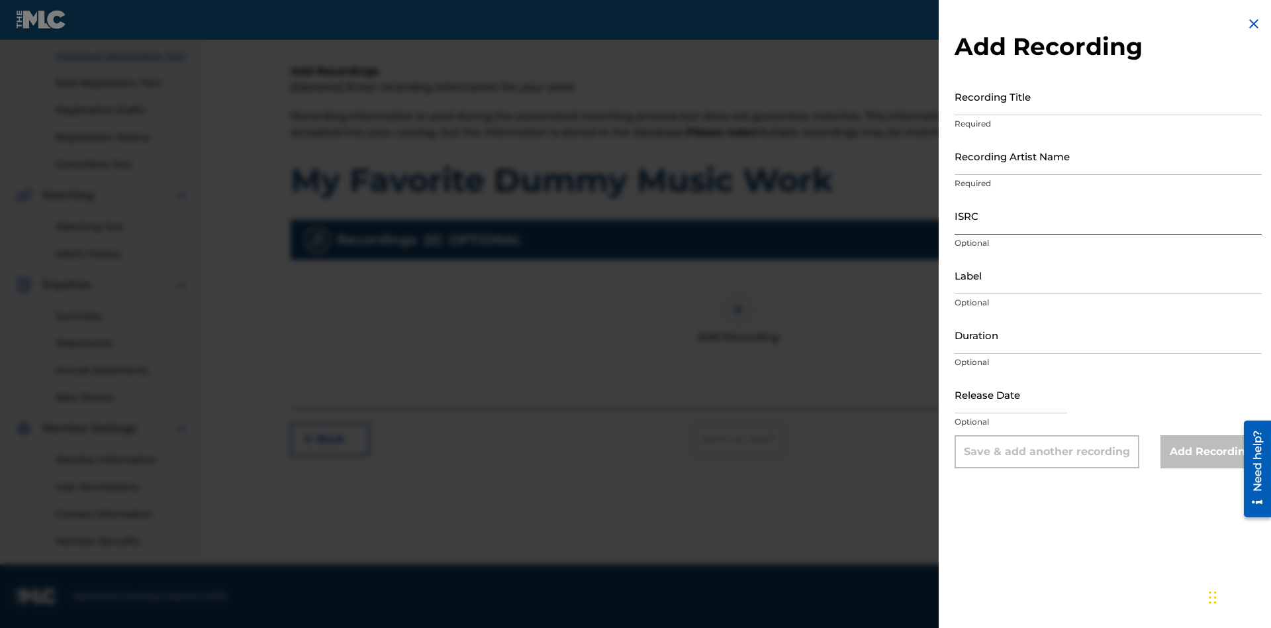
click at [1108, 96] on input "Recording Title" at bounding box center [1108, 96] width 307 height 38
type input "Best Song Ever"
click at [1108, 156] on input "Recording Artist Name" at bounding box center [1108, 156] width 307 height 38
type input "[PERSON_NAME]"
click at [1108, 215] on input "ISRC" at bounding box center [1108, 216] width 307 height 38
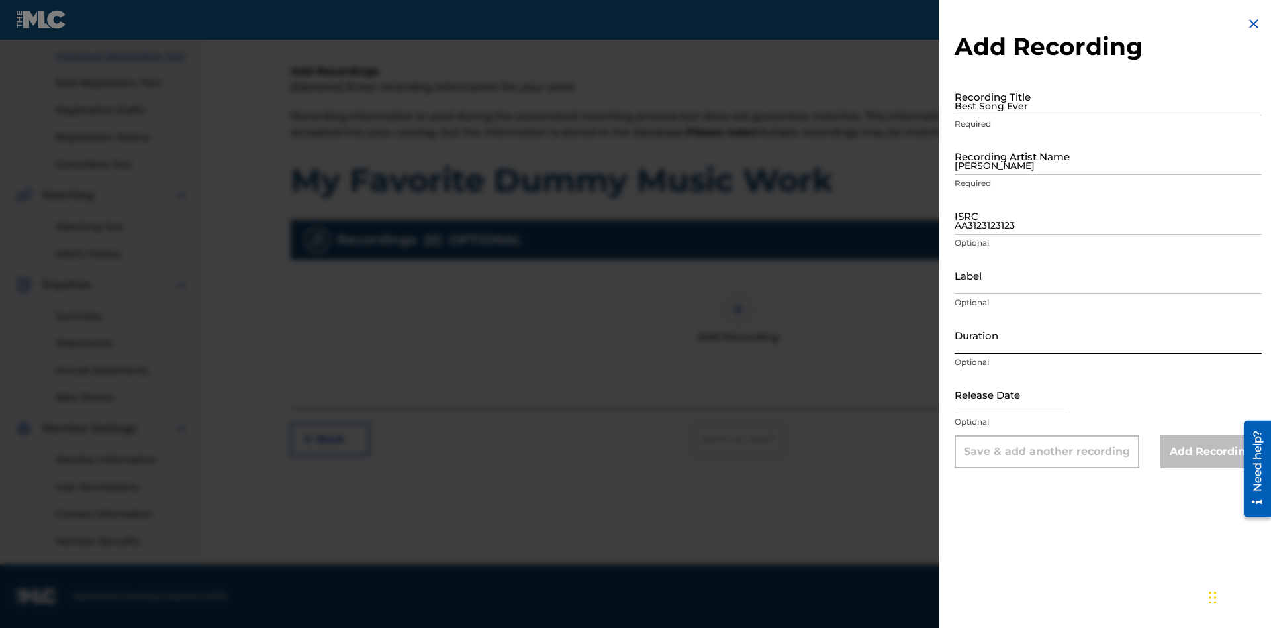
type input "AA3123123123"
click at [1108, 275] on input "Label" at bounding box center [1108, 275] width 307 height 38
type input "The Label"
click at [1108, 334] on input "Duration" at bounding box center [1108, 335] width 307 height 38
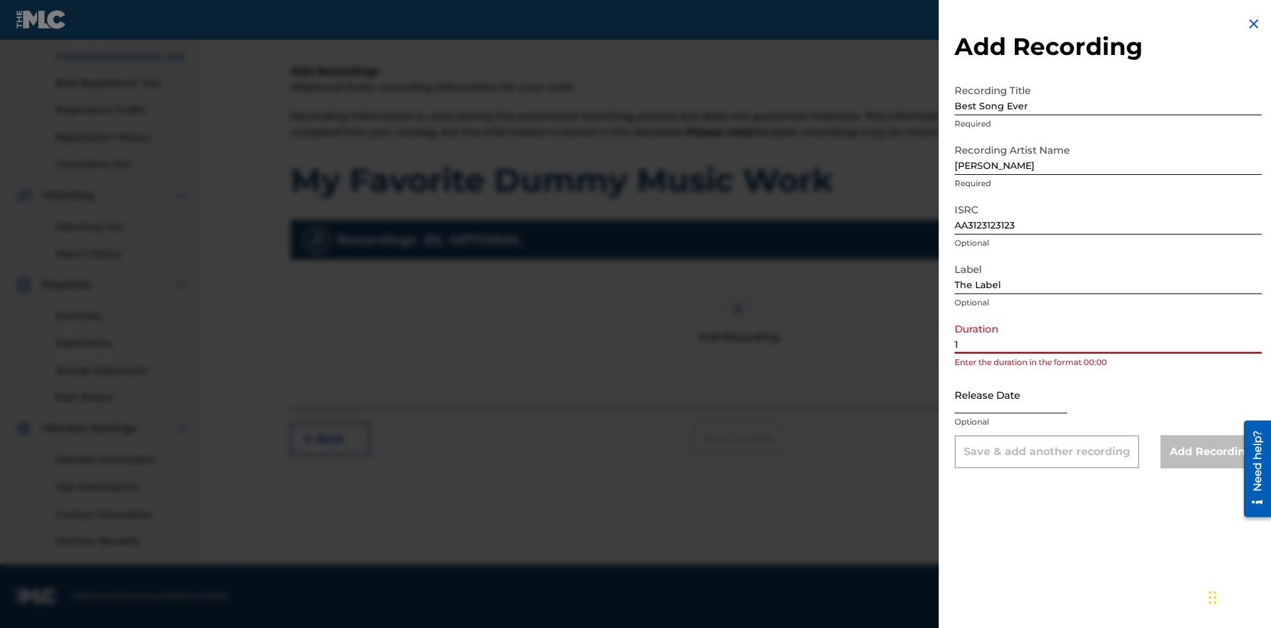
click at [1108, 334] on input "1" at bounding box center [1108, 335] width 307 height 38
type input "12:25"
click at [1022, 395] on input "text" at bounding box center [1011, 394] width 113 height 38
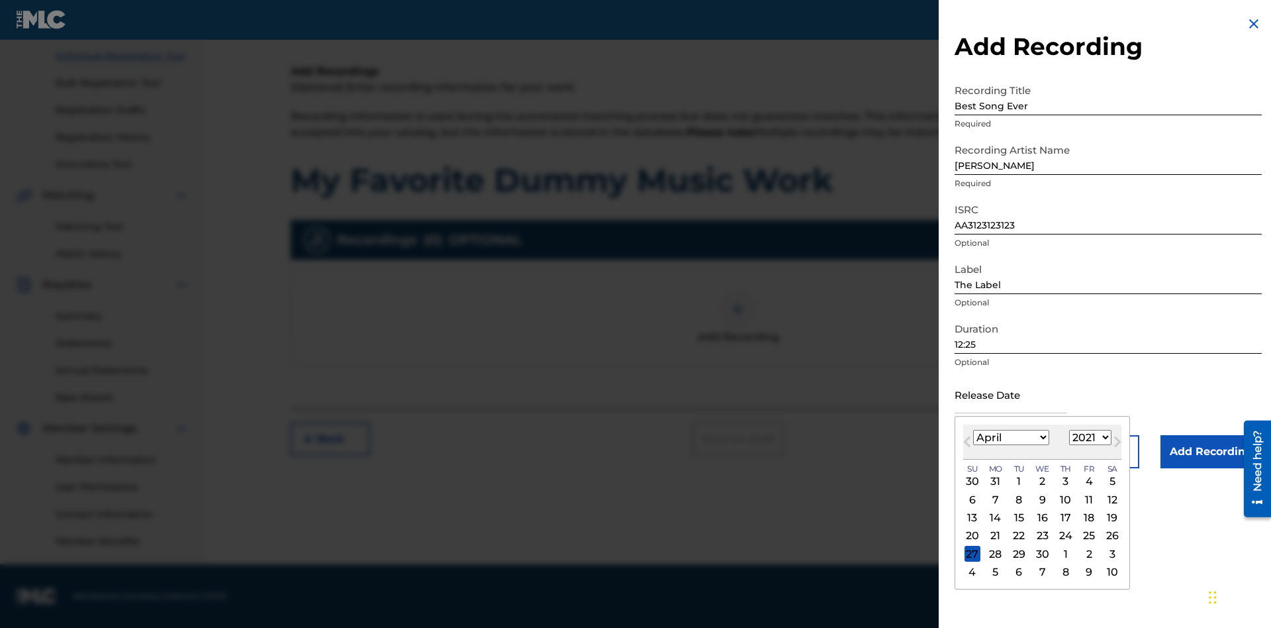
click at [1088, 438] on select "1900 1901 1902 1903 1904 1905 1906 1907 1908 1909 1910 1911 1912 1913 1914 1915…" at bounding box center [1090, 437] width 42 height 15
click at [1211, 452] on input "Add Recording" at bounding box center [1211, 451] width 101 height 33
click at [738, 329] on div at bounding box center [738, 309] width 40 height 40
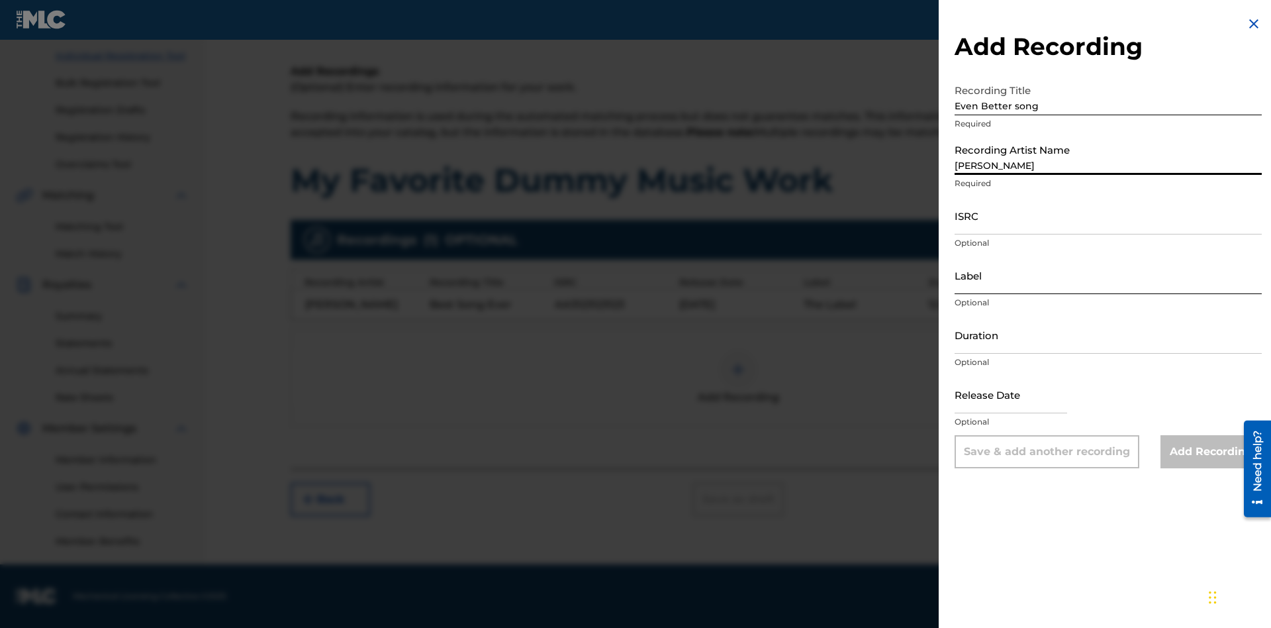
click at [1108, 215] on input "ISRC" at bounding box center [1108, 216] width 307 height 38
click at [1108, 275] on input "Label" at bounding box center [1108, 275] width 307 height 38
click at [1108, 334] on input "Duration" at bounding box center [1108, 335] width 307 height 38
click at [1108, 334] on input "1" at bounding box center [1108, 335] width 307 height 38
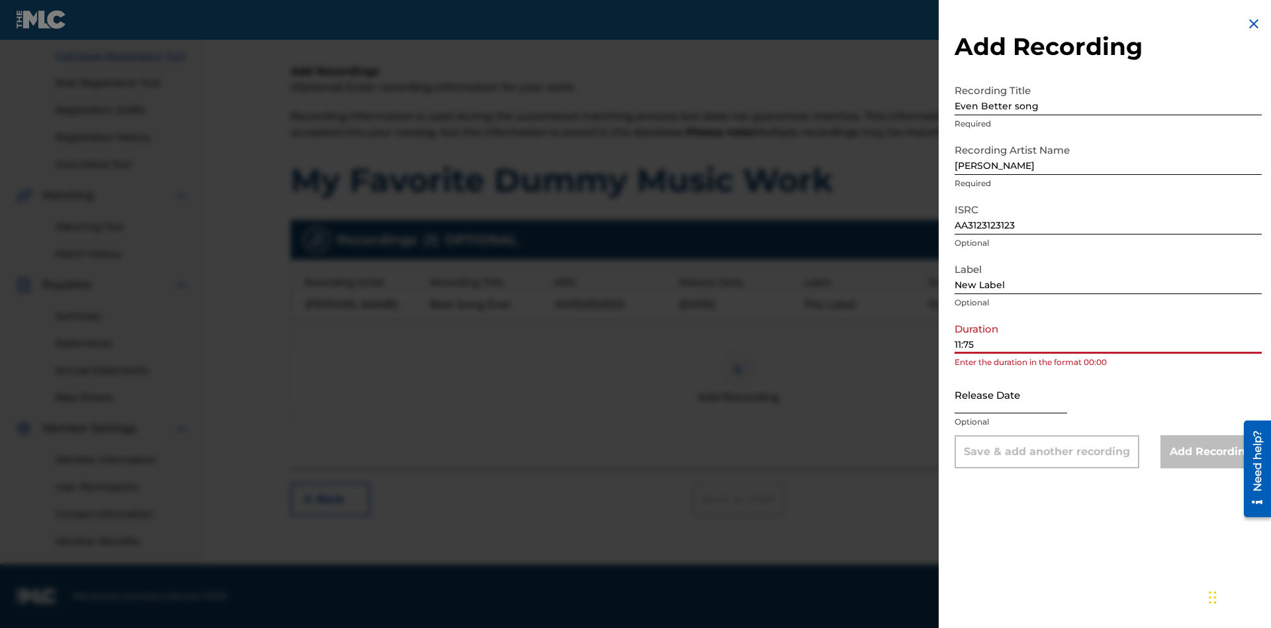
click at [1022, 395] on input "text" at bounding box center [1011, 394] width 113 height 38
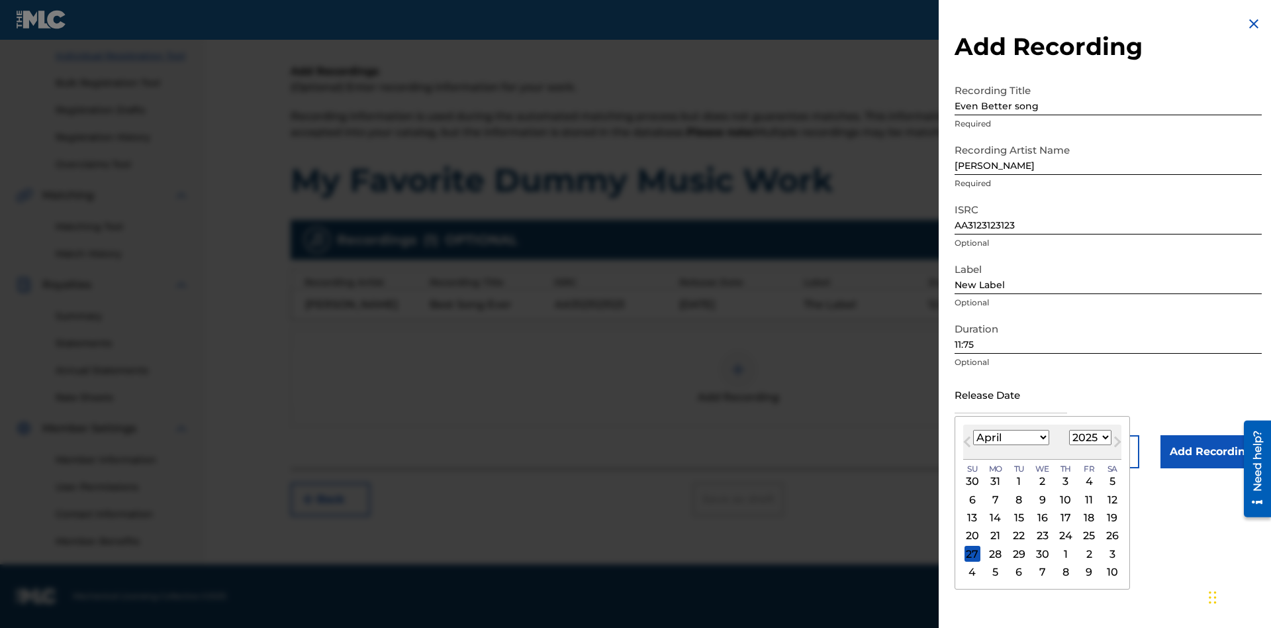
click at [1088, 438] on select "1900 1901 1902 1903 1904 1905 1906 1907 1908 1909 1910 1911 1912 1913 1914 1915…" at bounding box center [1090, 437] width 42 height 15
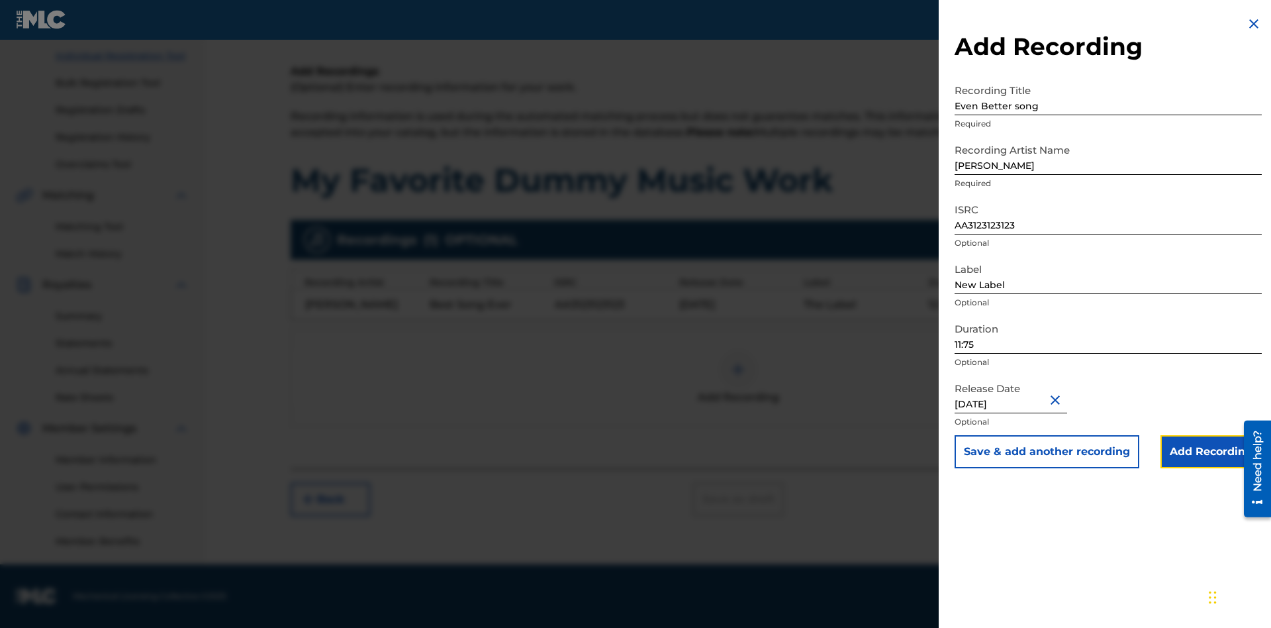
click at [1211, 452] on input "Add Recording" at bounding box center [1211, 451] width 101 height 33
click at [738, 377] on div at bounding box center [738, 370] width 40 height 40
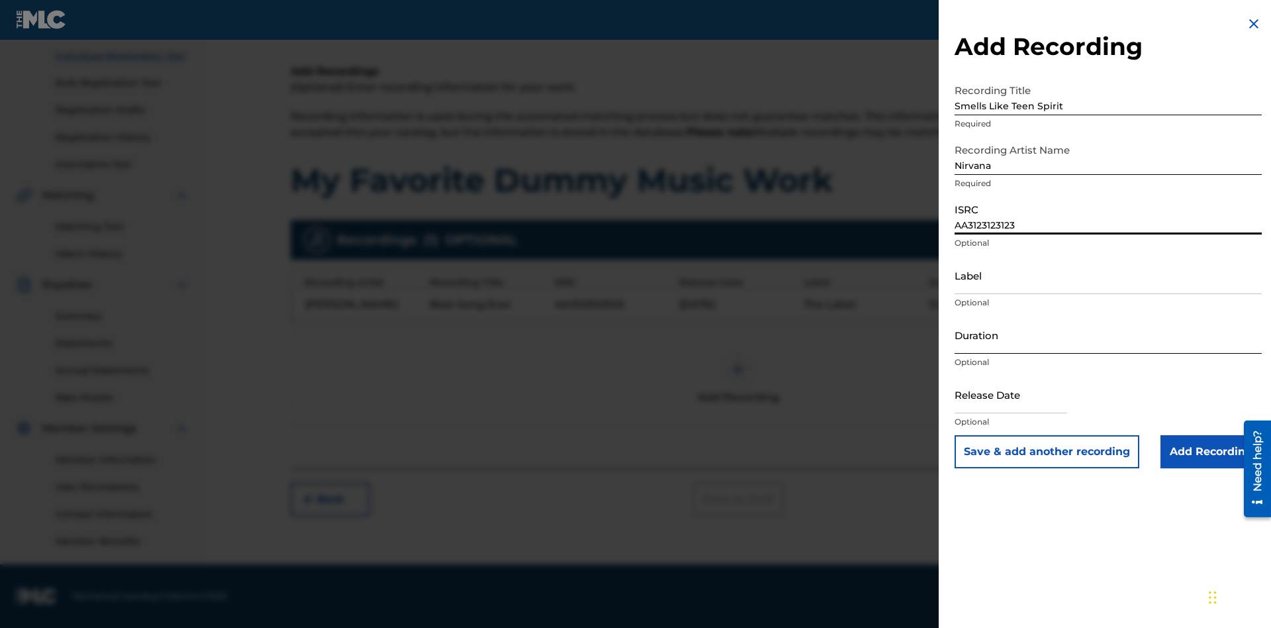
click at [1108, 275] on input "Label" at bounding box center [1108, 275] width 307 height 38
click at [1108, 334] on input "Duration" at bounding box center [1108, 335] width 307 height 38
click at [1108, 334] on input "1" at bounding box center [1108, 335] width 307 height 38
click at [1022, 395] on input "text" at bounding box center [1011, 394] width 113 height 38
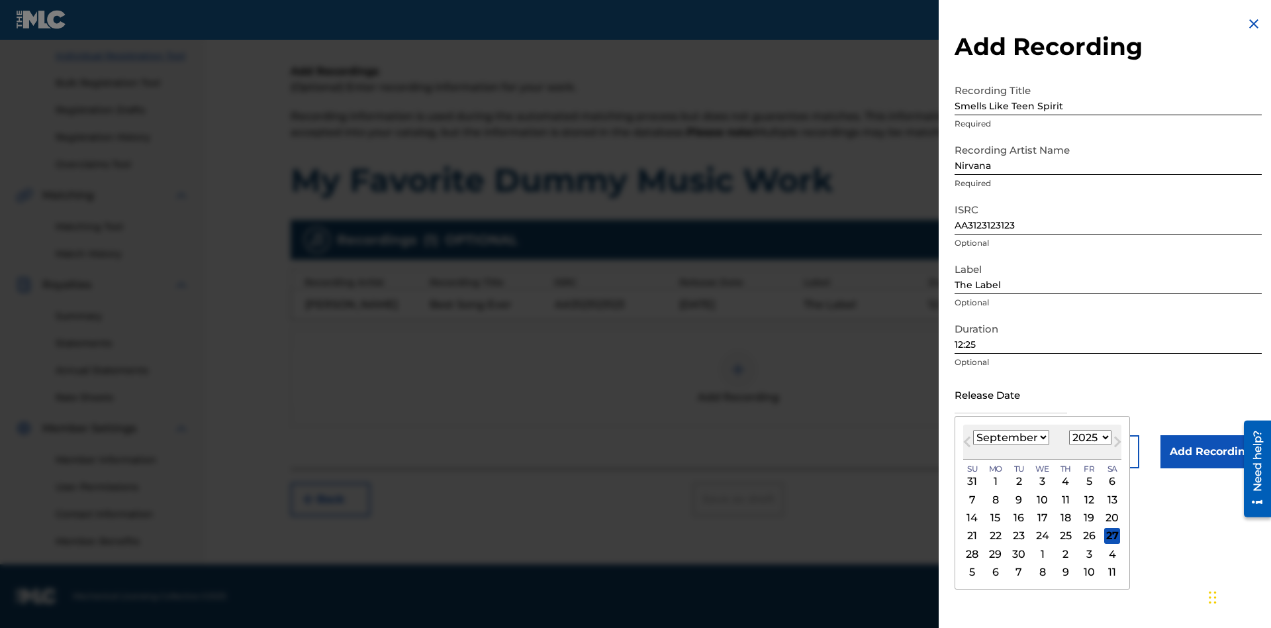
click at [1010, 438] on select "January February March April May June July August September October November De…" at bounding box center [1011, 437] width 76 height 15
click at [1088, 438] on select "1900 1901 1902 1903 1904 1905 1906 1907 1908 1909 1910 1911 1912 1913 1914 1915…" at bounding box center [1090, 437] width 42 height 15
click at [1211, 452] on input "Add Recording" at bounding box center [1211, 451] width 101 height 33
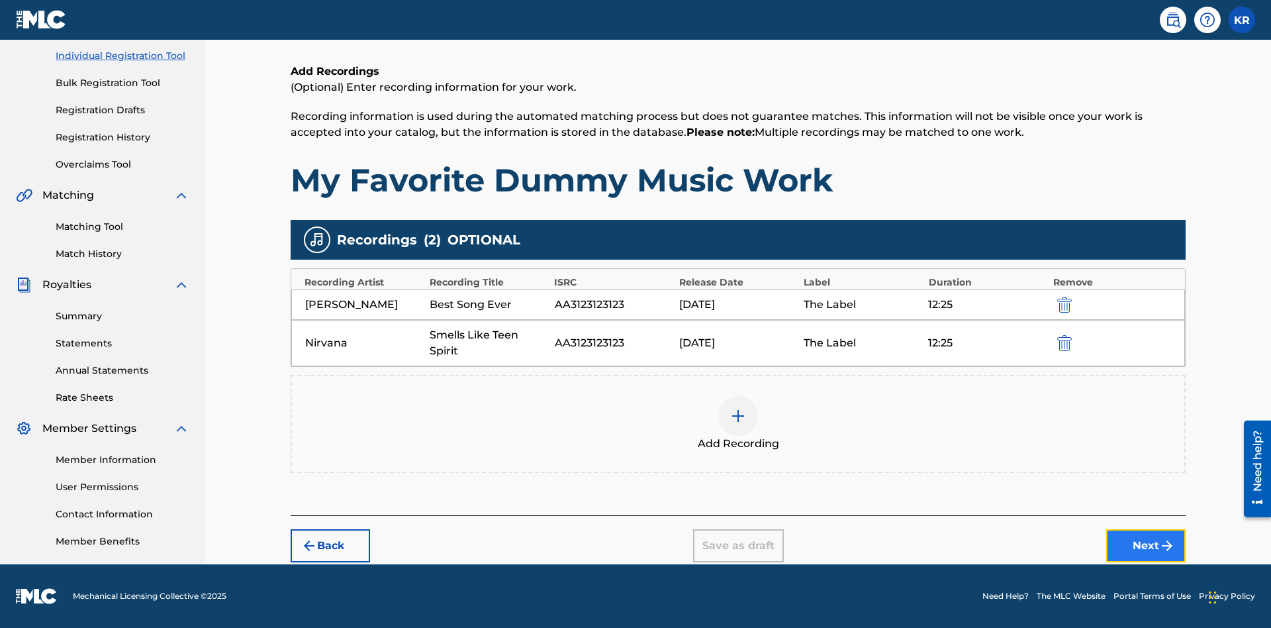
click at [1146, 546] on button "Next" at bounding box center [1145, 545] width 79 height 33
